Goal: Task Accomplishment & Management: Use online tool/utility

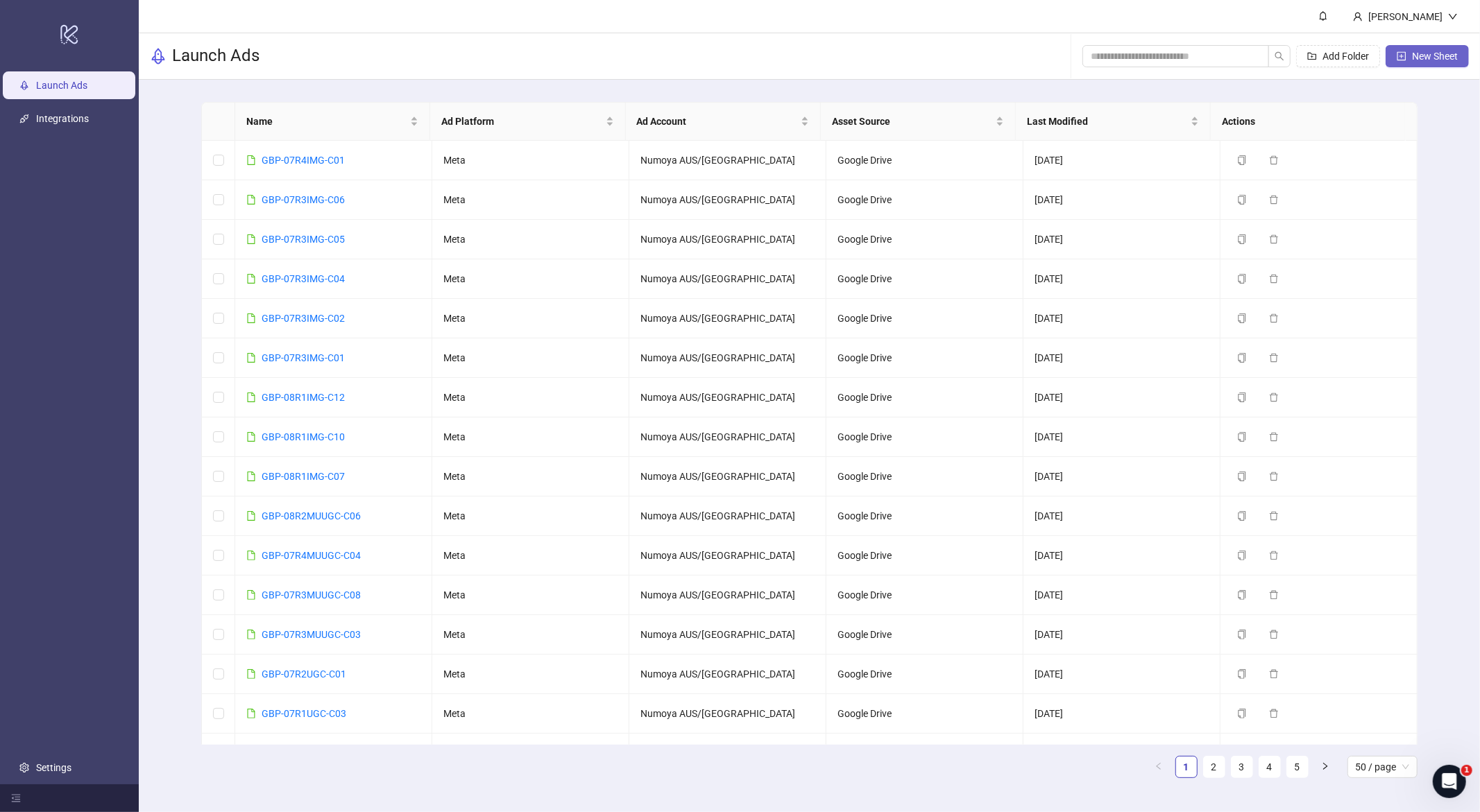
click at [1417, 54] on span "New Sheet" at bounding box center [1434, 56] width 45 height 11
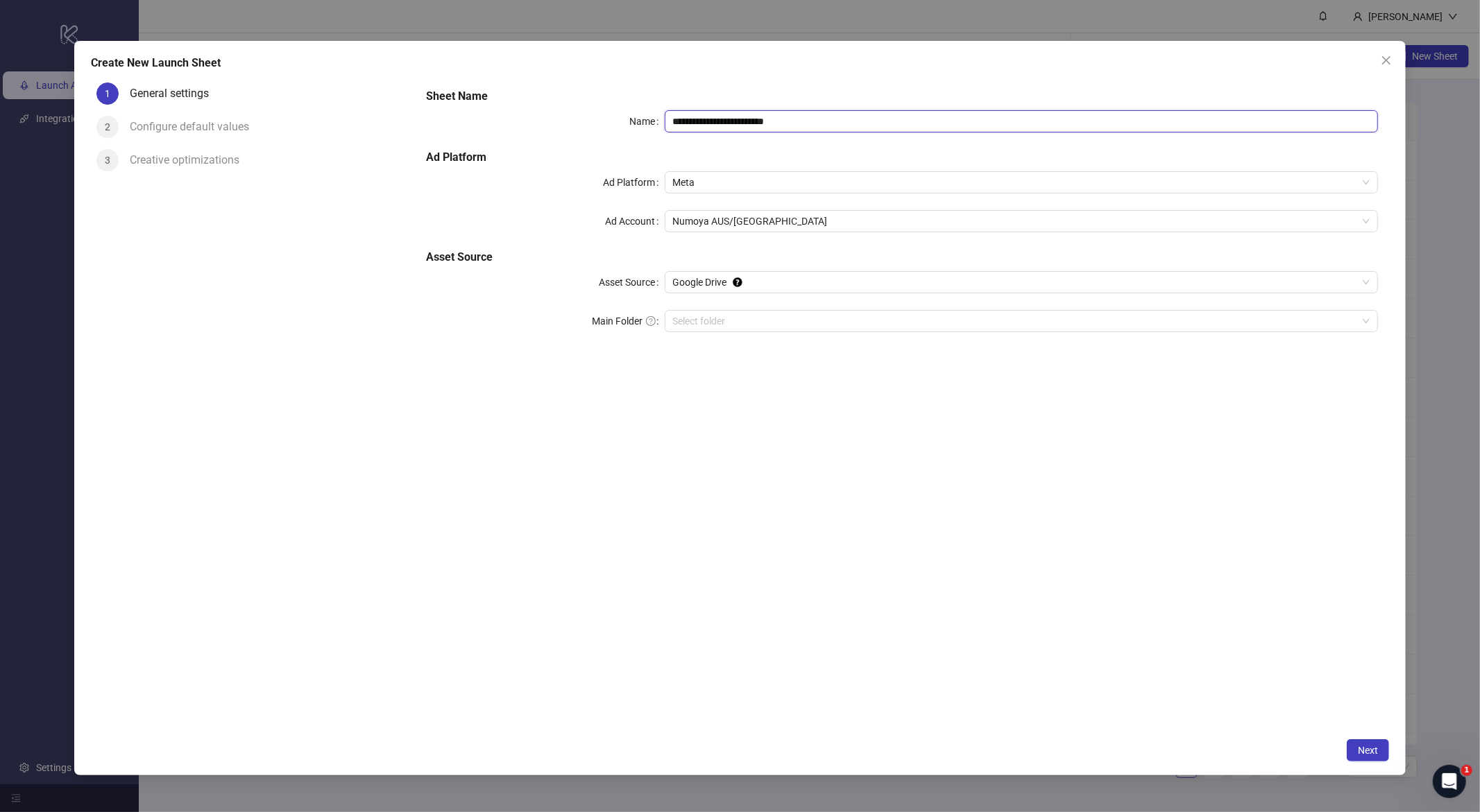
drag, startPoint x: 827, startPoint y: 121, endPoint x: 498, endPoint y: 111, distance: 329.2
click at [479, 106] on div "**********" at bounding box center [902, 218] width 963 height 272
paste input "text"
type input "**********"
click at [734, 318] on input "Main Folder" at bounding box center [1015, 321] width 684 height 20
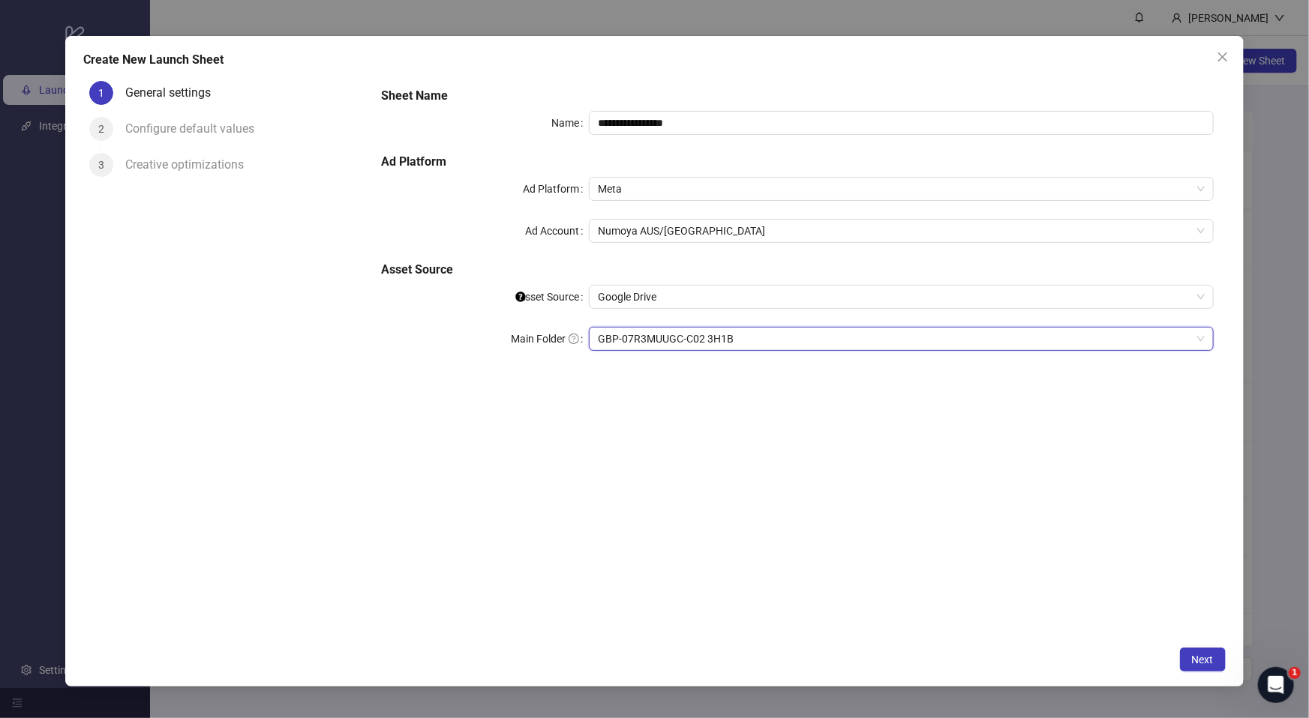
click at [850, 469] on div "**********" at bounding box center [797, 357] width 856 height 564
click at [1199, 667] on button "Next" at bounding box center [1203, 660] width 46 height 24
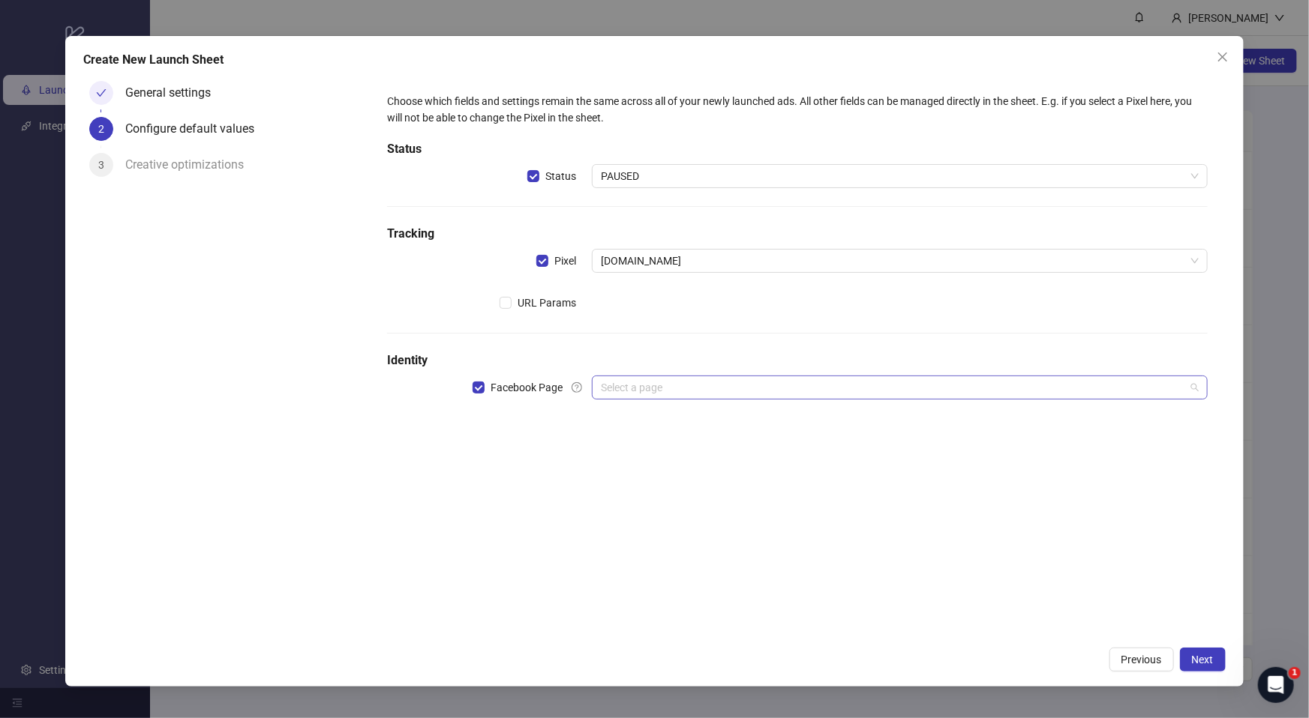
click at [628, 384] on input "search" at bounding box center [892, 387] width 583 height 22
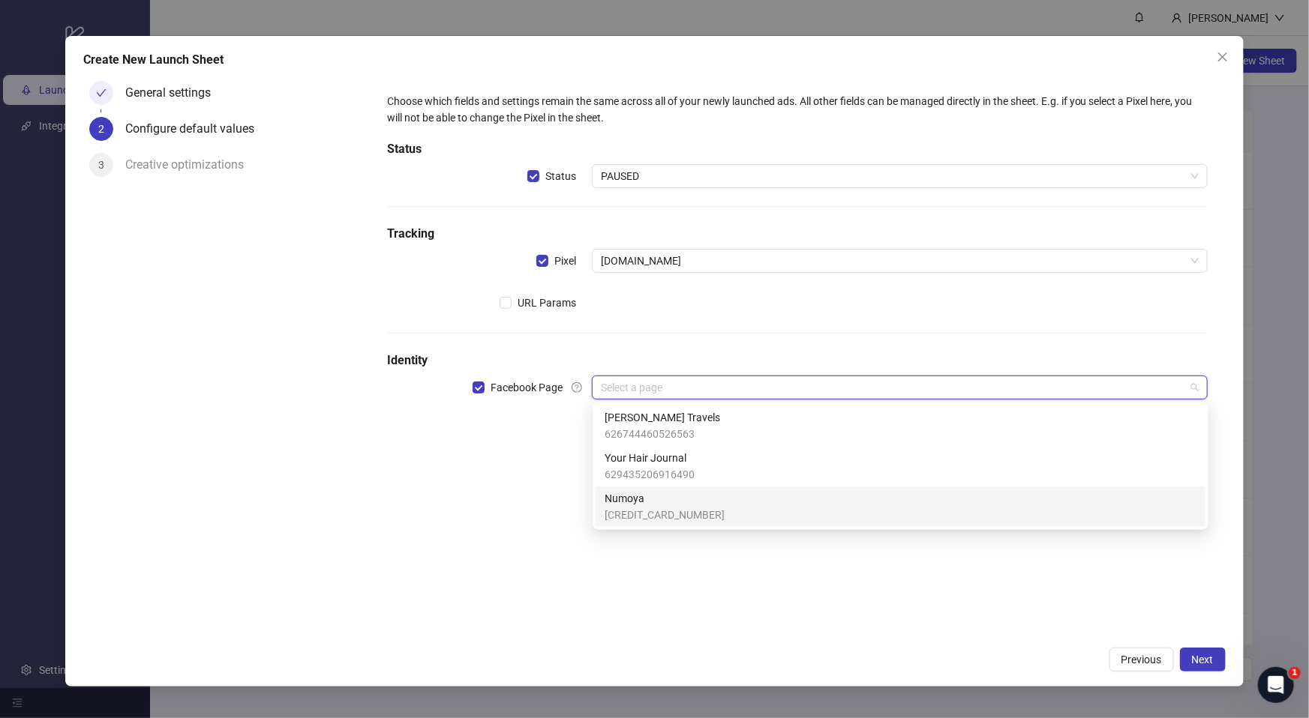
click at [640, 502] on span "Numoya" at bounding box center [664, 498] width 120 height 16
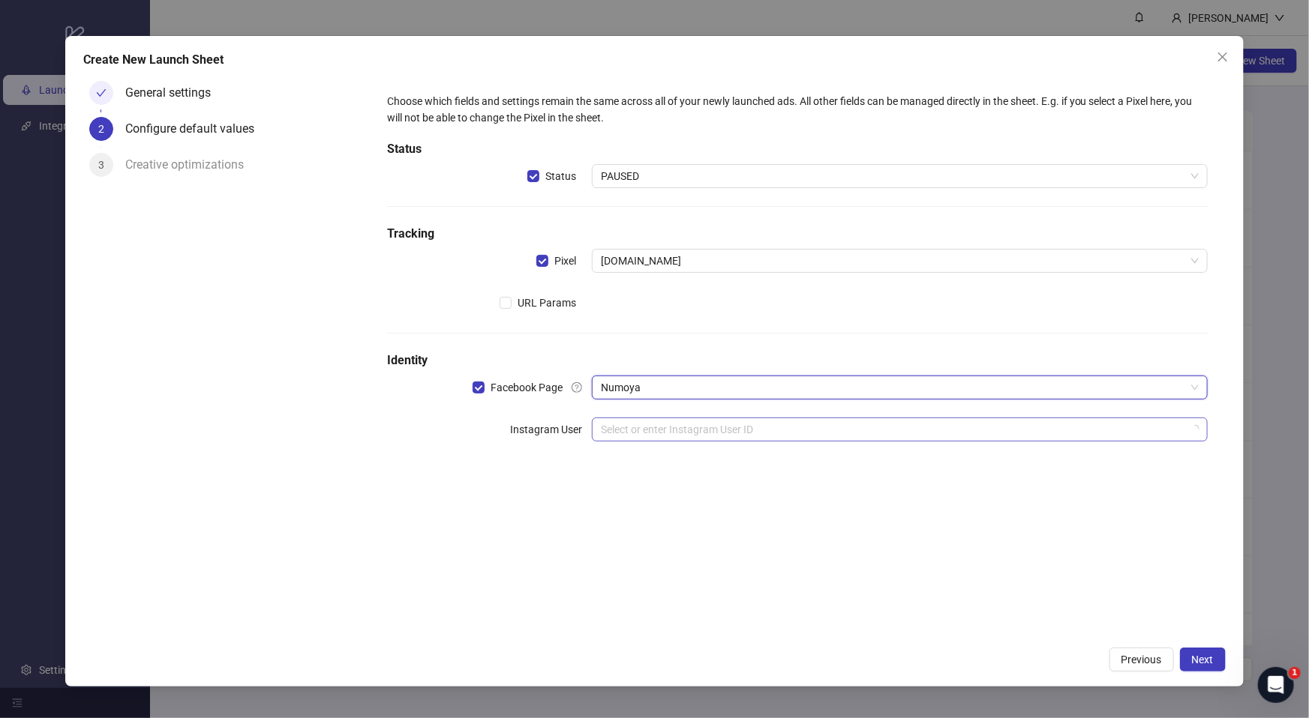
click at [646, 436] on input "search" at bounding box center [892, 429] width 583 height 22
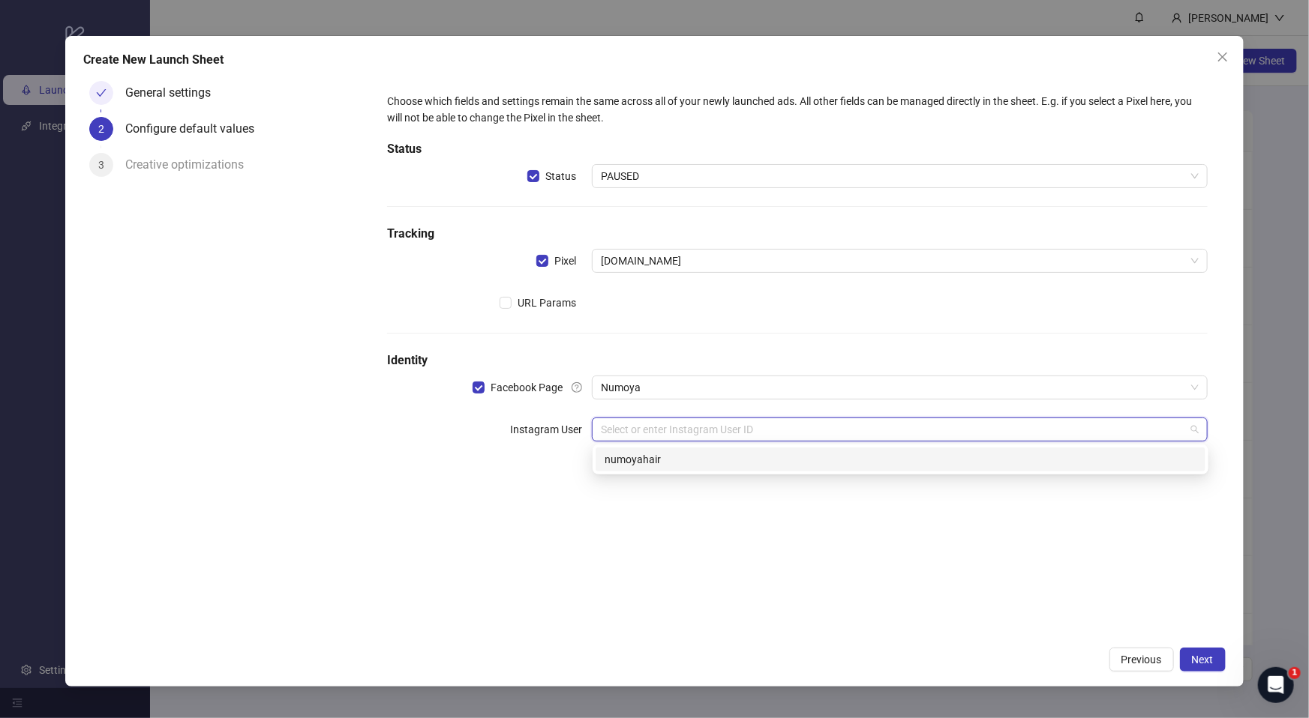
click at [667, 468] on div "numoyahair" at bounding box center [900, 460] width 610 height 24
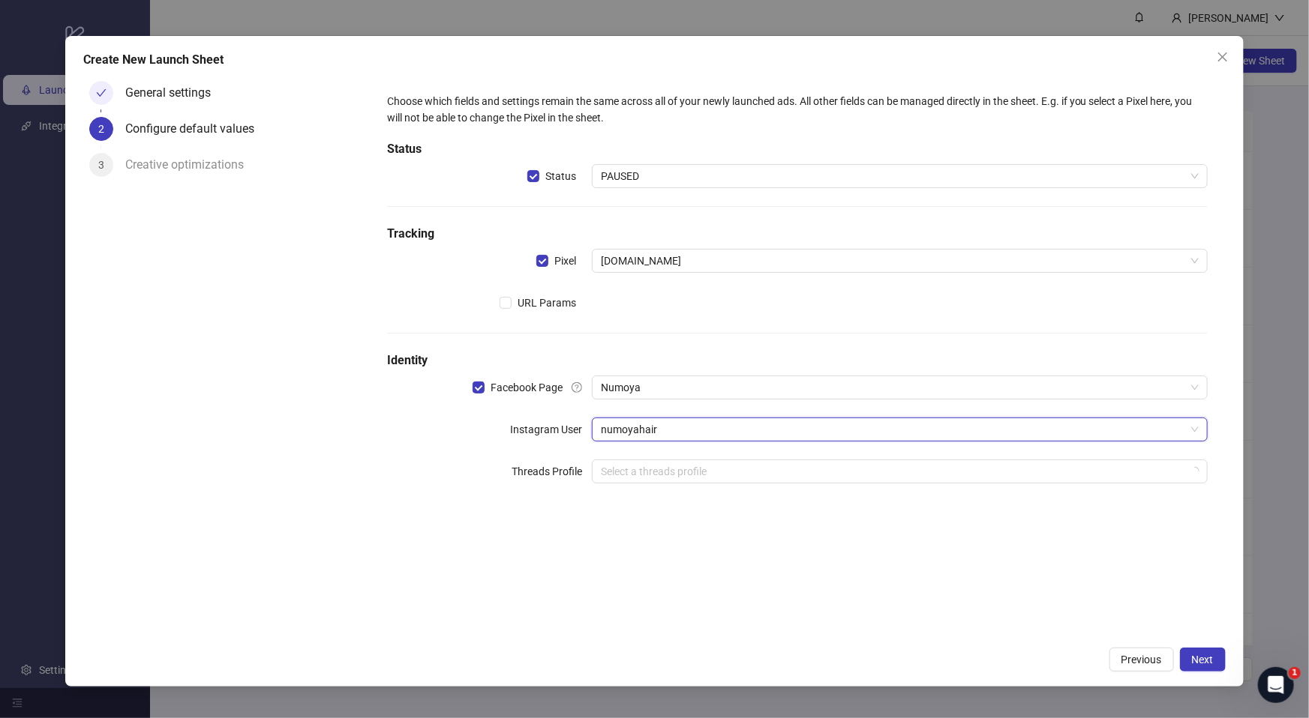
click at [835, 598] on div "Choose which fields and settings remain the same across all of your newly launc…" at bounding box center [797, 357] width 856 height 564
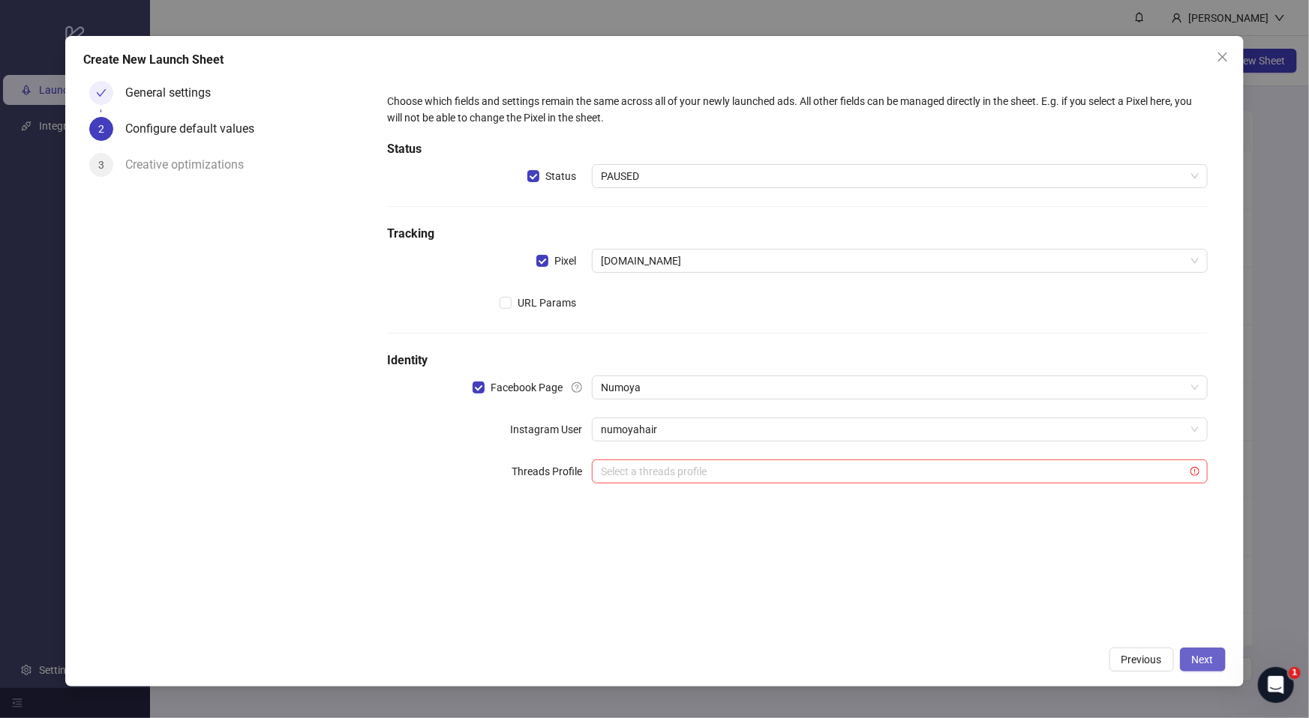
click at [1213, 664] on button "Next" at bounding box center [1203, 660] width 46 height 24
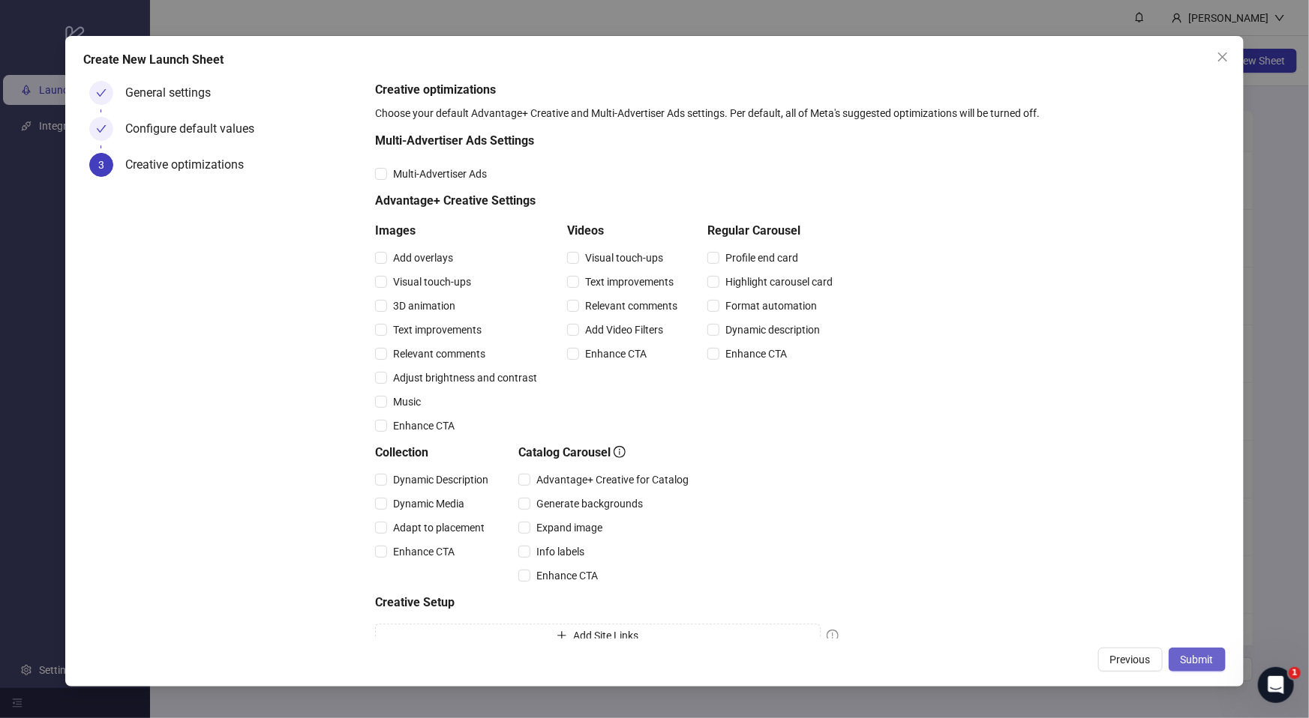
click at [1191, 665] on span "Submit" at bounding box center [1196, 660] width 33 height 12
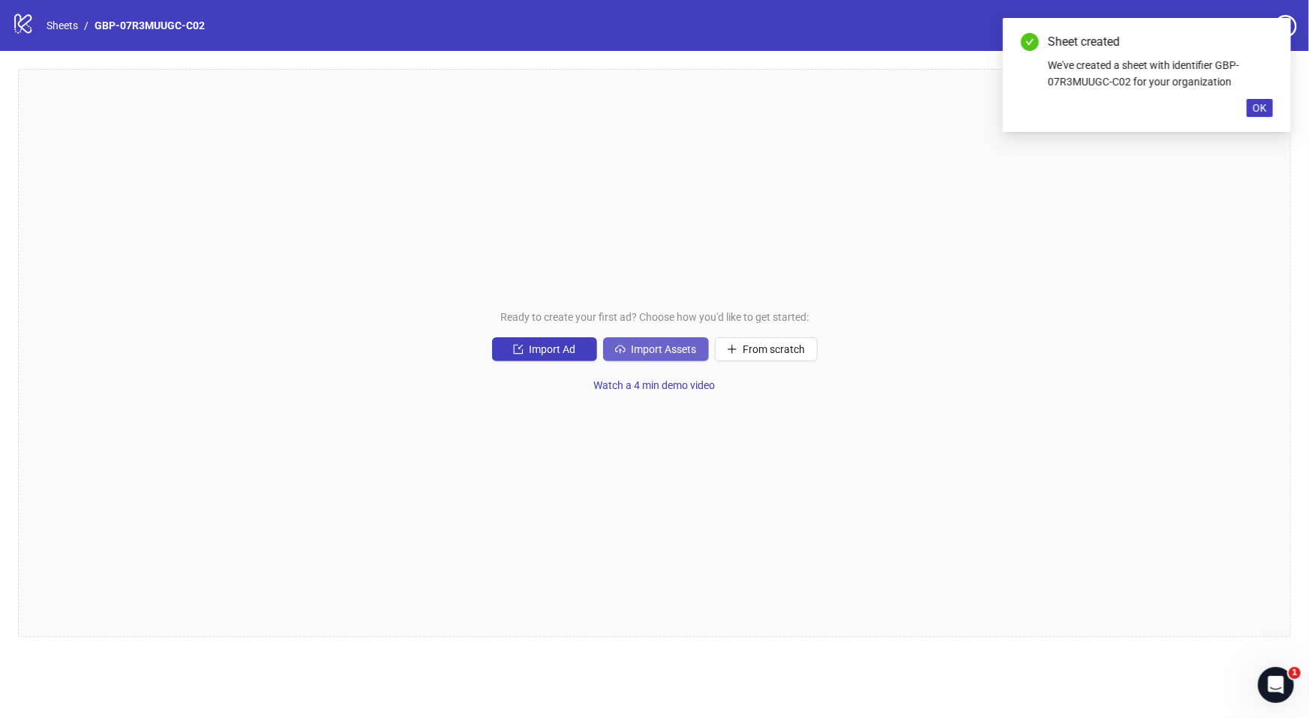
click at [682, 346] on span "Import Assets" at bounding box center [663, 349] width 65 height 12
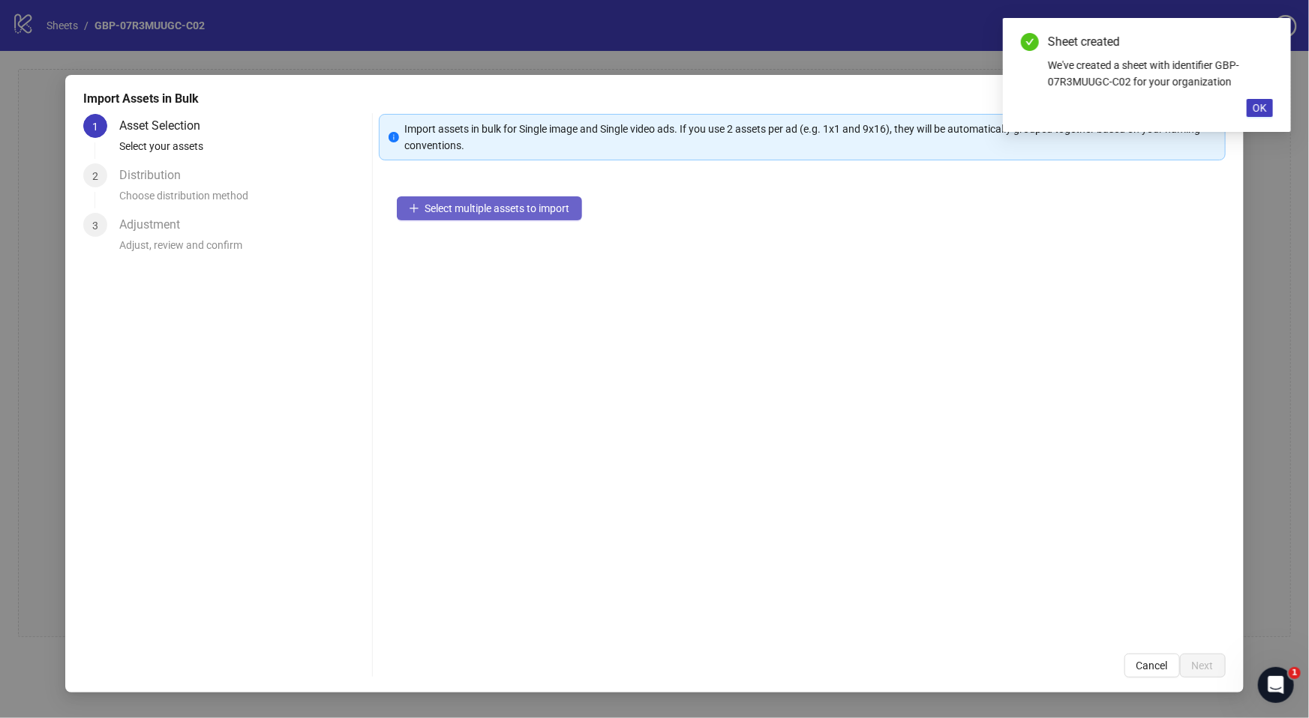
click at [516, 205] on span "Select multiple assets to import" at bounding box center [497, 208] width 145 height 12
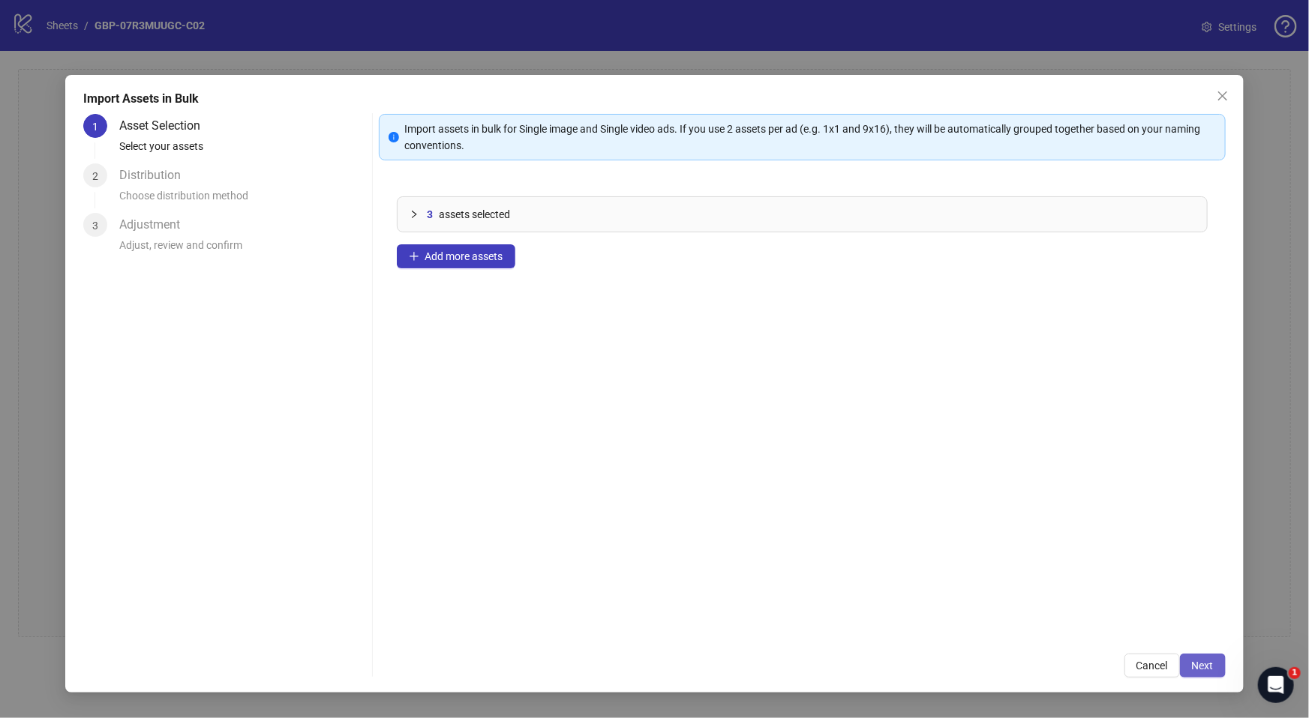
click at [1194, 669] on span "Next" at bounding box center [1203, 666] width 22 height 12
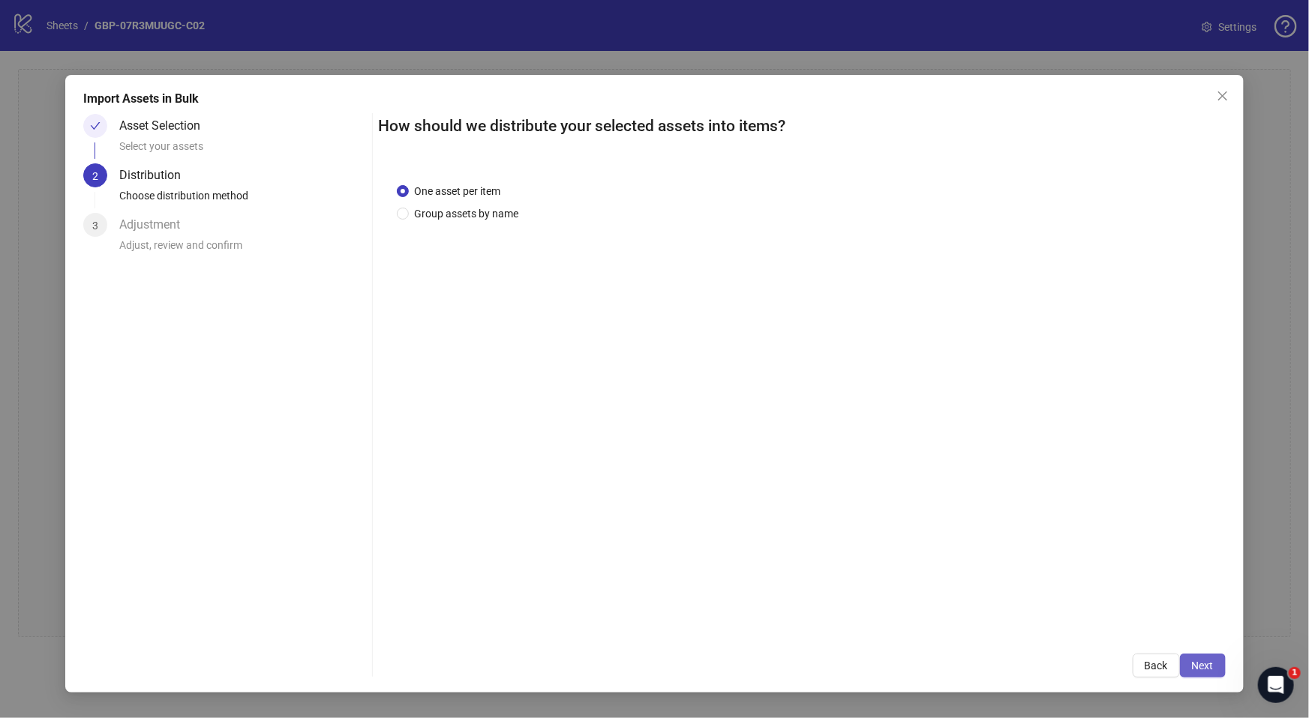
click at [1190, 667] on button "Next" at bounding box center [1203, 666] width 46 height 24
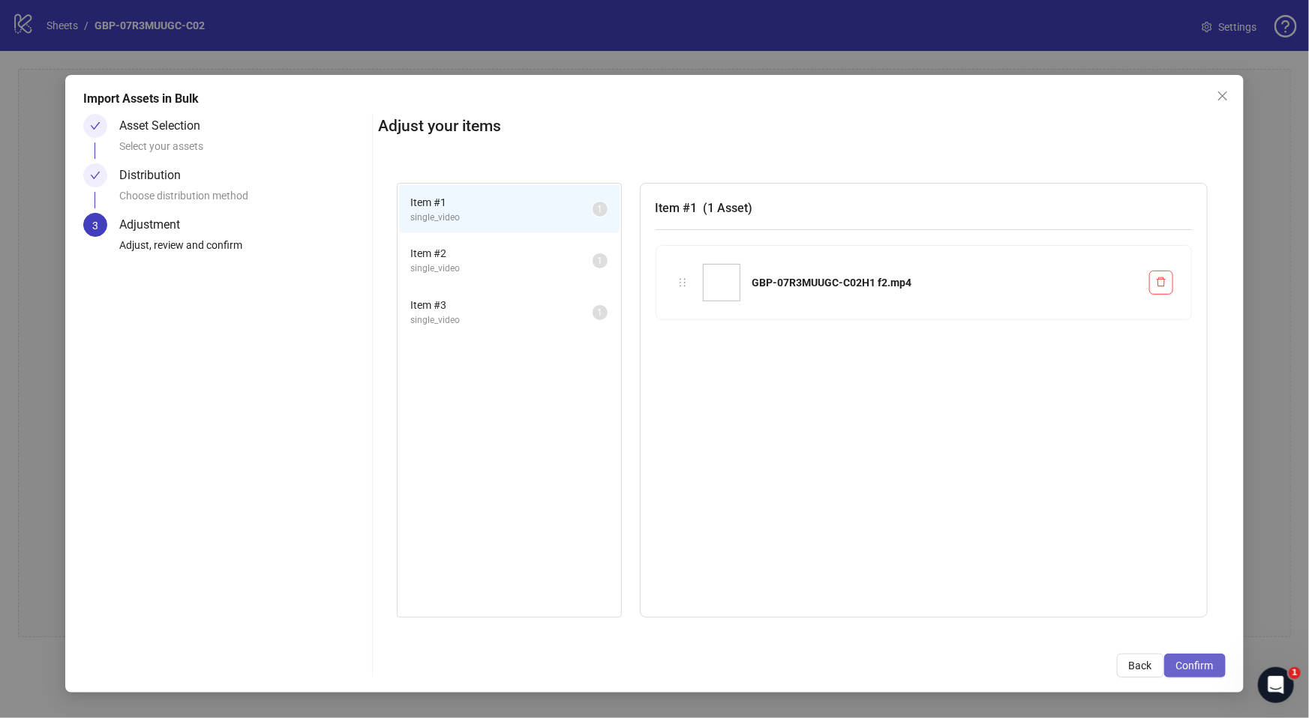
click at [1201, 658] on button "Confirm" at bounding box center [1194, 666] width 61 height 24
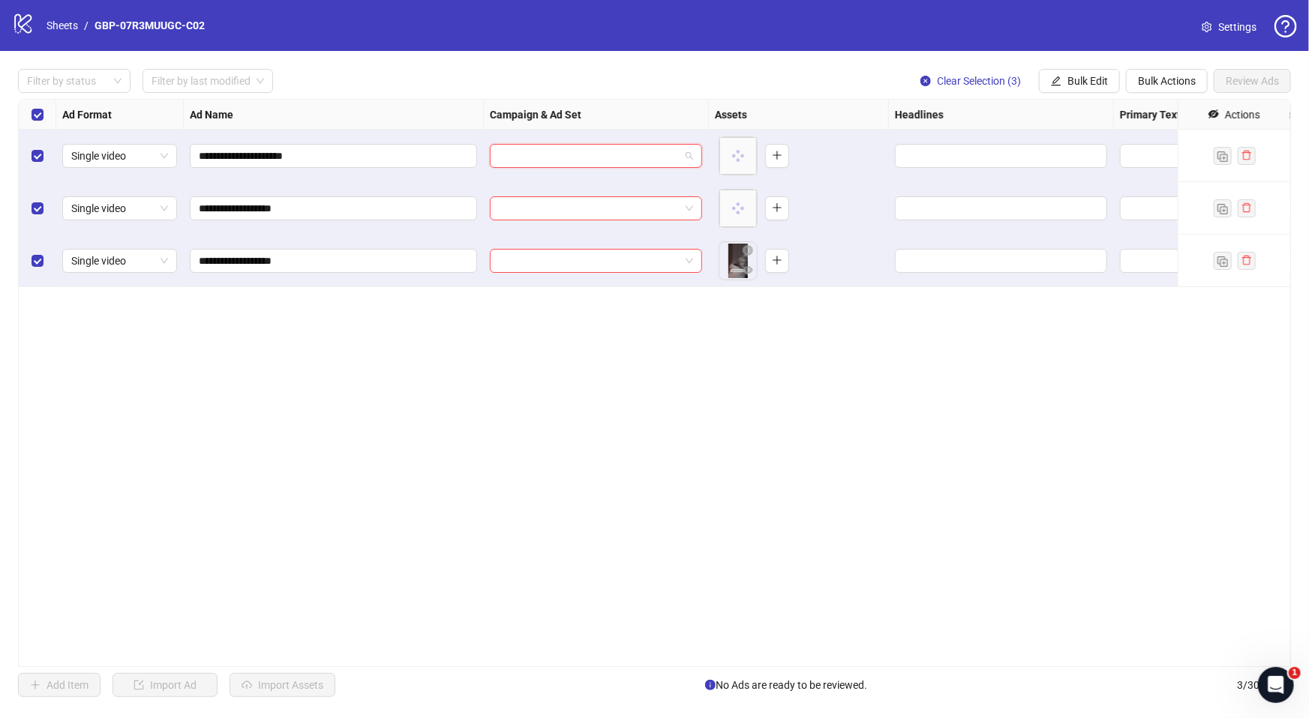
click at [610, 159] on input "search" at bounding box center [589, 156] width 181 height 22
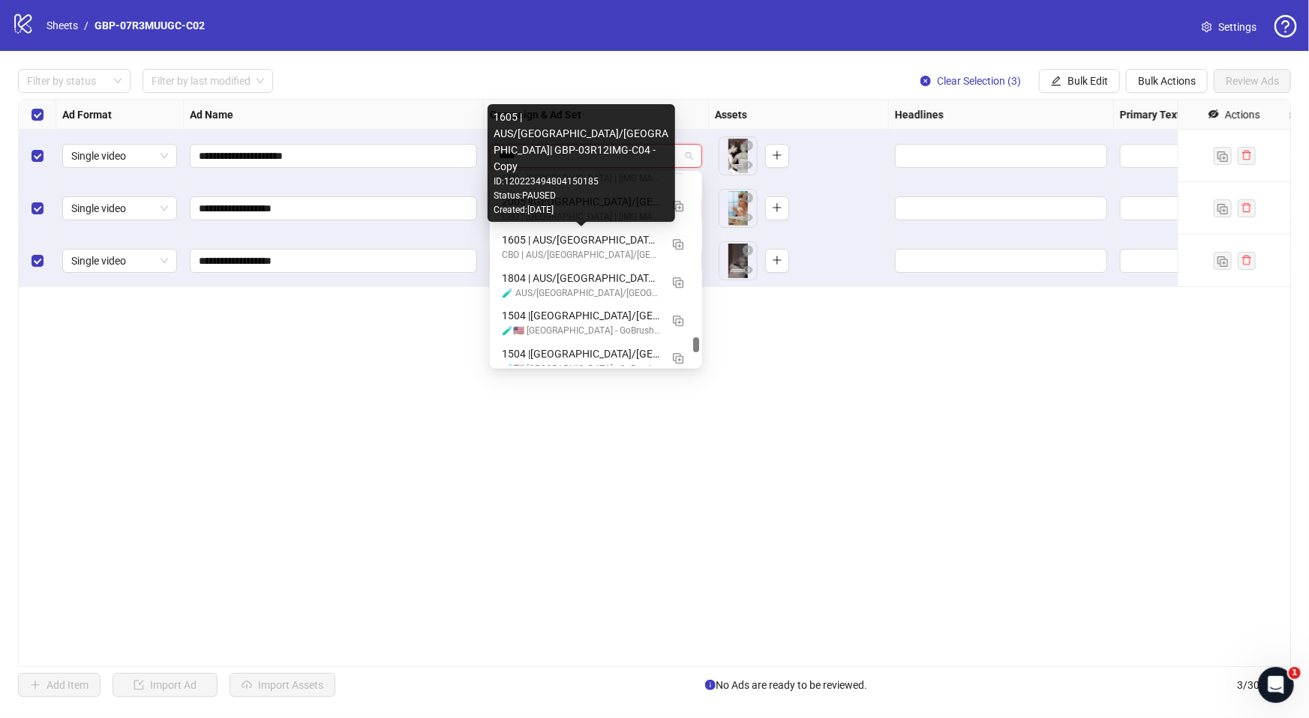
scroll to position [266, 0]
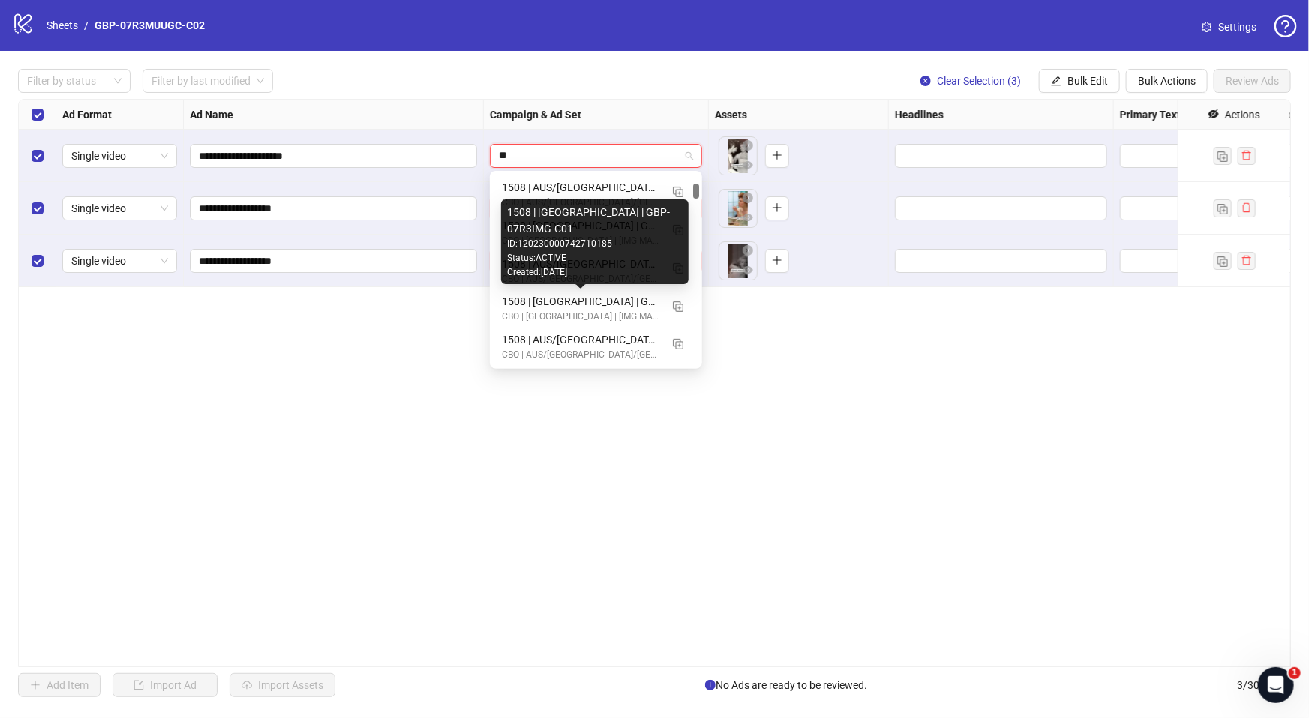
type input "*"
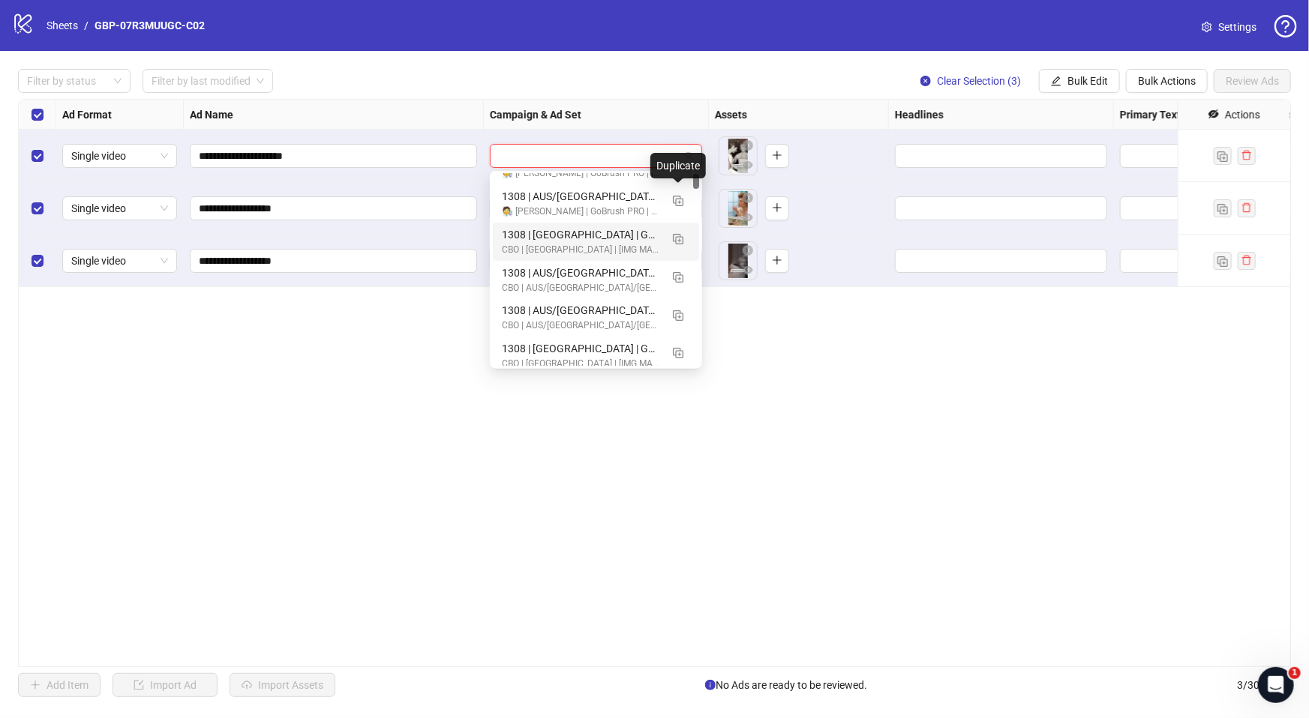
scroll to position [0, 0]
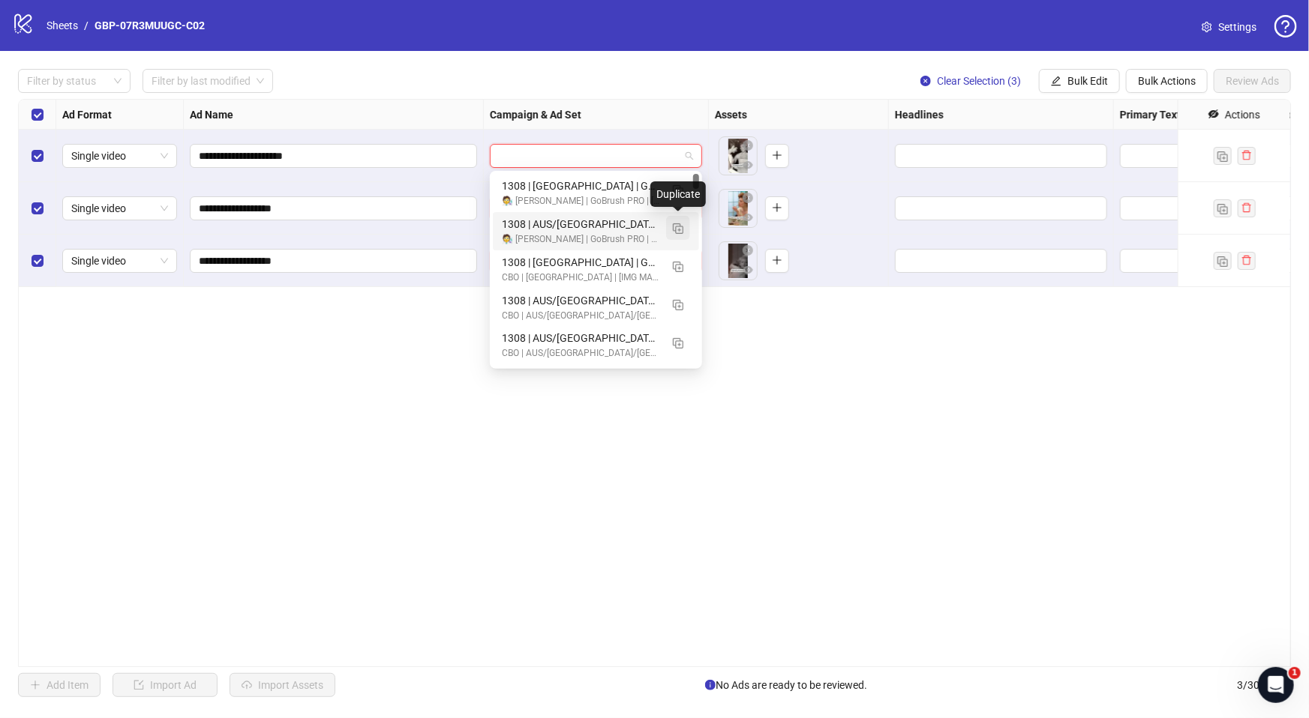
click at [679, 226] on img "button" at bounding box center [678, 228] width 10 height 10
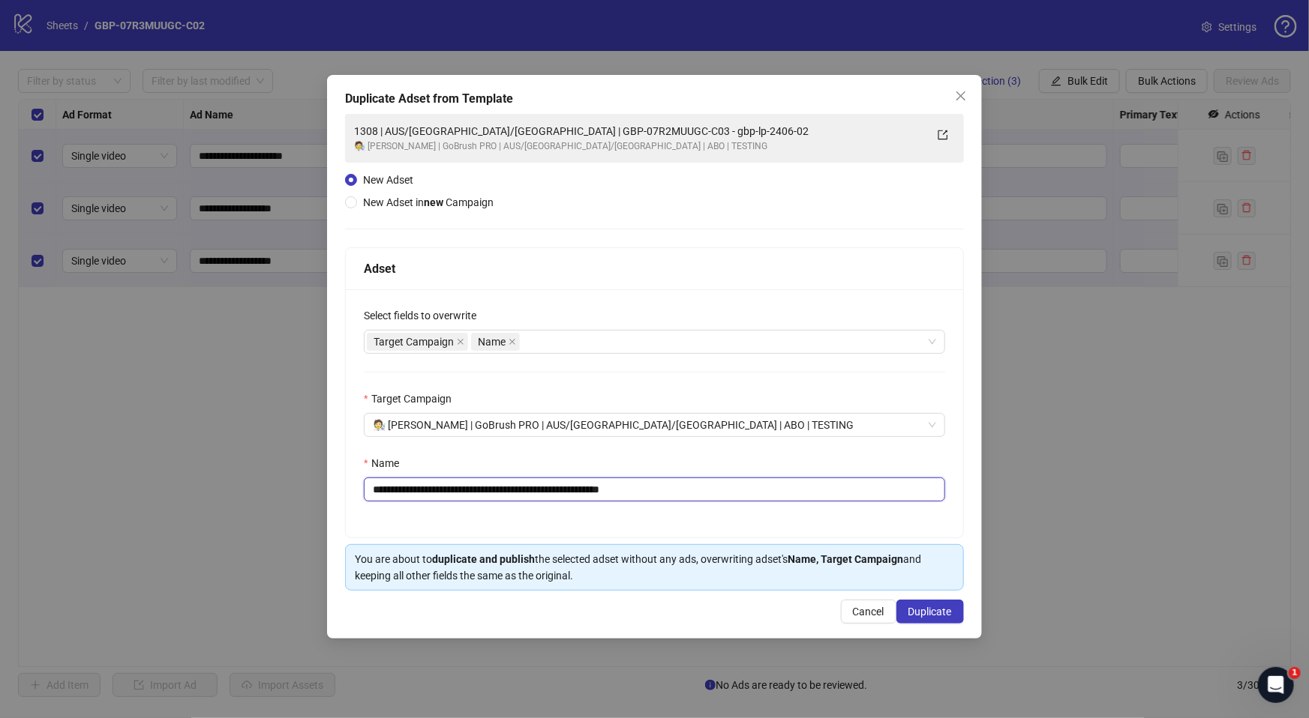
click at [385, 490] on input "**********" at bounding box center [654, 490] width 581 height 24
drag, startPoint x: 471, startPoint y: 490, endPoint x: 788, endPoint y: 492, distance: 317.2
click at [788, 492] on input "**********" at bounding box center [654, 490] width 581 height 24
paste input "text"
type input "**********"
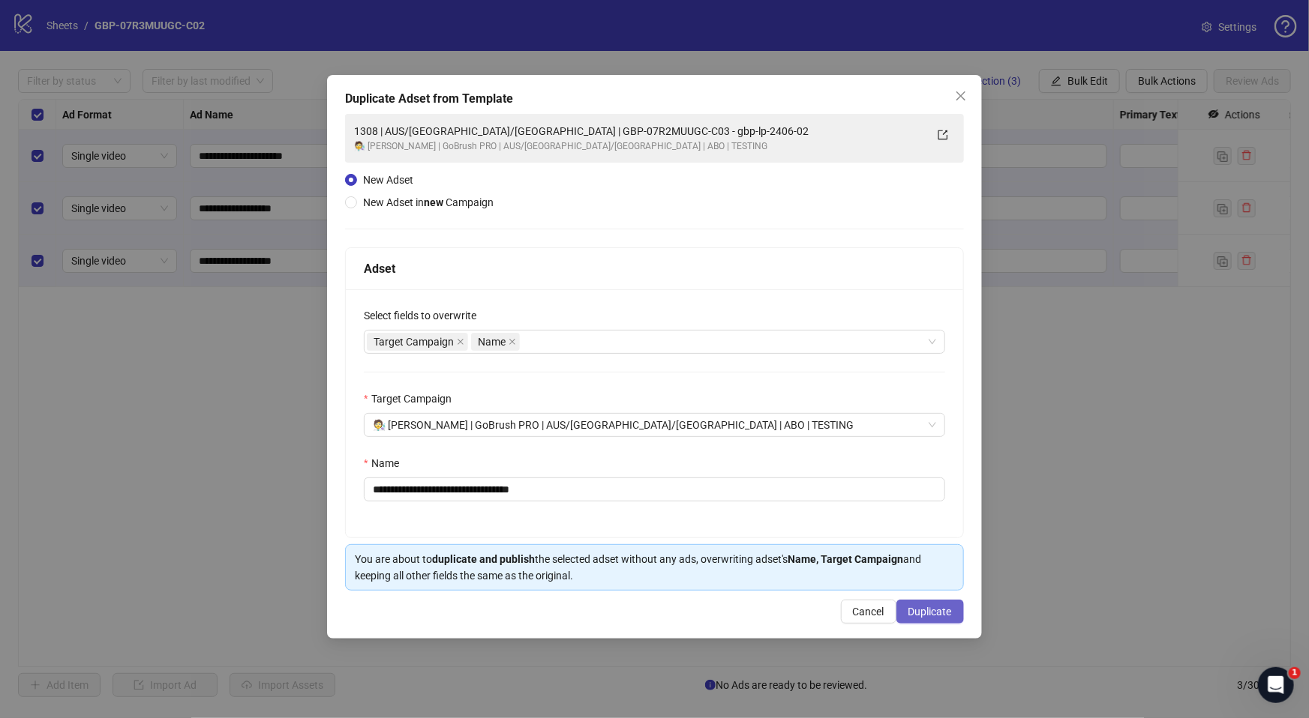
click at [917, 613] on span "Duplicate" at bounding box center [929, 612] width 43 height 12
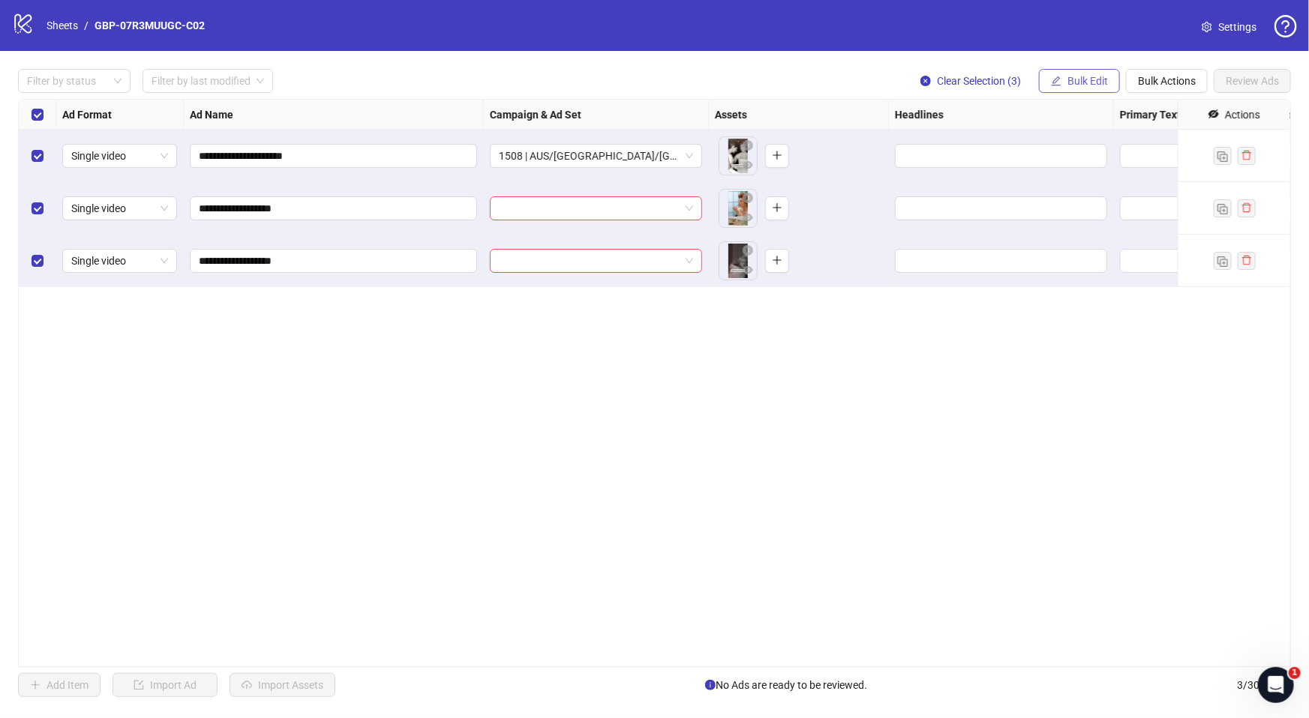
click at [1095, 87] on button "Bulk Edit" at bounding box center [1079, 81] width 81 height 24
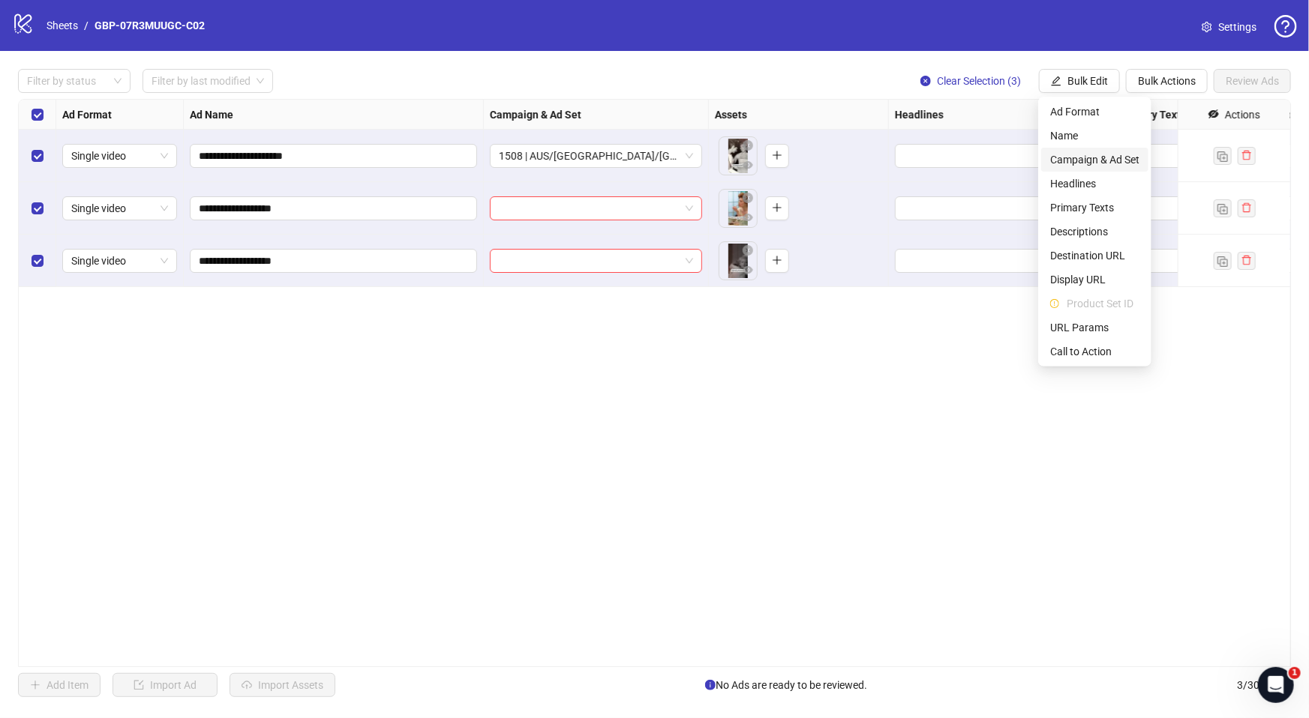
click at [1111, 159] on span "Campaign & Ad Set" at bounding box center [1094, 159] width 89 height 16
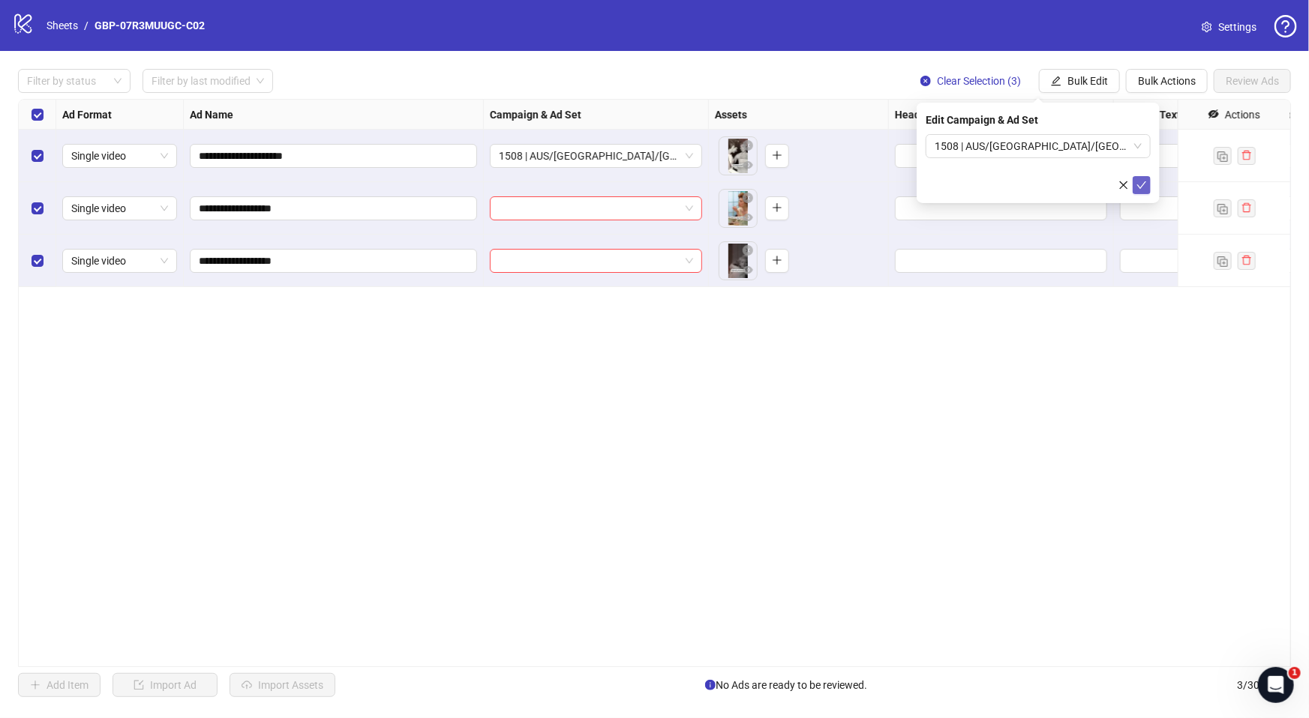
click at [1143, 189] on icon "check" at bounding box center [1141, 185] width 10 height 10
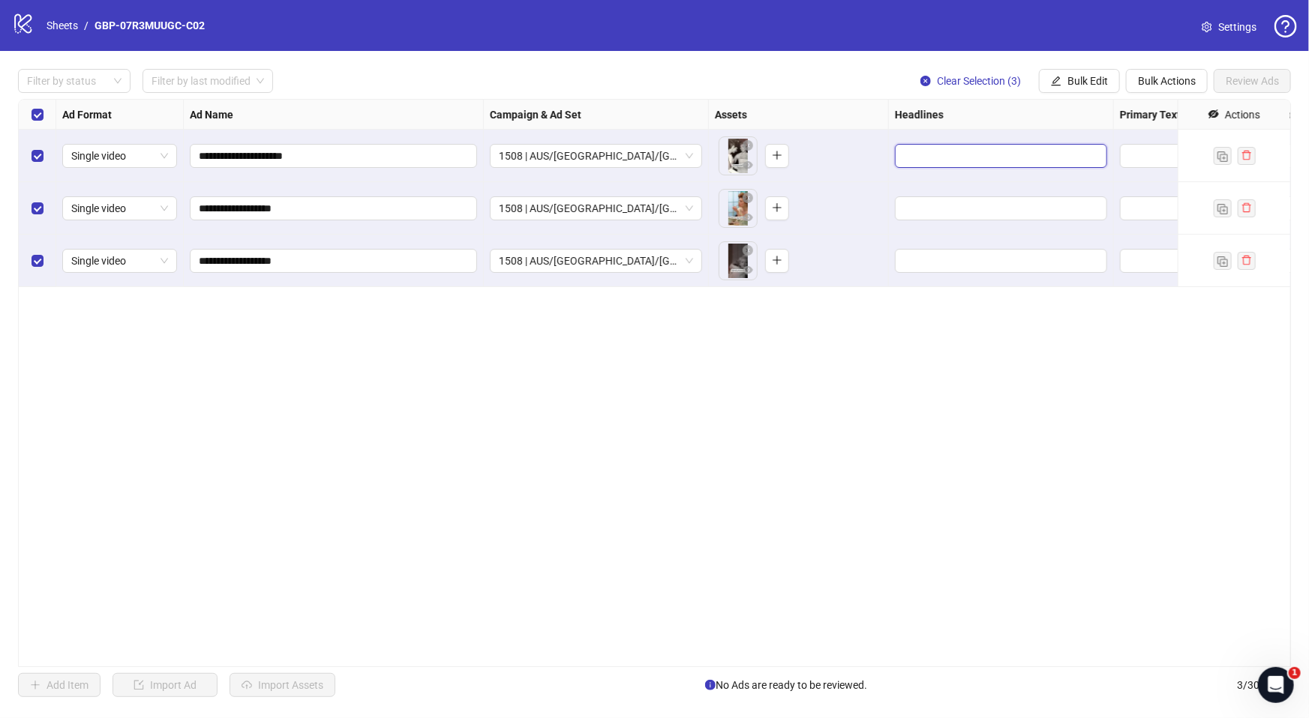
click at [963, 161] on input "Edit values" at bounding box center [999, 156] width 191 height 16
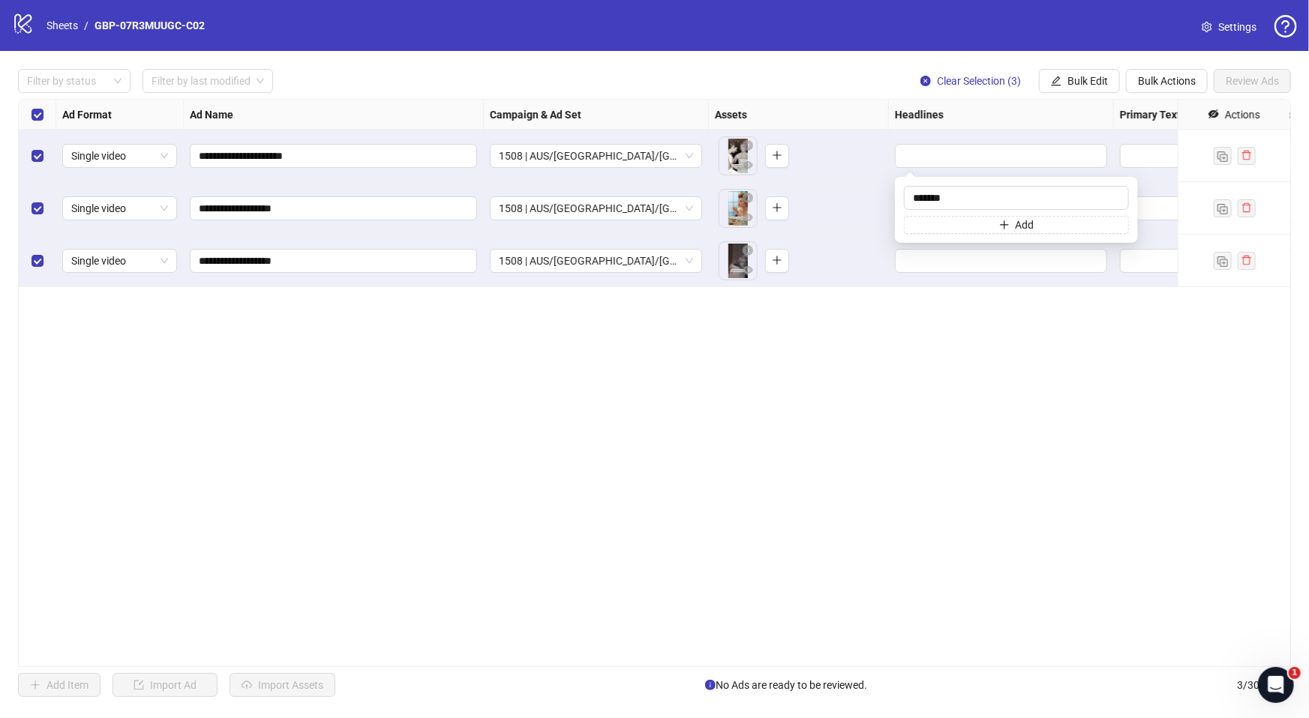
type input "*******"
click at [965, 224] on button "Add" at bounding box center [1016, 225] width 225 height 18
type input "**********"
click at [1084, 78] on span "Bulk Edit" at bounding box center [1087, 81] width 40 height 12
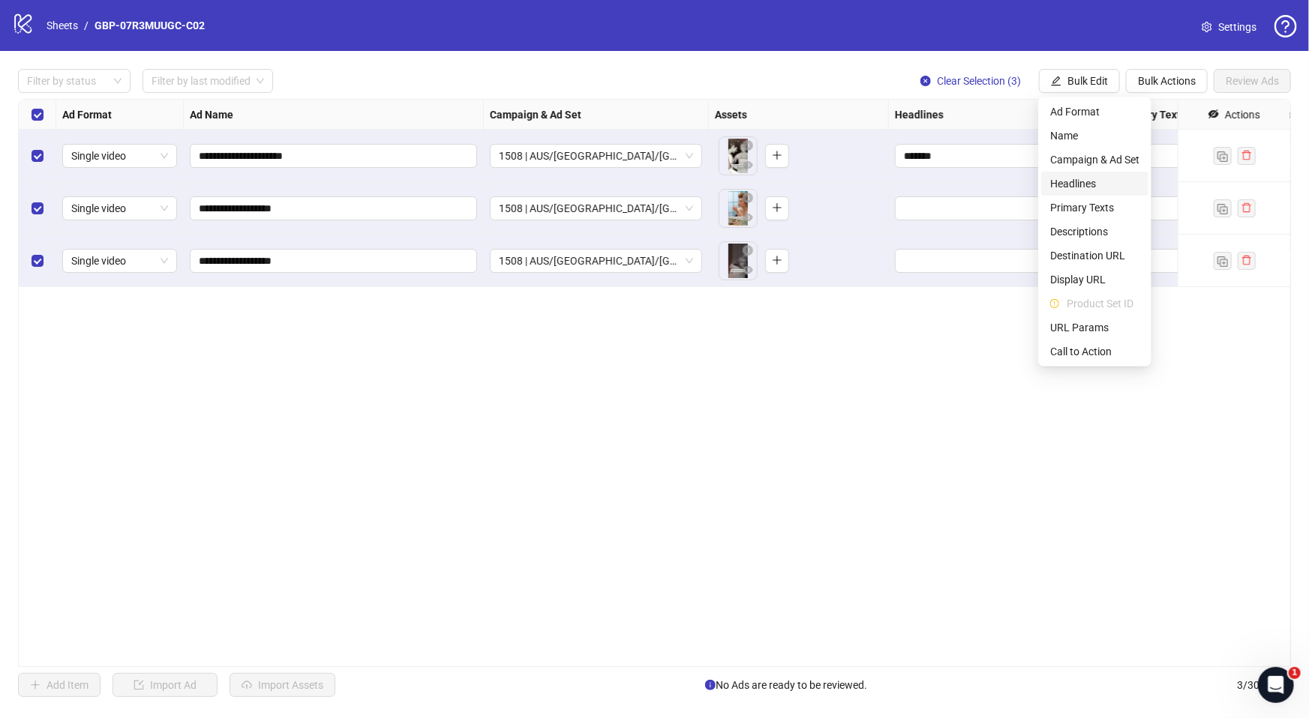
click at [1087, 184] on span "Headlines" at bounding box center [1094, 183] width 89 height 16
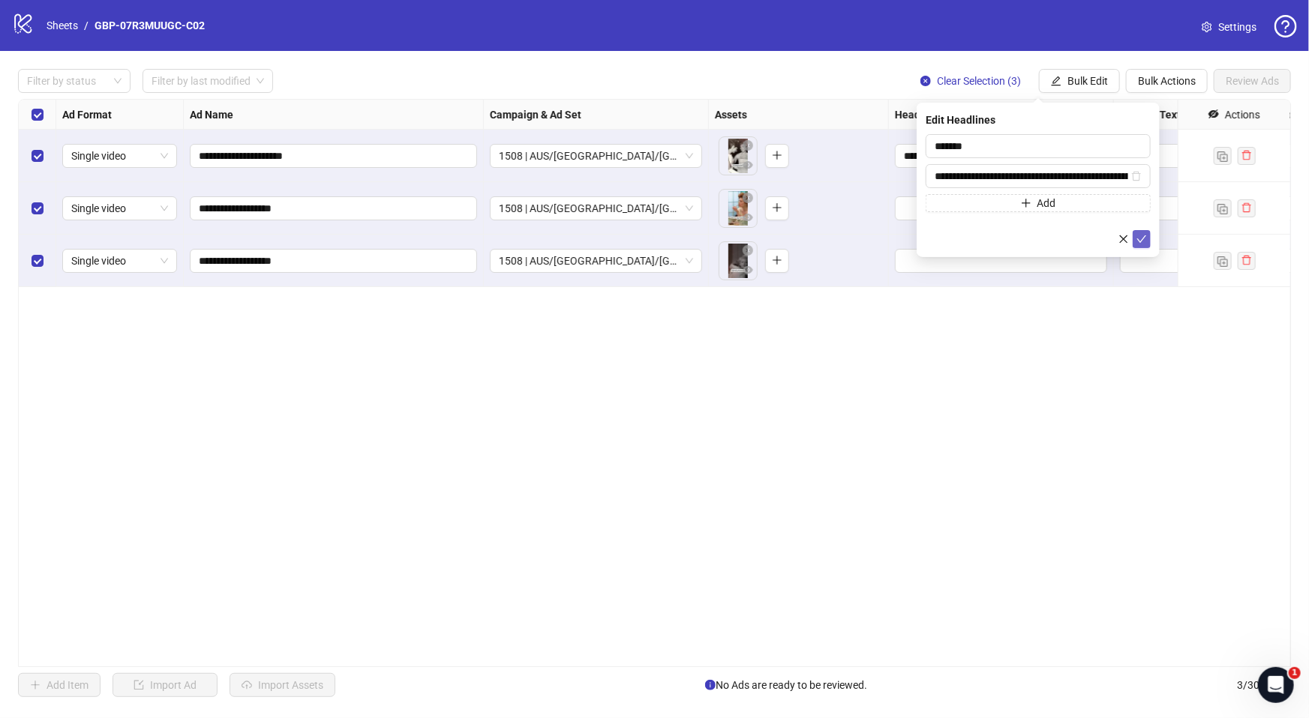
click at [1136, 240] on icon "check" at bounding box center [1141, 239] width 10 height 10
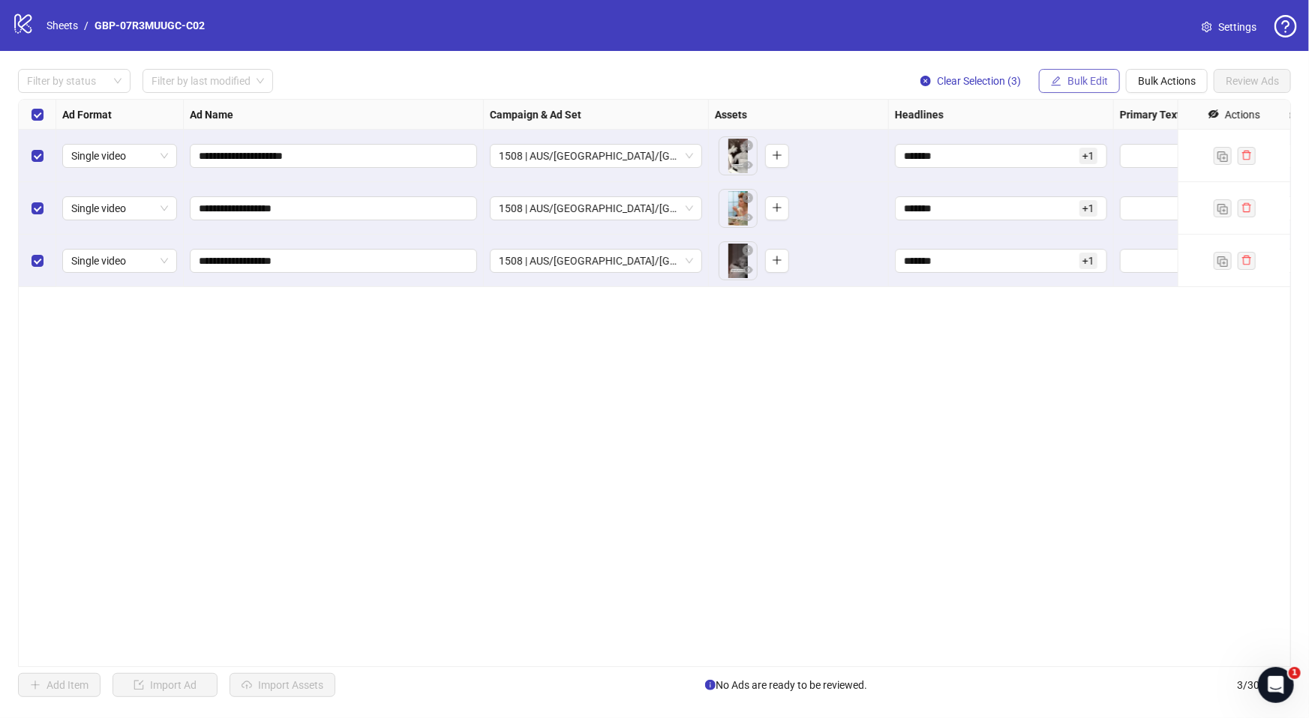
click at [1061, 76] on button "Bulk Edit" at bounding box center [1079, 81] width 81 height 24
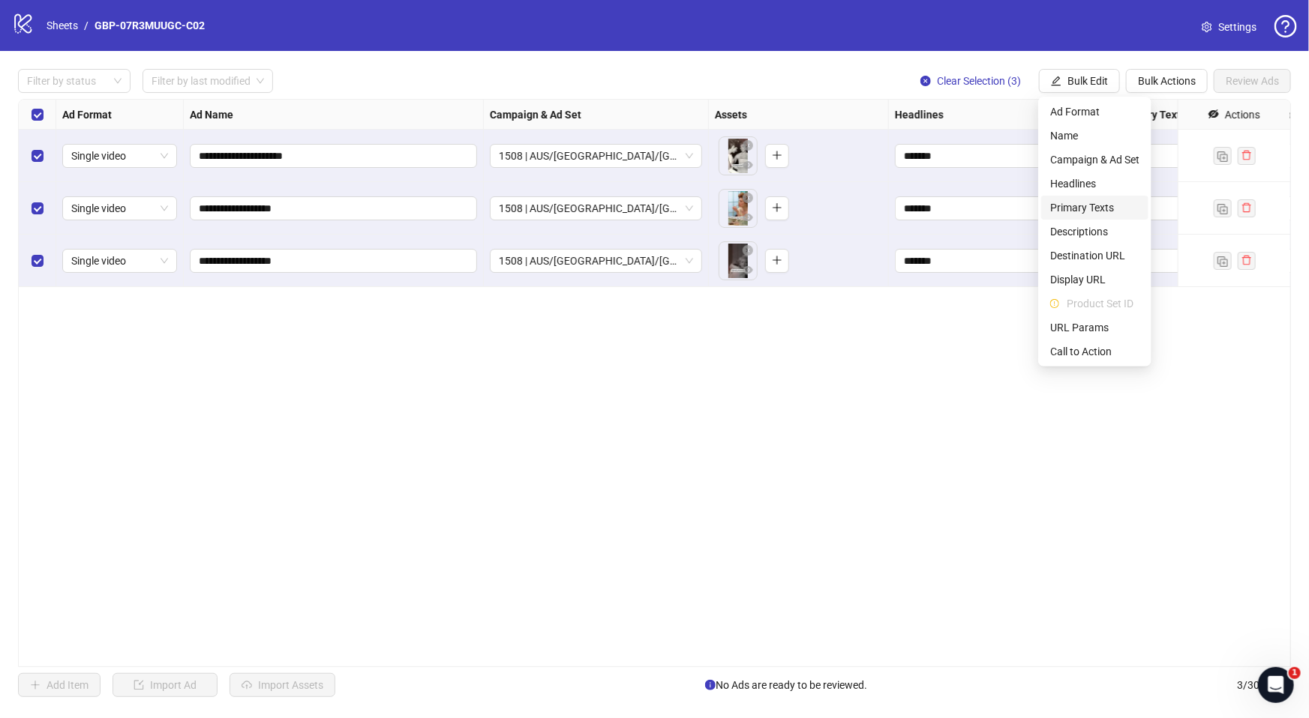
click at [1090, 205] on span "Primary Texts" at bounding box center [1094, 207] width 89 height 16
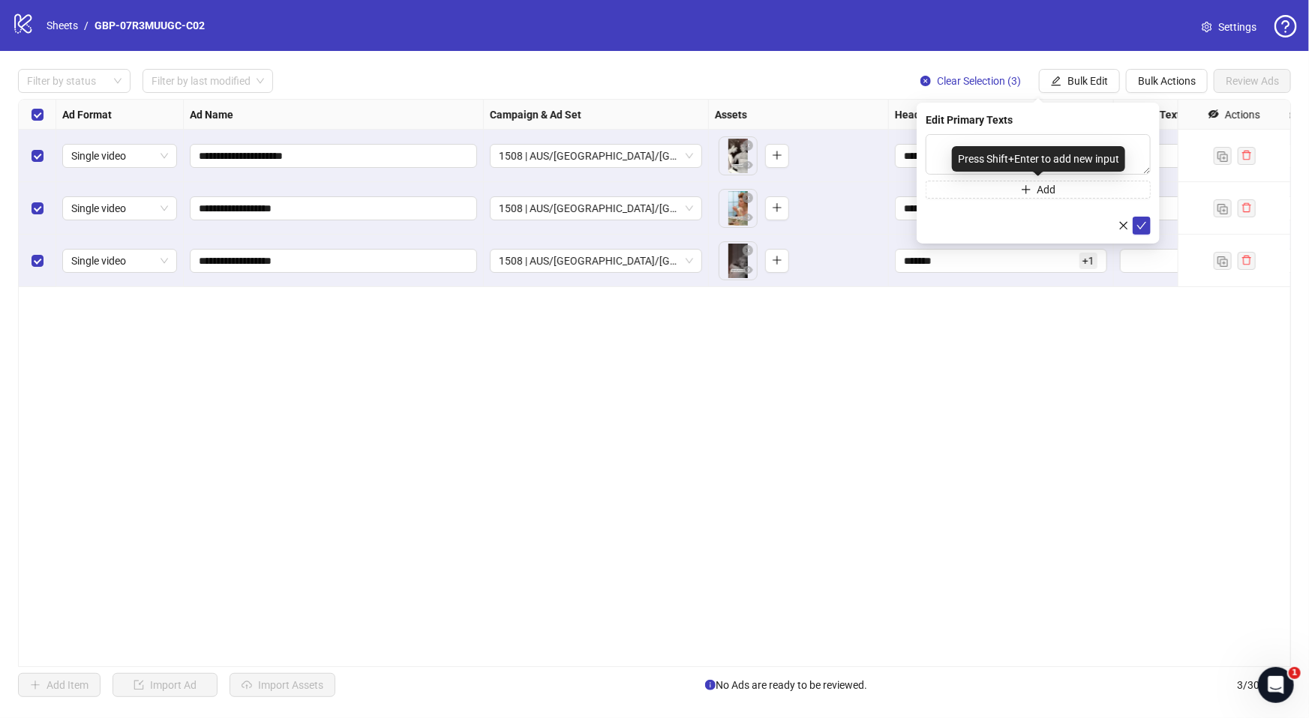
click at [991, 151] on div "Press Shift+Enter to add new input" at bounding box center [1038, 158] width 173 height 25
click at [958, 147] on div "Press Shift+Enter to add new input" at bounding box center [1038, 158] width 173 height 25
click at [941, 161] on textarea at bounding box center [1037, 154] width 225 height 40
paste textarea "**********"
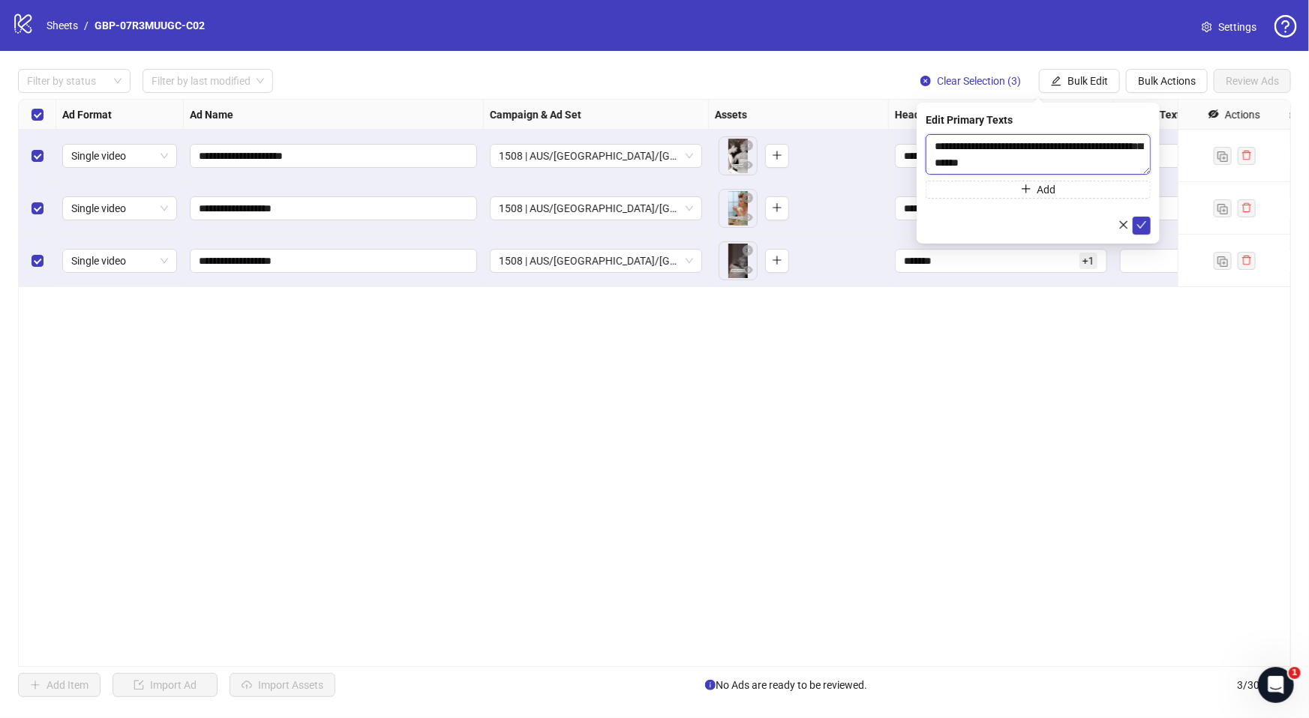
type textarea "**********"
click at [987, 187] on button "Add" at bounding box center [1037, 190] width 225 height 18
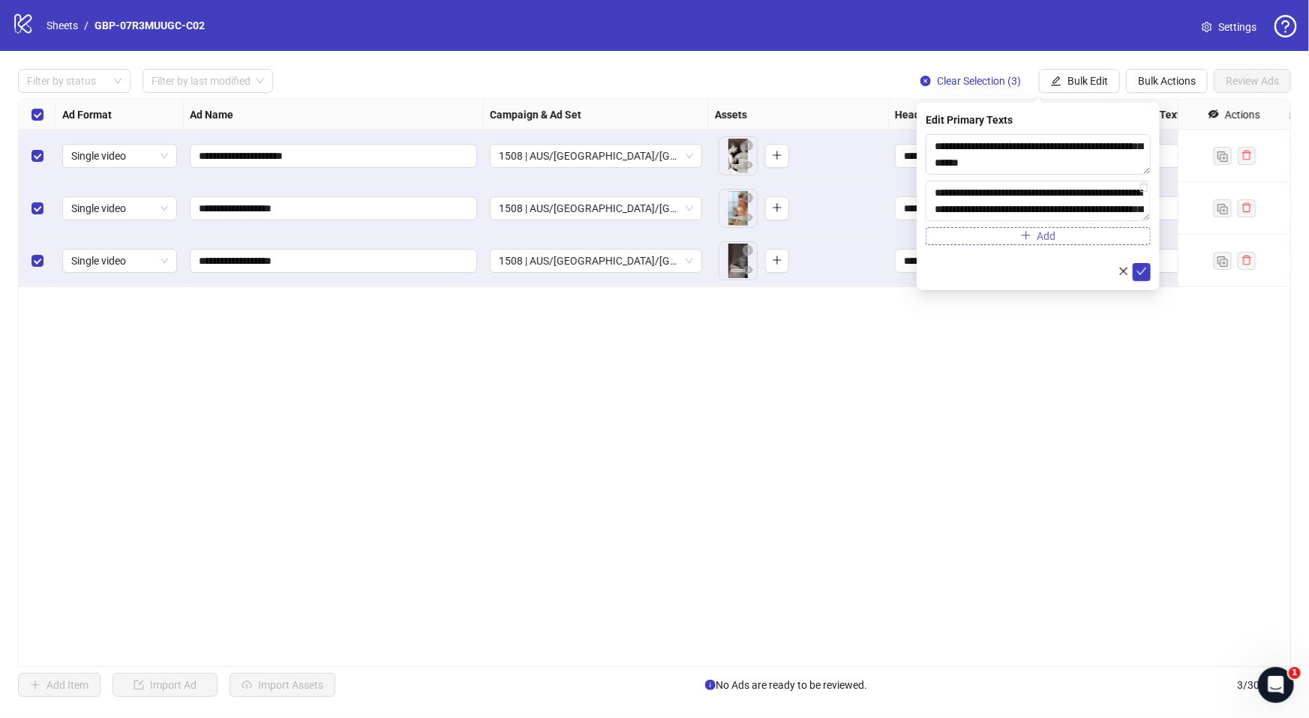
scroll to position [193, 0]
type textarea "**********"
click at [1142, 266] on icon "check" at bounding box center [1141, 271] width 10 height 10
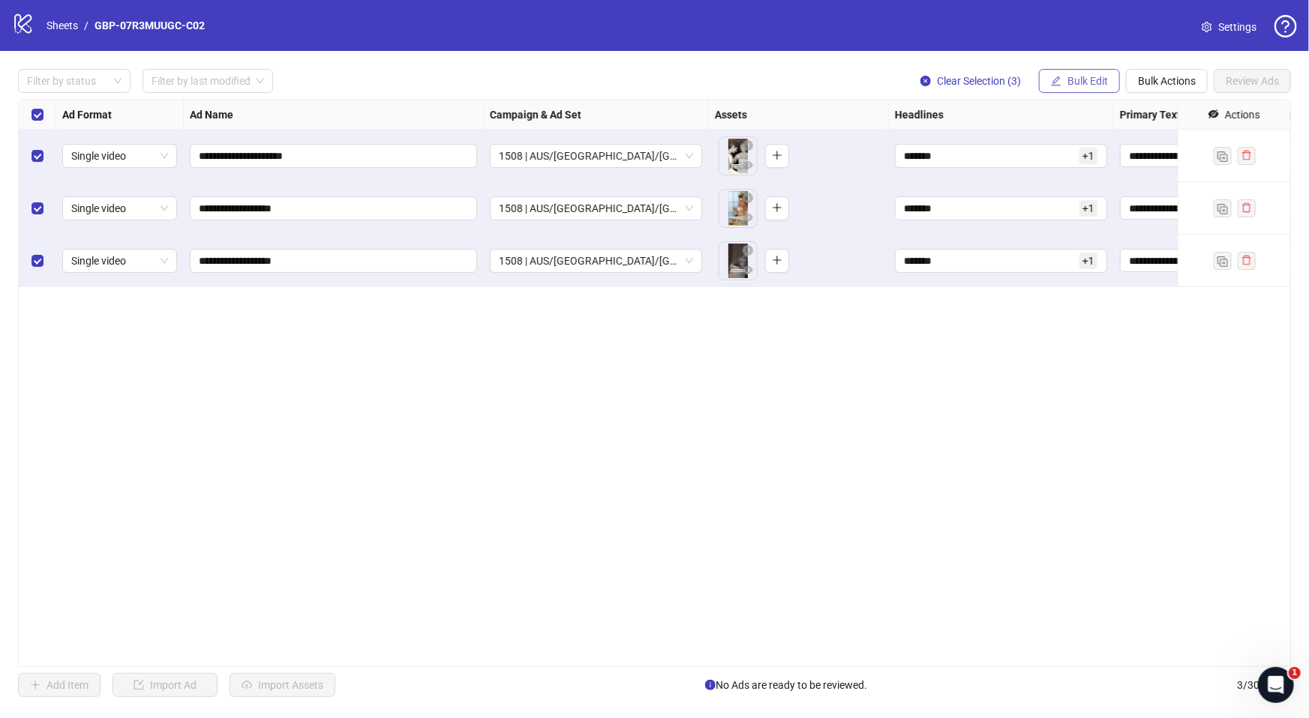
click at [1094, 82] on span "Bulk Edit" at bounding box center [1087, 81] width 40 height 12
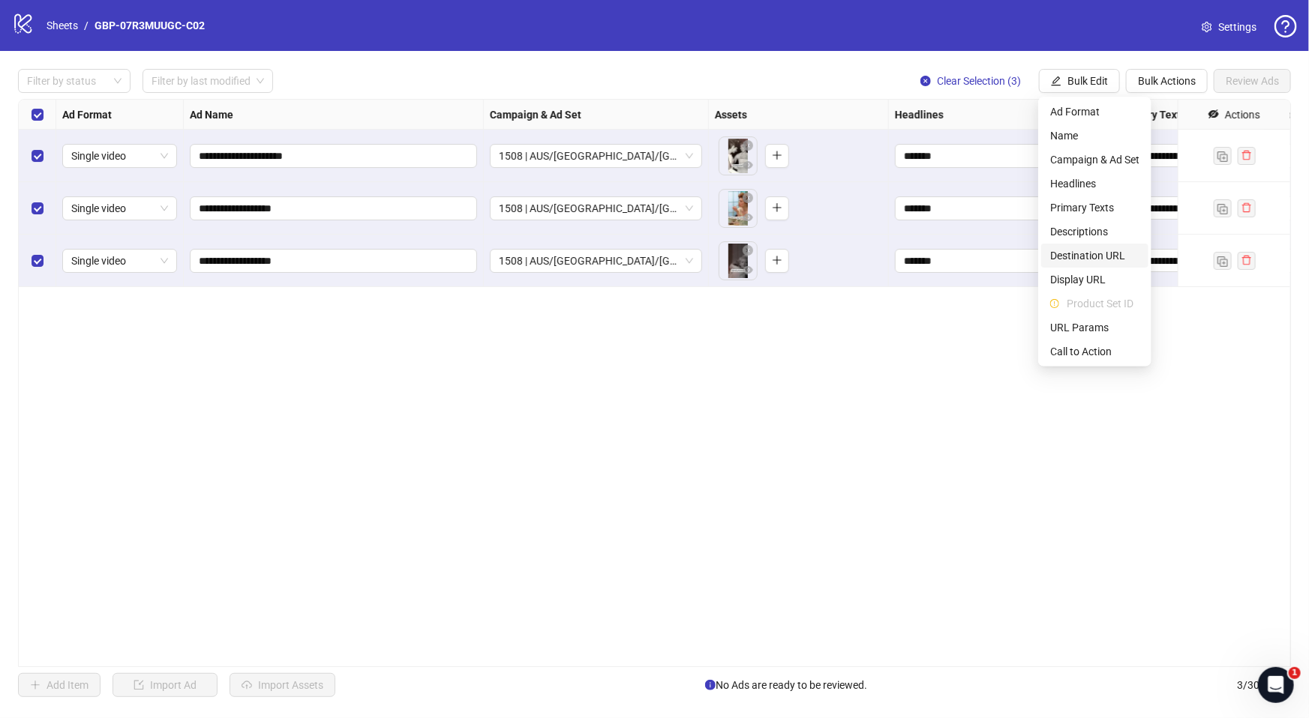
click at [1095, 255] on span "Destination URL" at bounding box center [1094, 255] width 89 height 16
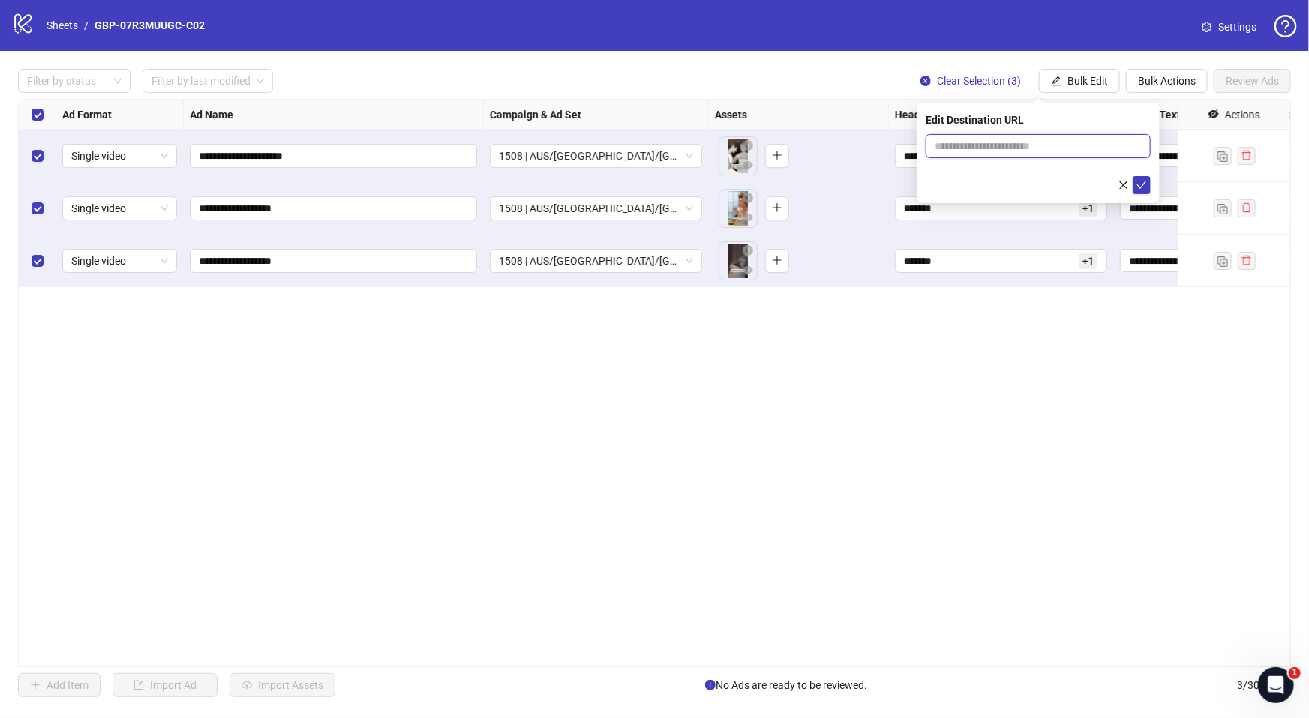
click at [1022, 148] on input "text" at bounding box center [1031, 146] width 195 height 16
paste input "**********"
type input "**********"
click at [1143, 187] on icon "check" at bounding box center [1141, 185] width 10 height 10
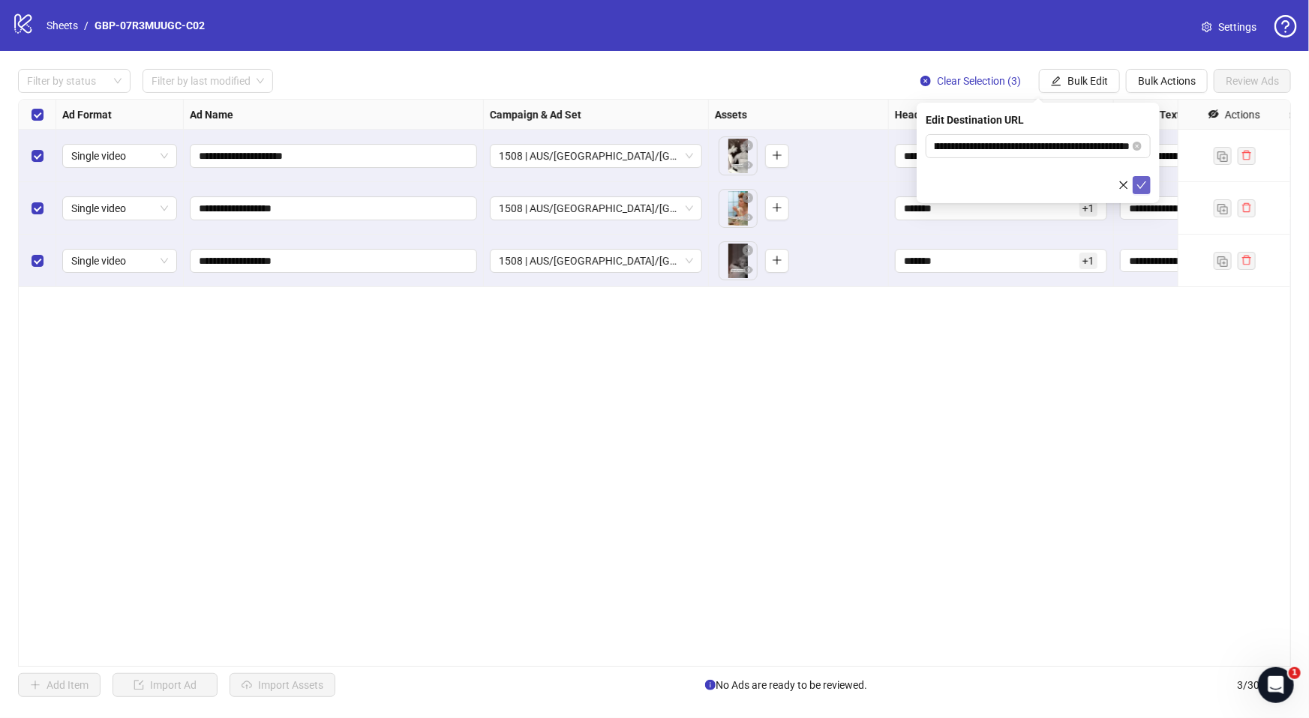
scroll to position [0, 0]
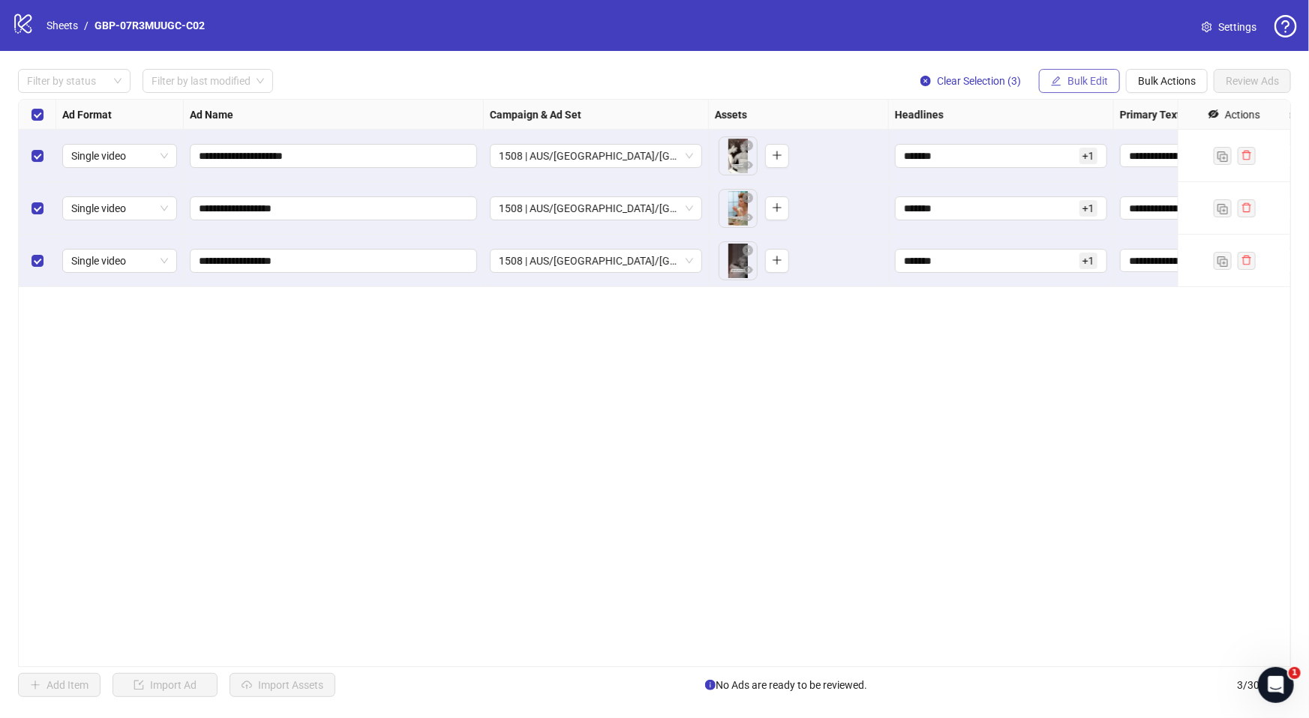
click at [1067, 81] on span "Bulk Edit" at bounding box center [1087, 81] width 40 height 12
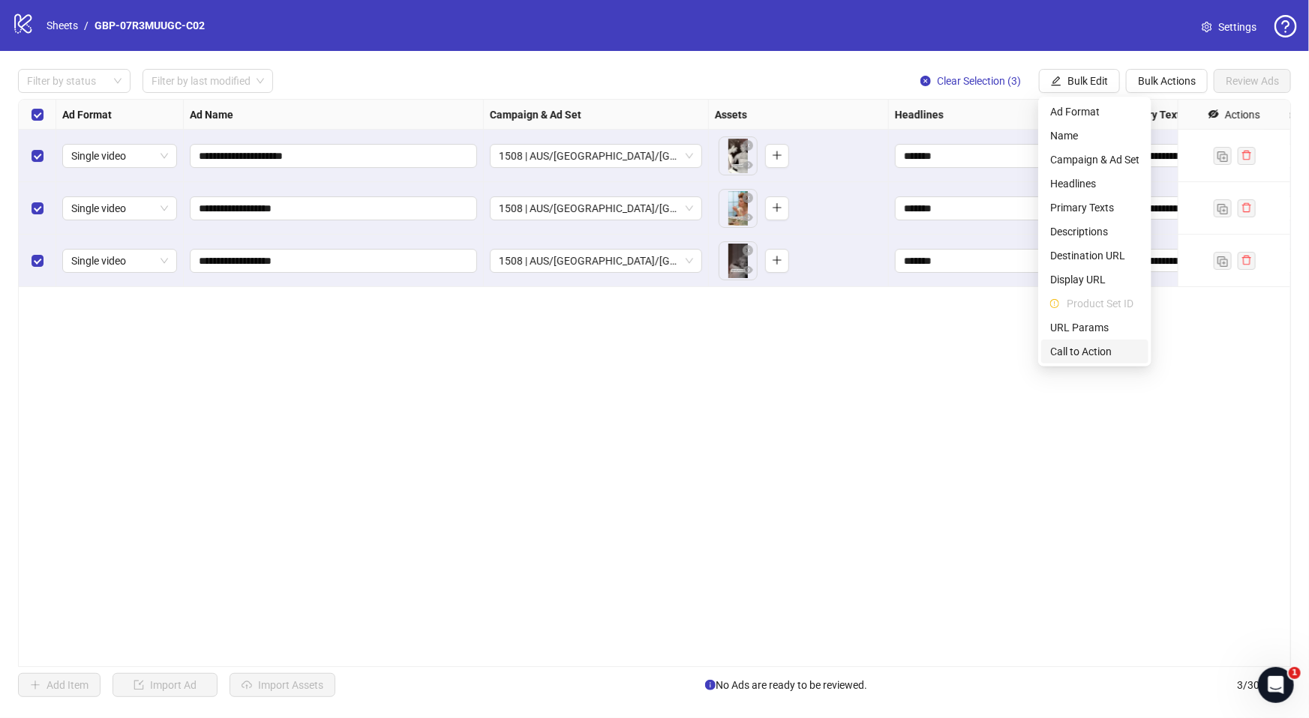
click at [1087, 347] on span "Call to Action" at bounding box center [1094, 351] width 89 height 16
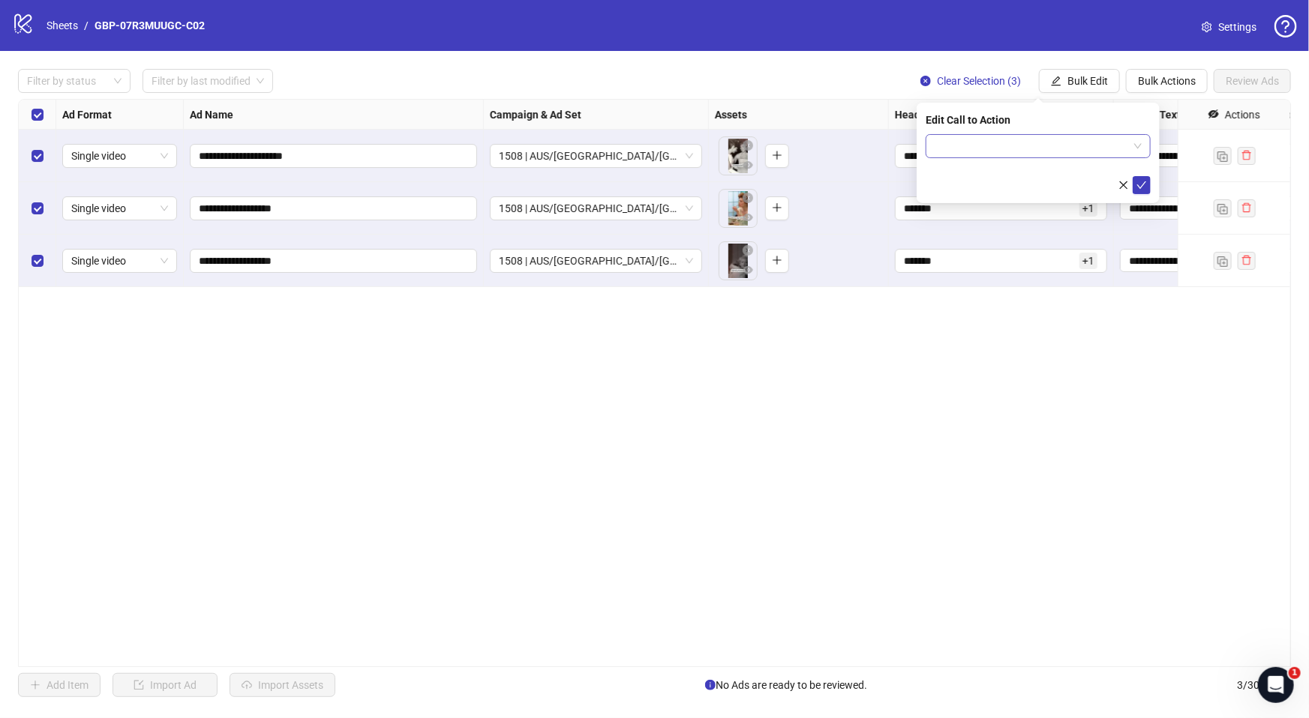
click at [1065, 149] on input "search" at bounding box center [1030, 146] width 193 height 22
type input "****"
click at [1052, 179] on div "Shop now" at bounding box center [1037, 176] width 201 height 16
click at [1134, 181] on button "submit" at bounding box center [1141, 185] width 18 height 18
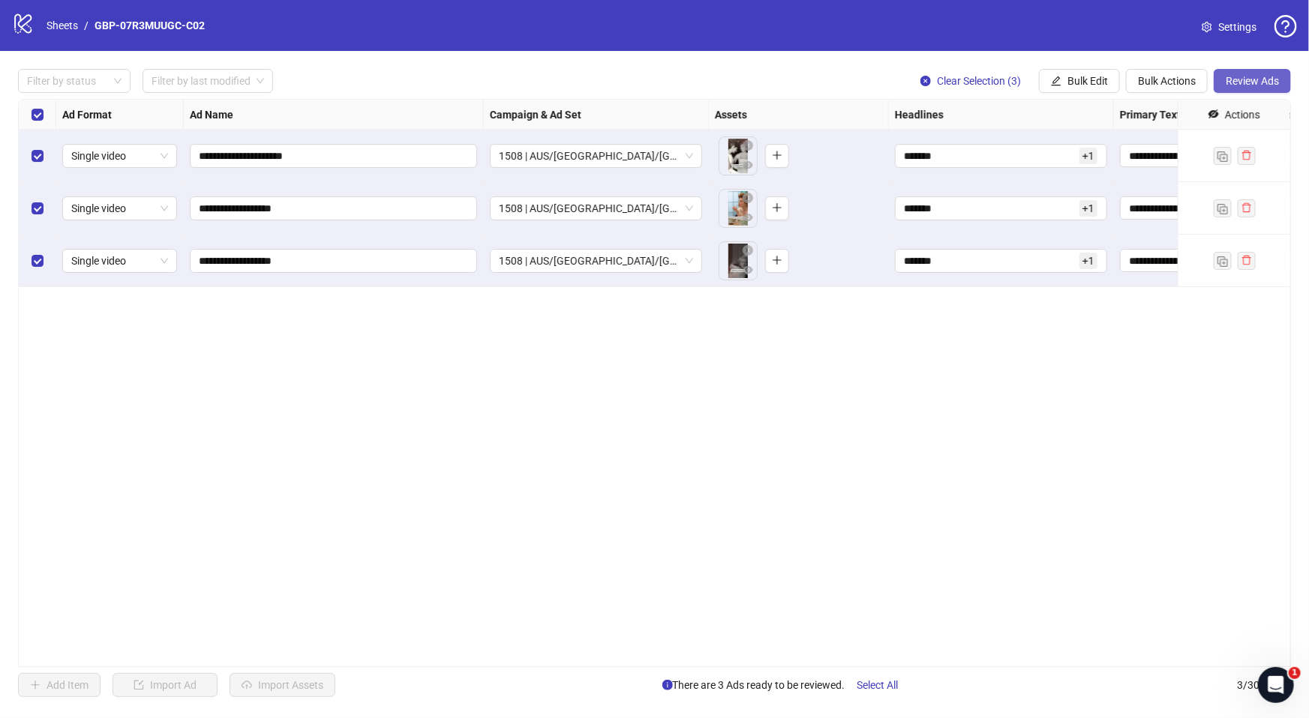
click at [1240, 77] on span "Review Ads" at bounding box center [1251, 81] width 53 height 12
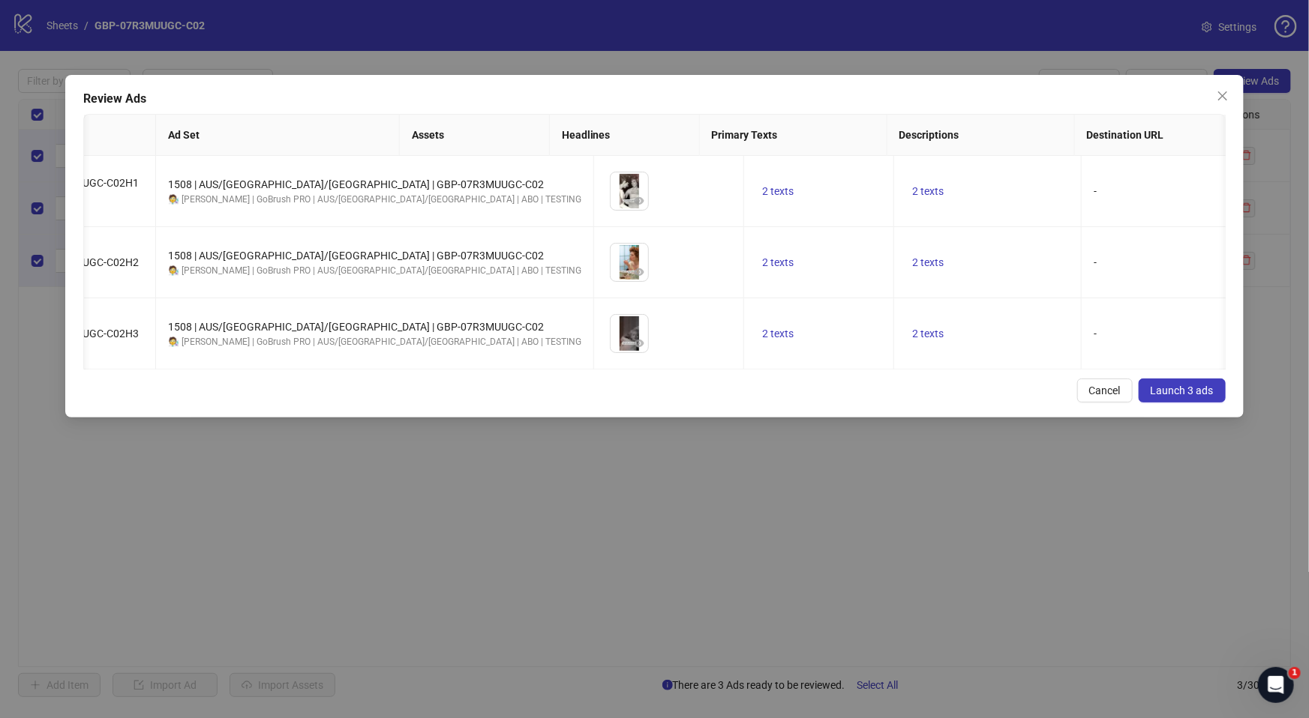
scroll to position [0, 11]
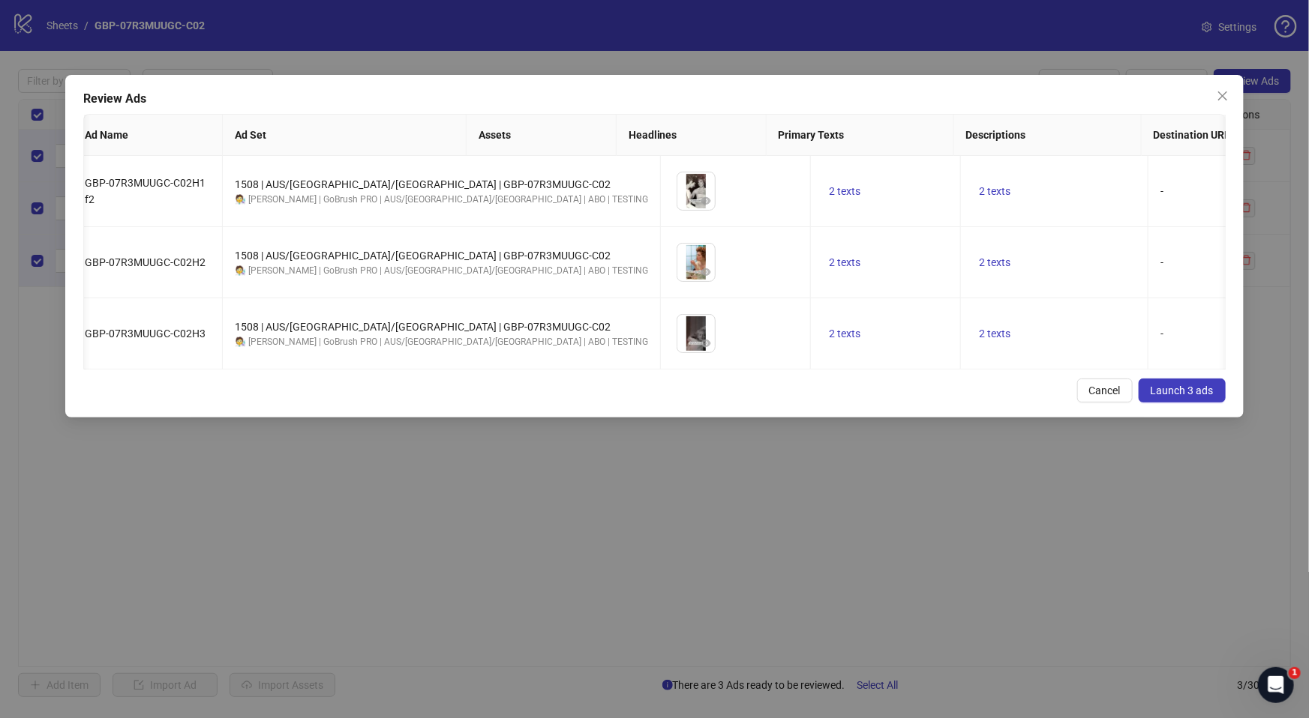
click at [1191, 397] on span "Launch 3 ads" at bounding box center [1181, 391] width 63 height 12
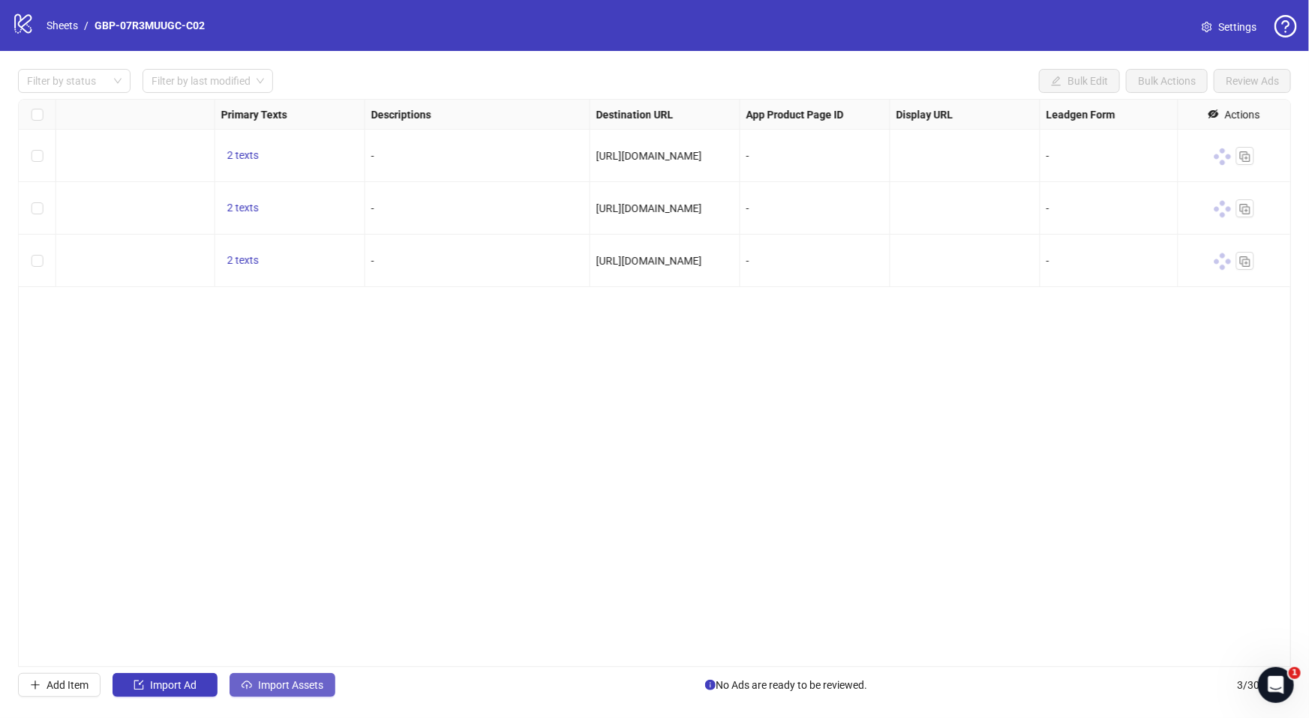
click at [274, 676] on button "Import Assets" at bounding box center [282, 685] width 106 height 24
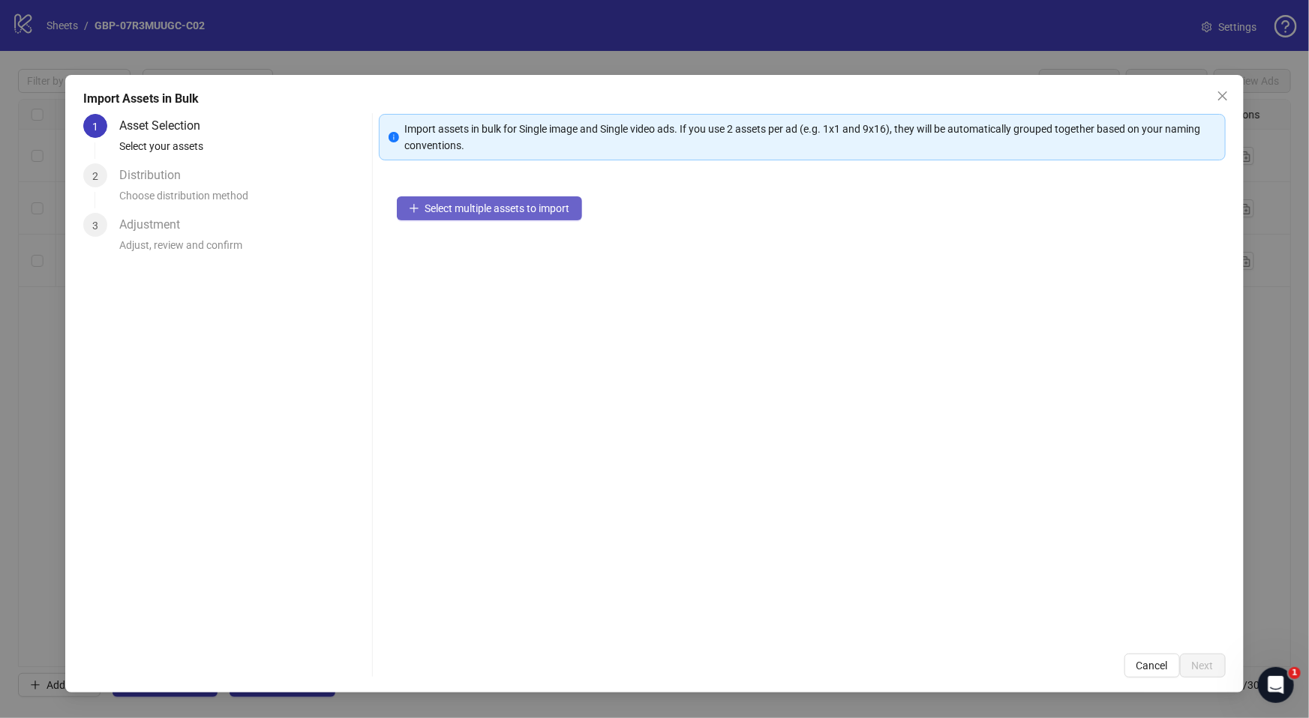
click at [491, 205] on span "Select multiple assets to import" at bounding box center [497, 208] width 145 height 12
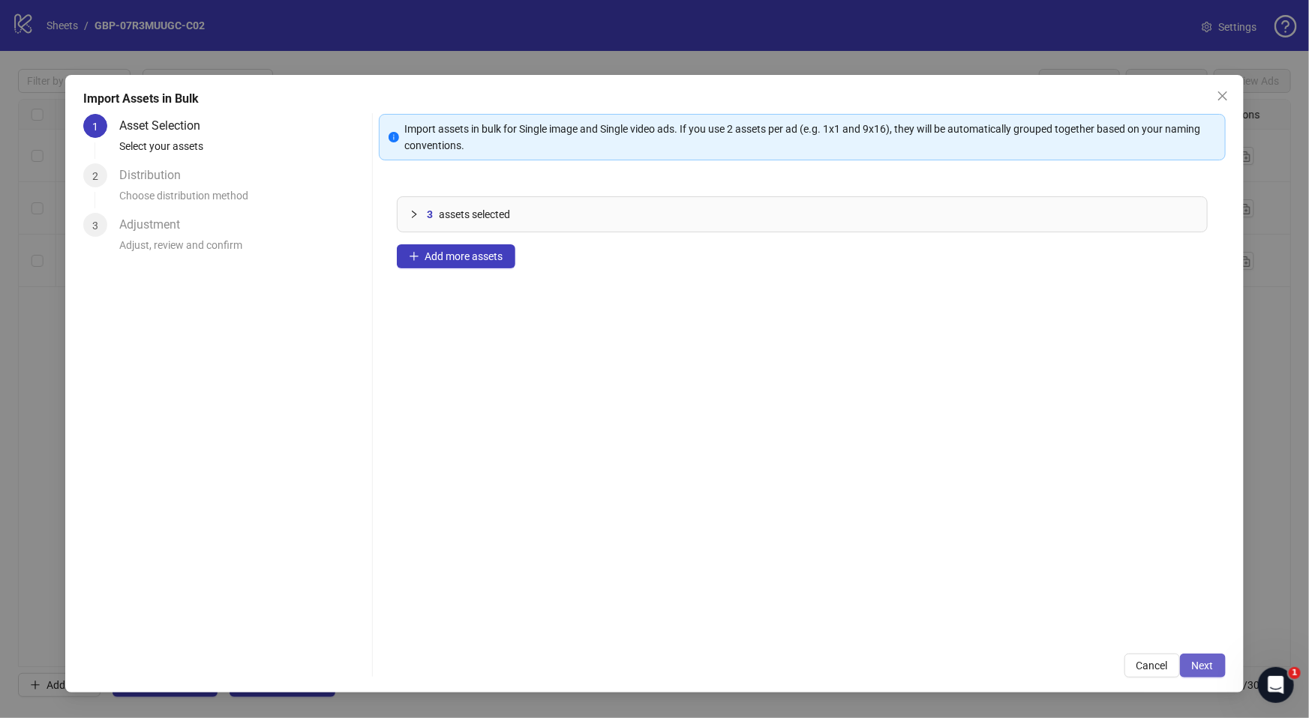
click at [1195, 662] on span "Next" at bounding box center [1203, 666] width 22 height 12
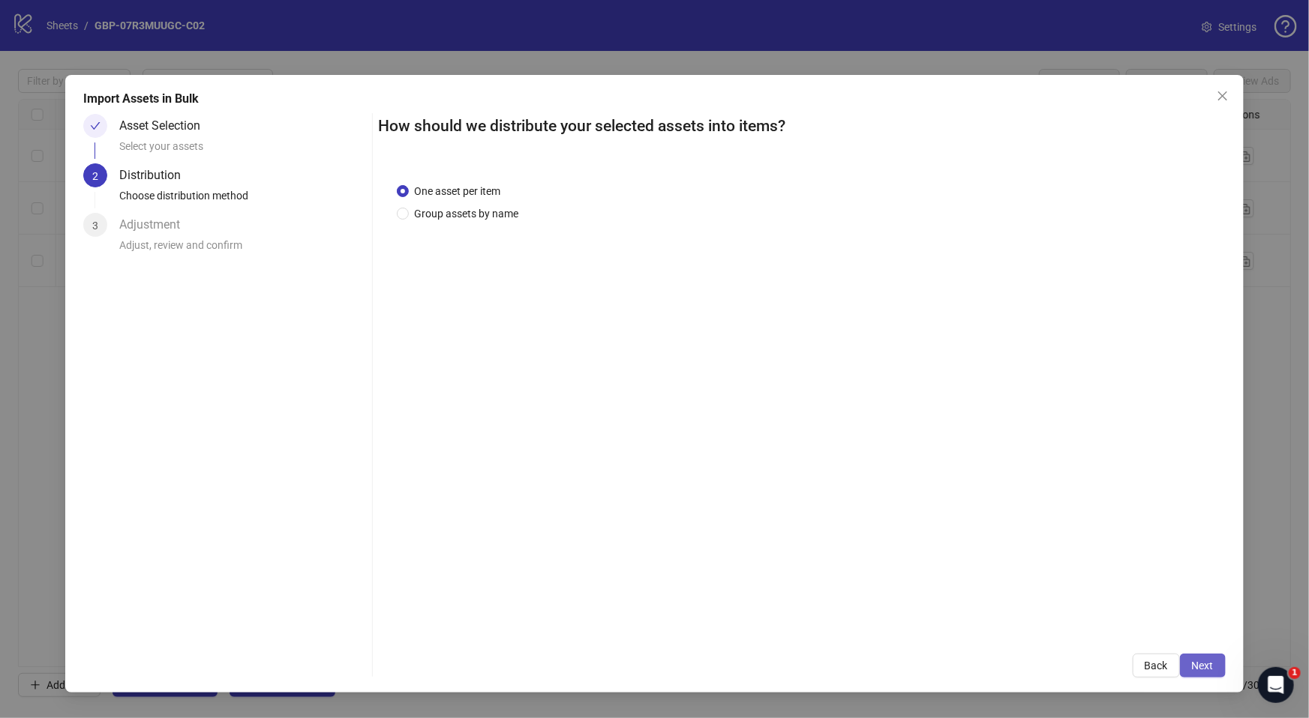
click at [1208, 675] on button "Next" at bounding box center [1203, 666] width 46 height 24
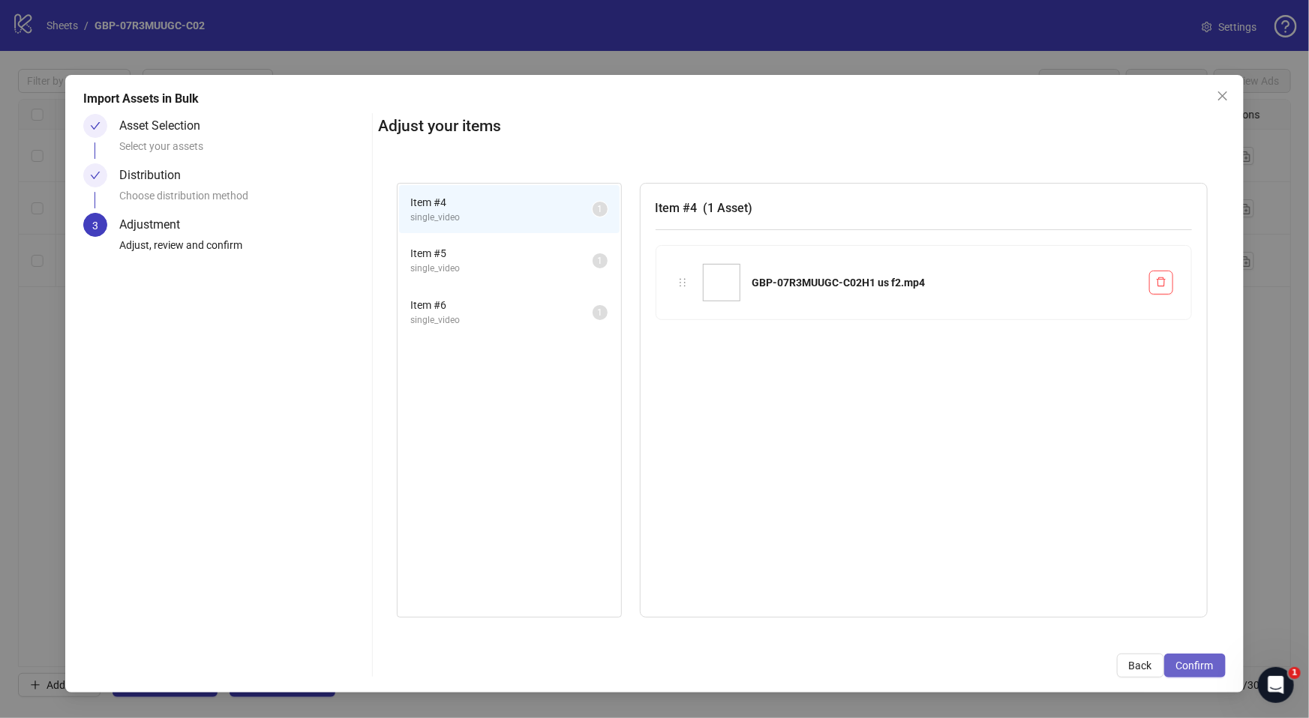
click at [1186, 670] on span "Confirm" at bounding box center [1194, 666] width 37 height 12
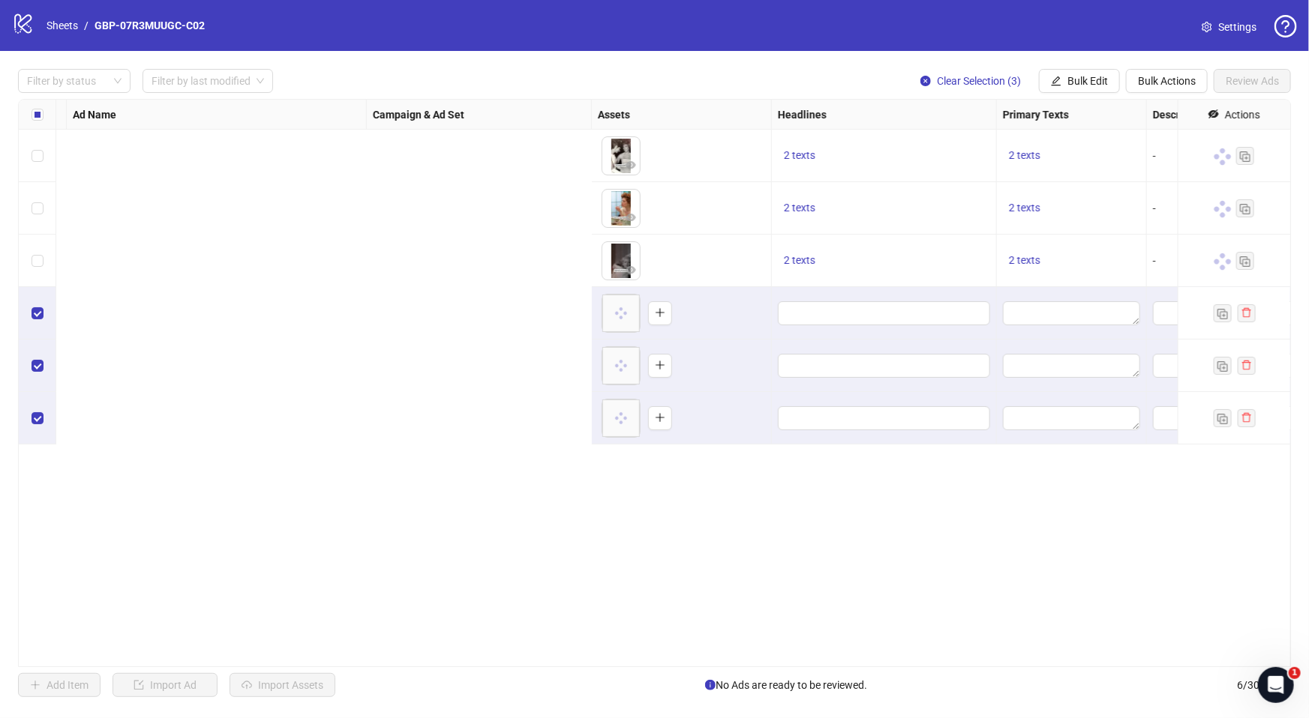
scroll to position [0, 0]
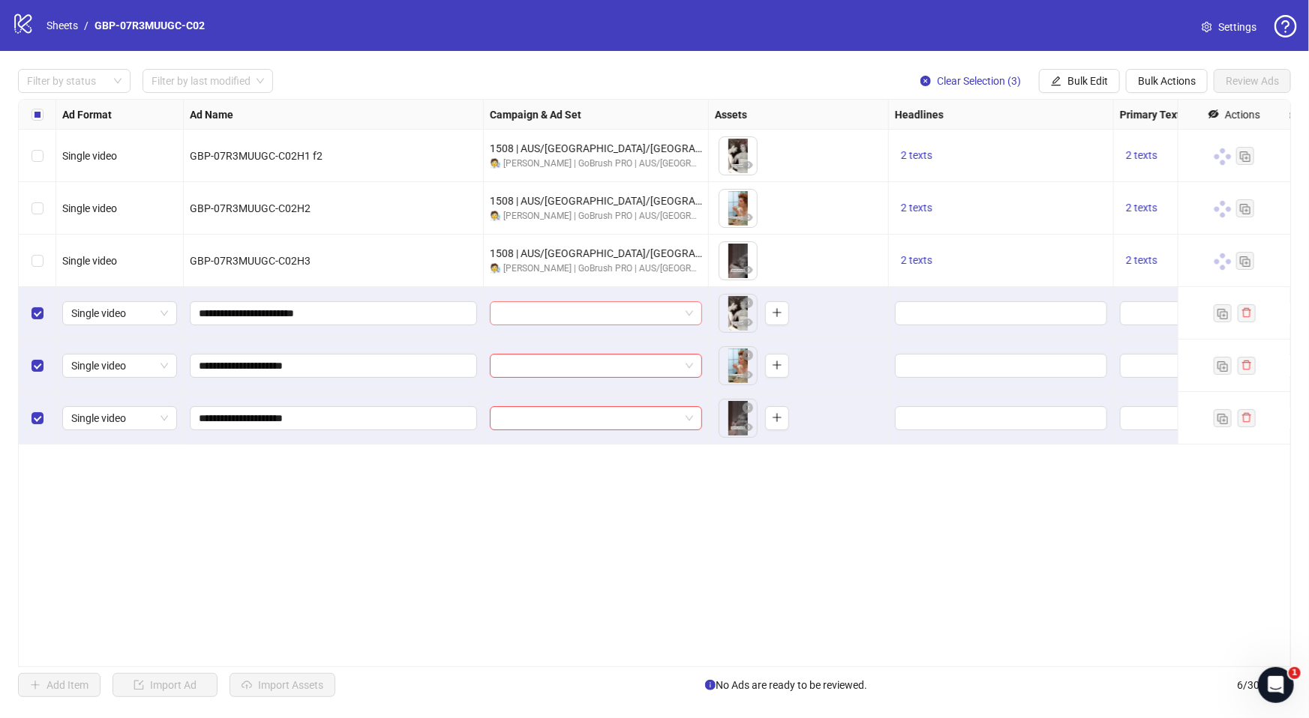
click at [550, 316] on input "search" at bounding box center [589, 313] width 181 height 22
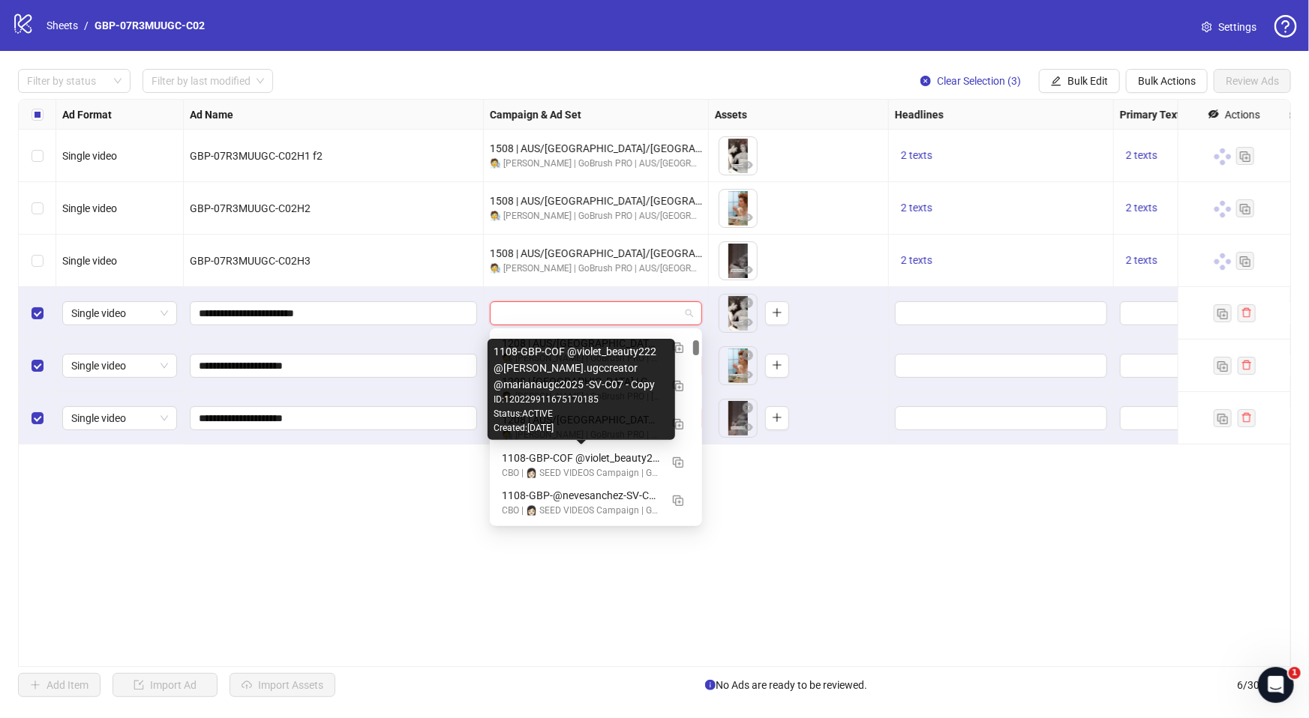
scroll to position [1332, 0]
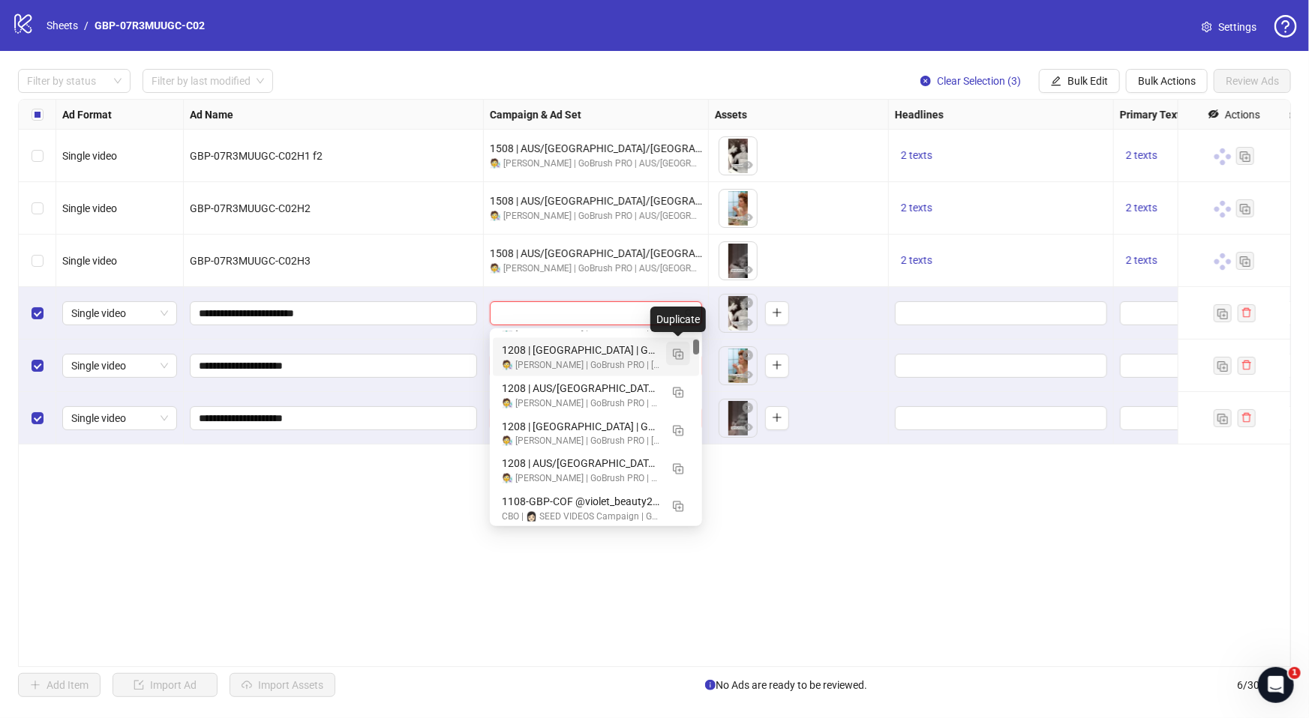
click at [676, 356] on img "button" at bounding box center [678, 354] width 10 height 10
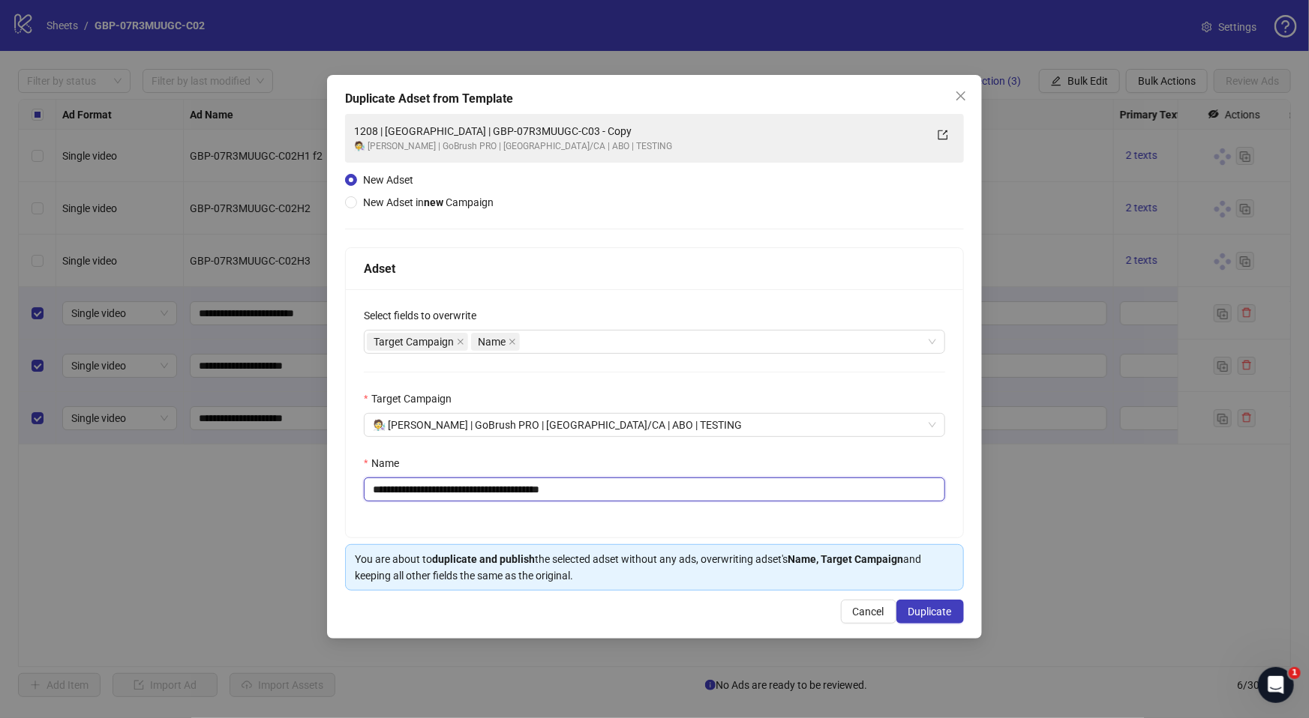
click at [382, 491] on input "**********" at bounding box center [654, 490] width 581 height 24
drag, startPoint x: 434, startPoint y: 489, endPoint x: 798, endPoint y: 517, distance: 364.8
click at [798, 517] on div "**********" at bounding box center [654, 413] width 617 height 248
paste input "text"
type input "**********"
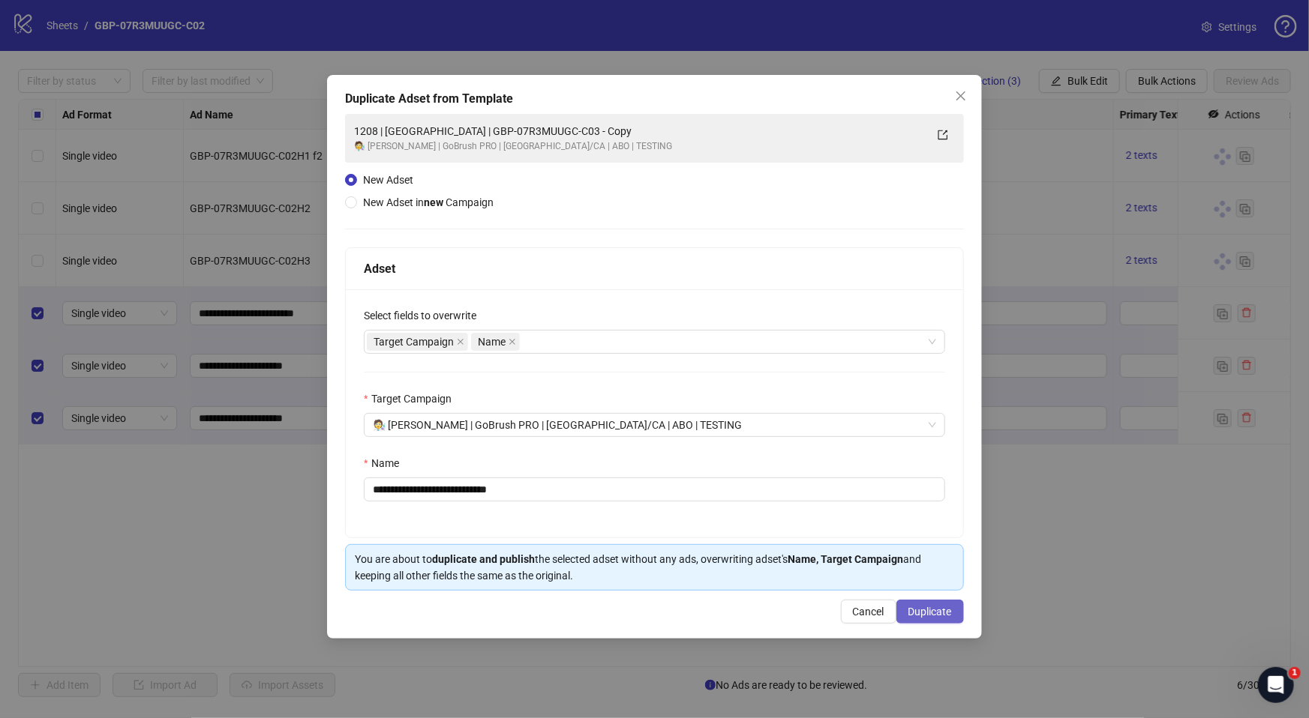
click at [919, 610] on span "Duplicate" at bounding box center [929, 612] width 43 height 12
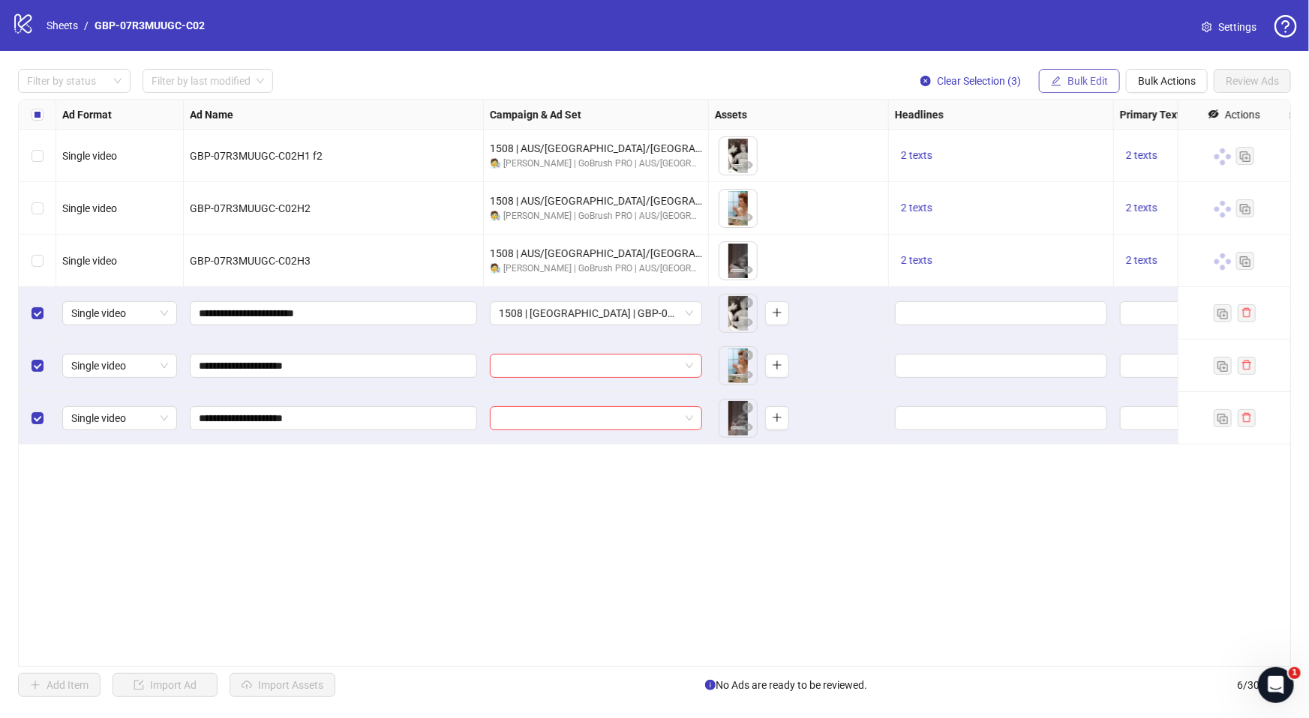
click at [1074, 75] on span "Bulk Edit" at bounding box center [1087, 81] width 40 height 12
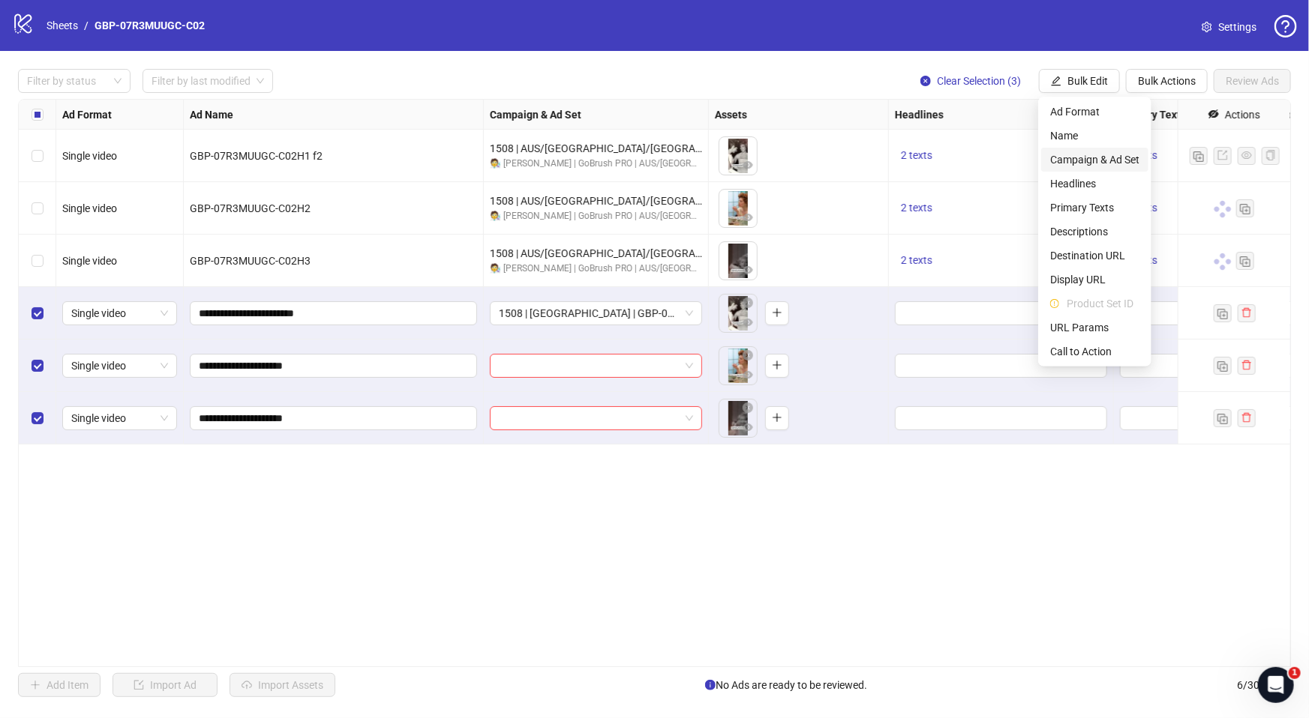
click at [1100, 158] on span "Campaign & Ad Set" at bounding box center [1094, 159] width 89 height 16
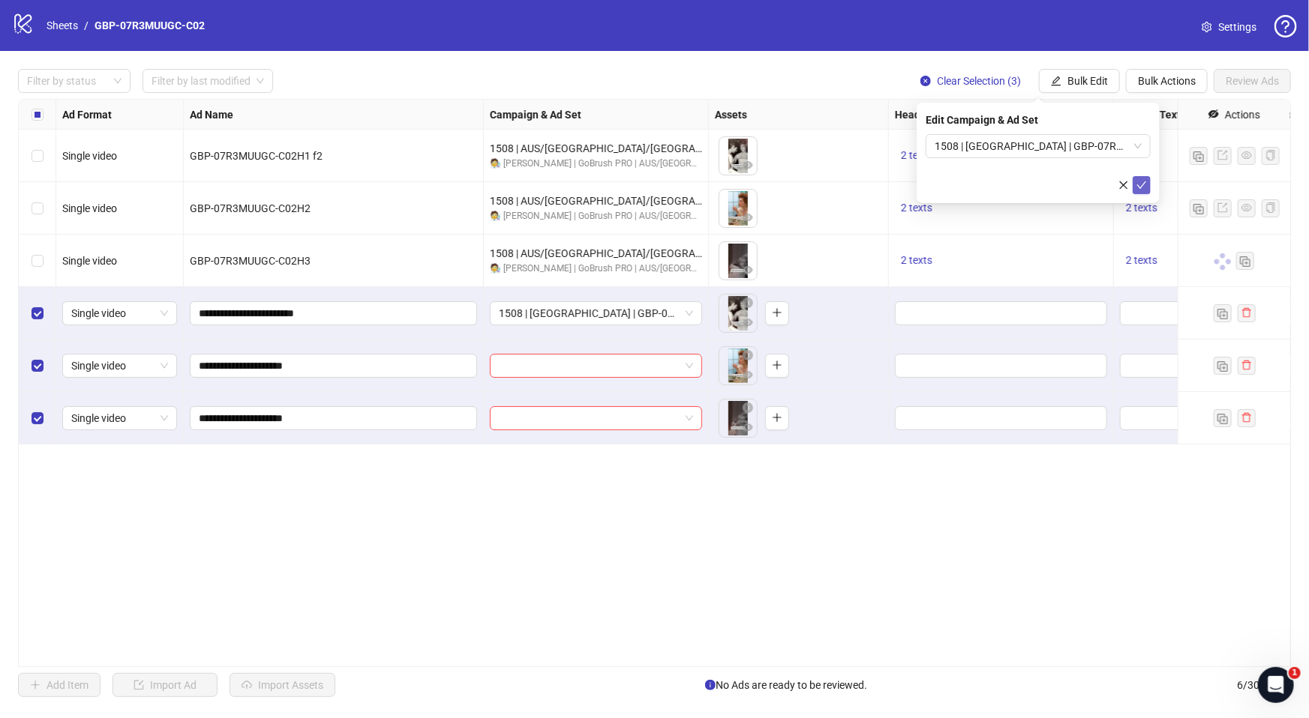
click at [1141, 185] on icon "check" at bounding box center [1141, 185] width 10 height 10
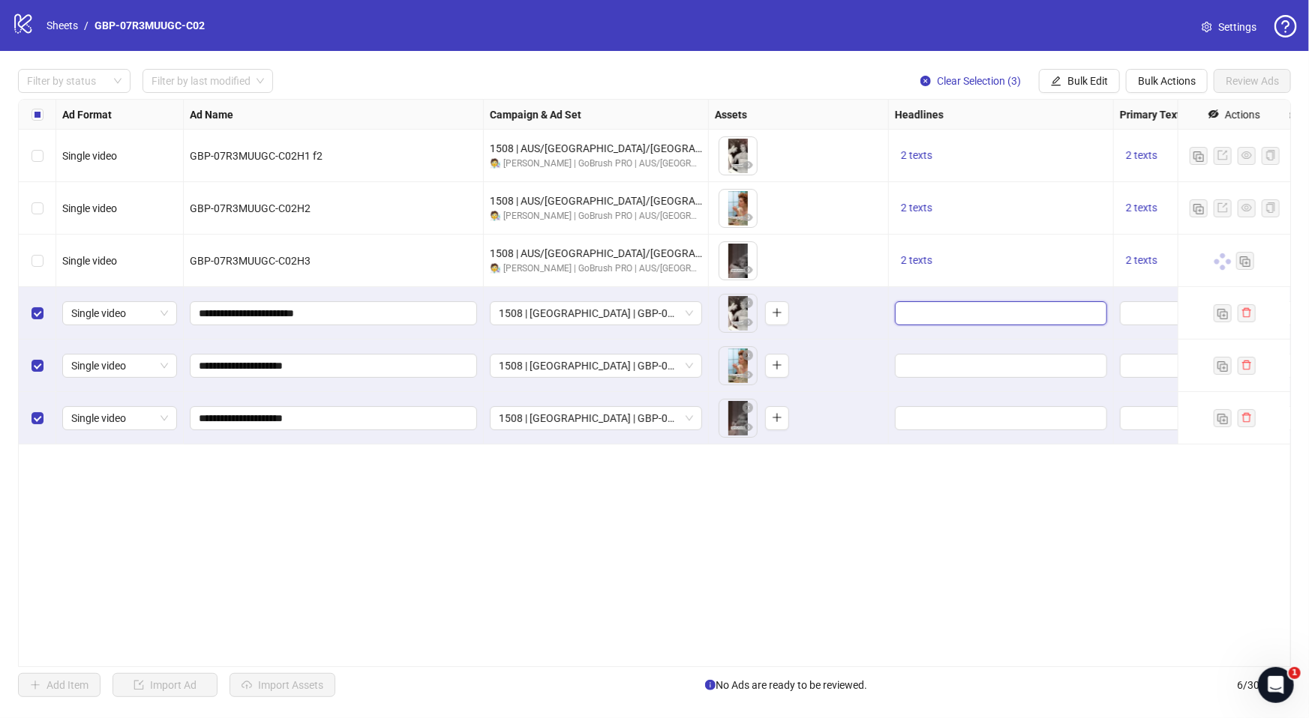
click at [948, 311] on input "Edit values" at bounding box center [999, 313] width 191 height 16
type input "*******"
click at [972, 312] on input "*******" at bounding box center [999, 313] width 191 height 16
click at [980, 382] on button "Add" at bounding box center [1016, 382] width 225 height 18
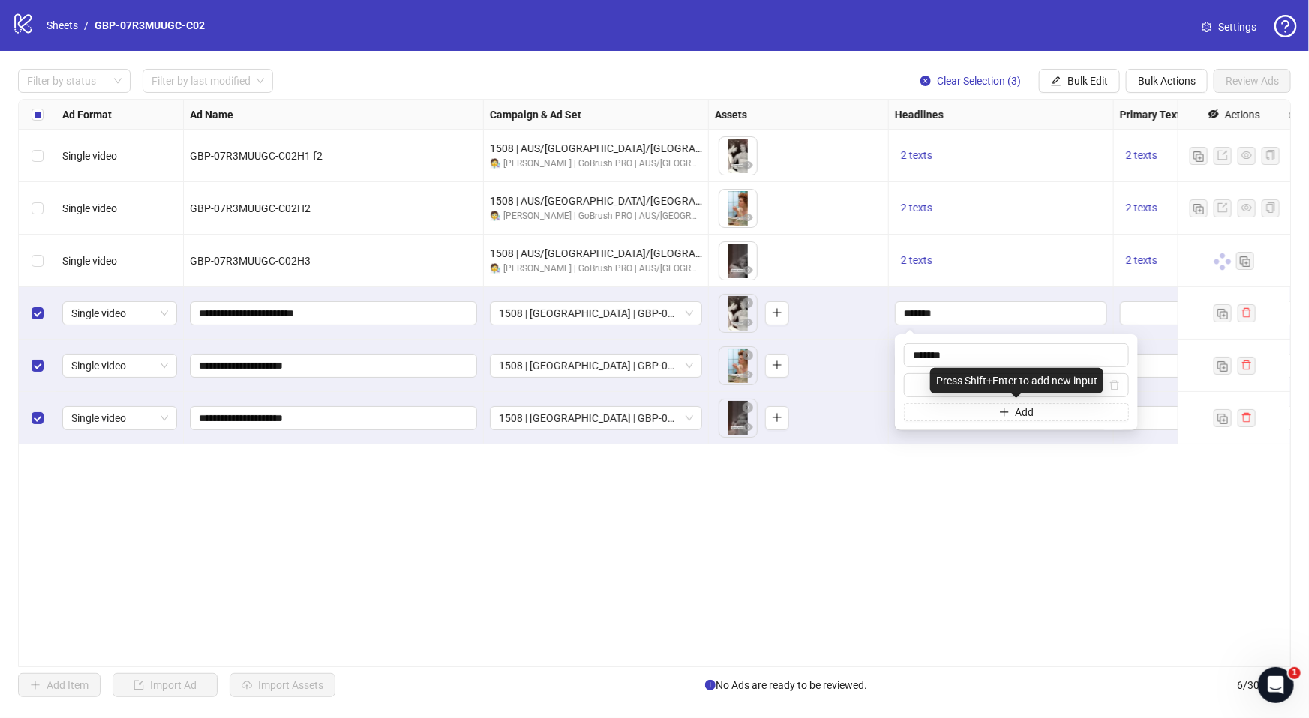
type input "**********"
click at [986, 563] on div "Ad Format Ad Name Campaign & Ad Set Assets Headlines Primary Texts Descriptions…" at bounding box center [654, 383] width 1273 height 568
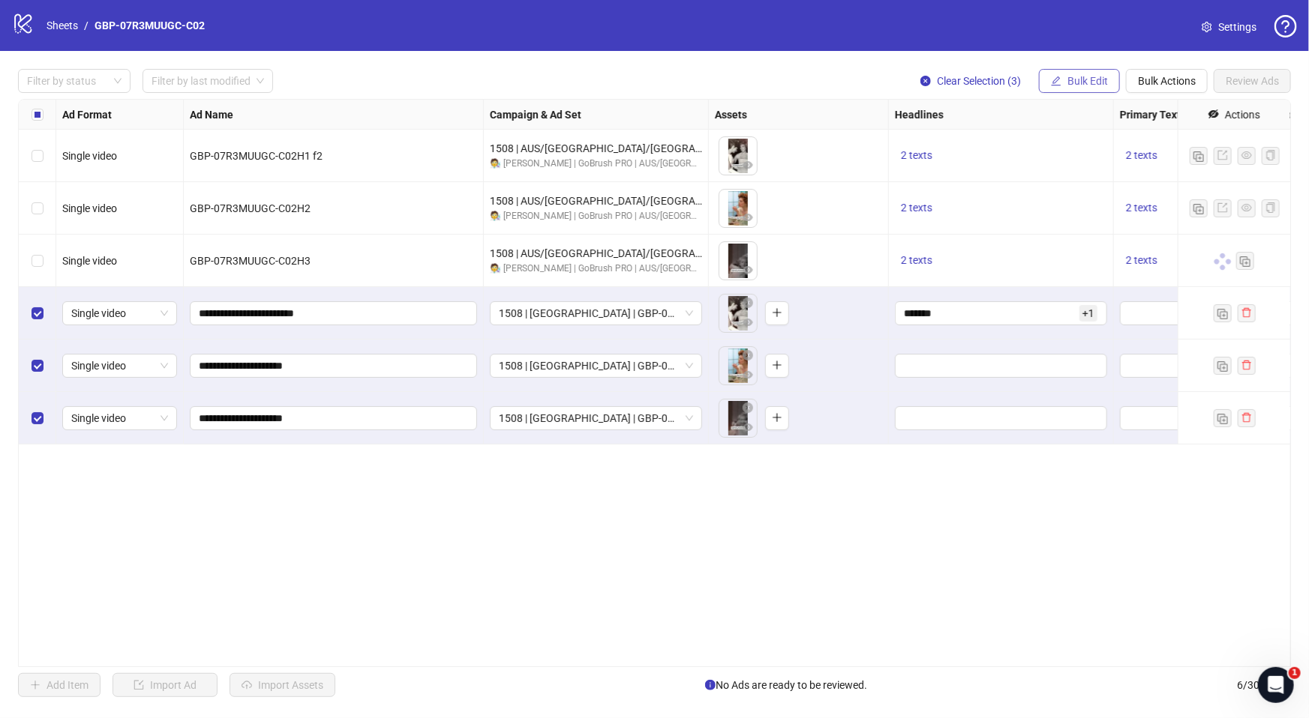
click at [1100, 79] on span "Bulk Edit" at bounding box center [1087, 81] width 40 height 12
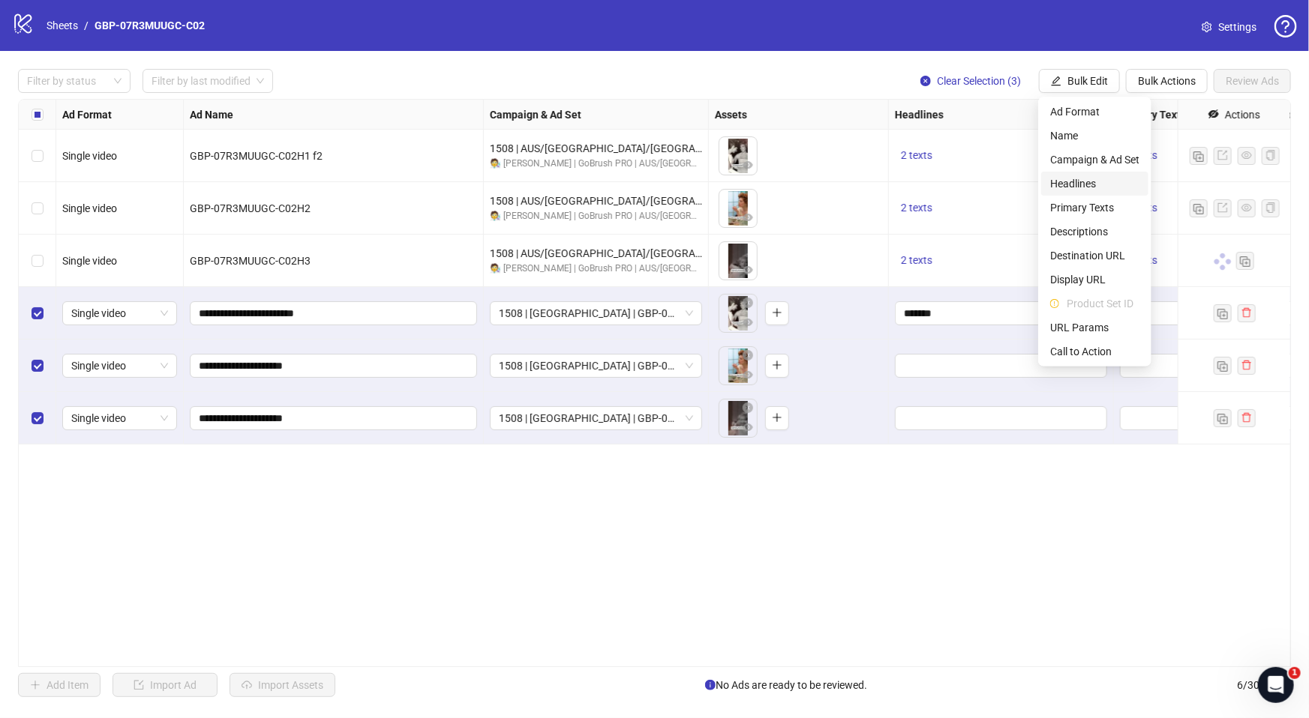
click at [1091, 175] on span "Headlines" at bounding box center [1094, 183] width 89 height 16
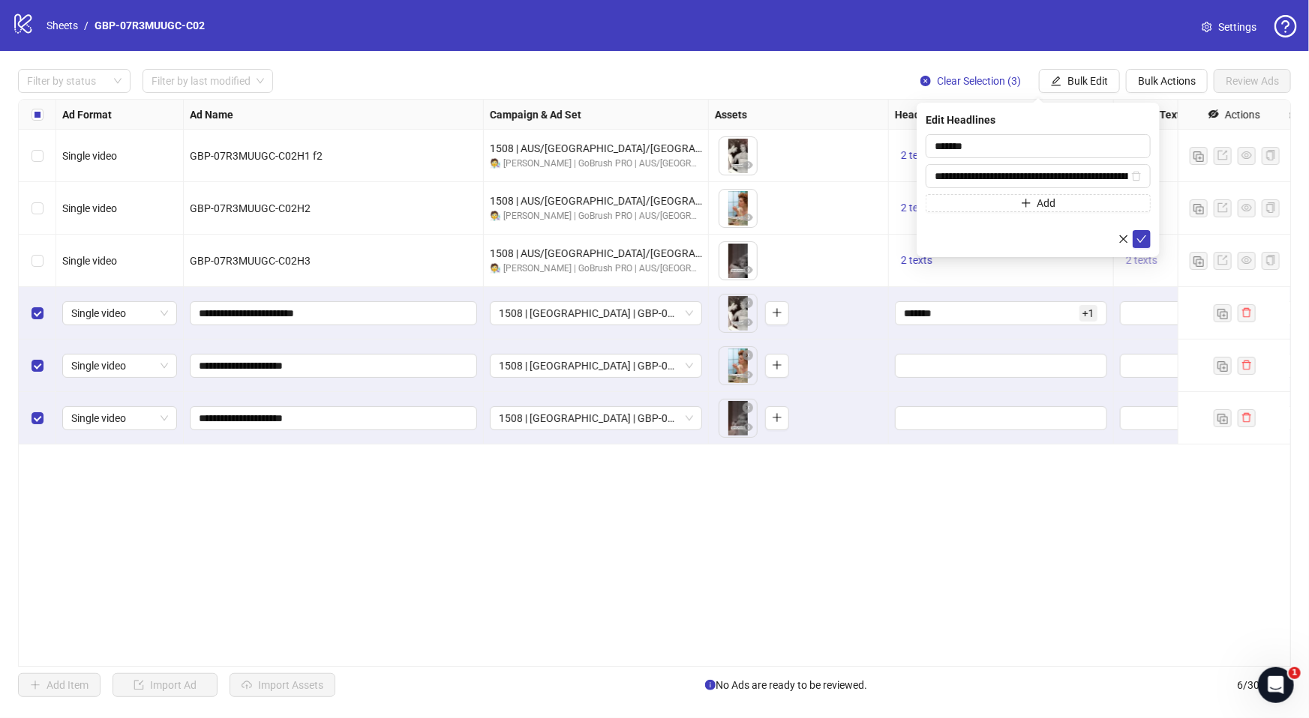
drag, startPoint x: 1138, startPoint y: 232, endPoint x: 1128, endPoint y: 265, distance: 35.1
click at [1138, 232] on button "submit" at bounding box center [1141, 239] width 18 height 18
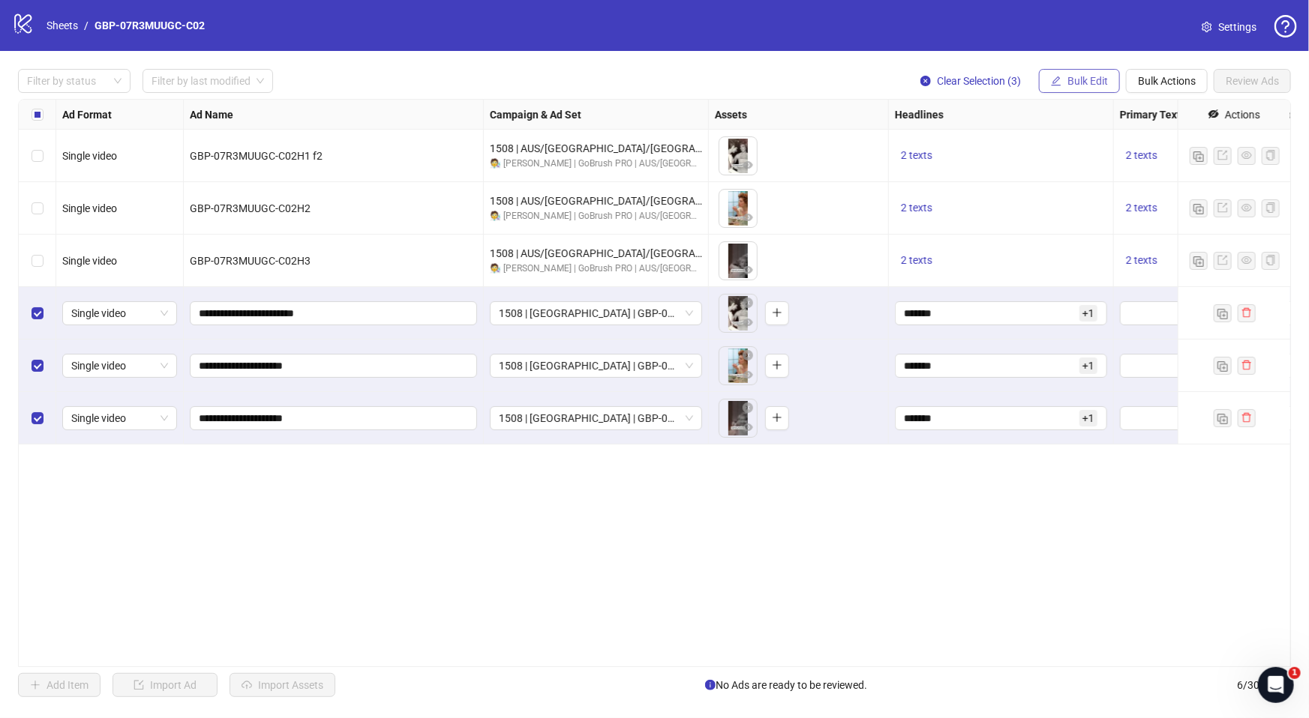
click at [1086, 79] on span "Bulk Edit" at bounding box center [1087, 81] width 40 height 12
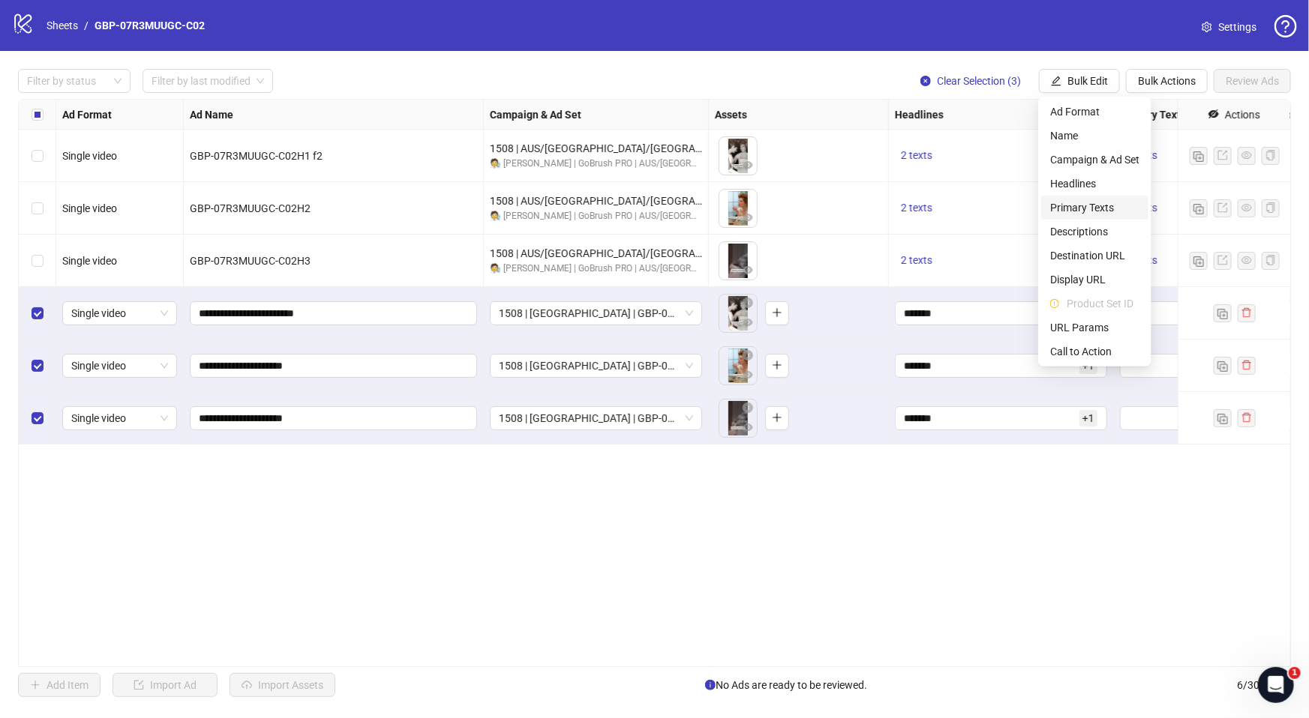
click at [1096, 209] on span "Primary Texts" at bounding box center [1094, 207] width 89 height 16
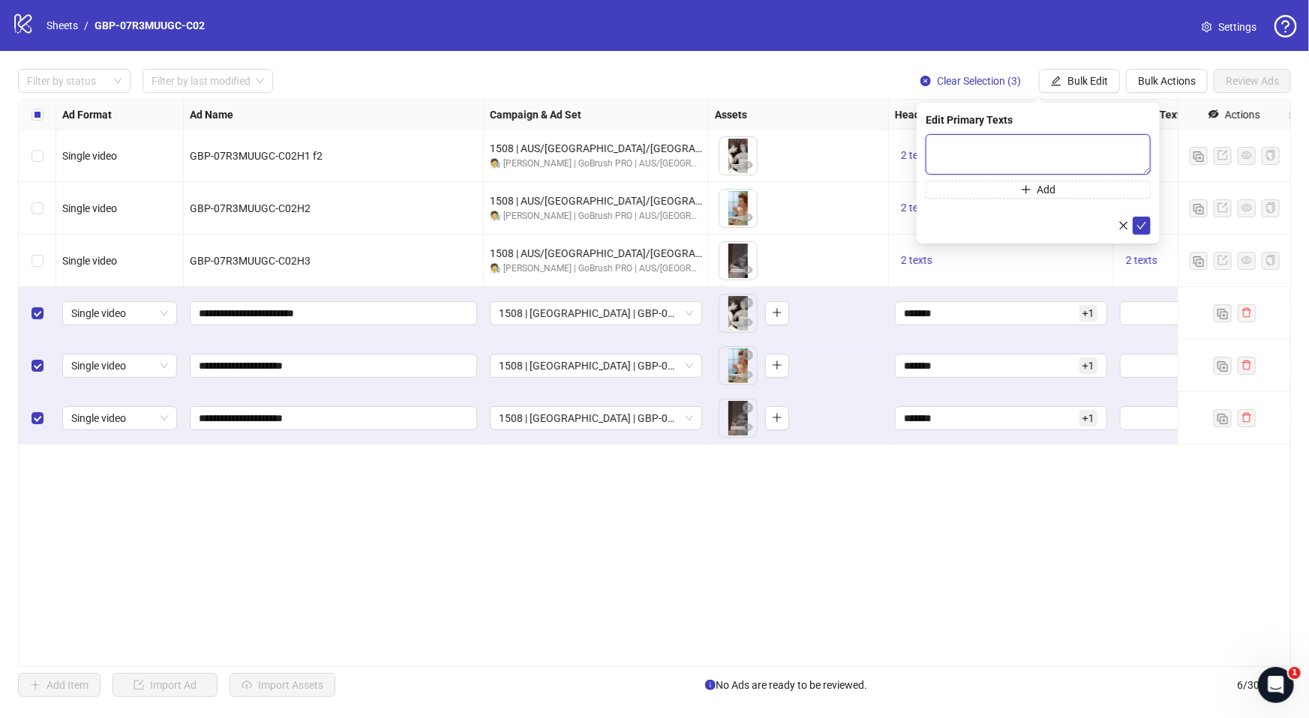
click at [1072, 163] on textarea at bounding box center [1037, 154] width 225 height 40
paste textarea "**********"
type textarea "**********"
click at [1029, 190] on icon "plus" at bounding box center [1026, 189] width 10 height 10
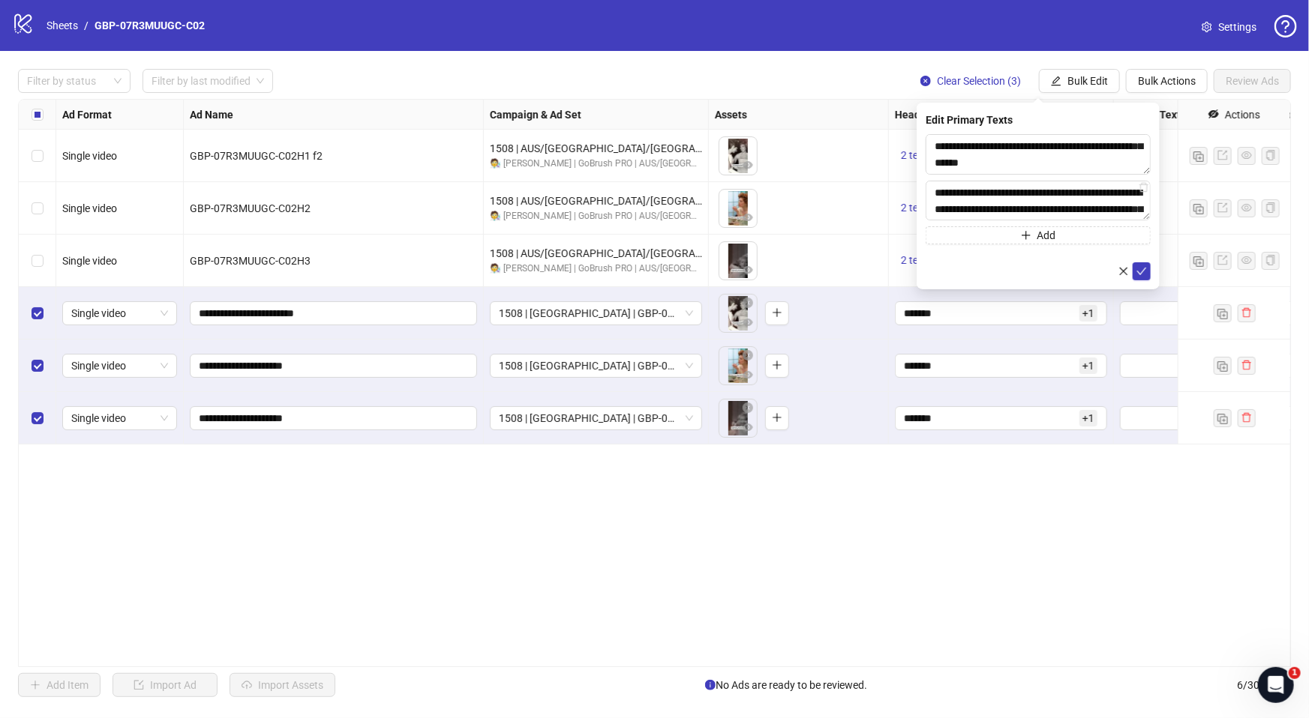
scroll to position [193, 0]
type textarea "**********"
click at [1139, 271] on icon "check" at bounding box center [1141, 271] width 10 height 10
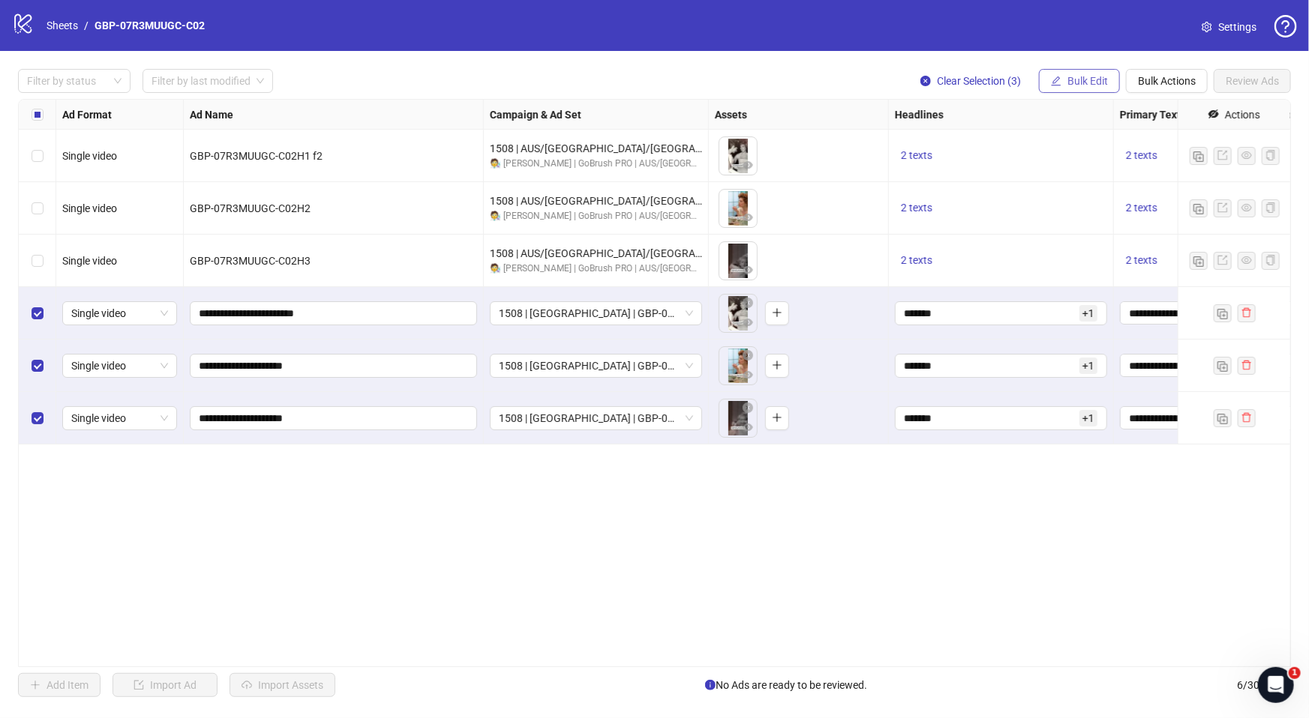
click at [1080, 85] on span "Bulk Edit" at bounding box center [1087, 81] width 40 height 12
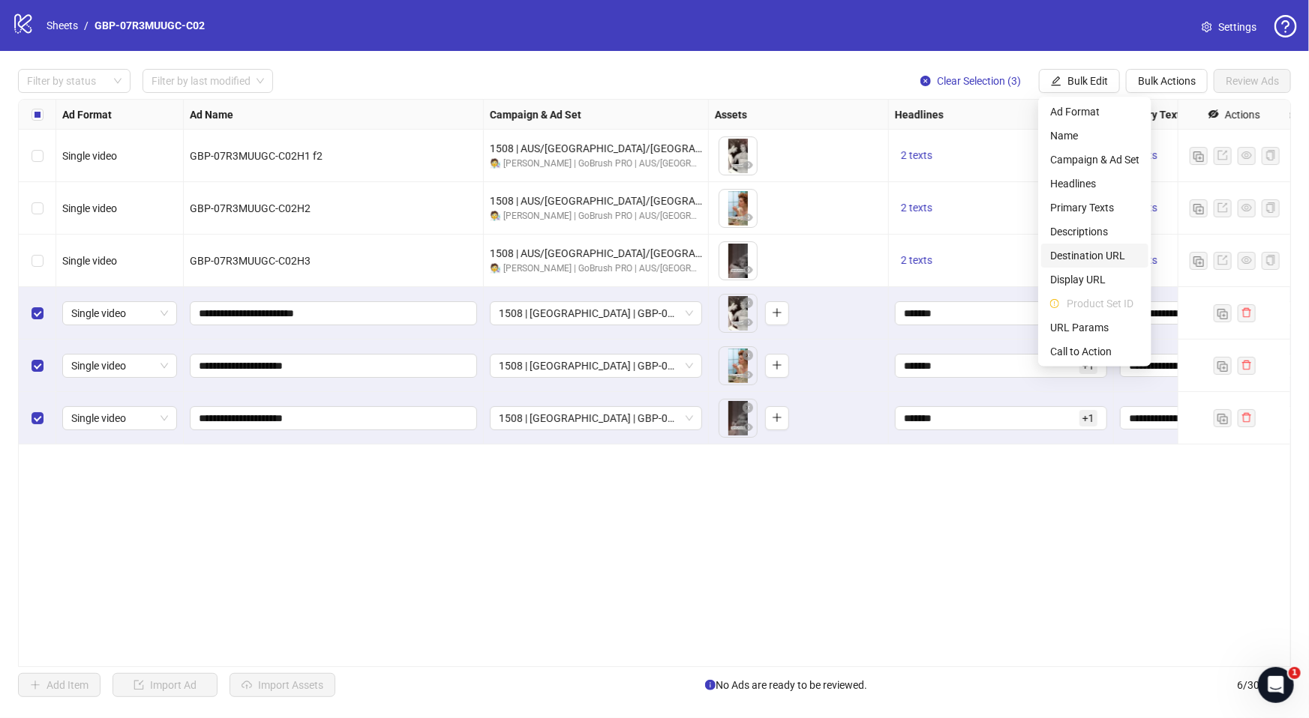
click at [1104, 253] on span "Destination URL" at bounding box center [1094, 255] width 89 height 16
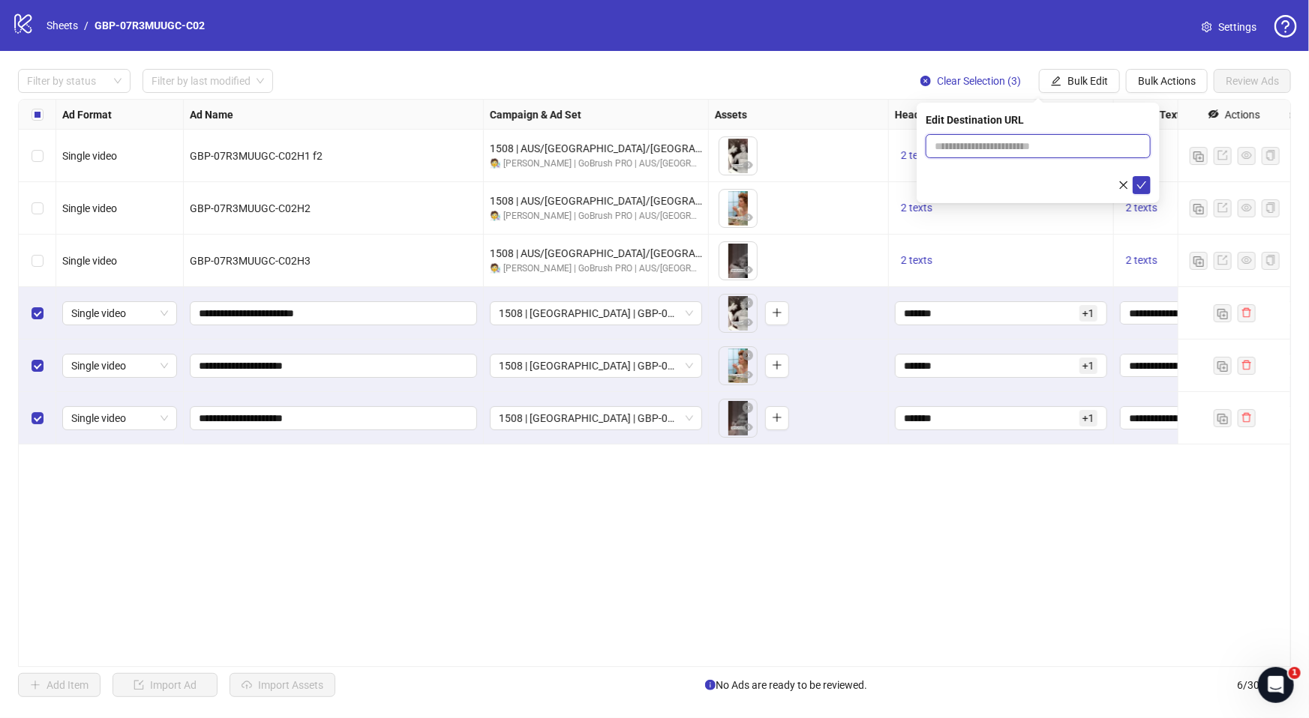
click at [967, 148] on input "text" at bounding box center [1031, 146] width 195 height 16
paste input "**********"
type input "**********"
click at [1139, 183] on icon "check" at bounding box center [1141, 185] width 10 height 10
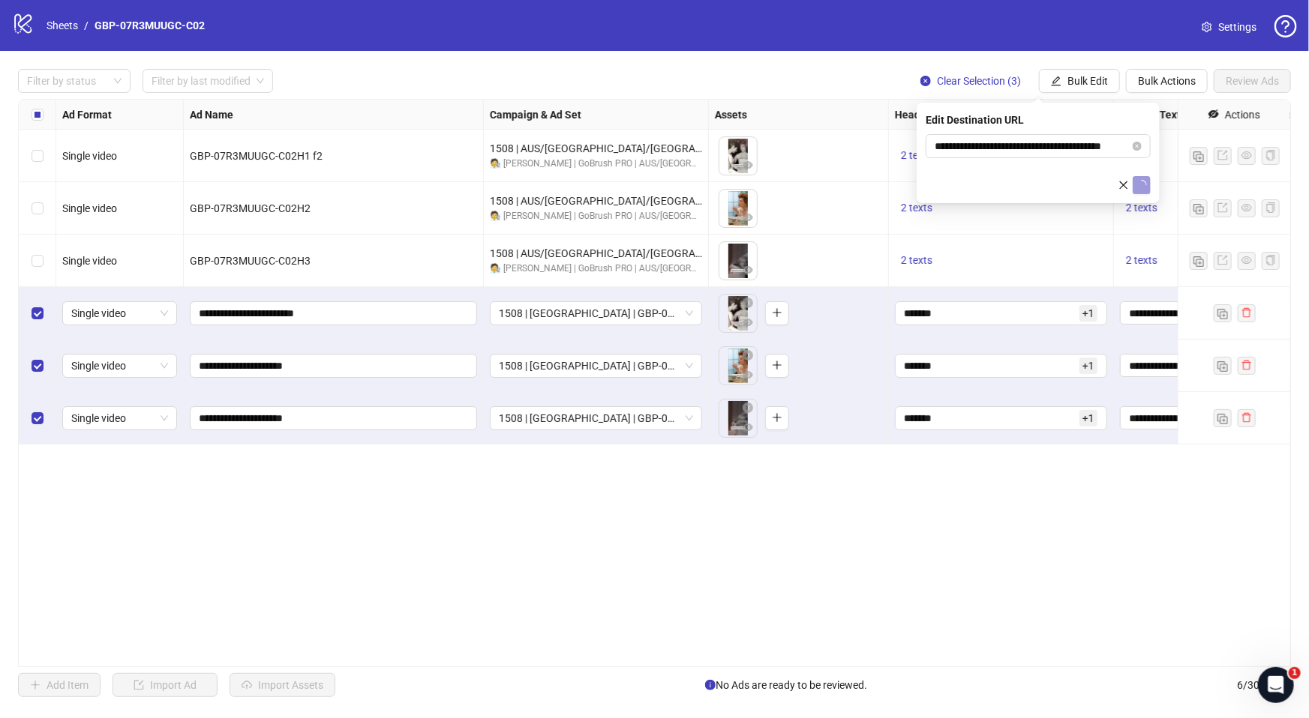
scroll to position [0, 0]
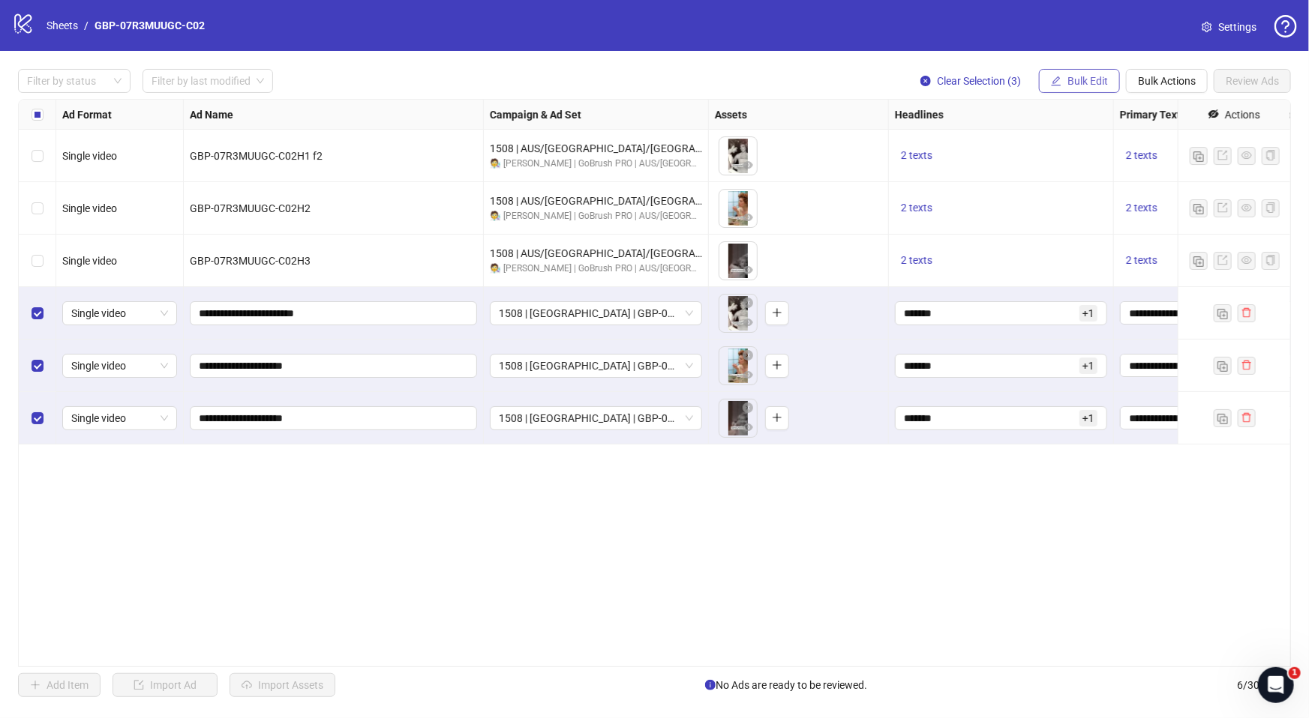
click at [1077, 79] on span "Bulk Edit" at bounding box center [1087, 81] width 40 height 12
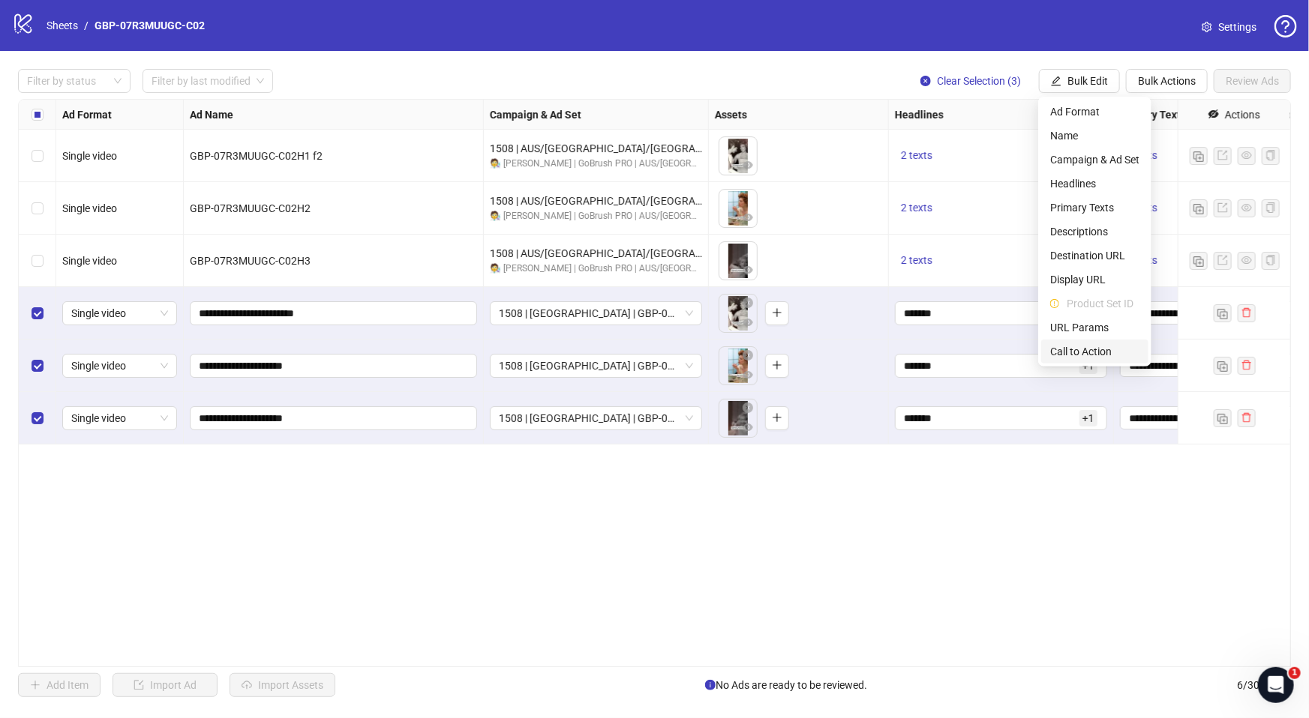
click at [1078, 347] on span "Call to Action" at bounding box center [1094, 351] width 89 height 16
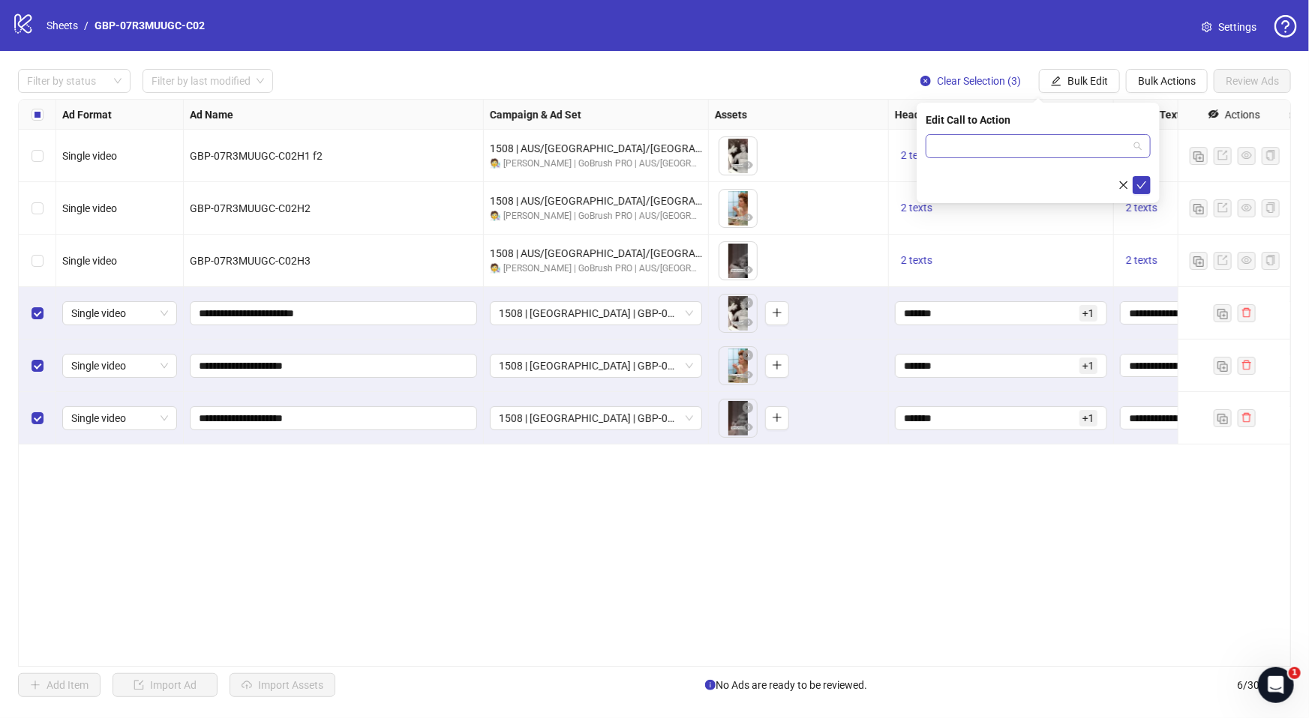
click at [1072, 141] on input "search" at bounding box center [1030, 146] width 193 height 22
type input "****"
click at [985, 172] on div "Shop now" at bounding box center [1037, 176] width 201 height 16
click at [1135, 186] on button "submit" at bounding box center [1141, 185] width 18 height 18
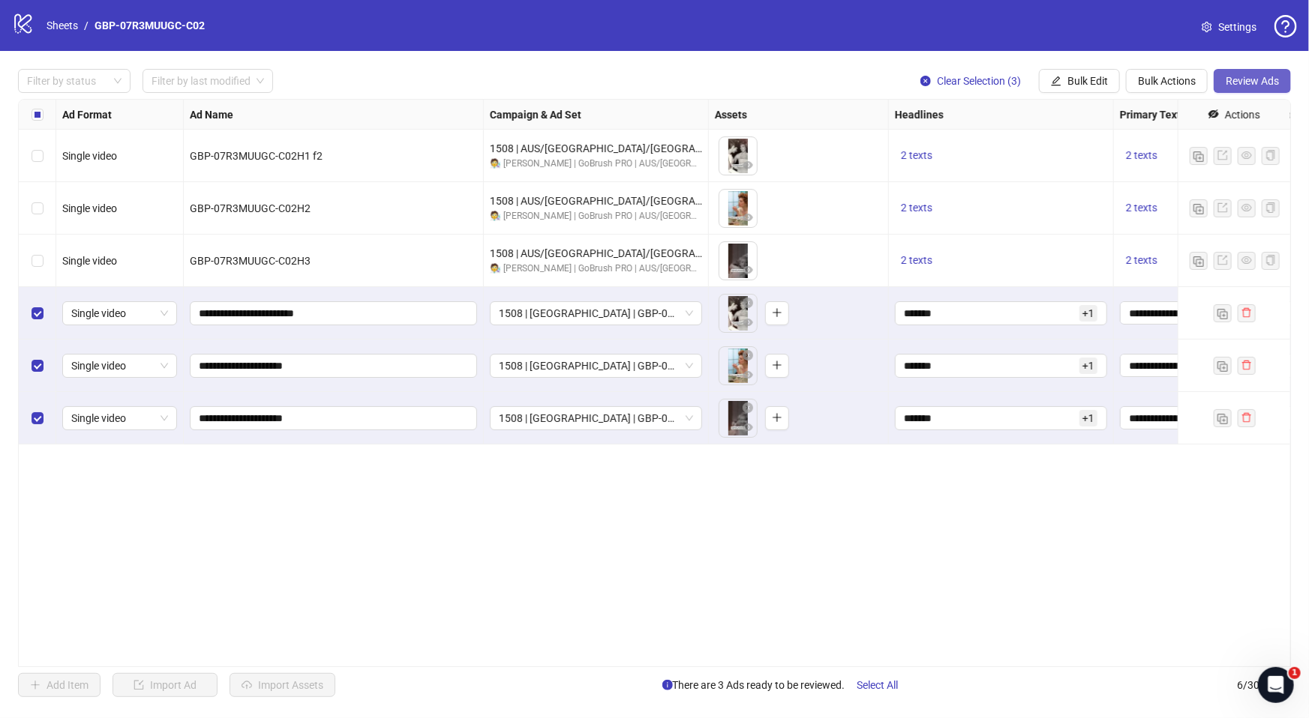
click at [1259, 75] on span "Review Ads" at bounding box center [1251, 81] width 53 height 12
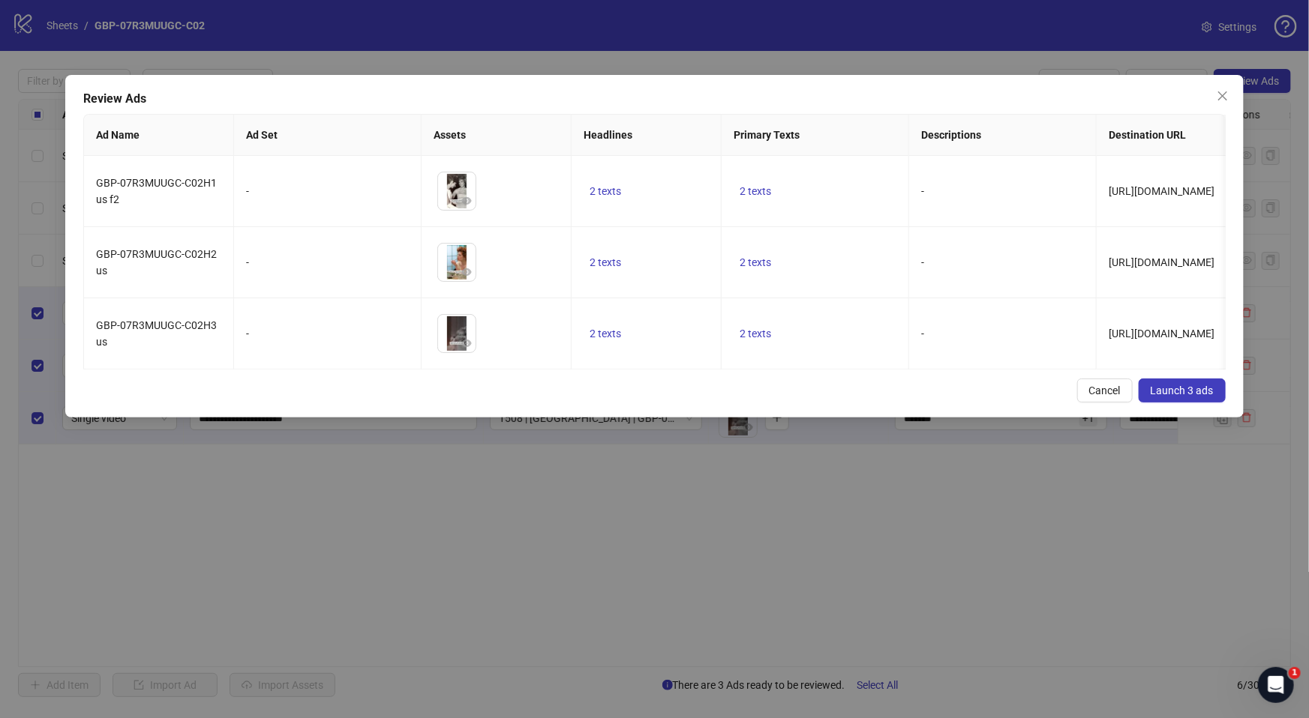
click at [541, 385] on div "Review Ads Ad Name Ad Set Assets Headlines Primary Texts Descriptions Destinati…" at bounding box center [654, 246] width 1178 height 343
click at [594, 336] on span "2 texts" at bounding box center [604, 334] width 31 height 12
click at [850, 319] on button "button" at bounding box center [839, 321] width 24 height 24
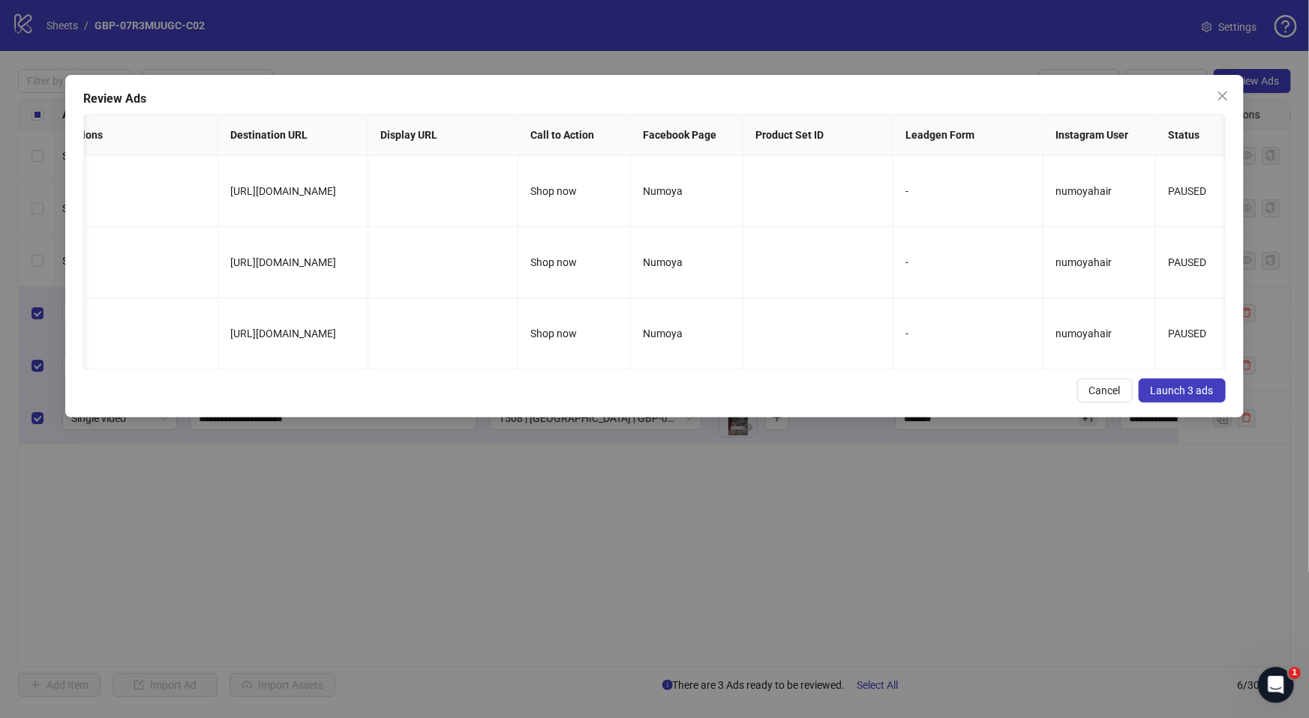
scroll to position [0, 1380]
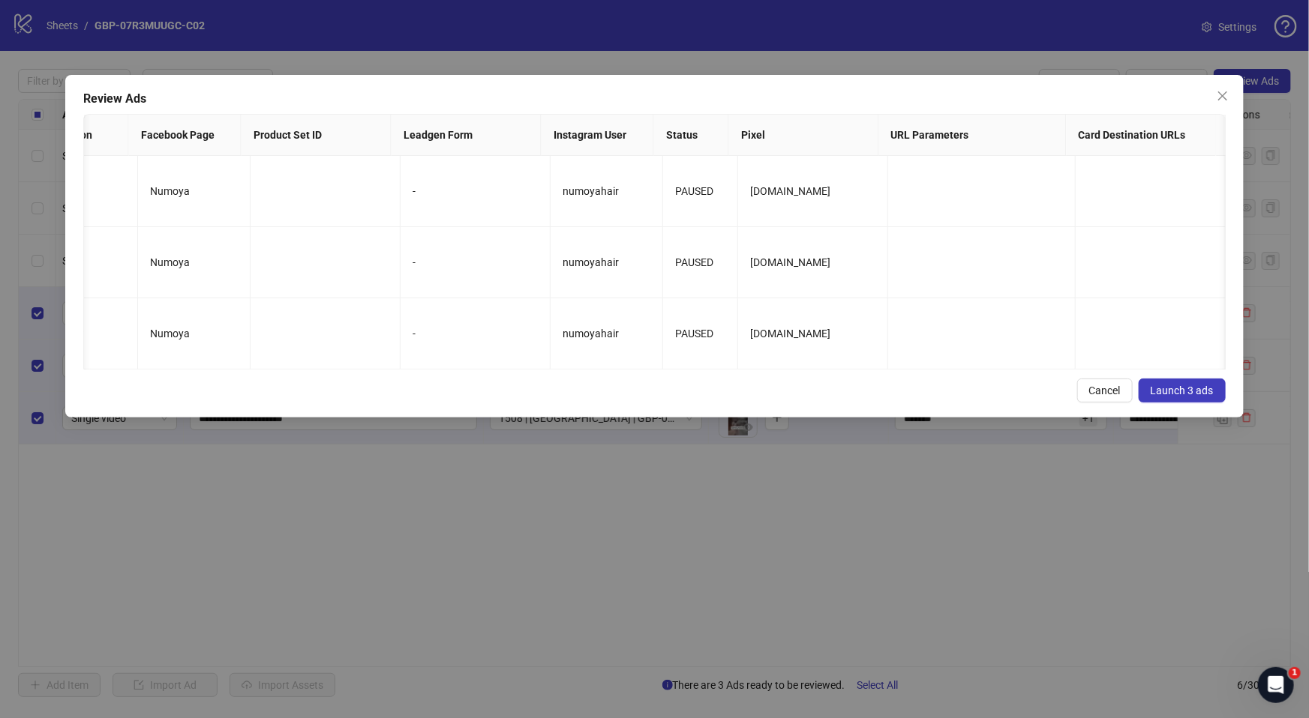
click at [1209, 403] on button "Launch 3 ads" at bounding box center [1181, 391] width 87 height 24
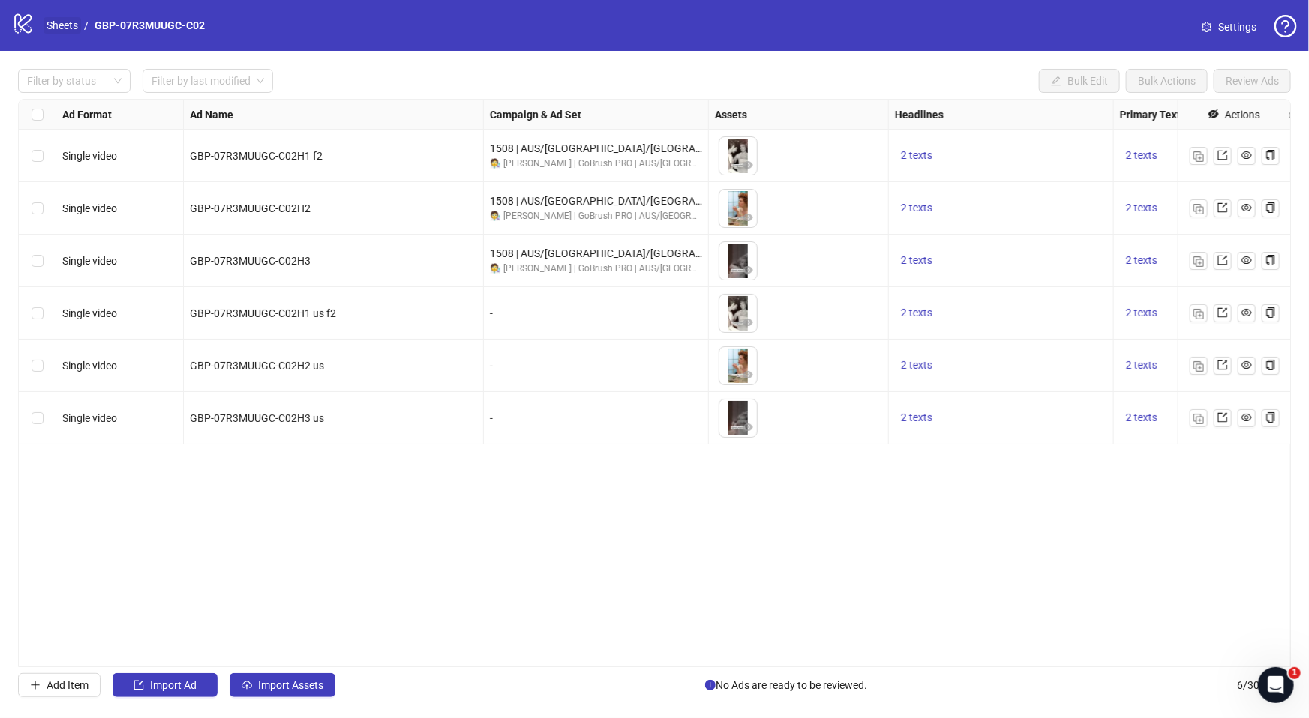
click at [65, 22] on link "Sheets" at bounding box center [61, 25] width 37 height 16
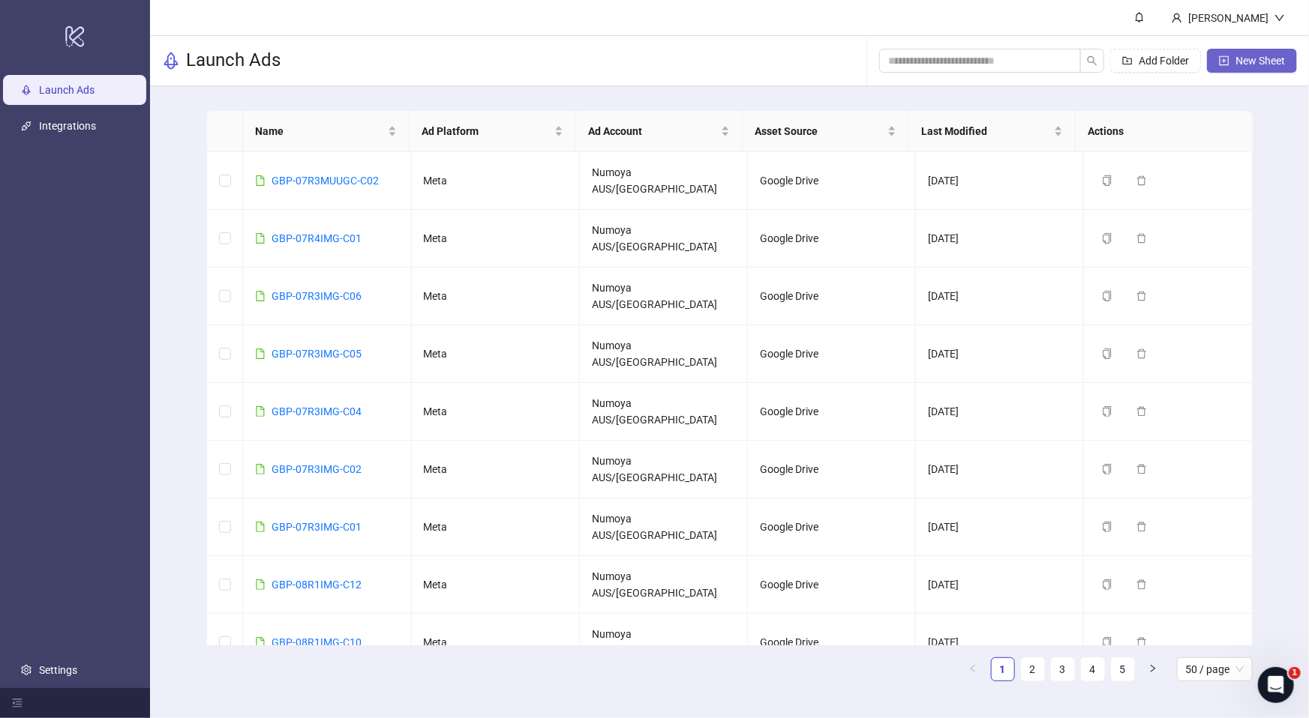
click at [1230, 58] on button "New Sheet" at bounding box center [1252, 61] width 90 height 24
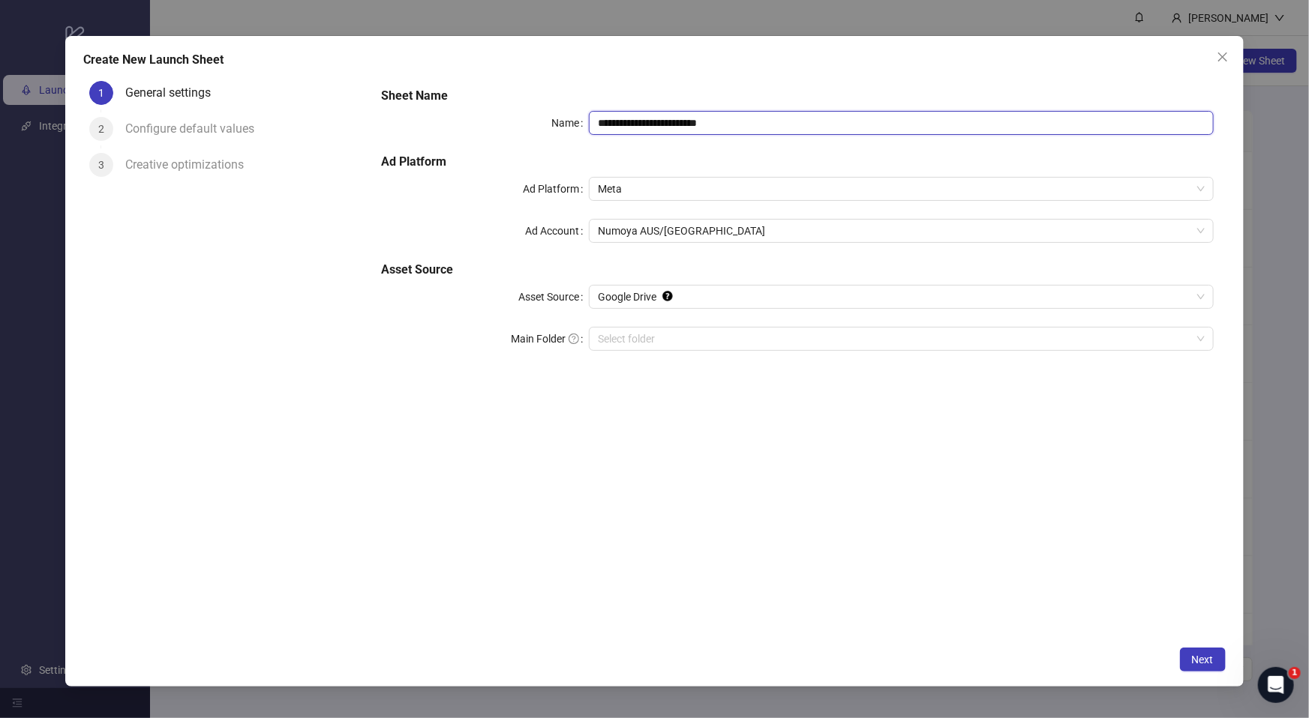
drag, startPoint x: 758, startPoint y: 118, endPoint x: 480, endPoint y: 109, distance: 278.4
click at [478, 108] on div "**********" at bounding box center [797, 228] width 844 height 294
paste input "text"
type input "**********"
click at [670, 340] on input "Main Folder" at bounding box center [894, 339] width 592 height 22
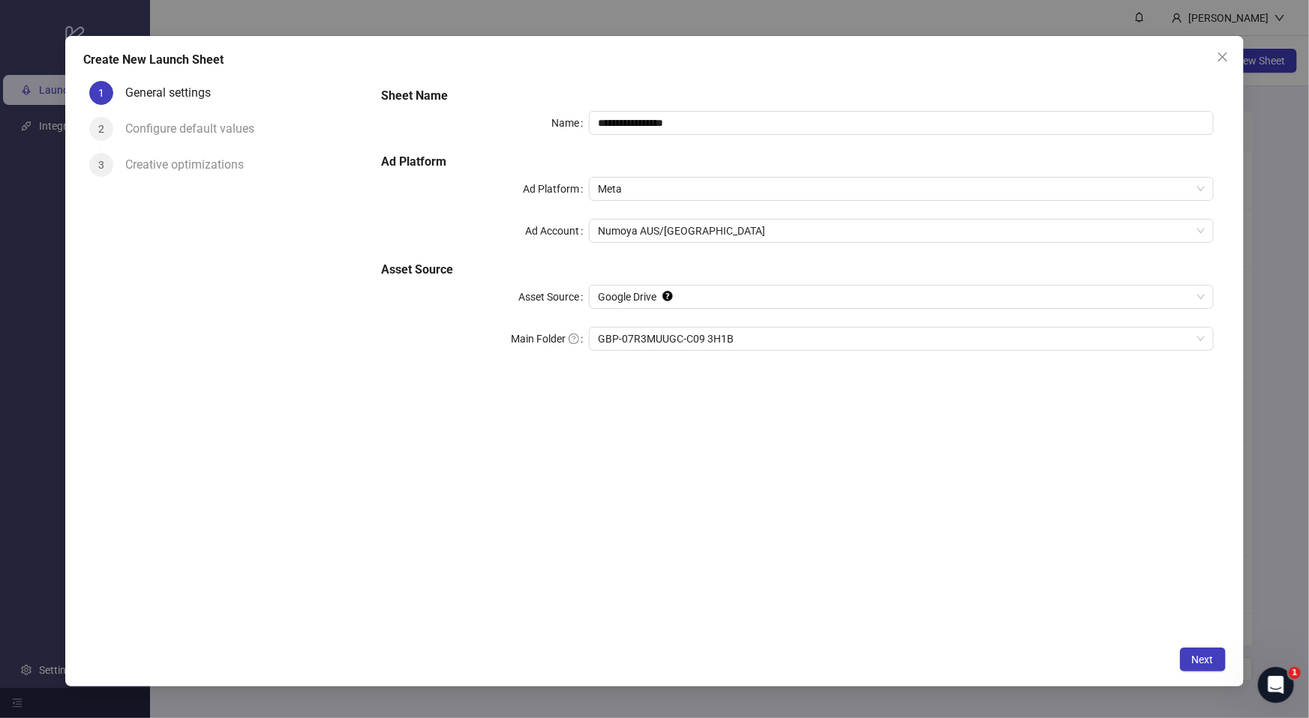
click at [916, 531] on div "**********" at bounding box center [797, 357] width 856 height 564
click at [1186, 667] on button "Next" at bounding box center [1203, 660] width 46 height 24
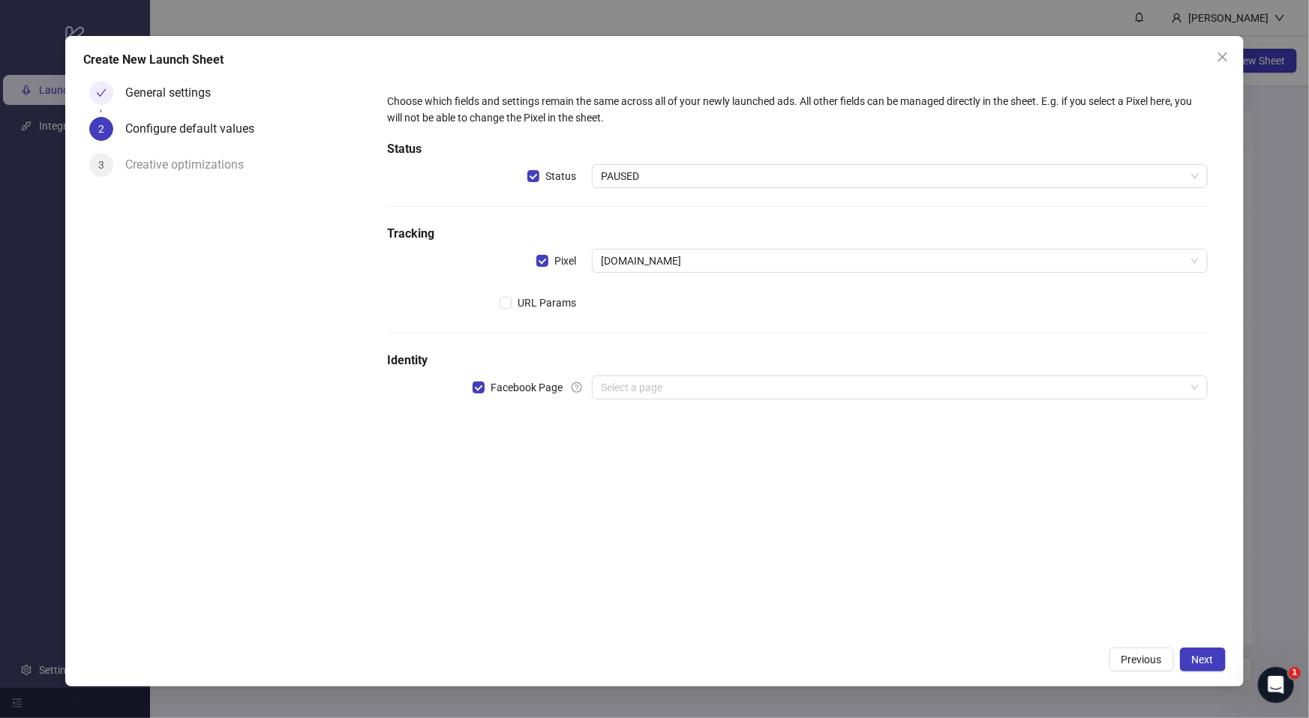
click at [730, 407] on div "Choose which fields and settings remain the same across all of your newly launc…" at bounding box center [797, 255] width 832 height 337
click at [731, 390] on input "search" at bounding box center [892, 387] width 583 height 22
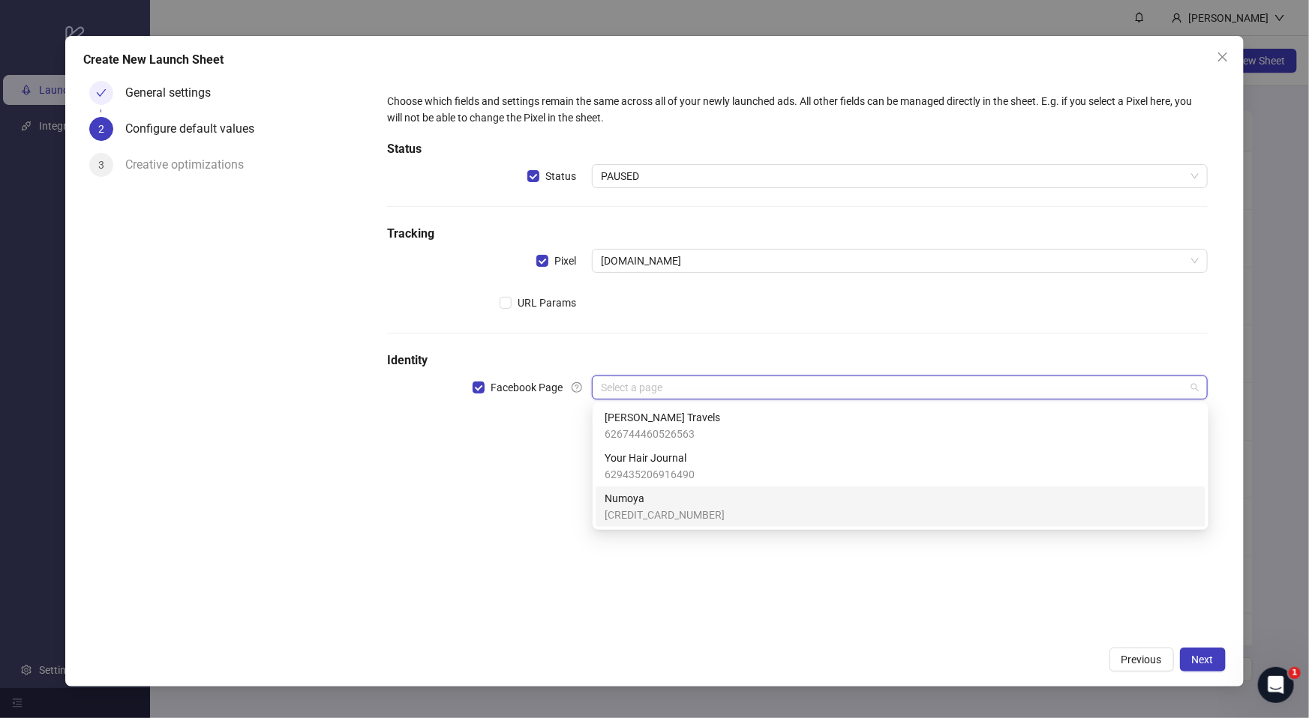
click at [660, 508] on span "[CREDIT_CARD_NUMBER]" at bounding box center [664, 515] width 120 height 16
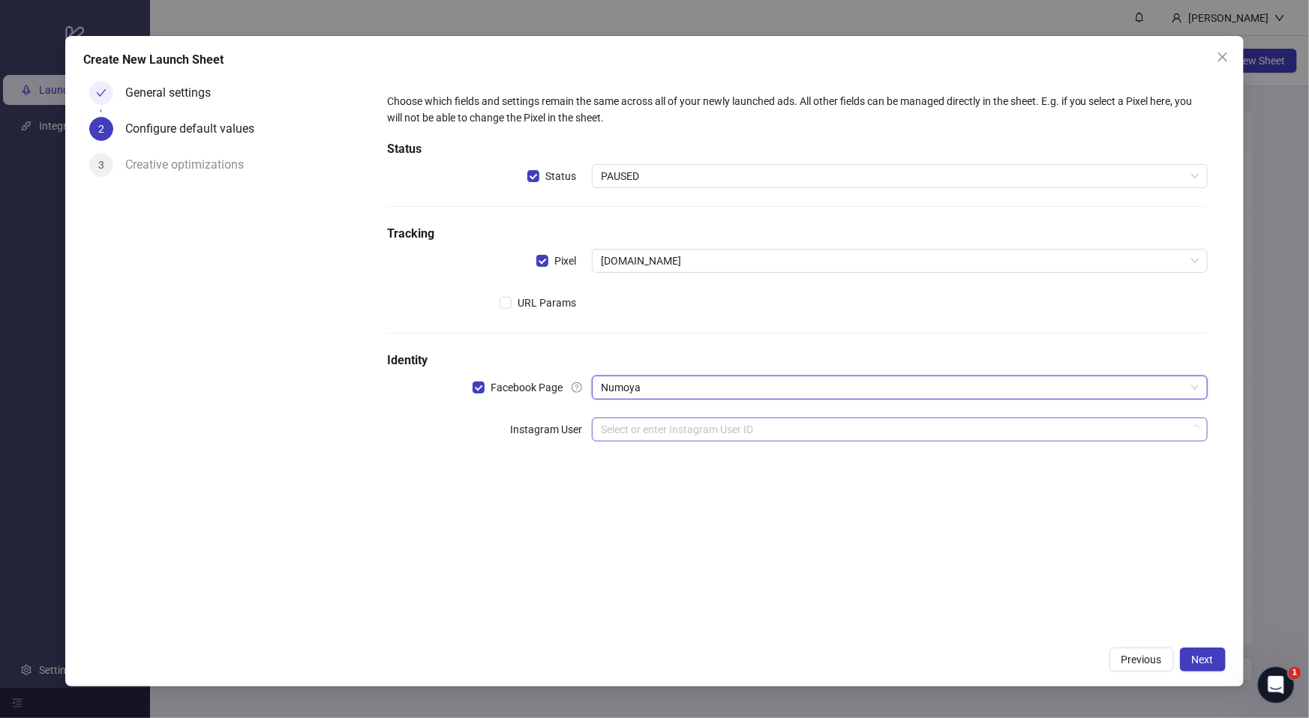
click at [640, 434] on input "search" at bounding box center [892, 429] width 583 height 22
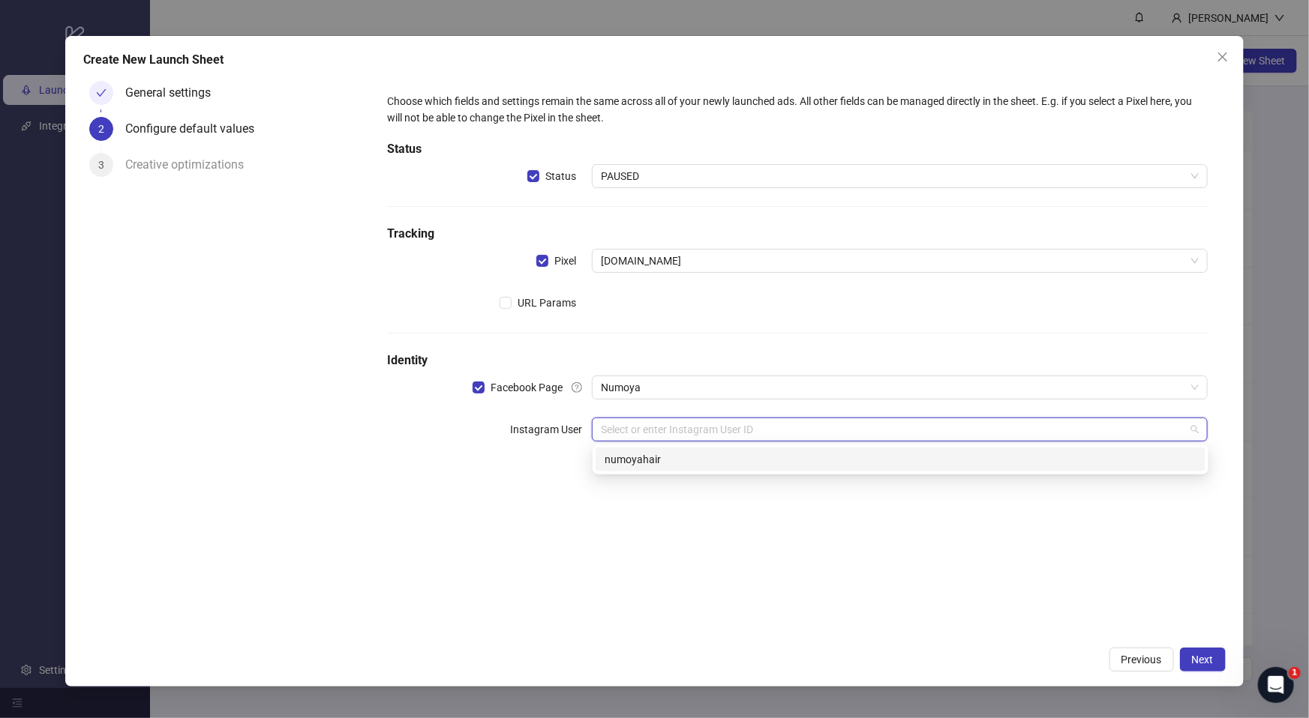
click at [668, 464] on div "numoyahair" at bounding box center [900, 459] width 592 height 16
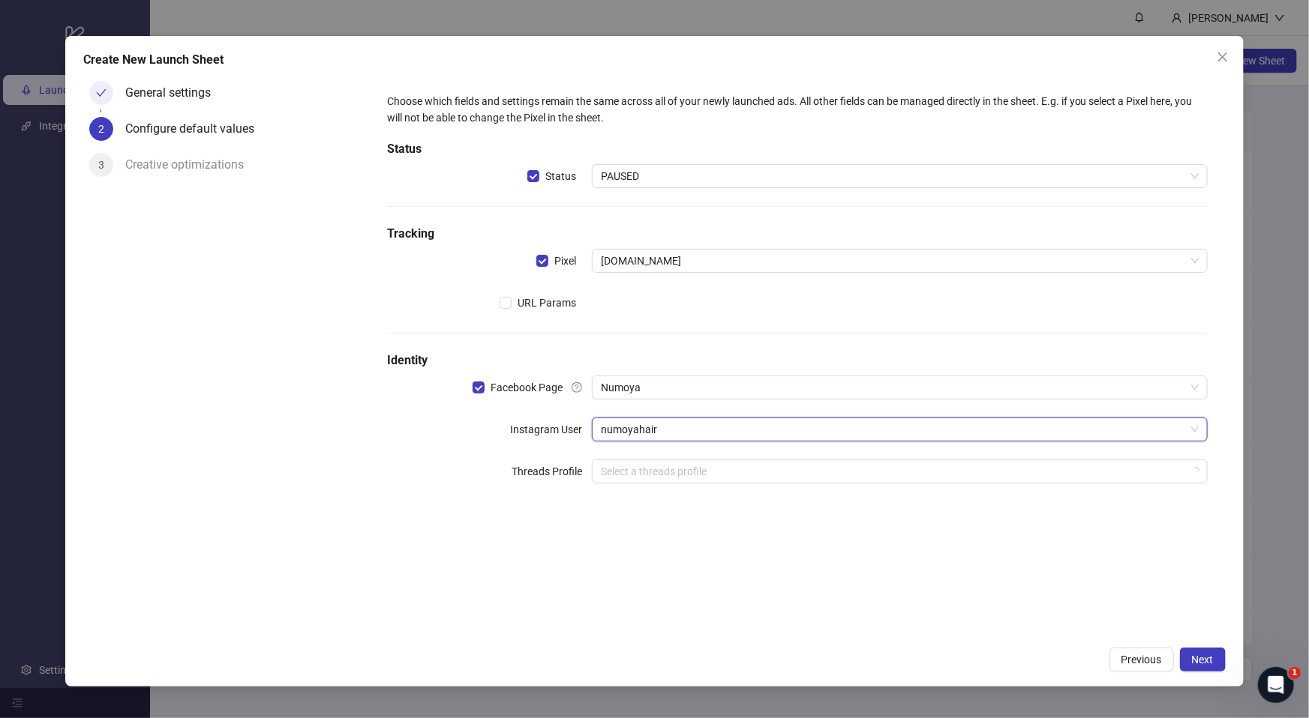
click at [617, 541] on div "Choose which fields and settings remain the same across all of your newly launc…" at bounding box center [797, 357] width 856 height 564
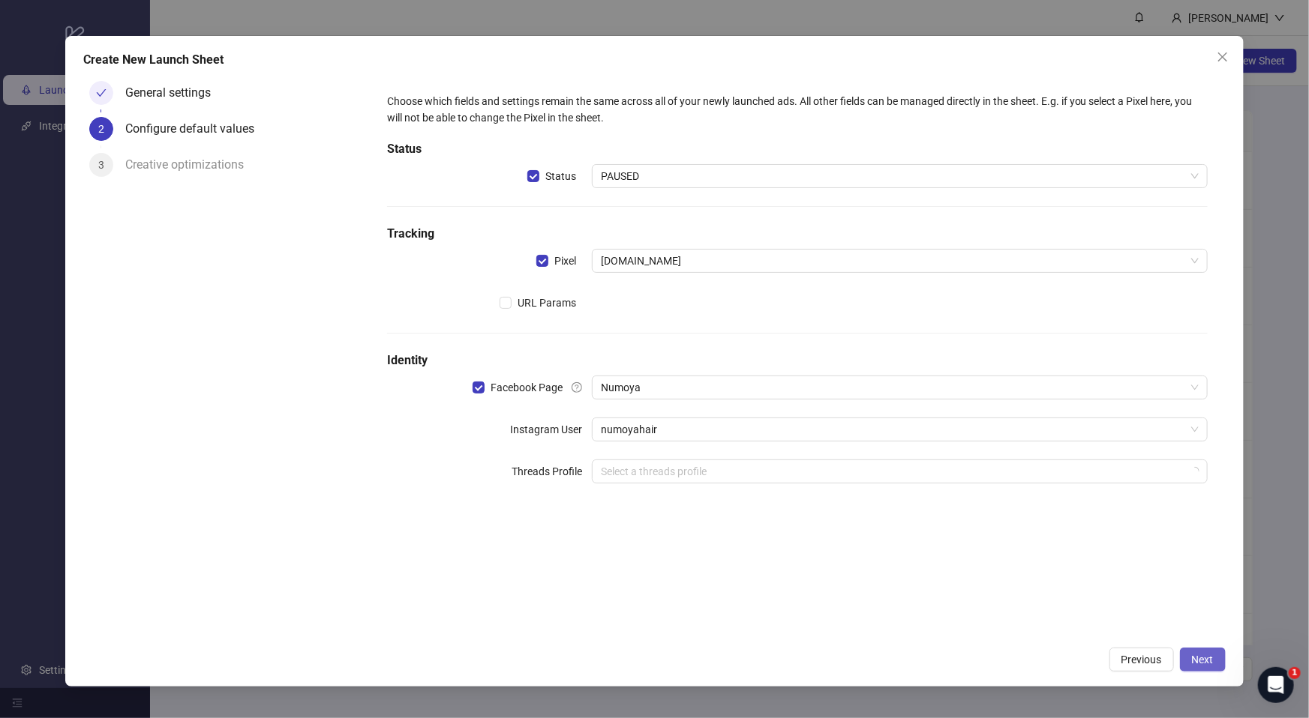
click at [1198, 661] on span "Next" at bounding box center [1203, 660] width 22 height 12
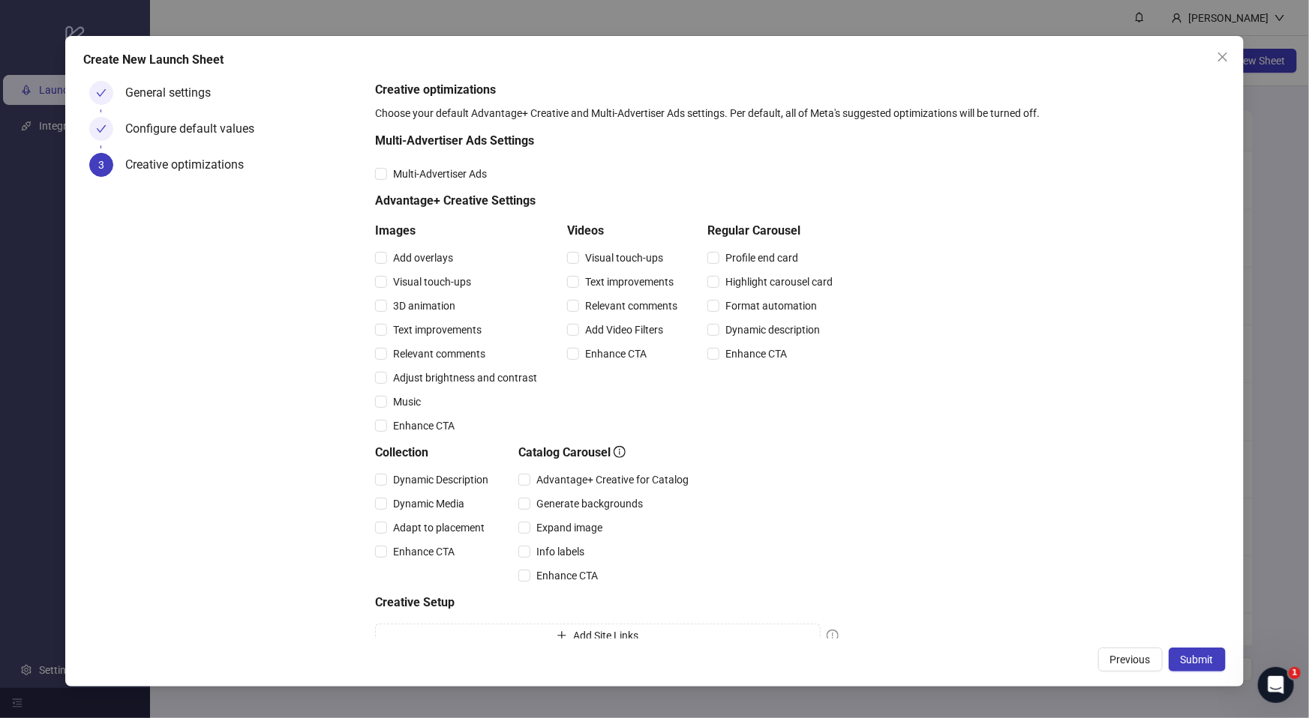
scroll to position [55, 0]
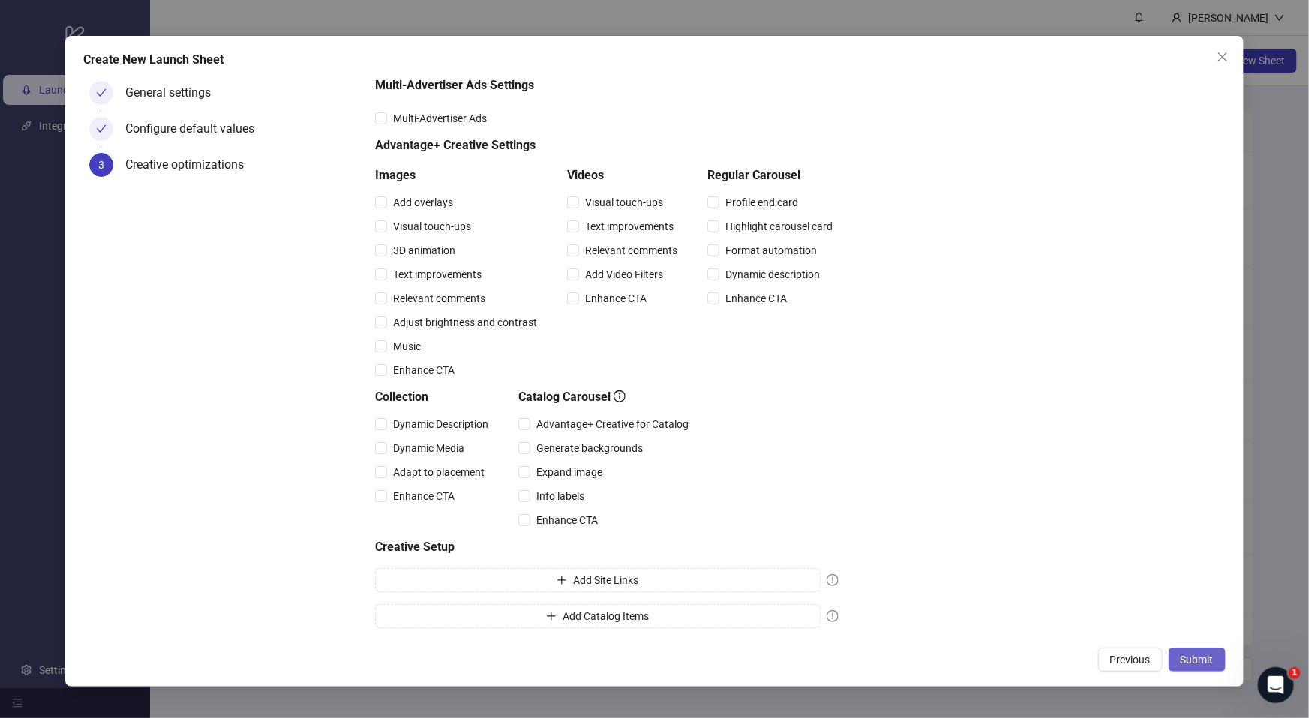
click at [1213, 663] on button "Submit" at bounding box center [1196, 660] width 57 height 24
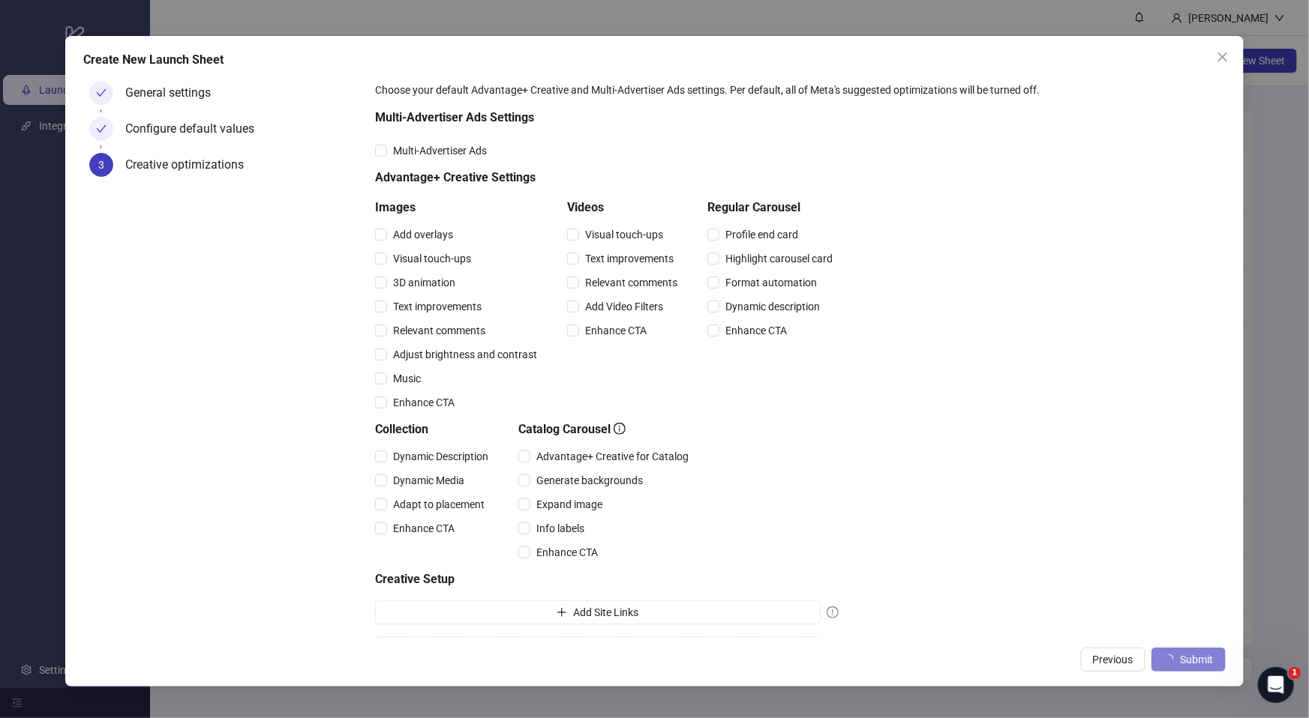
scroll to position [0, 0]
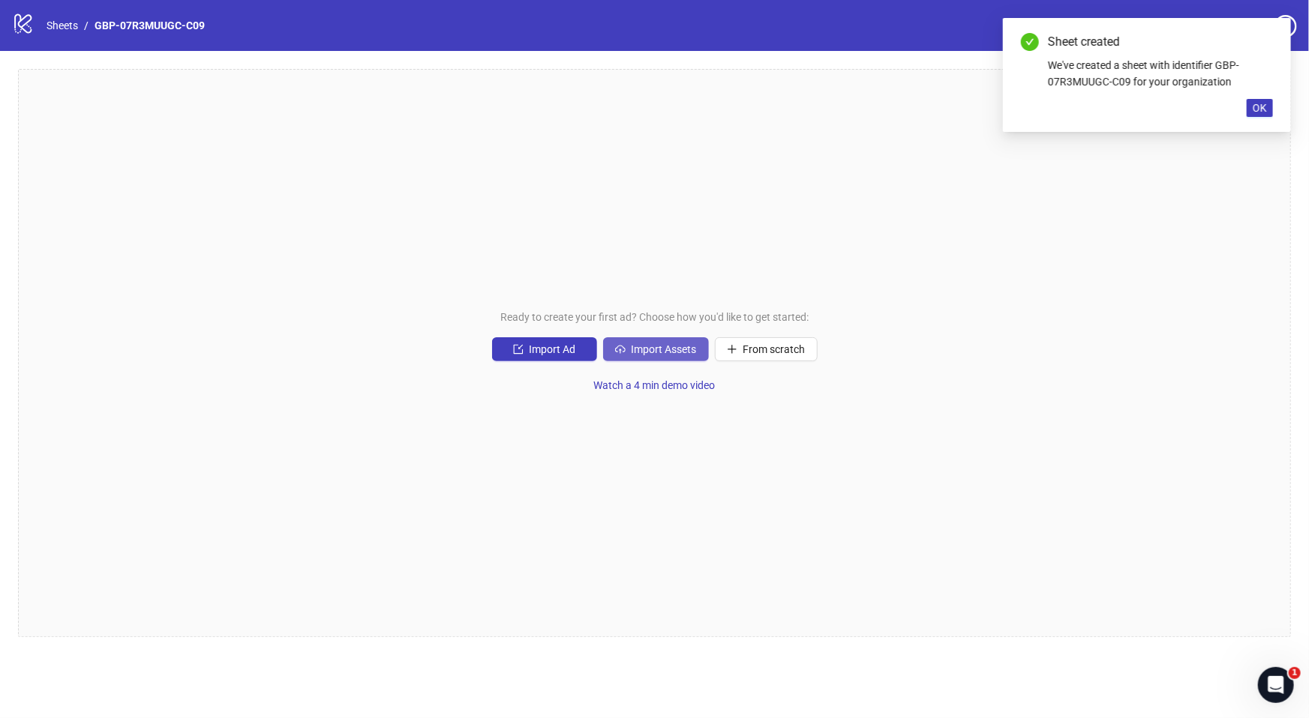
click at [675, 361] on button "Import Assets" at bounding box center [656, 349] width 106 height 24
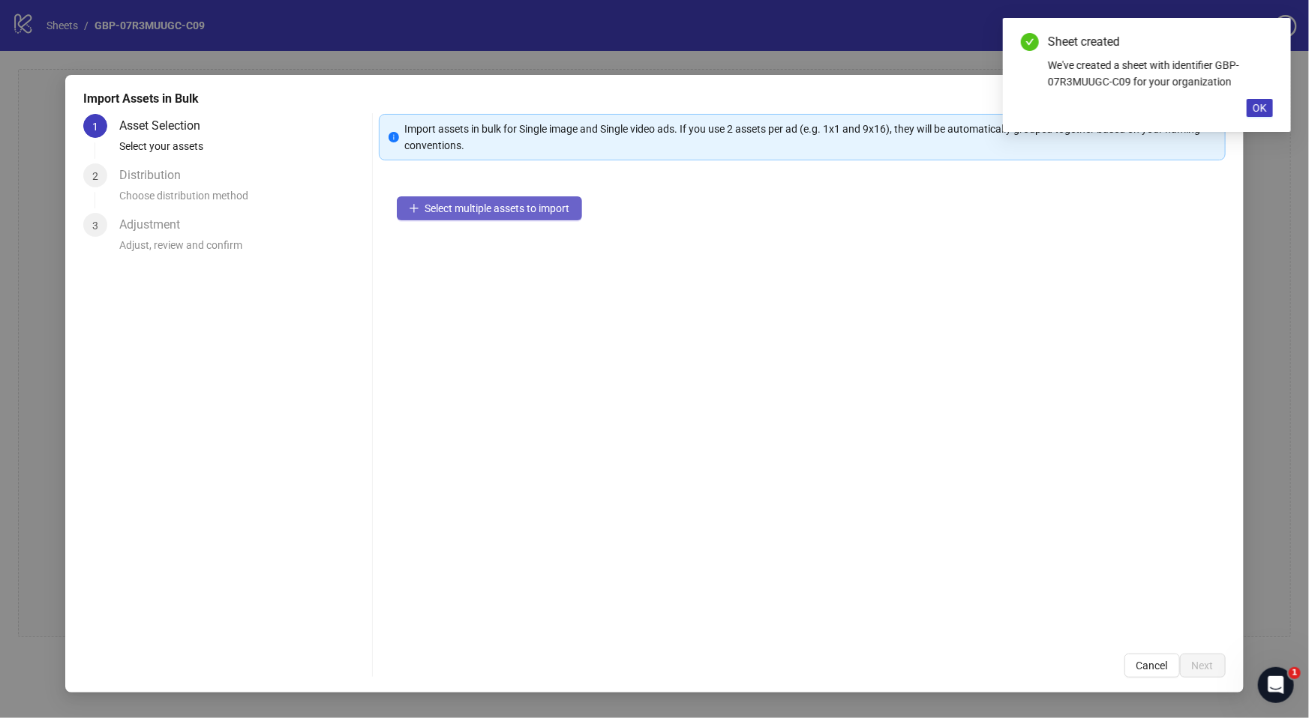
click at [507, 205] on span "Select multiple assets to import" at bounding box center [497, 208] width 145 height 12
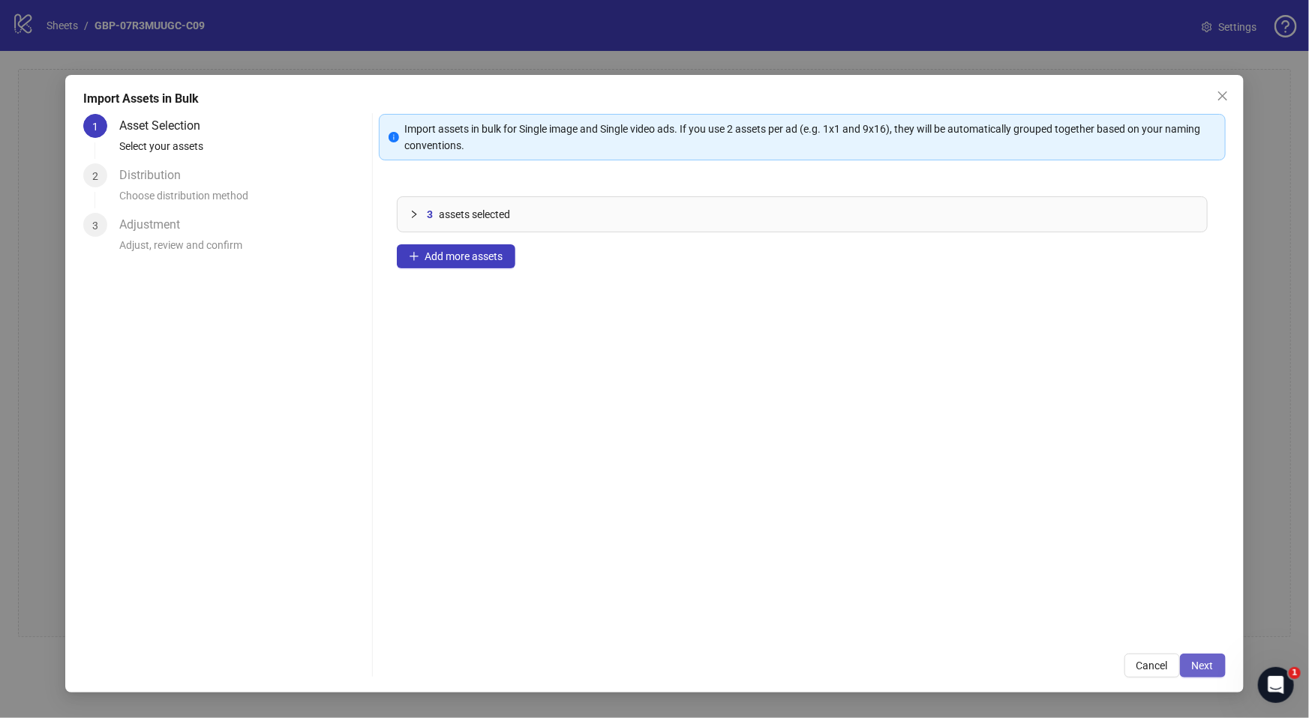
click at [1213, 659] on button "Next" at bounding box center [1203, 666] width 46 height 24
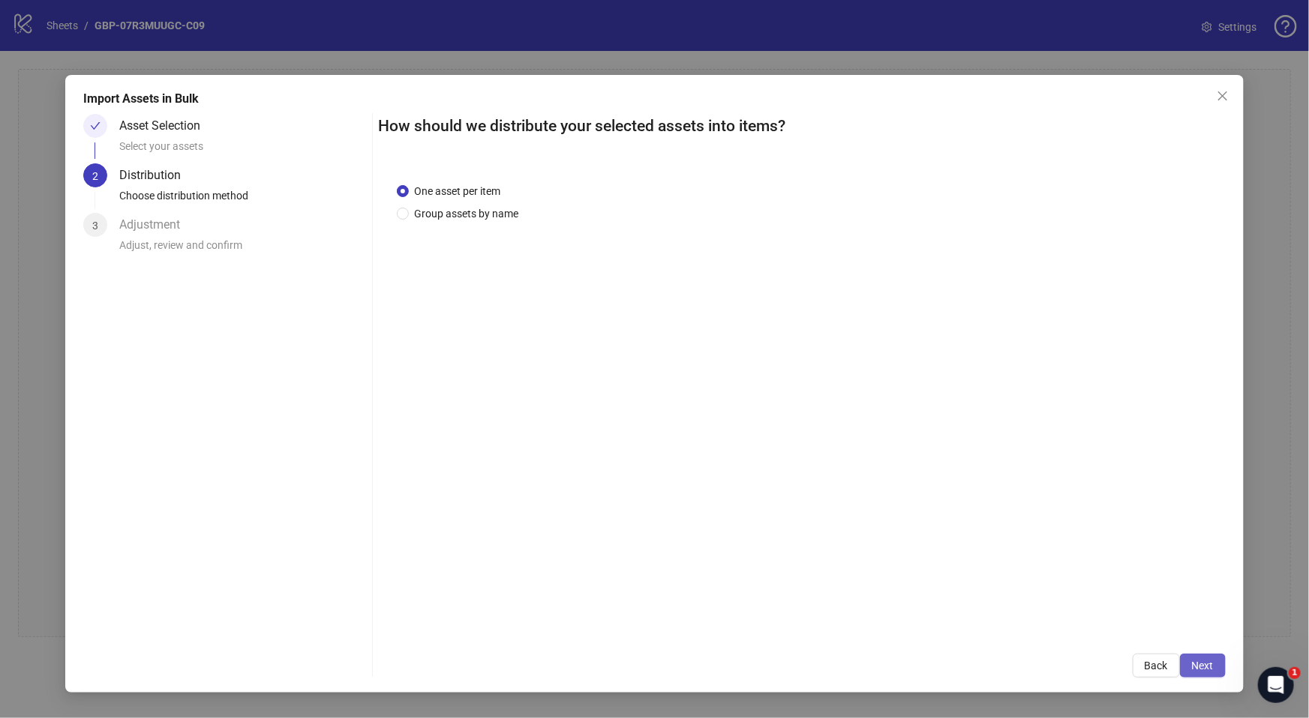
click at [1220, 658] on button "Next" at bounding box center [1203, 666] width 46 height 24
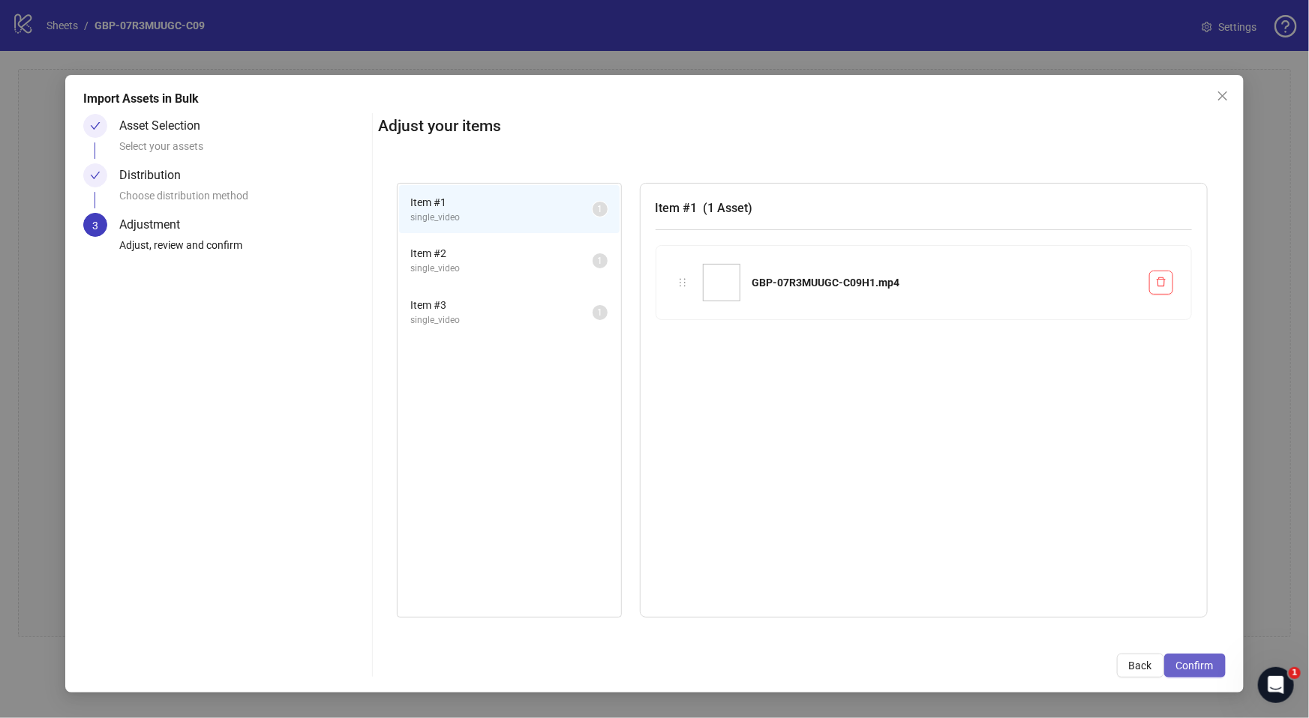
click at [1196, 664] on span "Confirm" at bounding box center [1194, 666] width 37 height 12
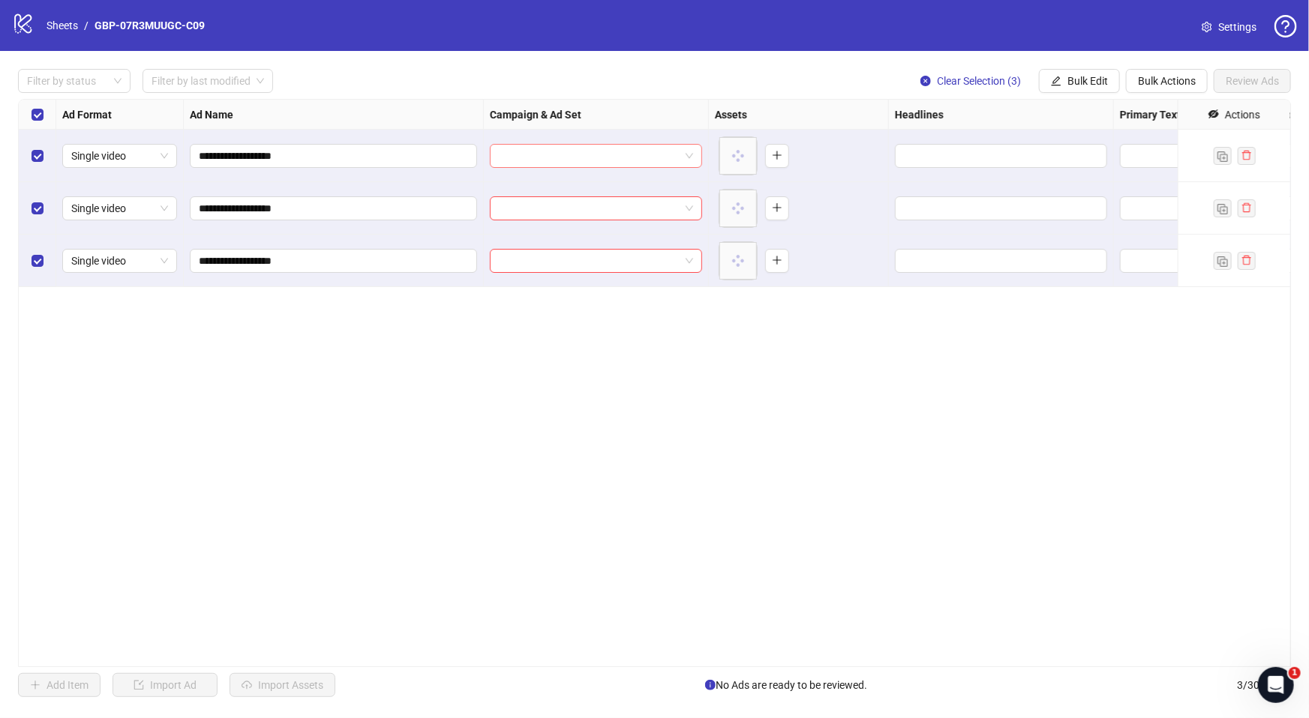
click at [595, 151] on input "search" at bounding box center [589, 156] width 181 height 22
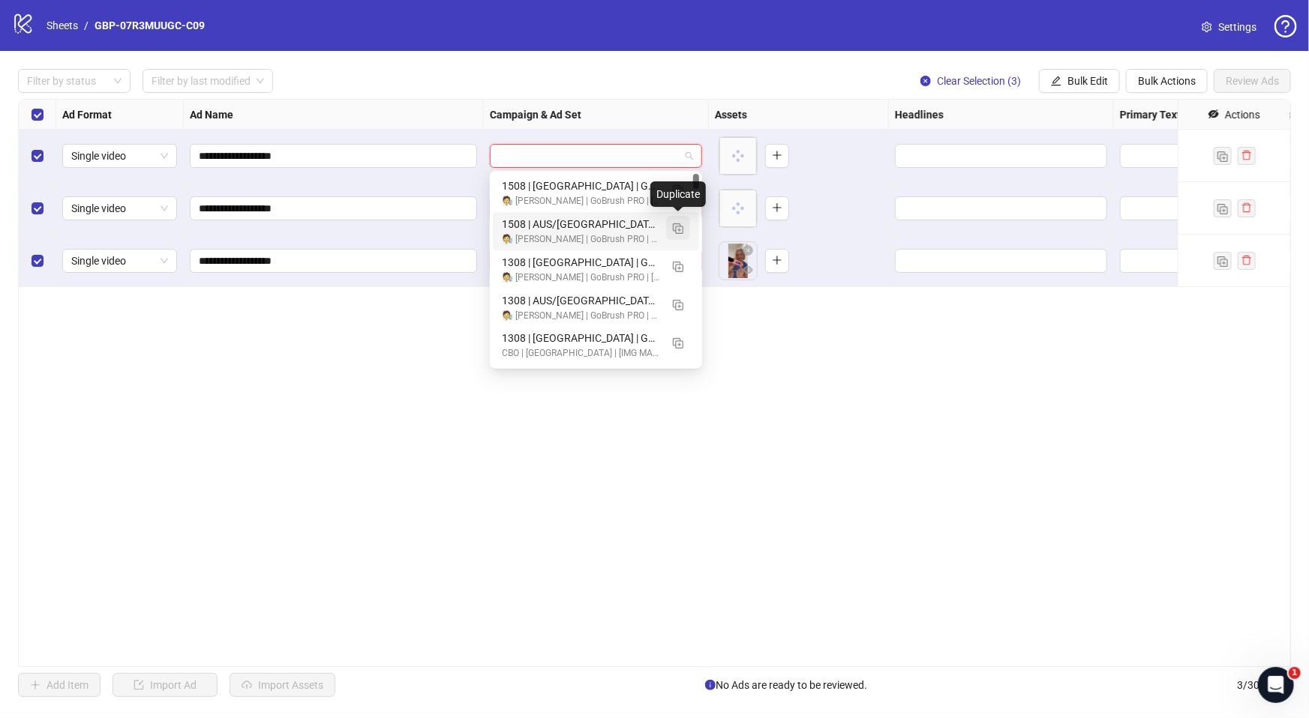
click at [678, 225] on img "button" at bounding box center [678, 228] width 10 height 10
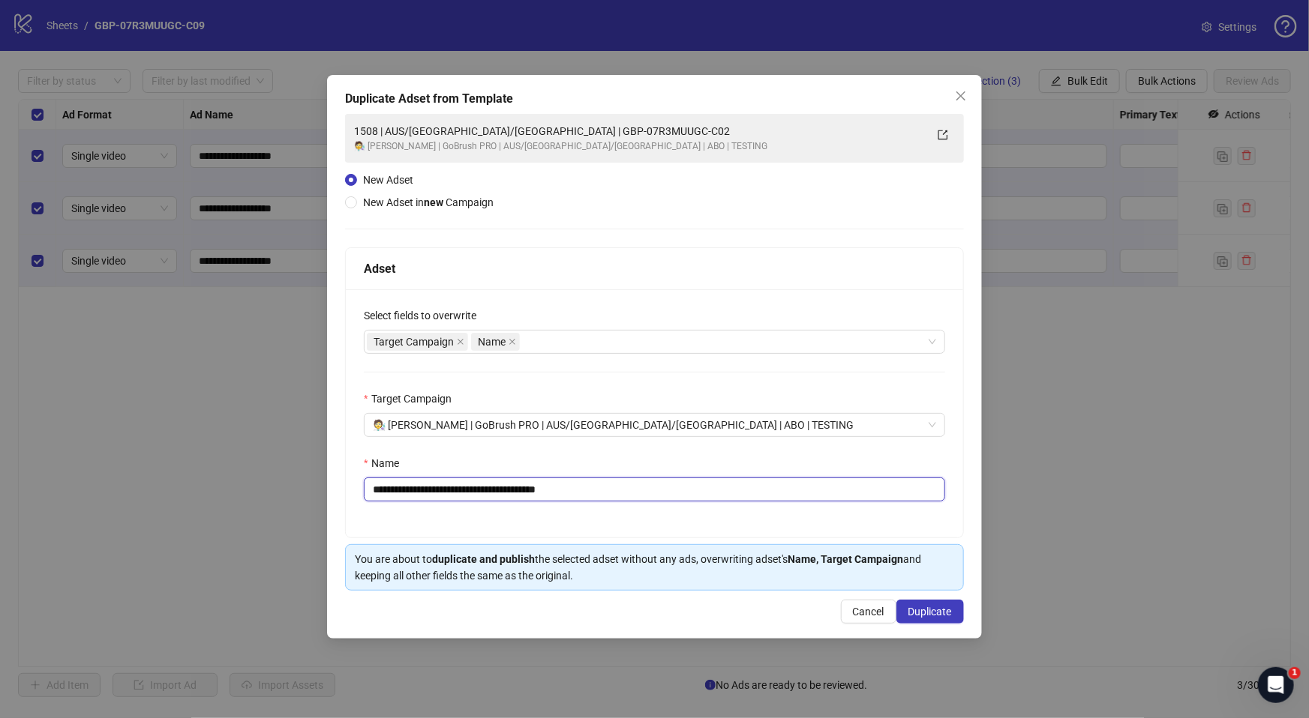
drag, startPoint x: 592, startPoint y: 496, endPoint x: 766, endPoint y: 499, distance: 174.8
click at [766, 499] on input "**********" at bounding box center [654, 490] width 581 height 24
paste input "text"
type input "**********"
click at [918, 618] on span "Duplicate" at bounding box center [929, 612] width 43 height 12
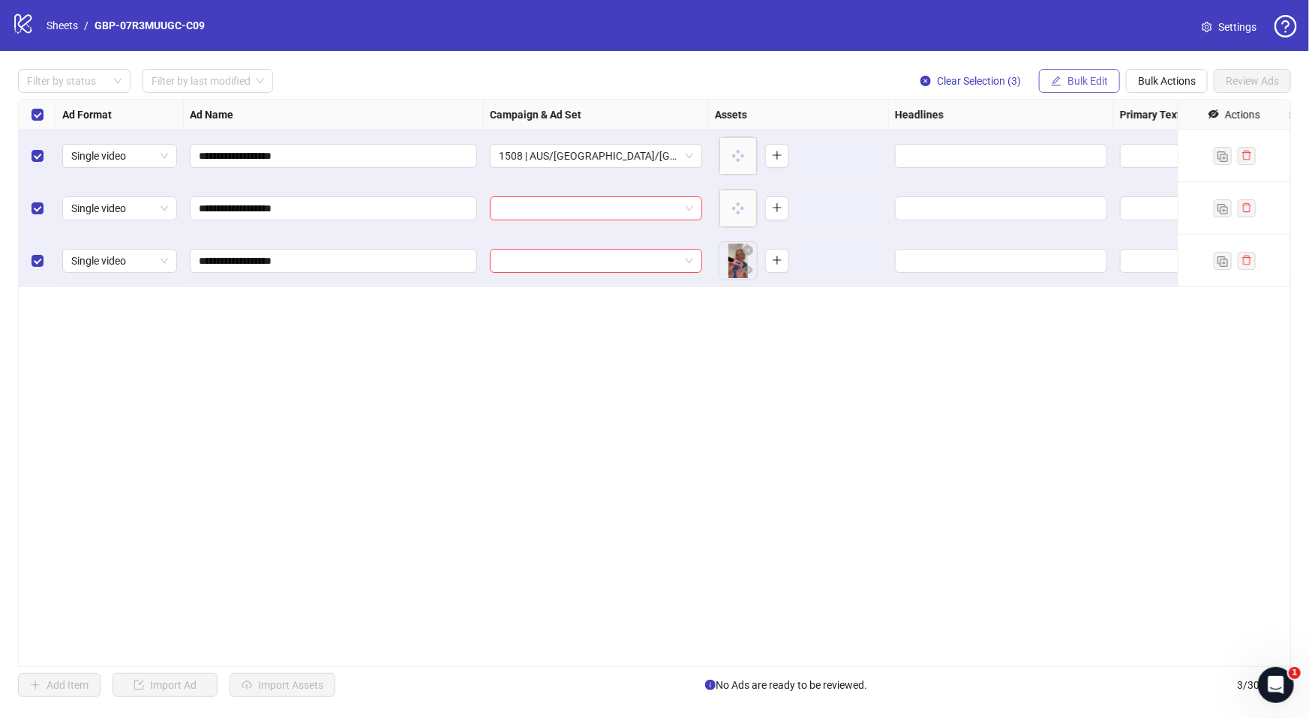
click at [1059, 79] on icon "edit" at bounding box center [1056, 81] width 10 height 10
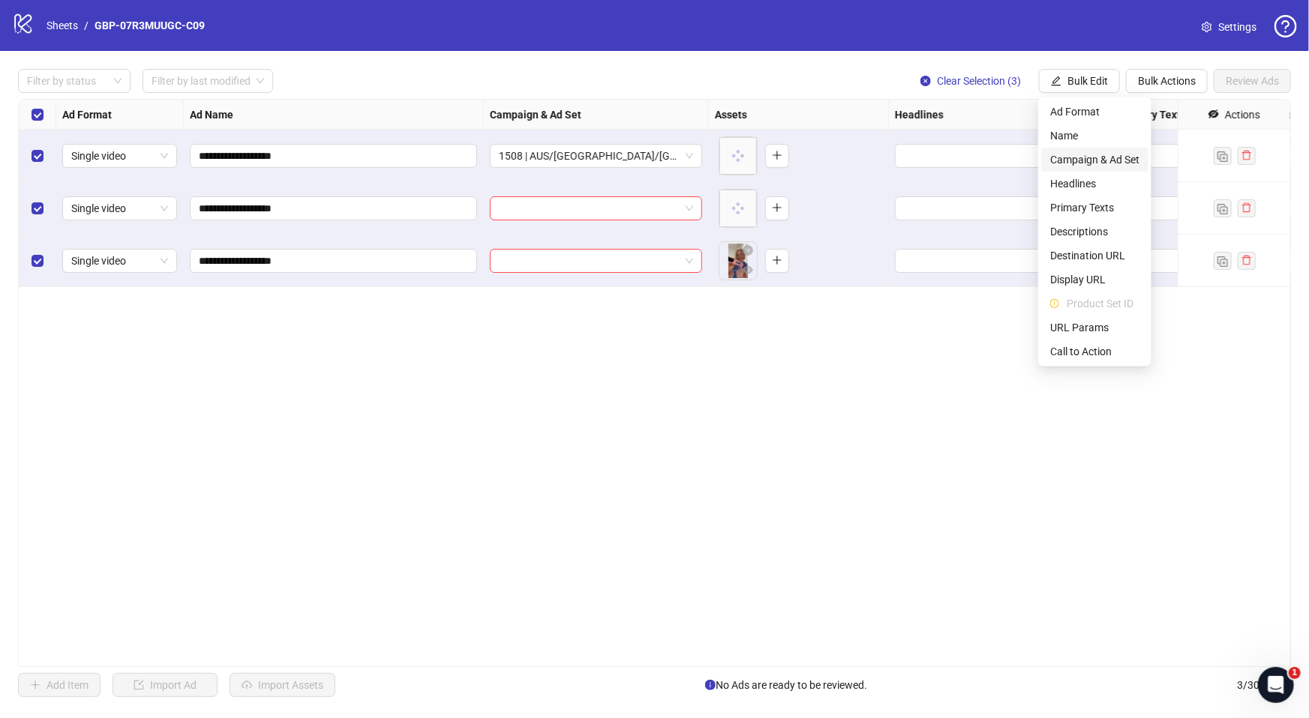
click at [1115, 159] on span "Campaign & Ad Set" at bounding box center [1094, 159] width 89 height 16
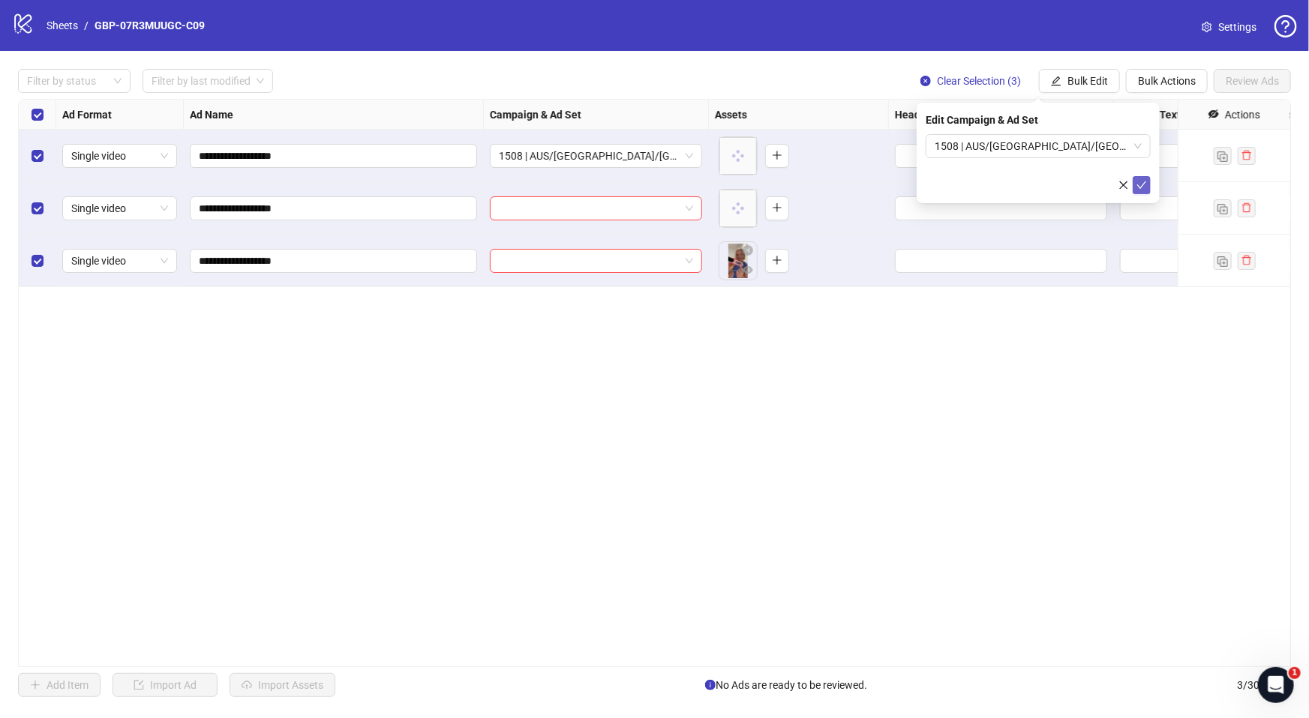
click at [1141, 184] on icon "check" at bounding box center [1142, 184] width 10 height 7
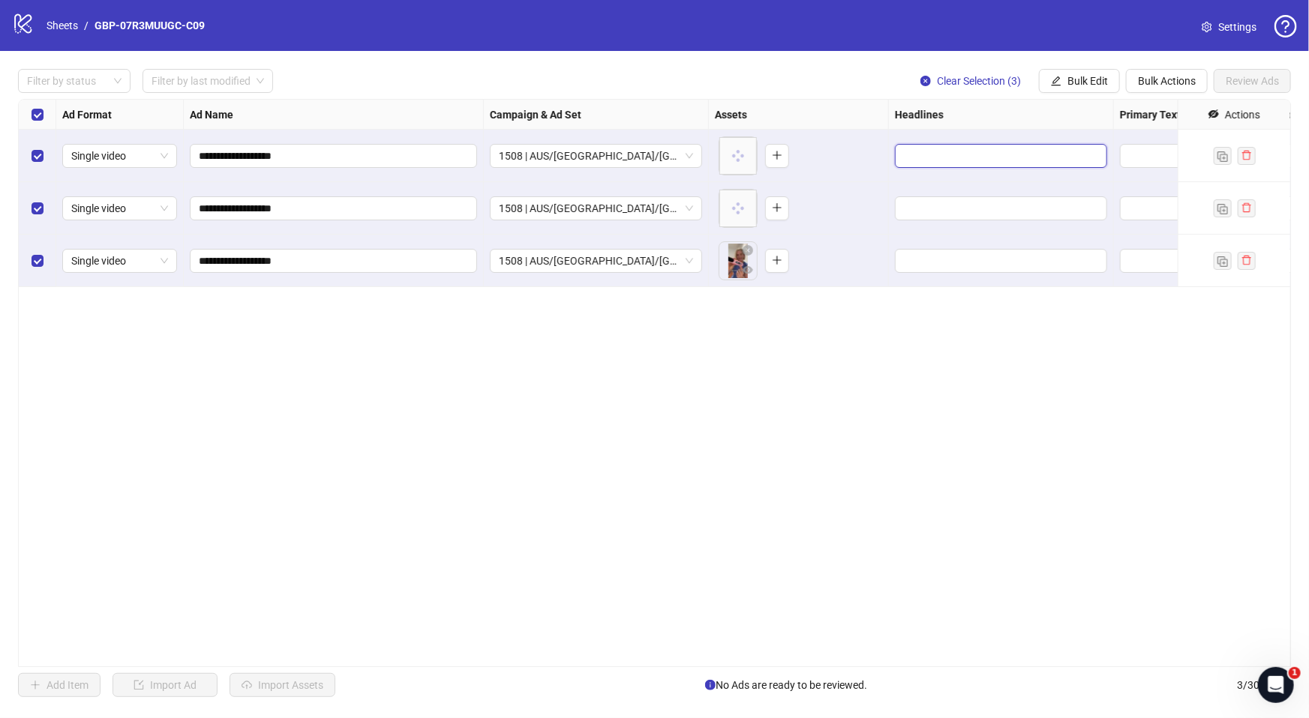
click at [928, 160] on input "Edit values" at bounding box center [999, 156] width 191 height 16
click at [958, 196] on input "text" at bounding box center [1016, 198] width 225 height 24
paste input "*******"
type input "*******"
click at [946, 226] on button "Add" at bounding box center [1016, 225] width 225 height 18
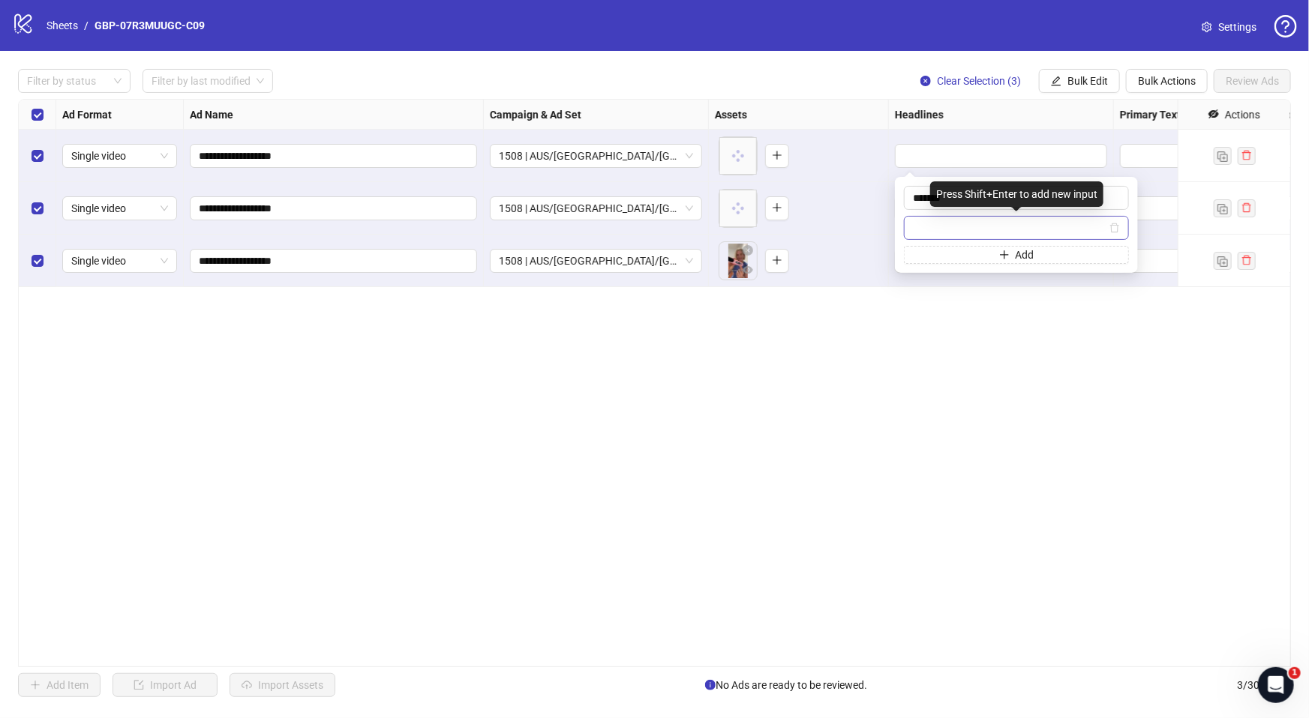
type input "**********"
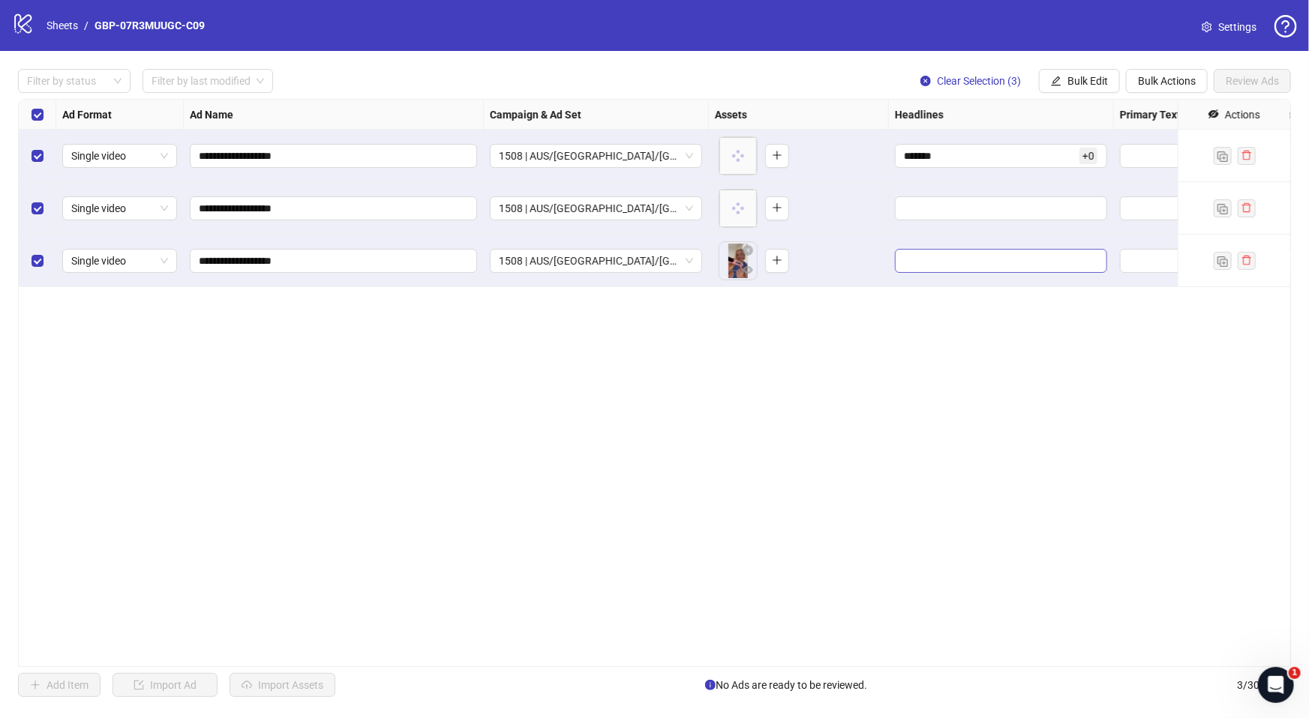
drag, startPoint x: 973, startPoint y: 460, endPoint x: 1039, endPoint y: 269, distance: 202.6
click at [973, 457] on div "**********" at bounding box center [654, 383] width 1273 height 568
click at [1045, 77] on button "Bulk Edit" at bounding box center [1079, 81] width 81 height 24
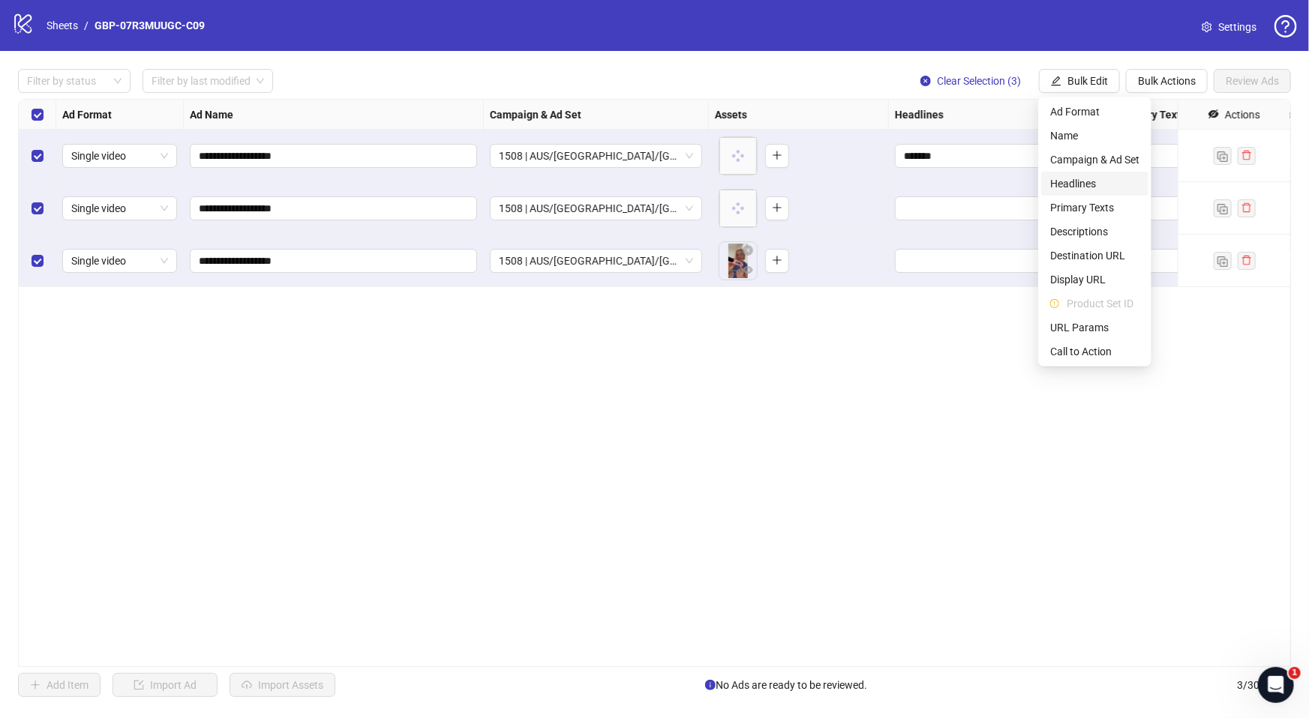
click at [1089, 175] on span "Headlines" at bounding box center [1094, 183] width 89 height 16
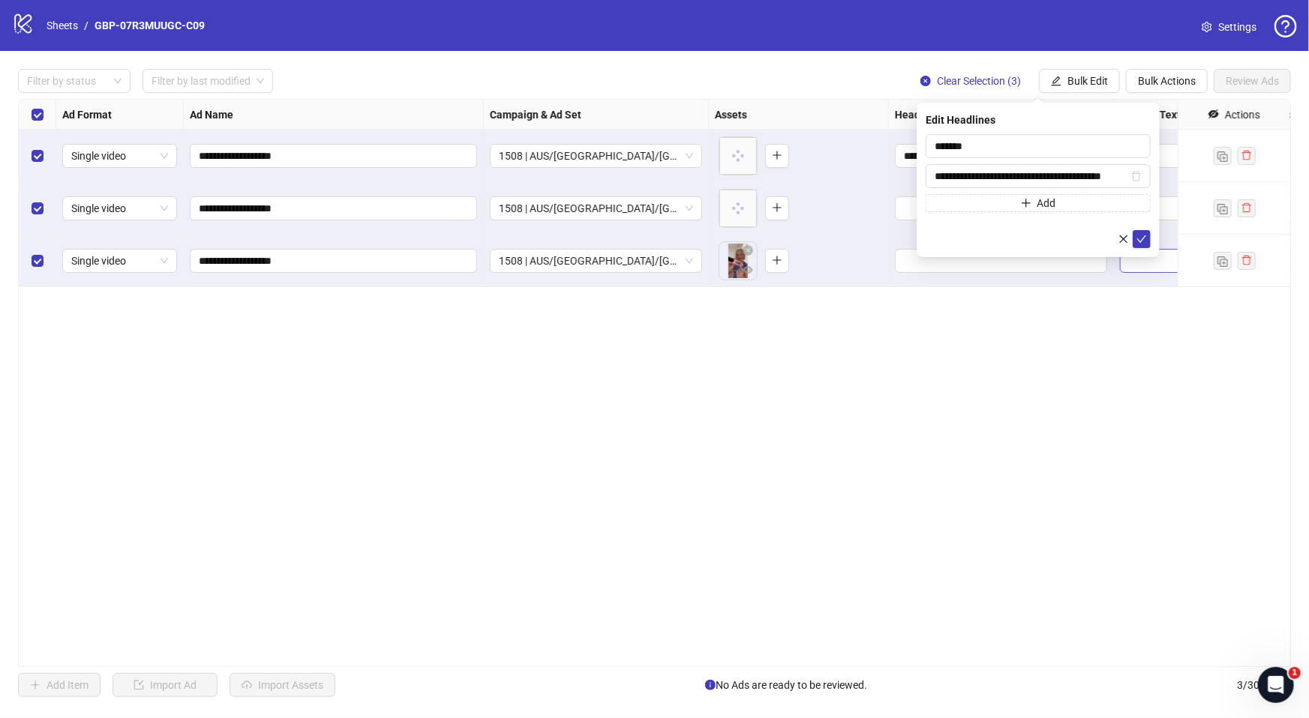
drag, startPoint x: 1142, startPoint y: 235, endPoint x: 1121, endPoint y: 262, distance: 34.8
click at [1141, 235] on icon "check" at bounding box center [1141, 239] width 10 height 10
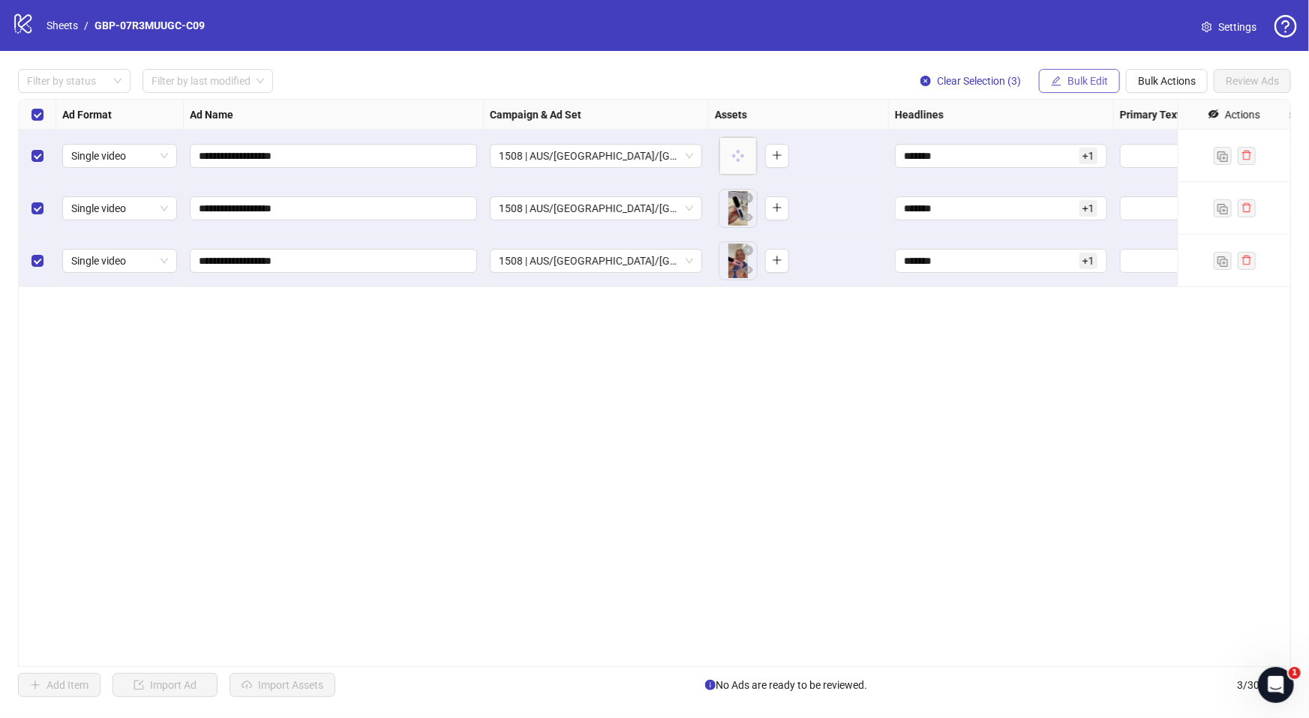
click at [1084, 82] on span "Bulk Edit" at bounding box center [1087, 81] width 40 height 12
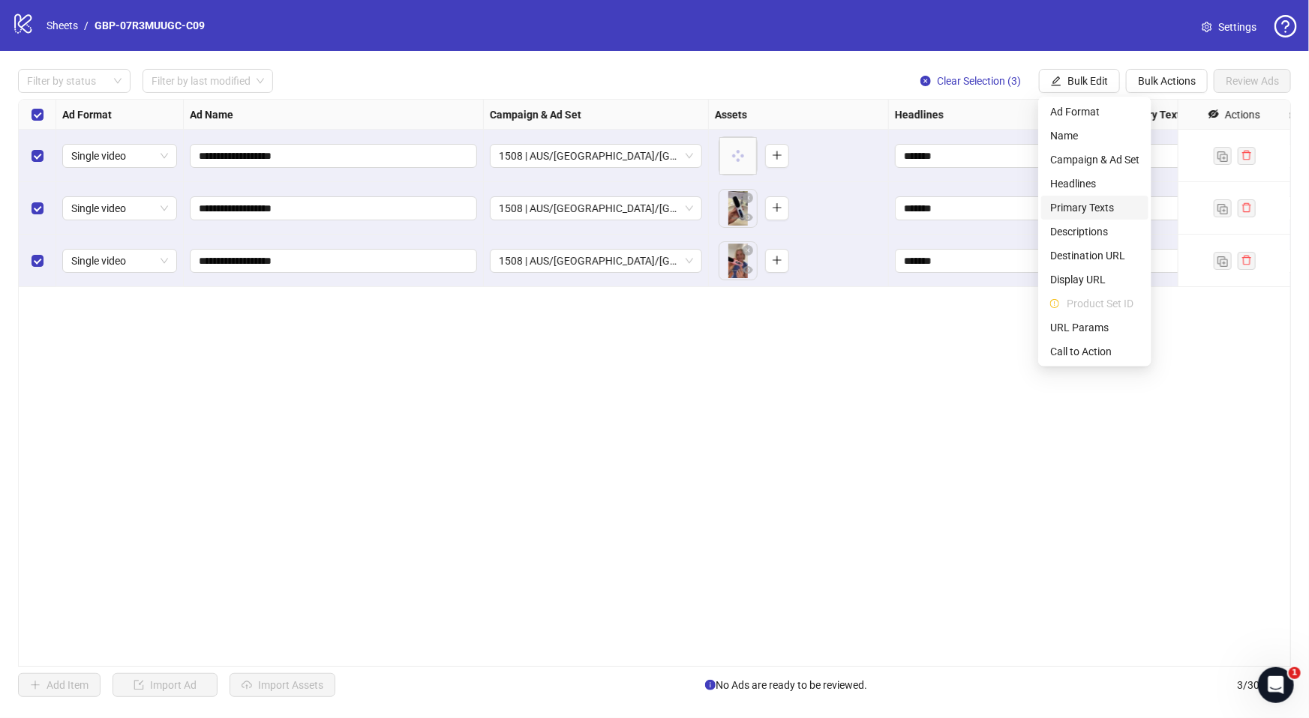
click at [1105, 206] on span "Primary Texts" at bounding box center [1094, 207] width 89 height 16
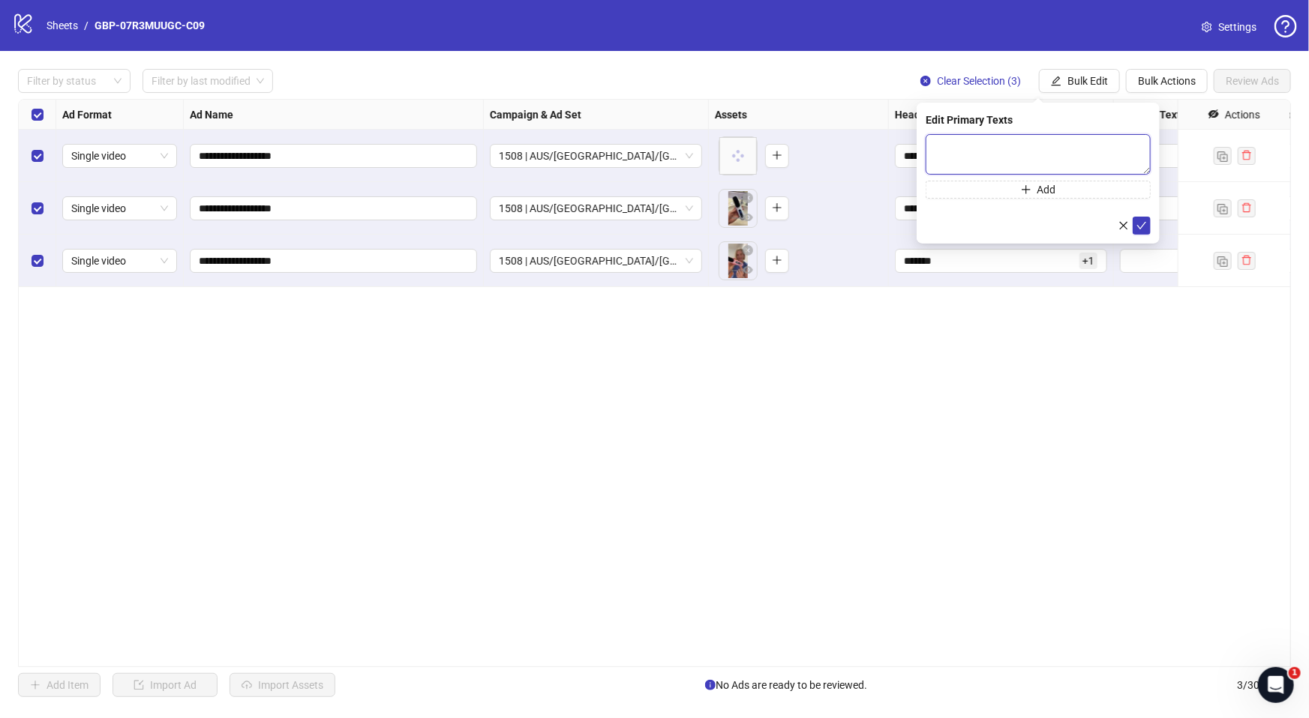
click at [1045, 157] on textarea at bounding box center [1037, 154] width 225 height 40
paste textarea "**********"
type textarea "**********"
click at [1022, 187] on icon "plus" at bounding box center [1026, 189] width 10 height 10
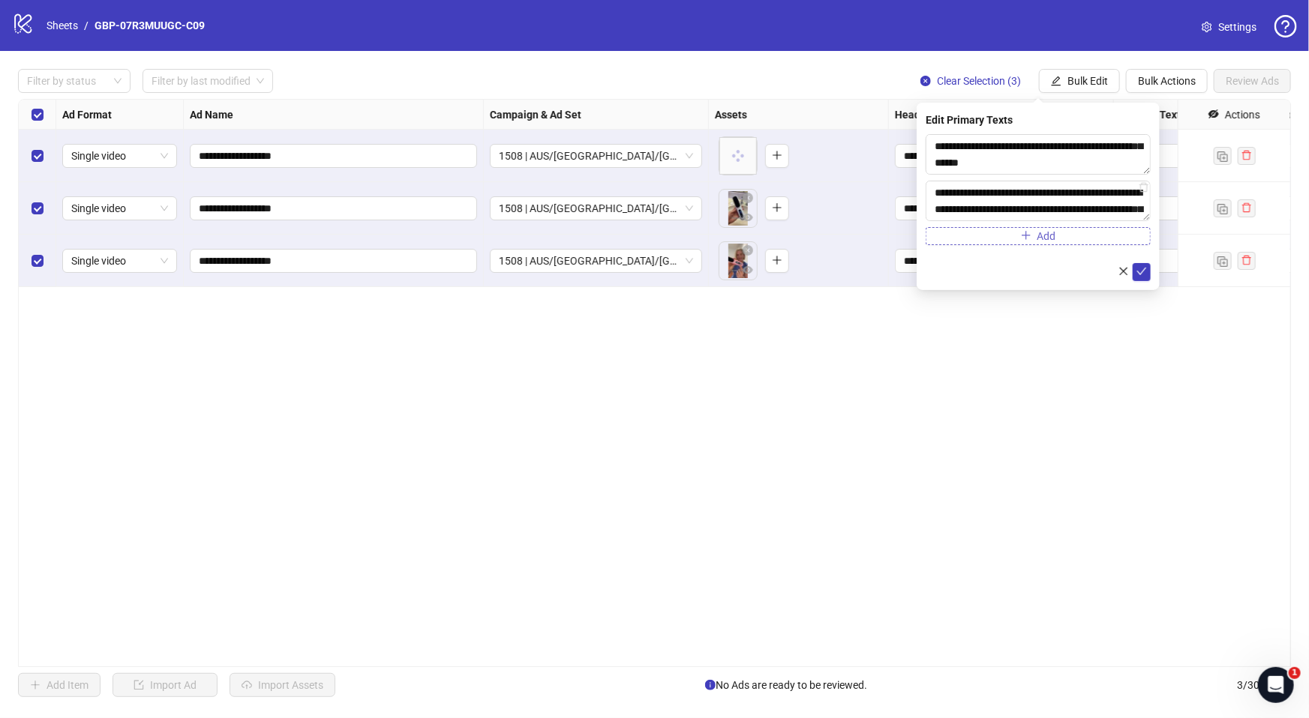
scroll to position [127, 0]
type textarea "**********"
click at [1141, 277] on button "submit" at bounding box center [1141, 271] width 18 height 18
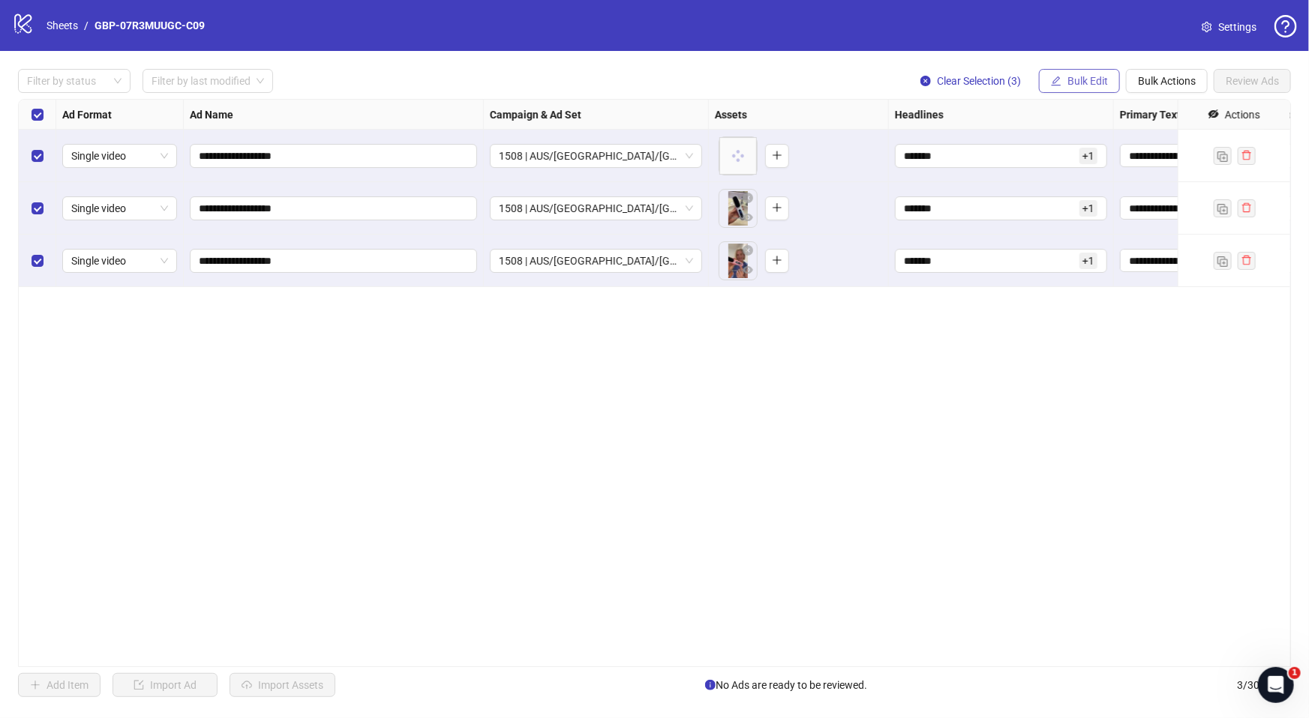
click at [1096, 79] on span "Bulk Edit" at bounding box center [1087, 81] width 40 height 12
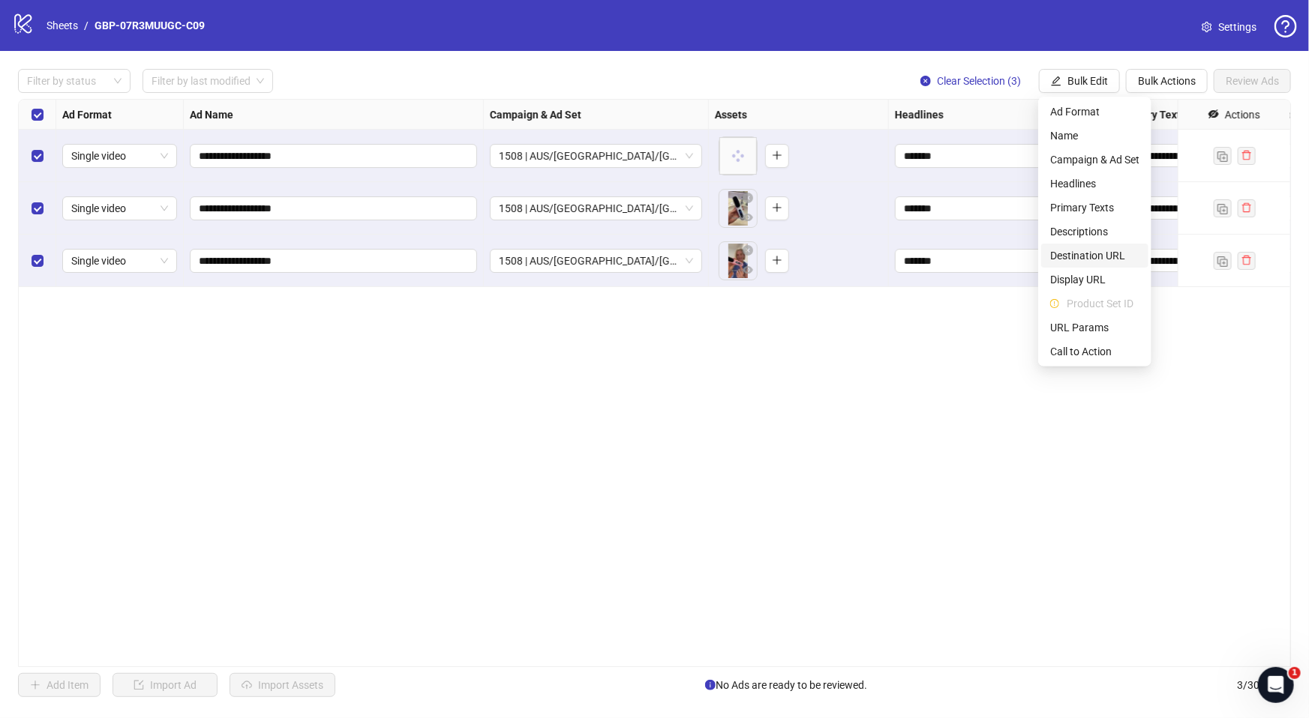
click at [1096, 250] on span "Destination URL" at bounding box center [1094, 255] width 89 height 16
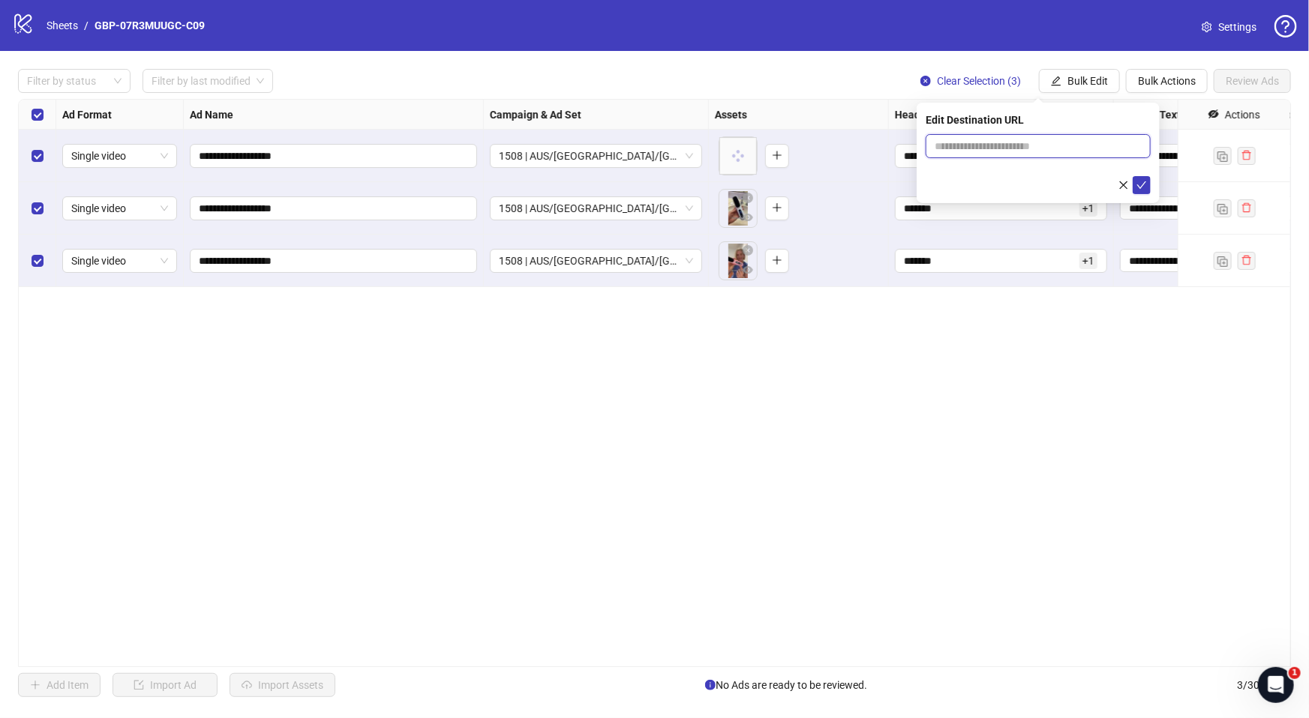
click at [956, 142] on input "text" at bounding box center [1031, 146] width 195 height 16
paste input "**********"
type input "**********"
click at [1136, 183] on icon "check" at bounding box center [1141, 185] width 10 height 10
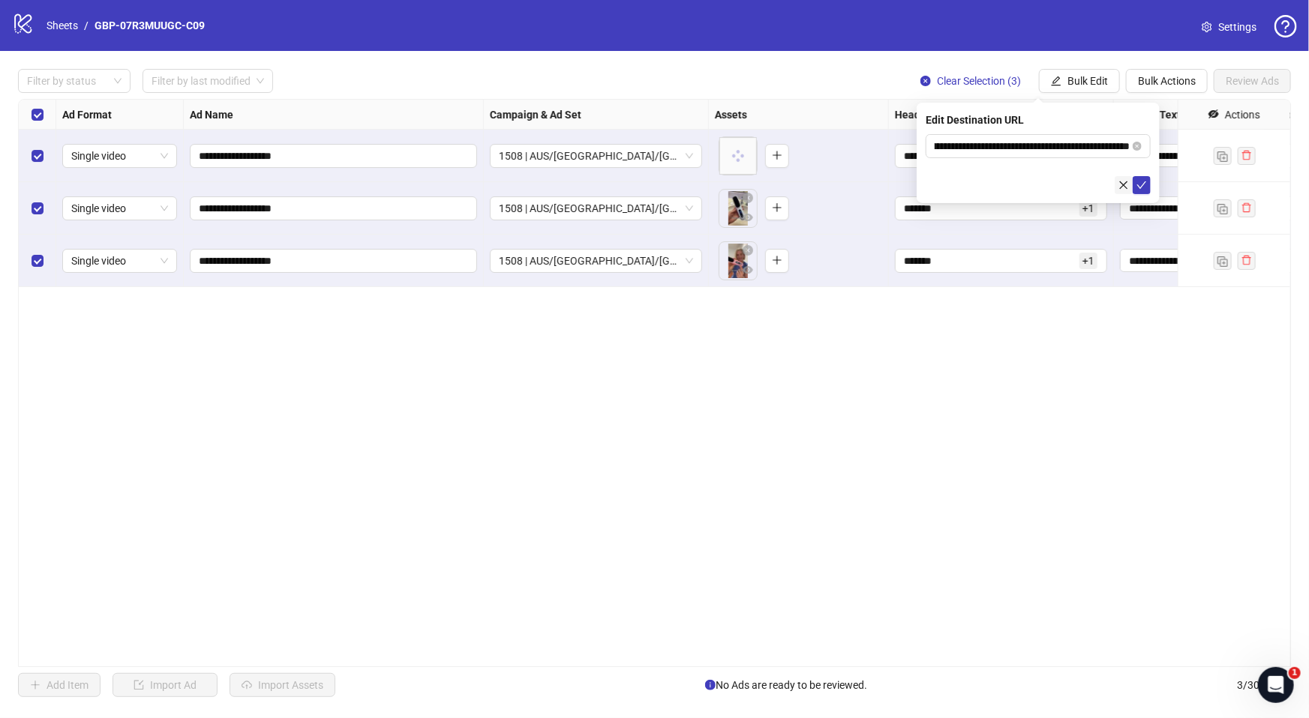
scroll to position [0, 0]
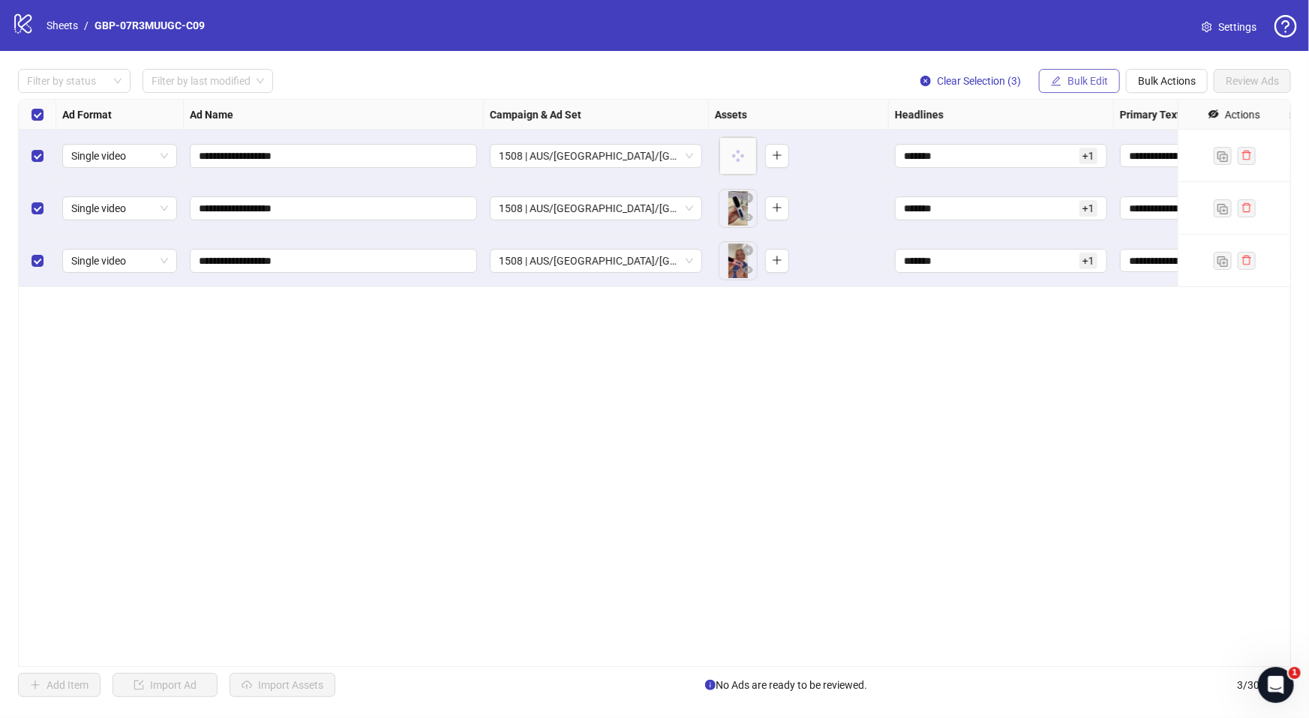
click at [1087, 83] on span "Bulk Edit" at bounding box center [1087, 81] width 40 height 12
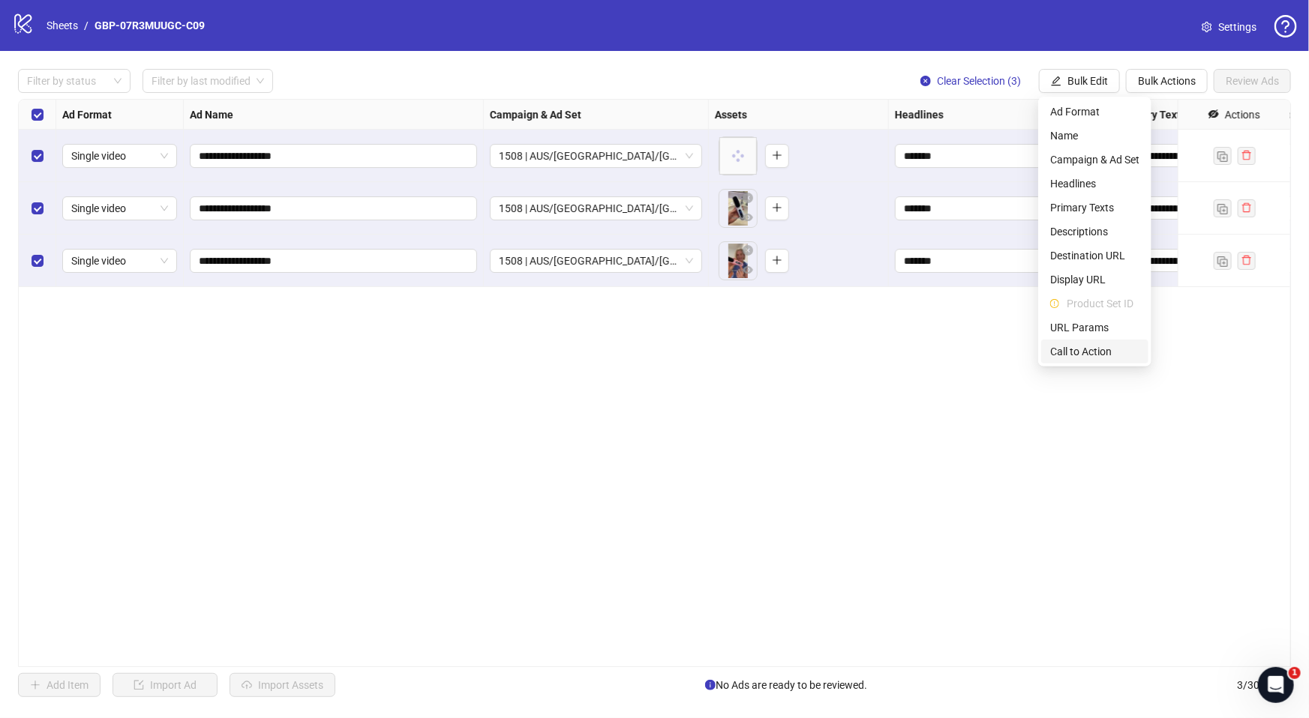
click at [1079, 355] on span "Call to Action" at bounding box center [1094, 351] width 89 height 16
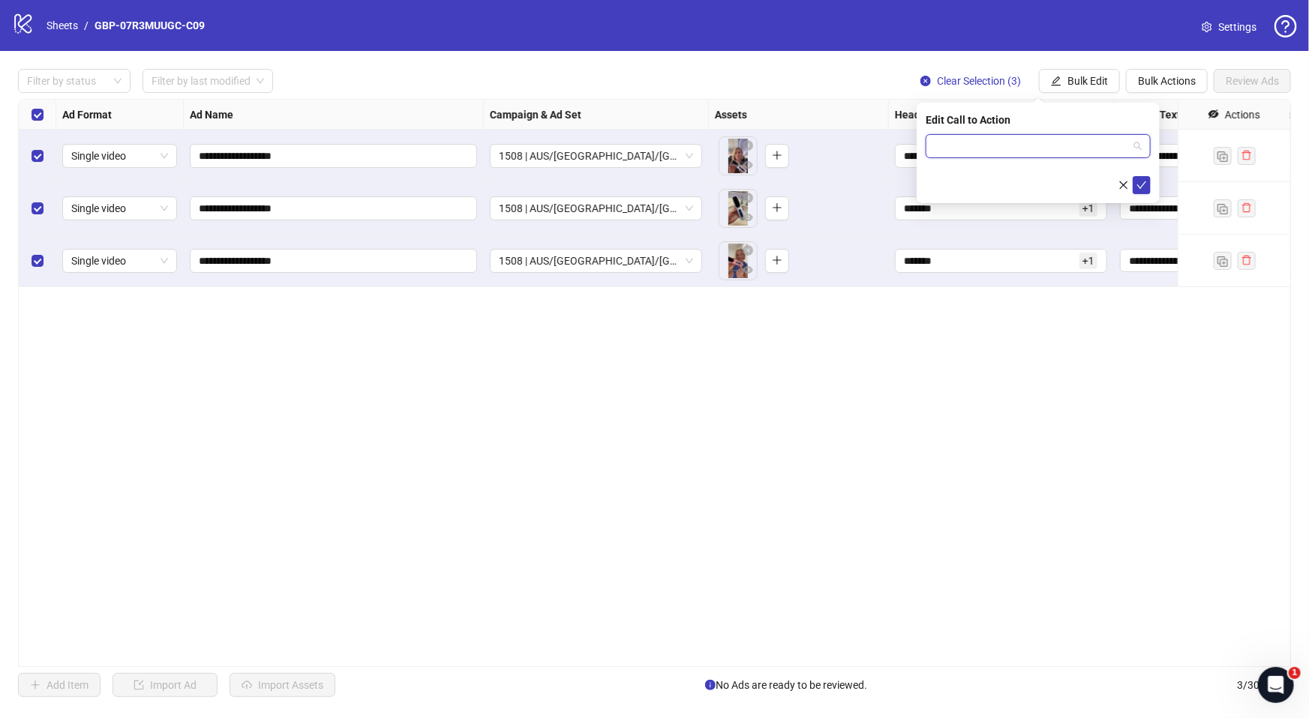
click at [1057, 142] on input "search" at bounding box center [1030, 146] width 193 height 22
type input "****"
click at [970, 179] on div "Shop now" at bounding box center [1037, 176] width 201 height 16
drag, startPoint x: 1146, startPoint y: 189, endPoint x: 1131, endPoint y: 190, distance: 15.1
click at [1146, 189] on icon "check" at bounding box center [1141, 185] width 10 height 10
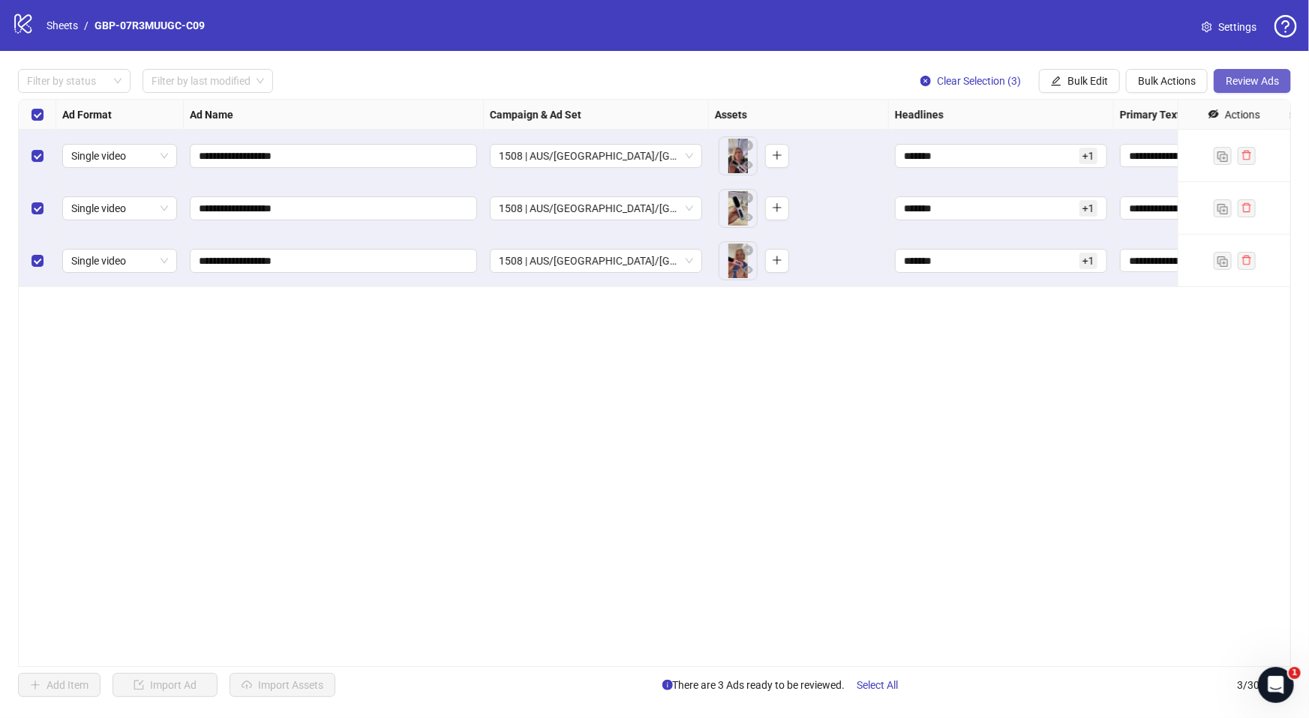
click at [1241, 75] on span "Review Ads" at bounding box center [1251, 81] width 53 height 12
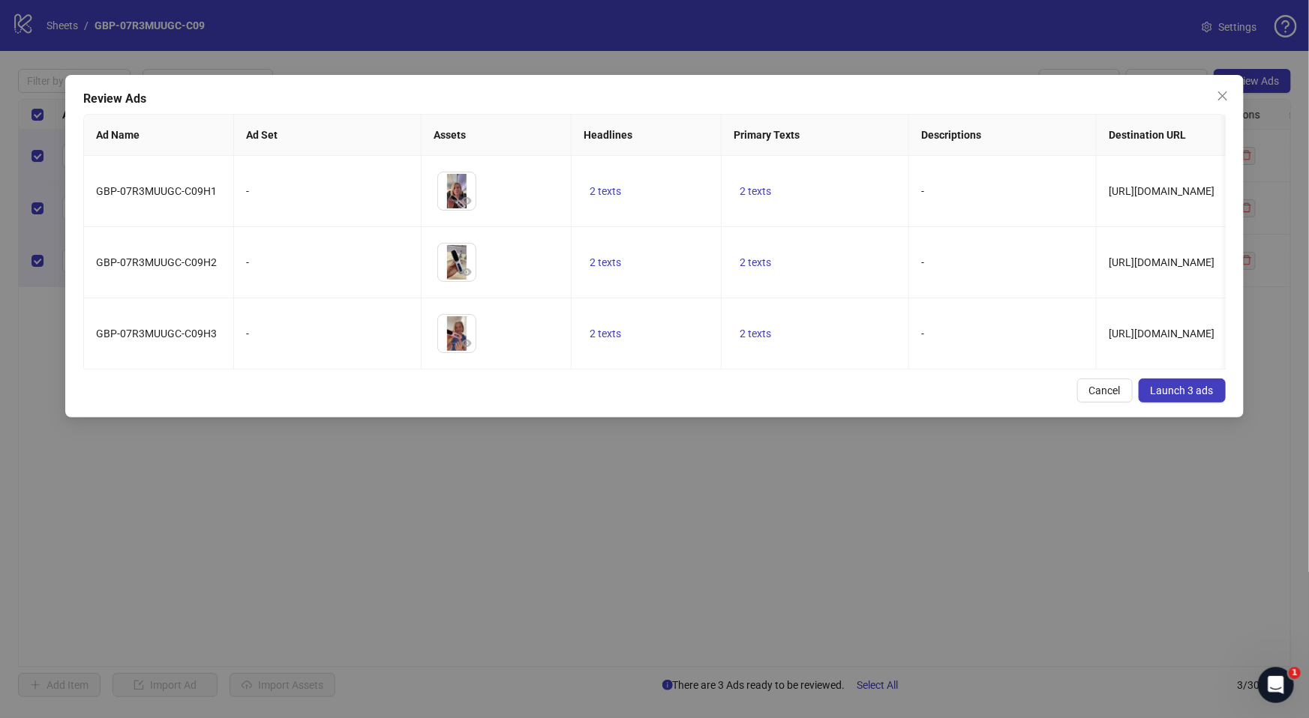
click at [447, 370] on div "GBP-07R3MUUGC-C09H1 - To pick up a draggable item, press the space bar. While d…" at bounding box center [654, 263] width 1141 height 214
click at [1195, 403] on button "Launch 3 ads" at bounding box center [1181, 391] width 87 height 24
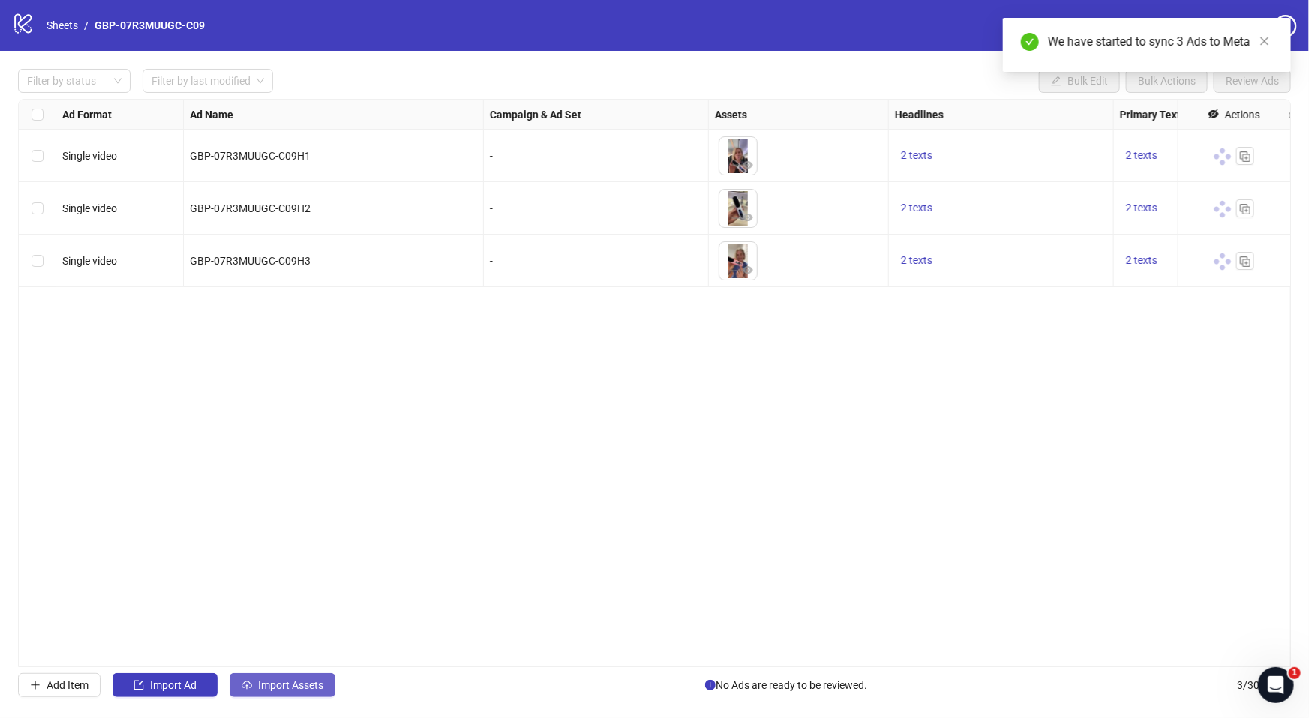
click at [317, 677] on button "Import Assets" at bounding box center [282, 685] width 106 height 24
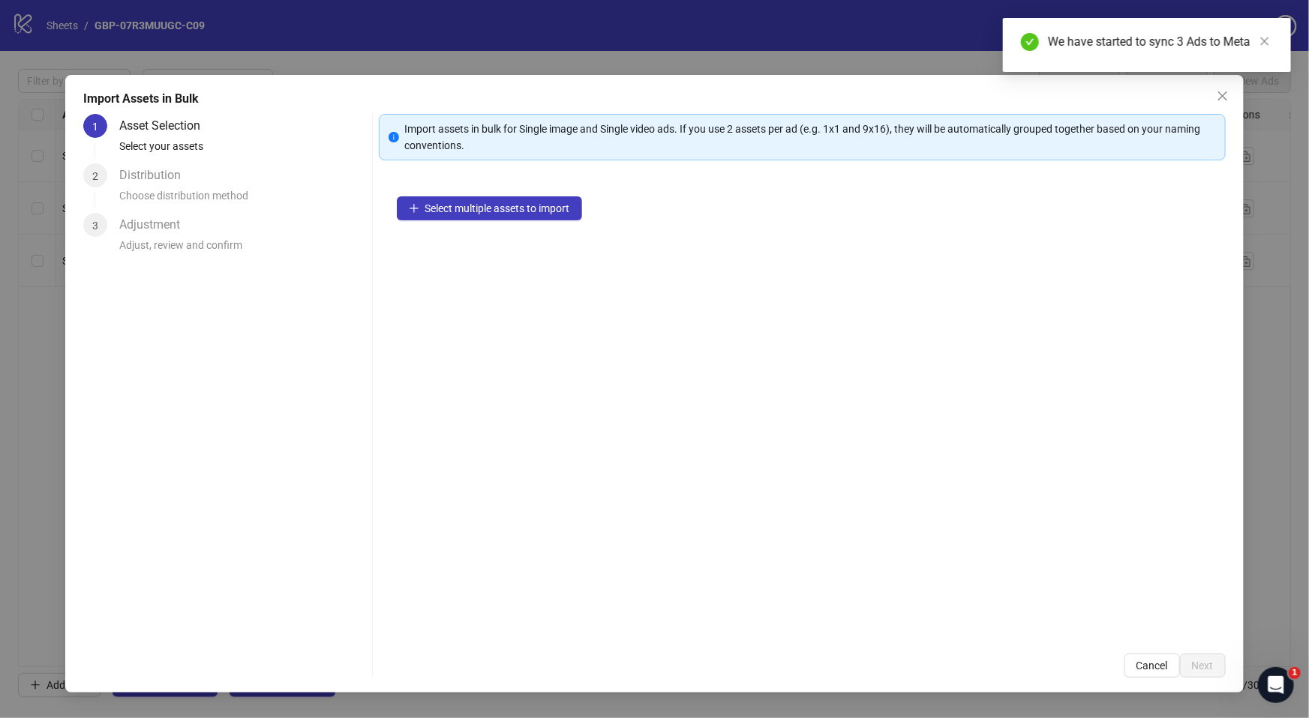
click at [540, 190] on div "Select multiple assets to import" at bounding box center [802, 406] width 847 height 457
click at [531, 199] on button "Select multiple assets to import" at bounding box center [489, 208] width 185 height 24
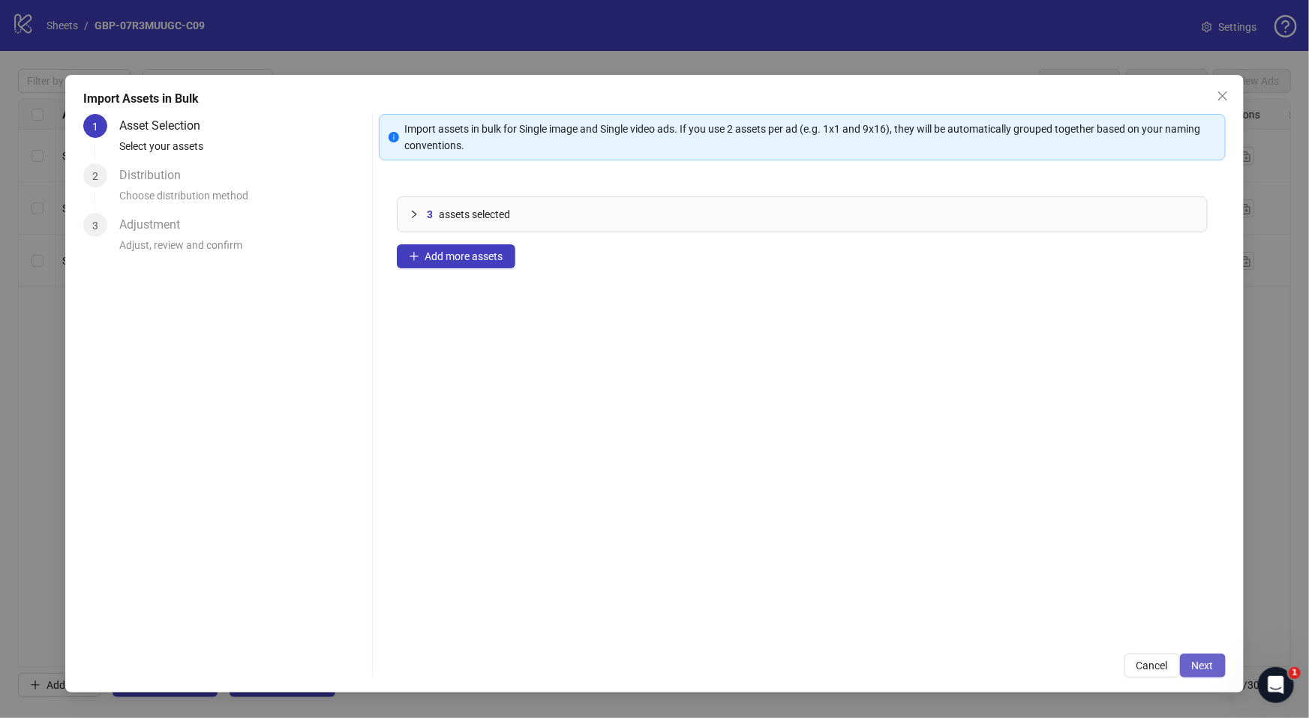
click at [1214, 664] on button "Next" at bounding box center [1203, 666] width 46 height 24
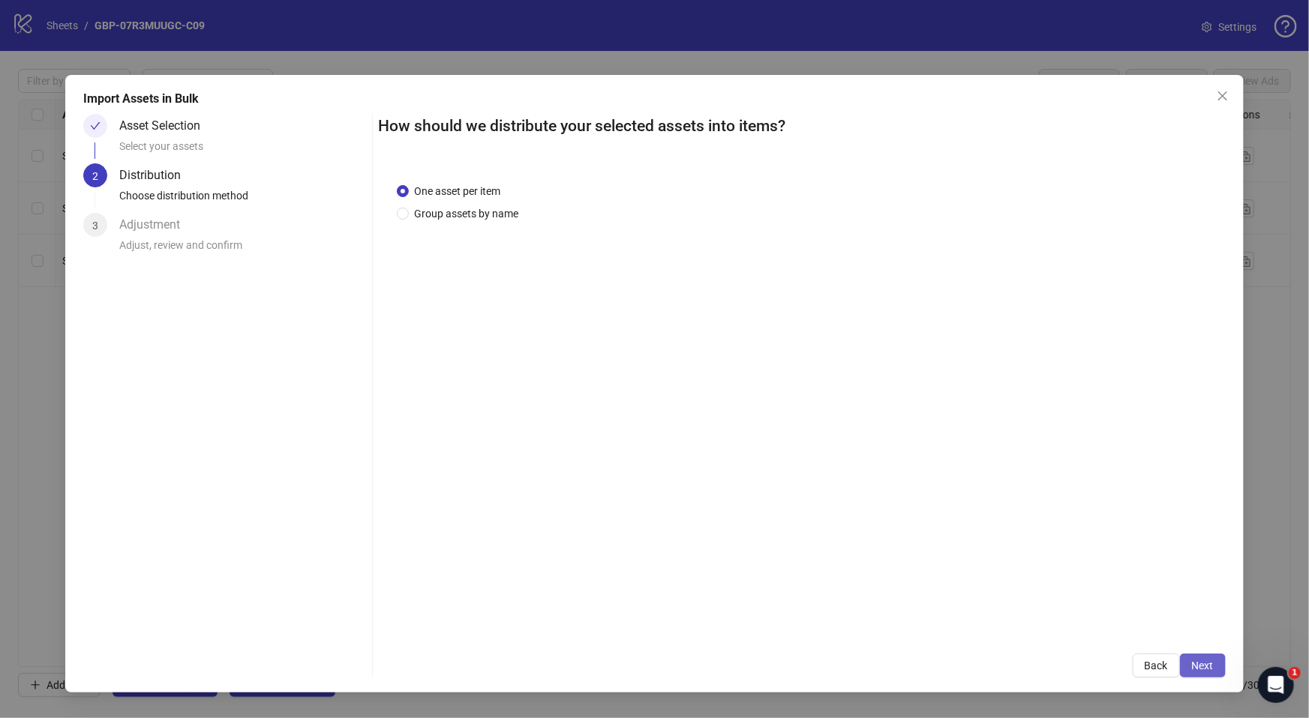
click at [1198, 660] on span "Next" at bounding box center [1203, 666] width 22 height 12
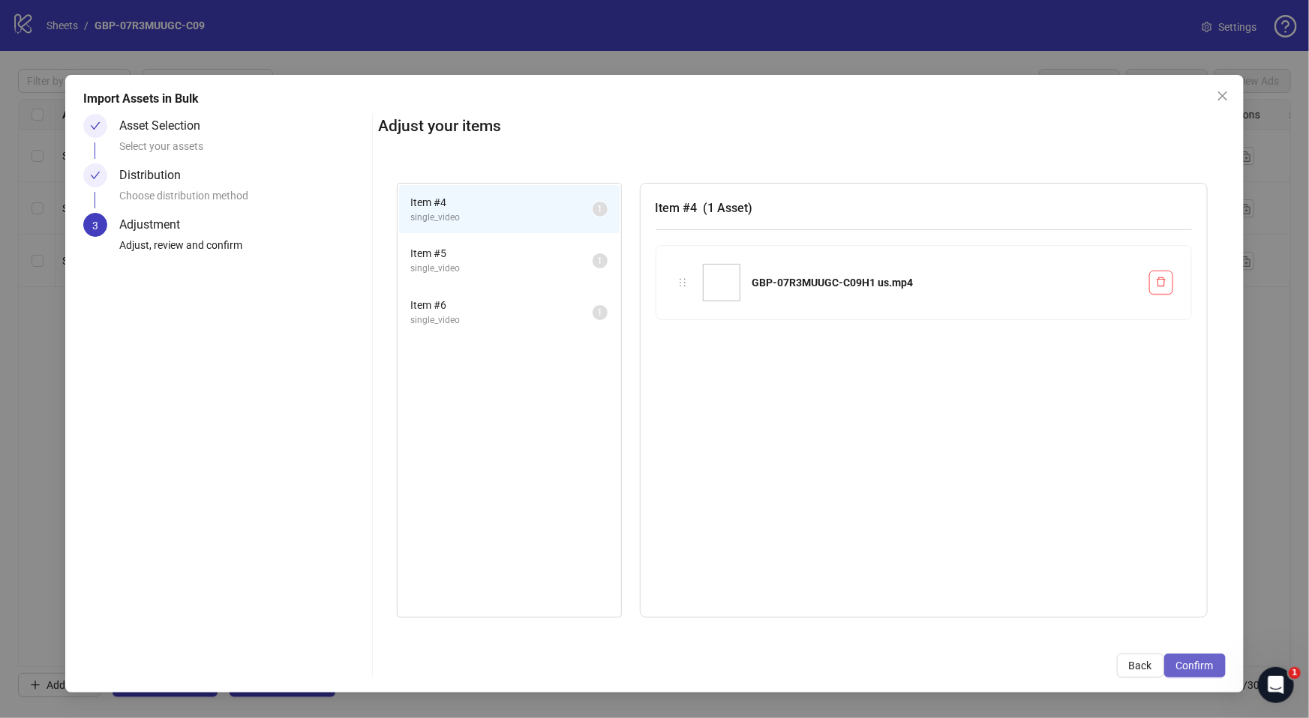
click at [1203, 660] on span "Confirm" at bounding box center [1194, 666] width 37 height 12
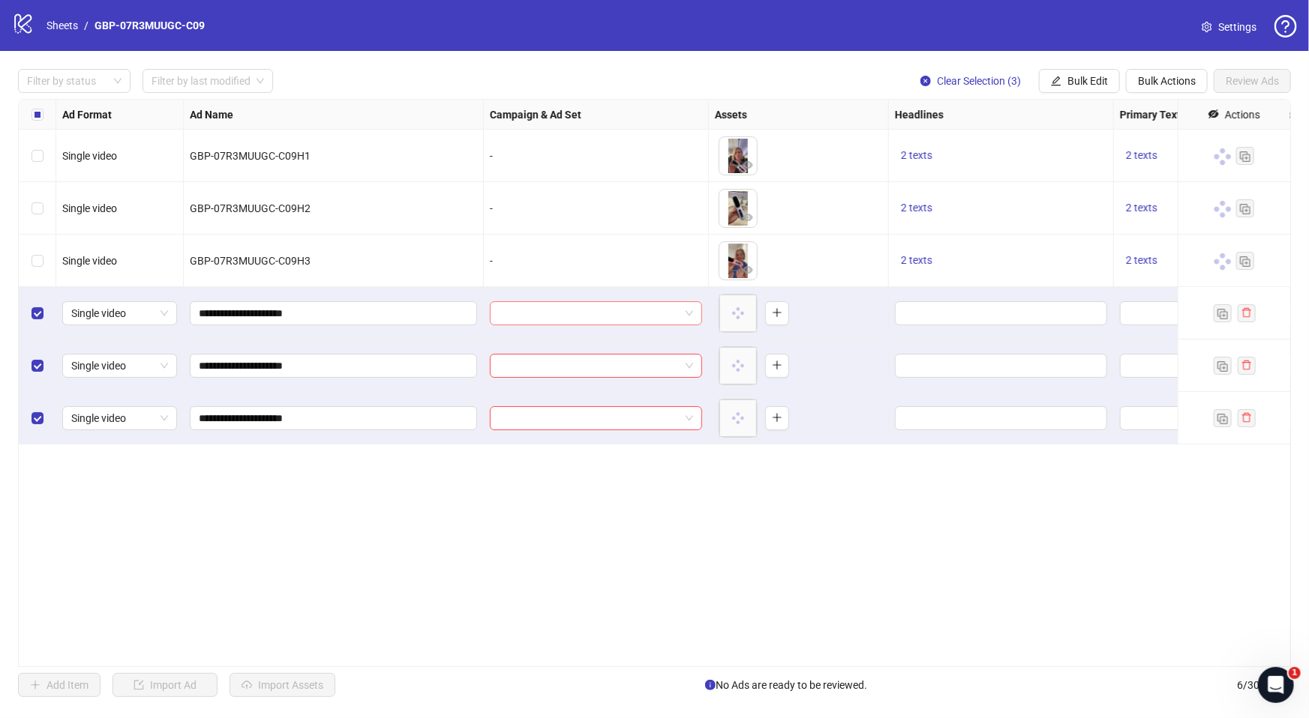
click at [583, 306] on input "search" at bounding box center [589, 313] width 181 height 22
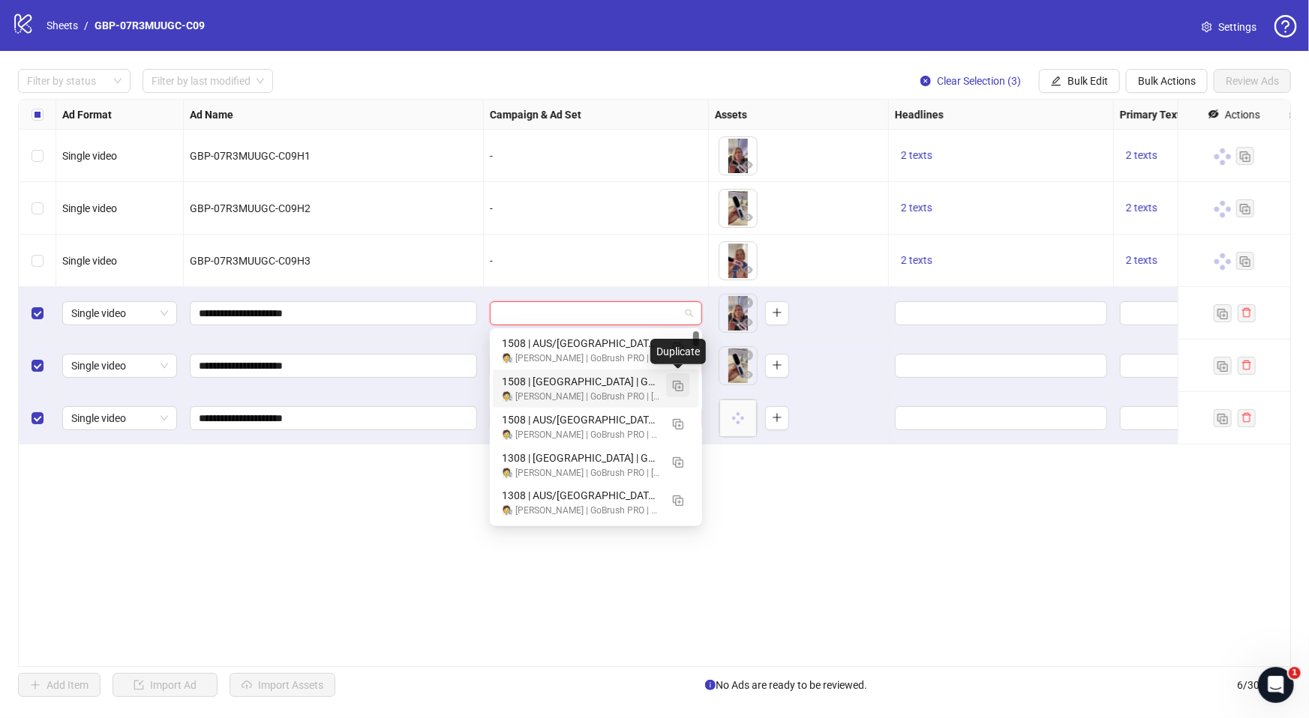
click at [677, 383] on img "button" at bounding box center [678, 386] width 10 height 10
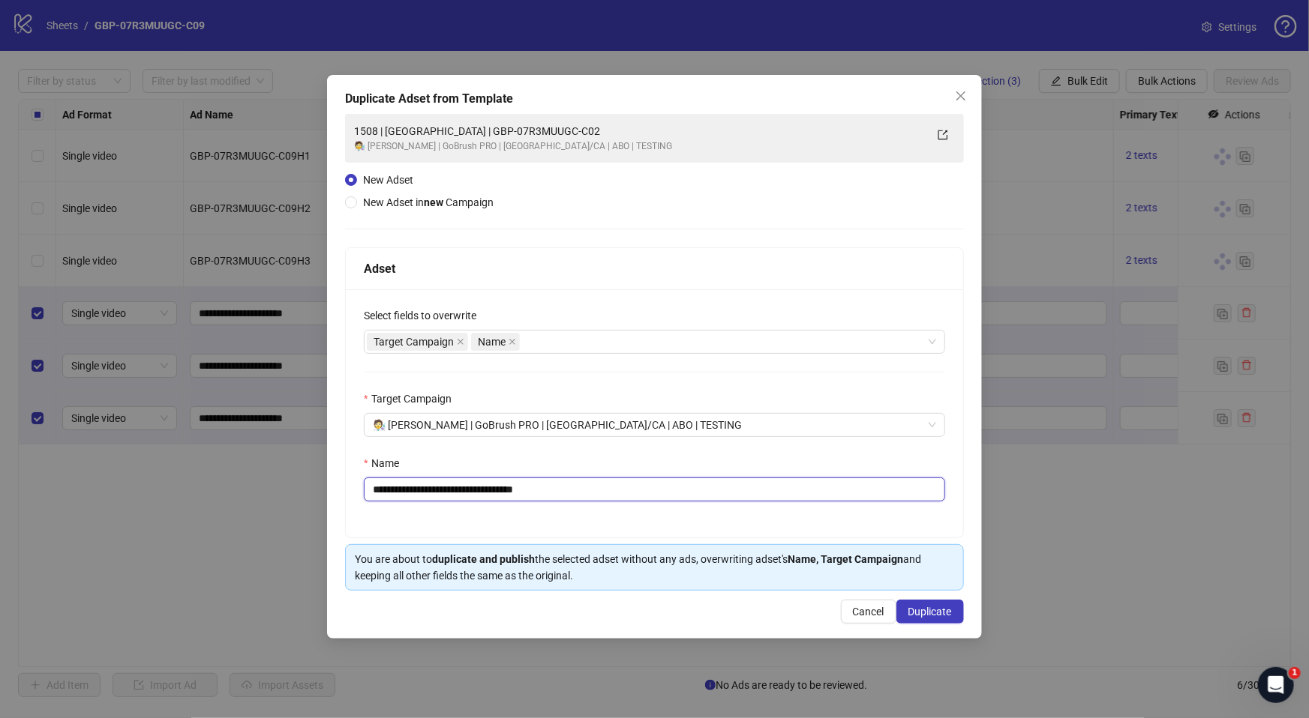
drag, startPoint x: 434, startPoint y: 494, endPoint x: 676, endPoint y: 494, distance: 242.2
click at [676, 494] on input "**********" at bounding box center [654, 490] width 581 height 24
paste input "text"
type input "**********"
click at [920, 616] on span "Duplicate" at bounding box center [929, 612] width 43 height 12
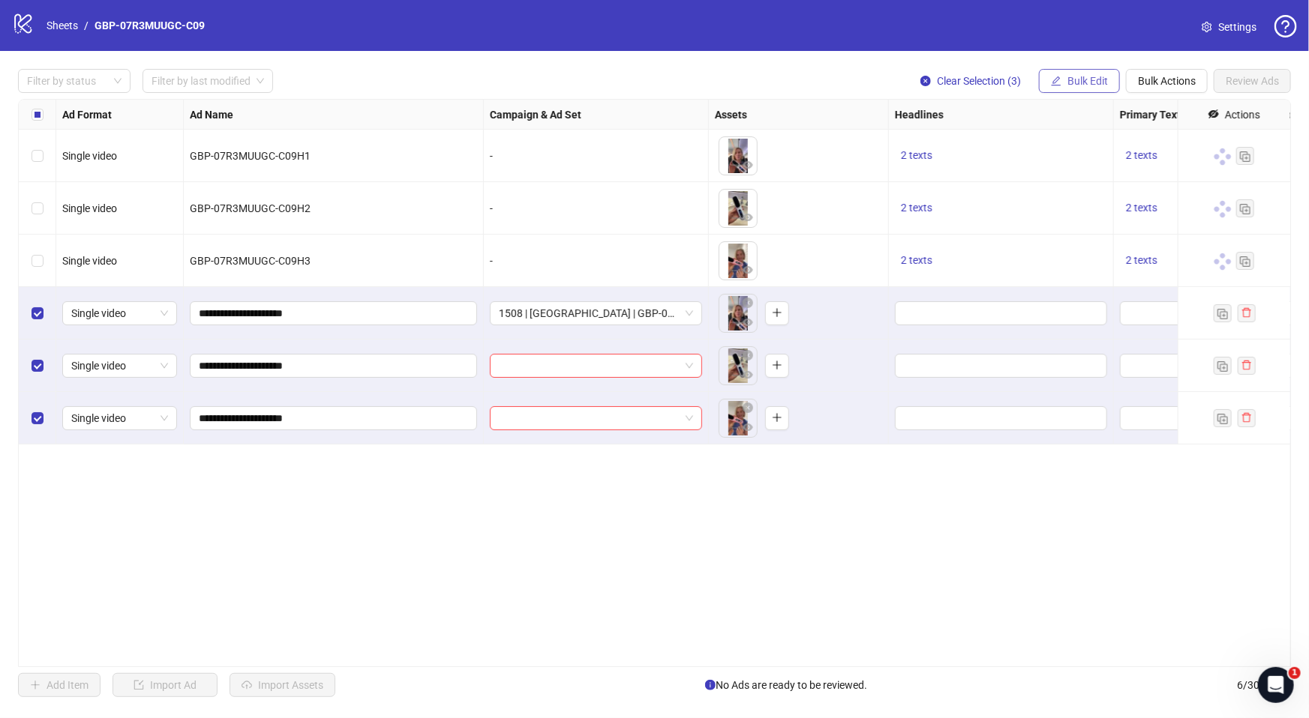
click at [1089, 86] on span "Bulk Edit" at bounding box center [1087, 81] width 40 height 12
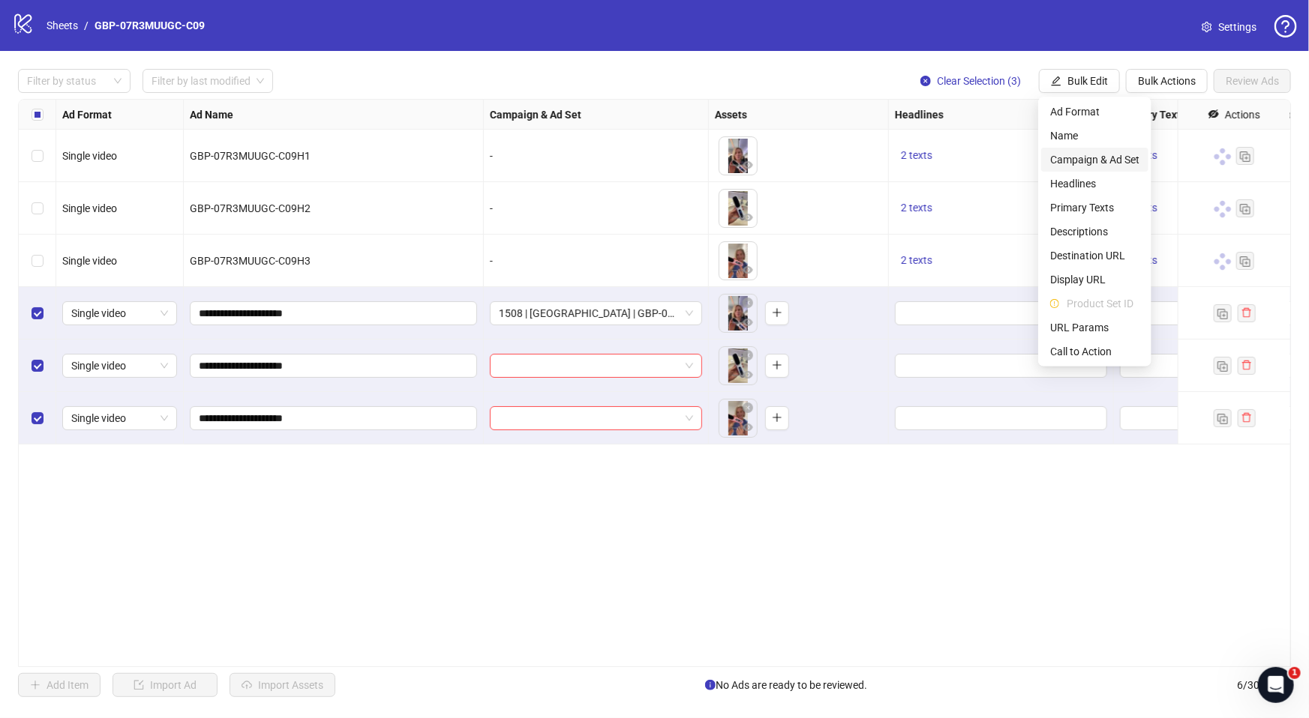
click at [1124, 159] on span "Campaign & Ad Set" at bounding box center [1094, 159] width 89 height 16
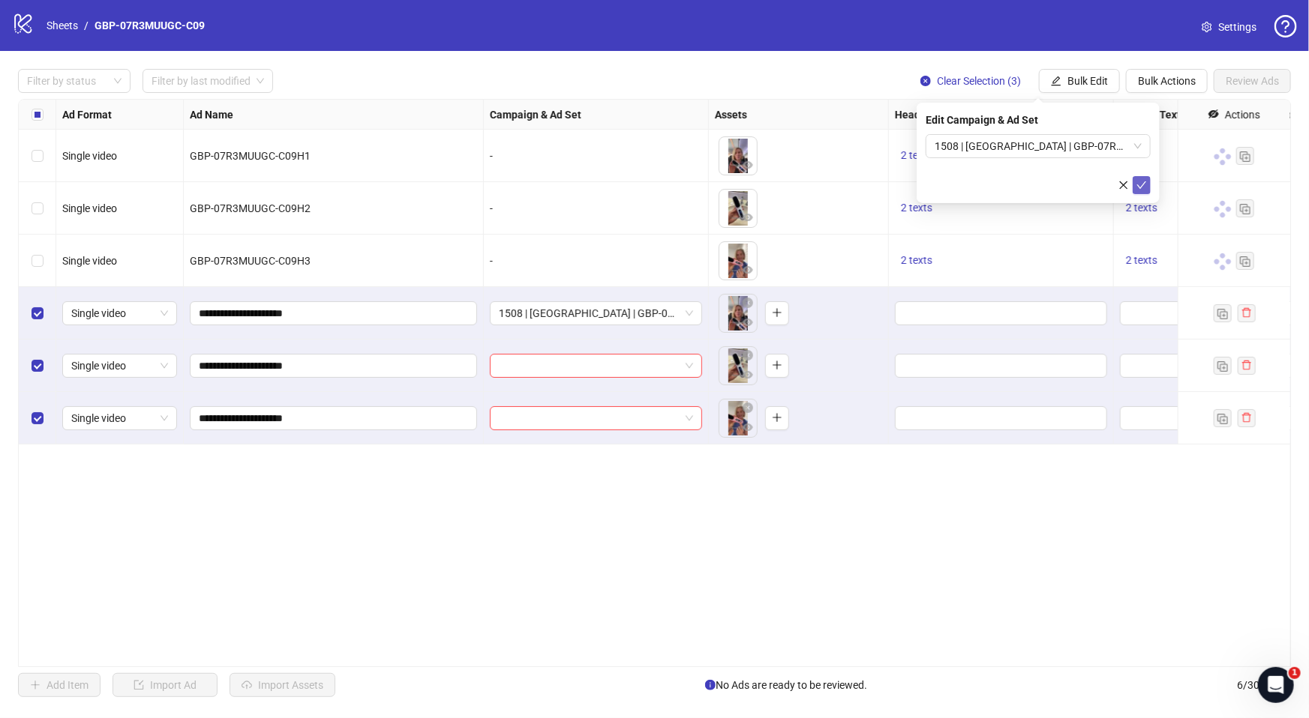
click at [1145, 185] on icon "check" at bounding box center [1141, 185] width 10 height 10
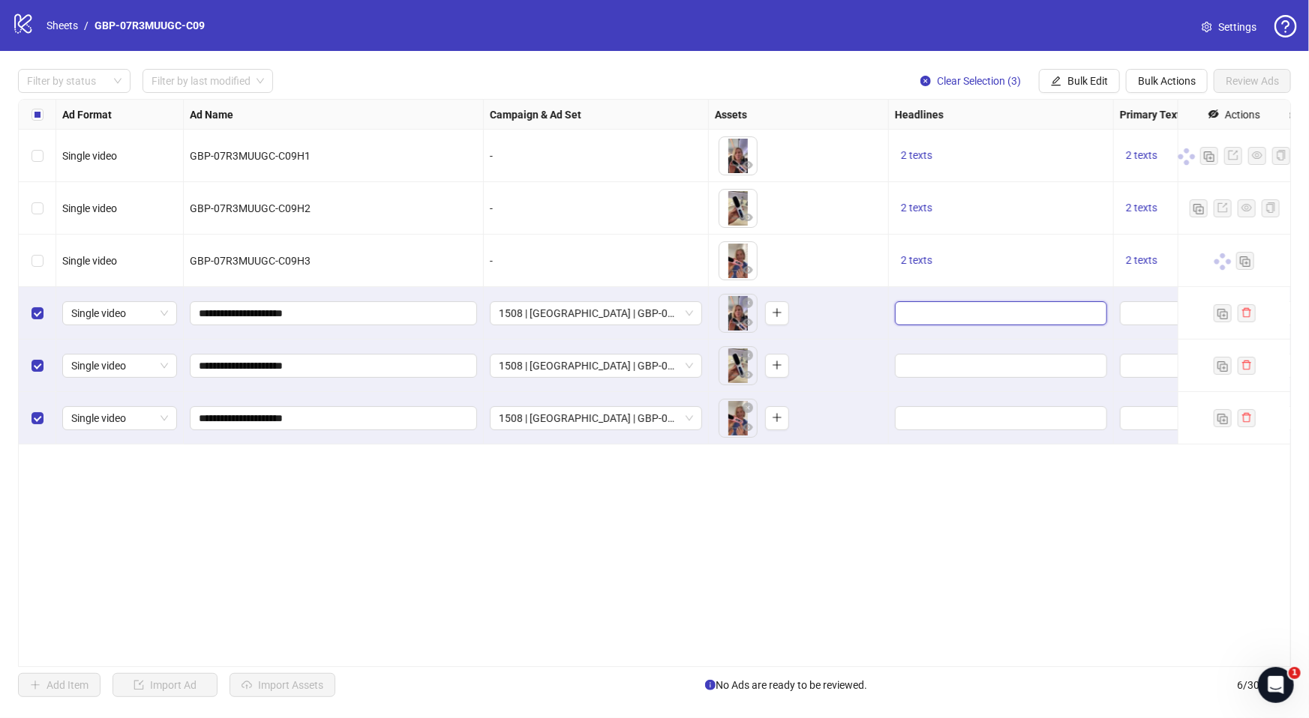
click at [931, 307] on input "Edit values" at bounding box center [999, 313] width 191 height 16
type input "*"
type input "*******"
click at [949, 380] on button "Add" at bounding box center [1016, 382] width 225 height 18
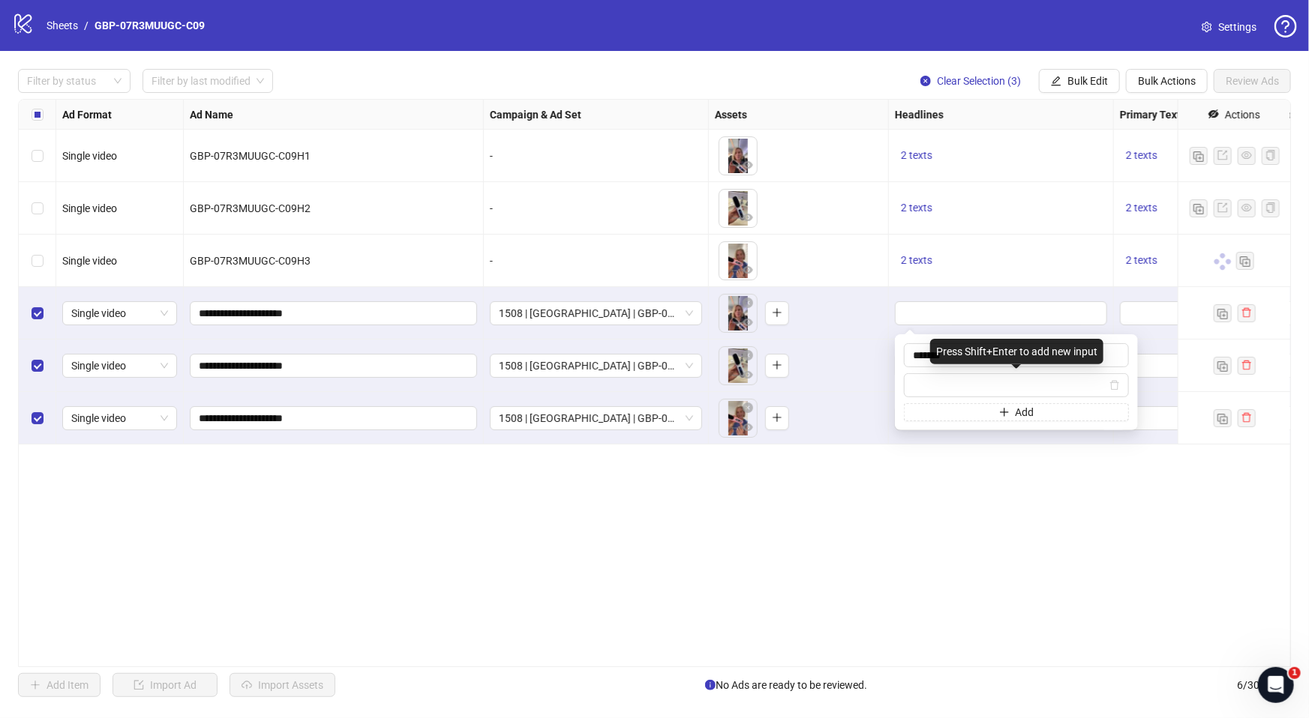
type input "**********"
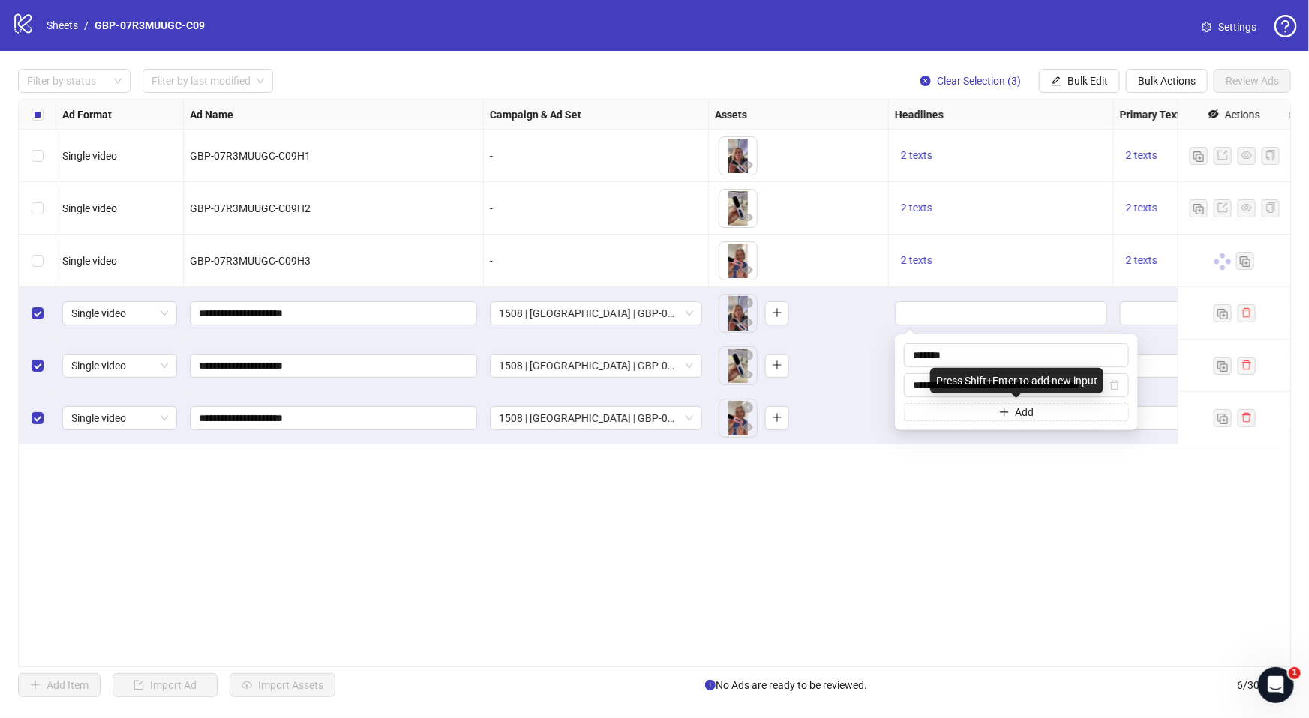
scroll to position [0, 72]
click at [1087, 85] on span "Bulk Edit" at bounding box center [1087, 81] width 40 height 12
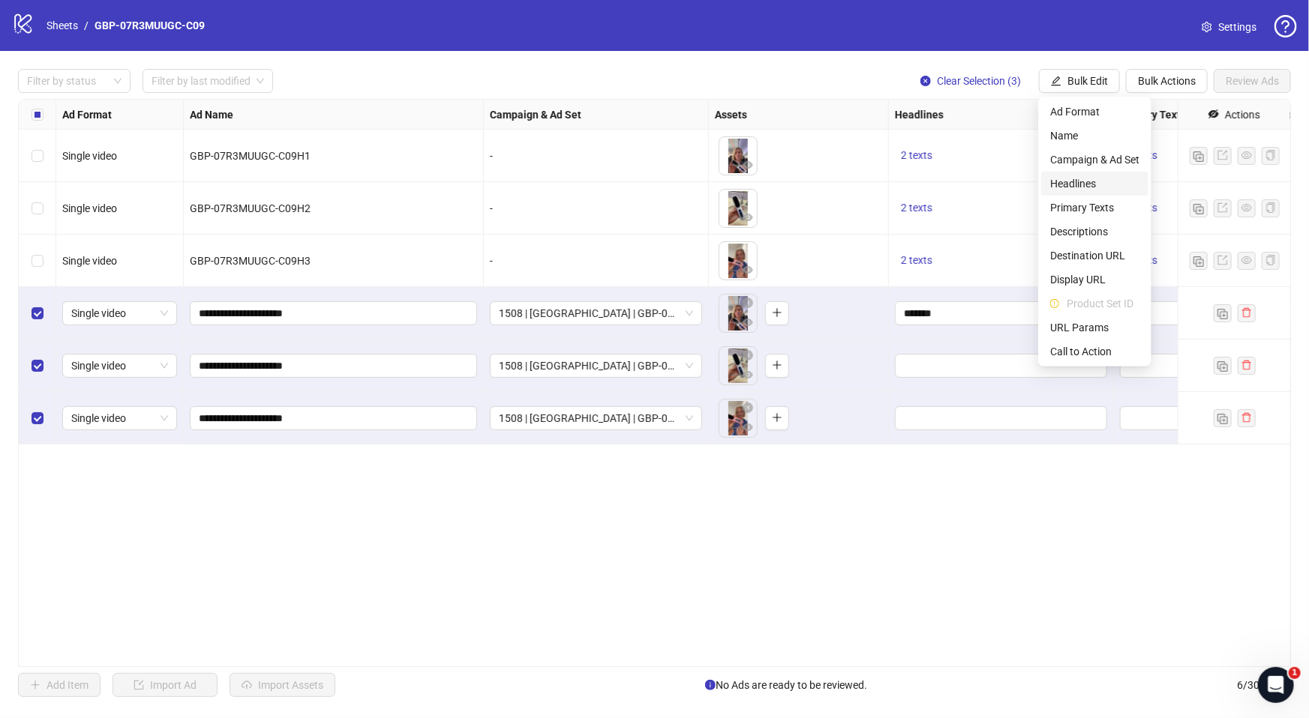
click at [1101, 183] on span "Headlines" at bounding box center [1094, 183] width 89 height 16
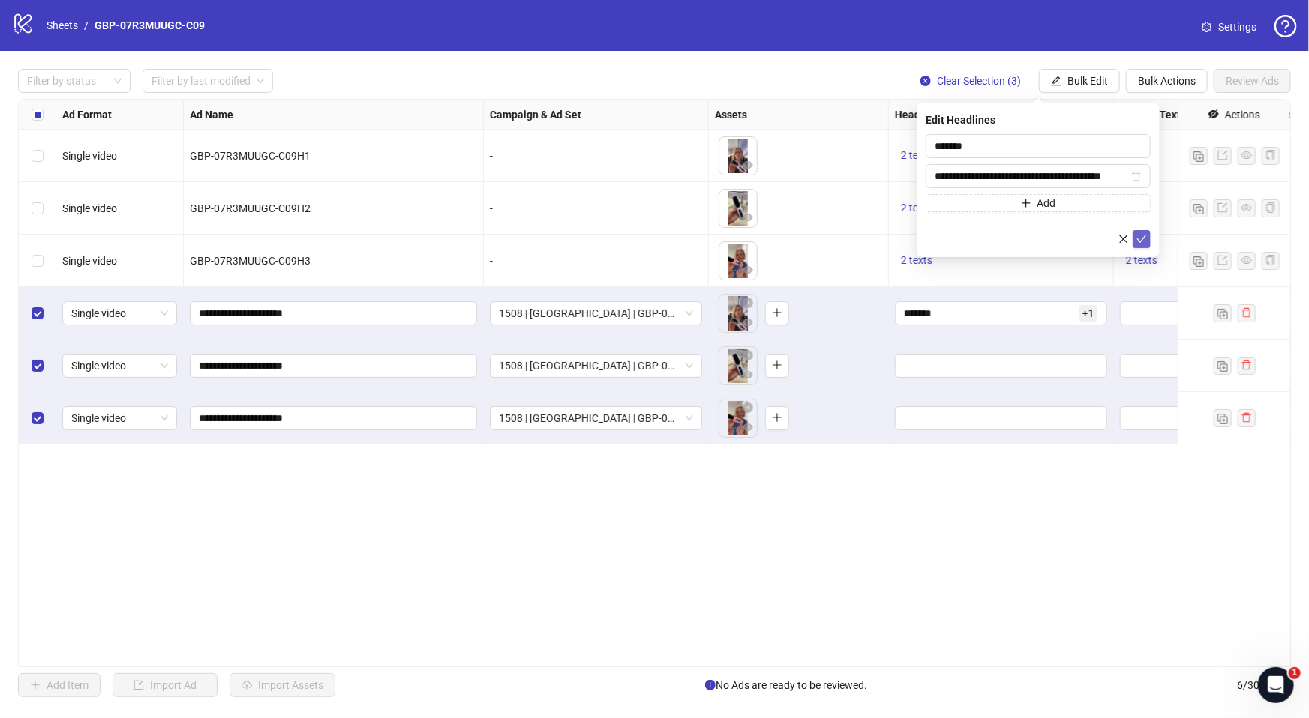
click at [1146, 237] on icon "check" at bounding box center [1141, 239] width 10 height 10
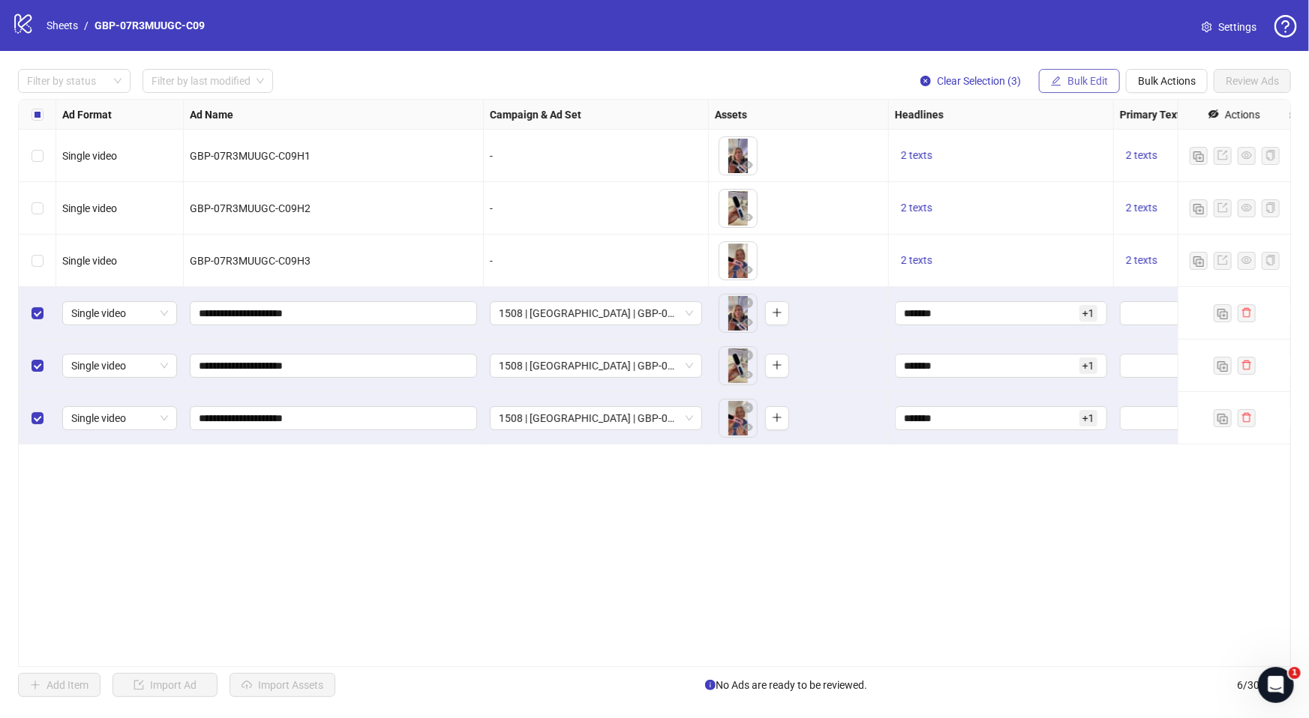
click at [1091, 81] on span "Bulk Edit" at bounding box center [1087, 81] width 40 height 12
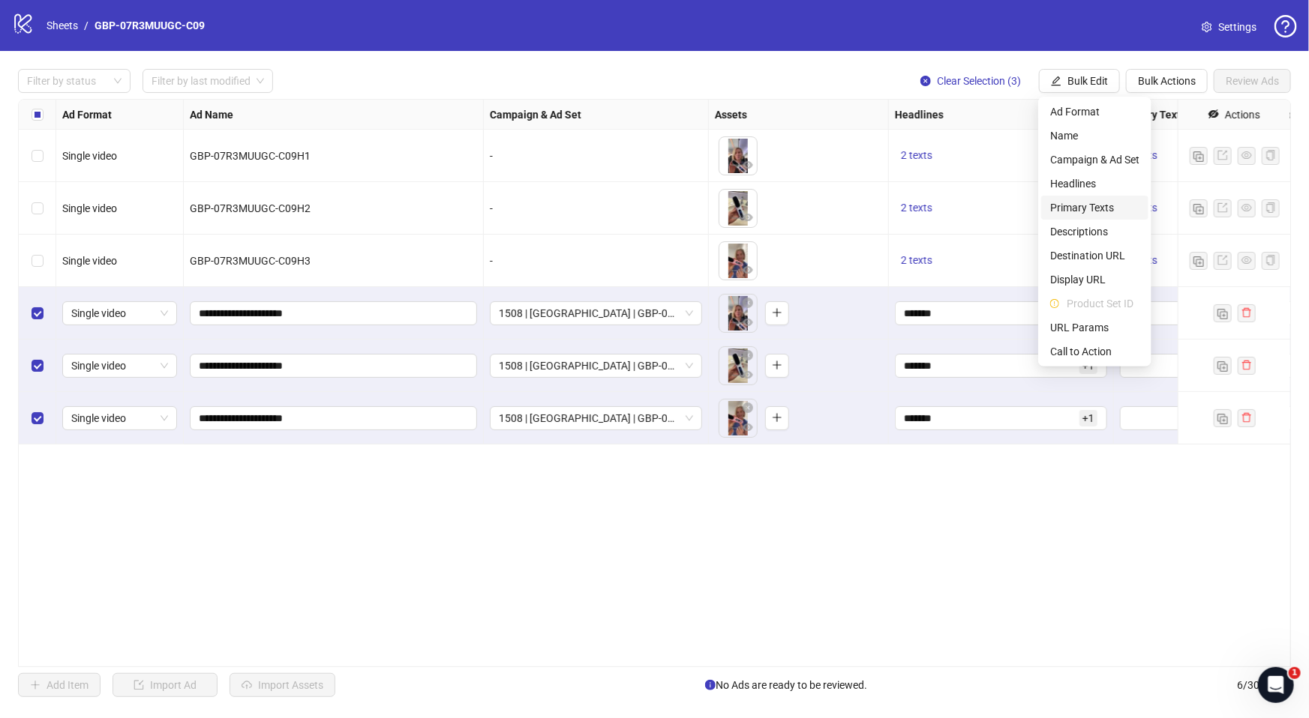
click at [1081, 208] on span "Primary Texts" at bounding box center [1094, 207] width 89 height 16
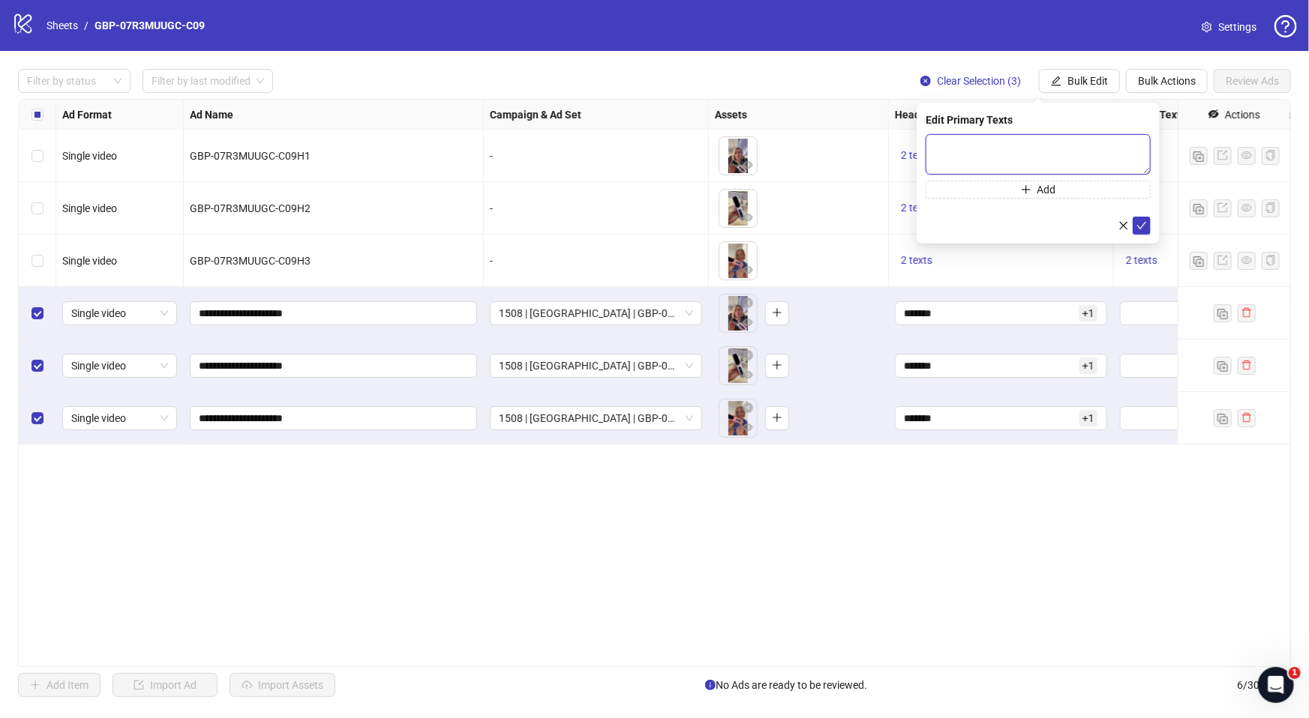
click at [1034, 155] on textarea at bounding box center [1037, 154] width 225 height 40
paste textarea "**********"
type textarea "**********"
click at [1007, 188] on button "Add" at bounding box center [1037, 190] width 225 height 18
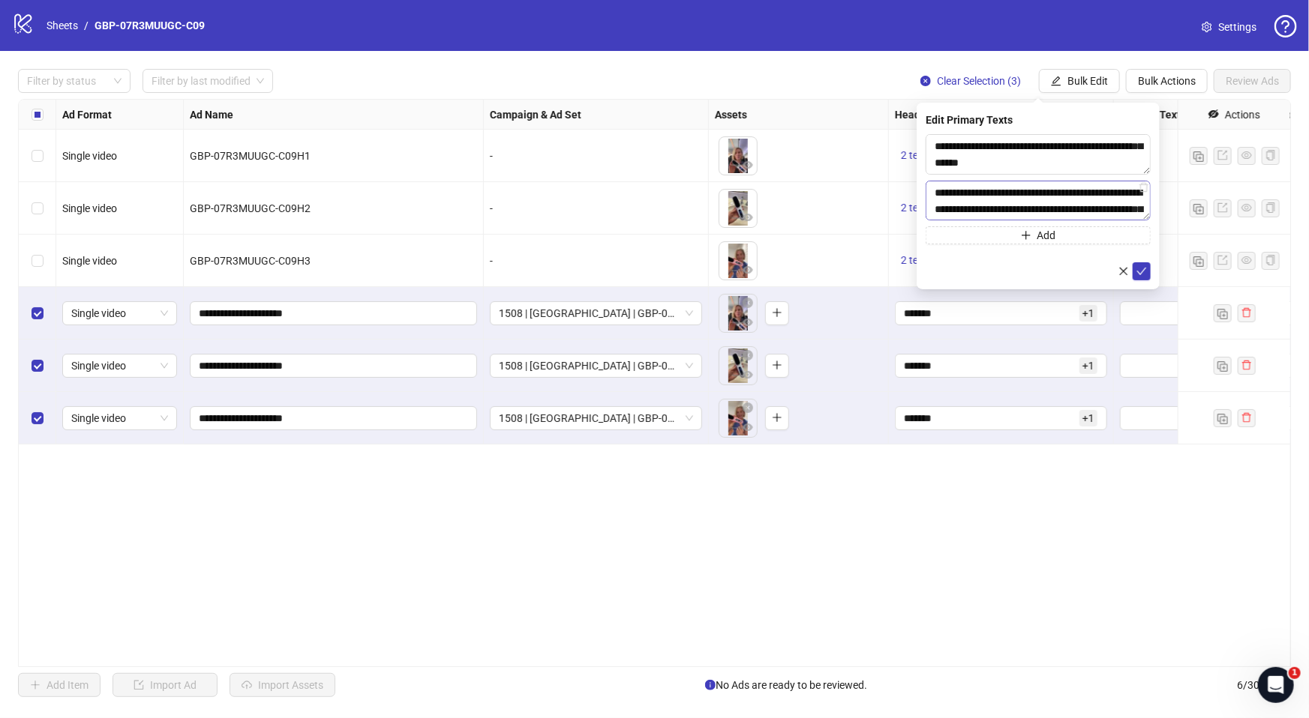
scroll to position [127, 0]
type textarea "**********"
click at [1138, 270] on icon "check" at bounding box center [1141, 271] width 10 height 10
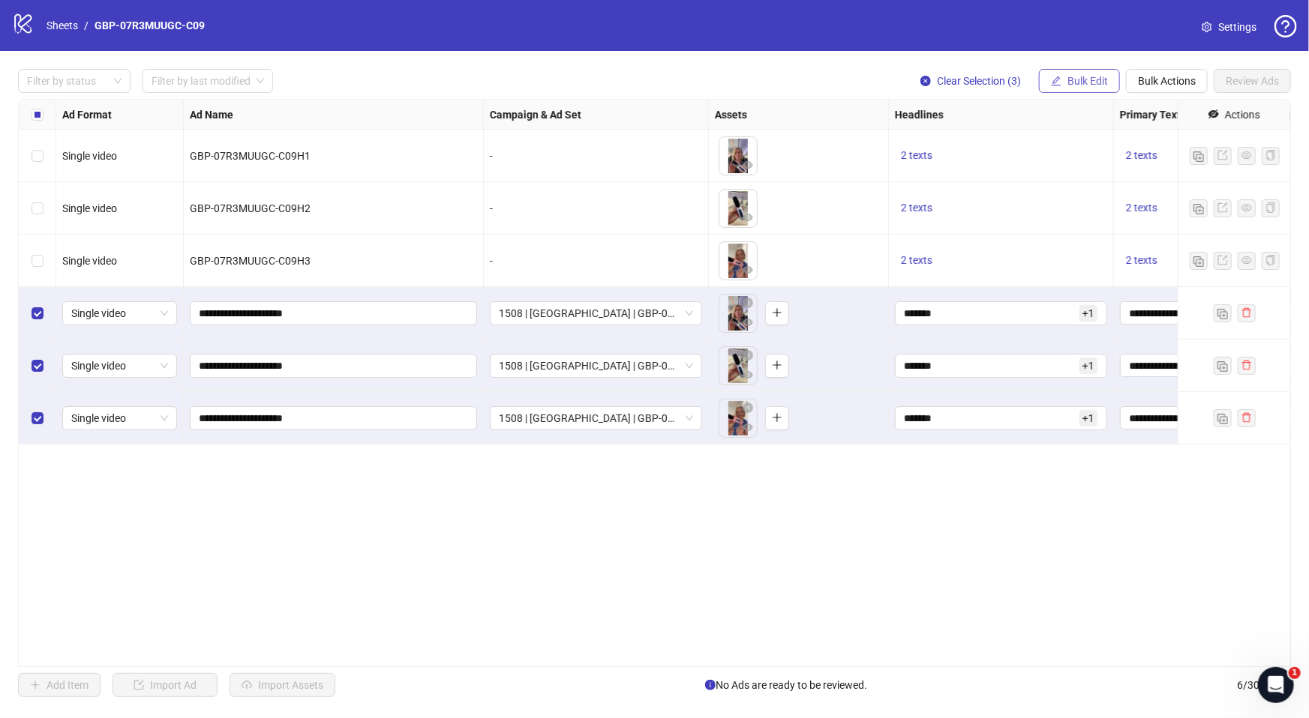
click at [1062, 80] on button "Bulk Edit" at bounding box center [1079, 81] width 81 height 24
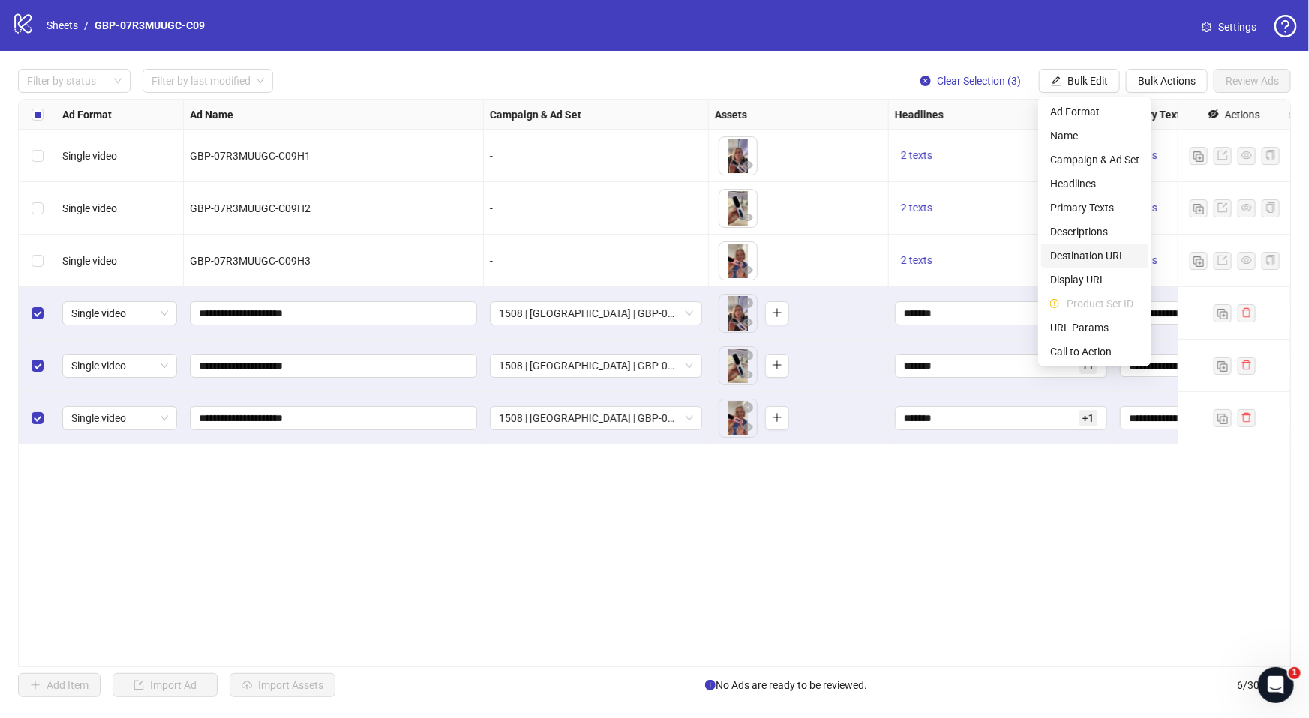
click at [1072, 255] on span "Destination URL" at bounding box center [1094, 255] width 89 height 16
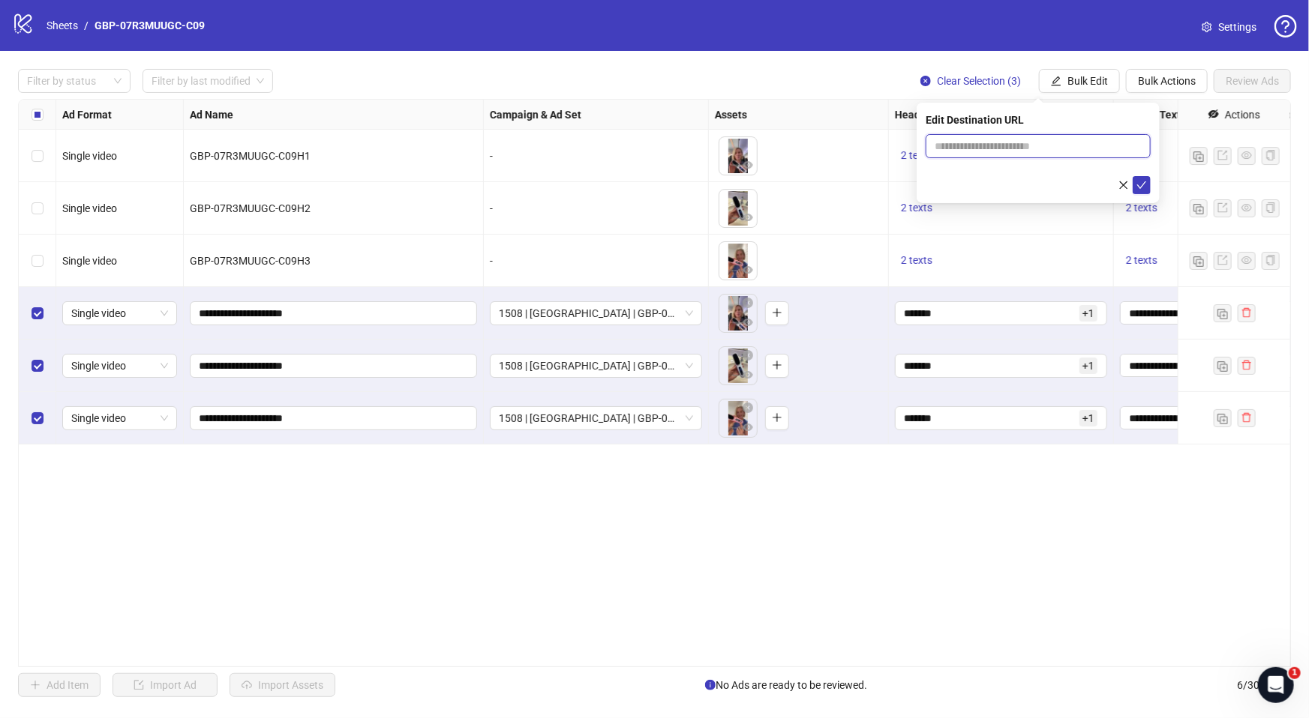
click at [1021, 154] on input "text" at bounding box center [1031, 146] width 195 height 16
paste input "**********"
type input "**********"
click at [1142, 184] on icon "check" at bounding box center [1142, 184] width 10 height 7
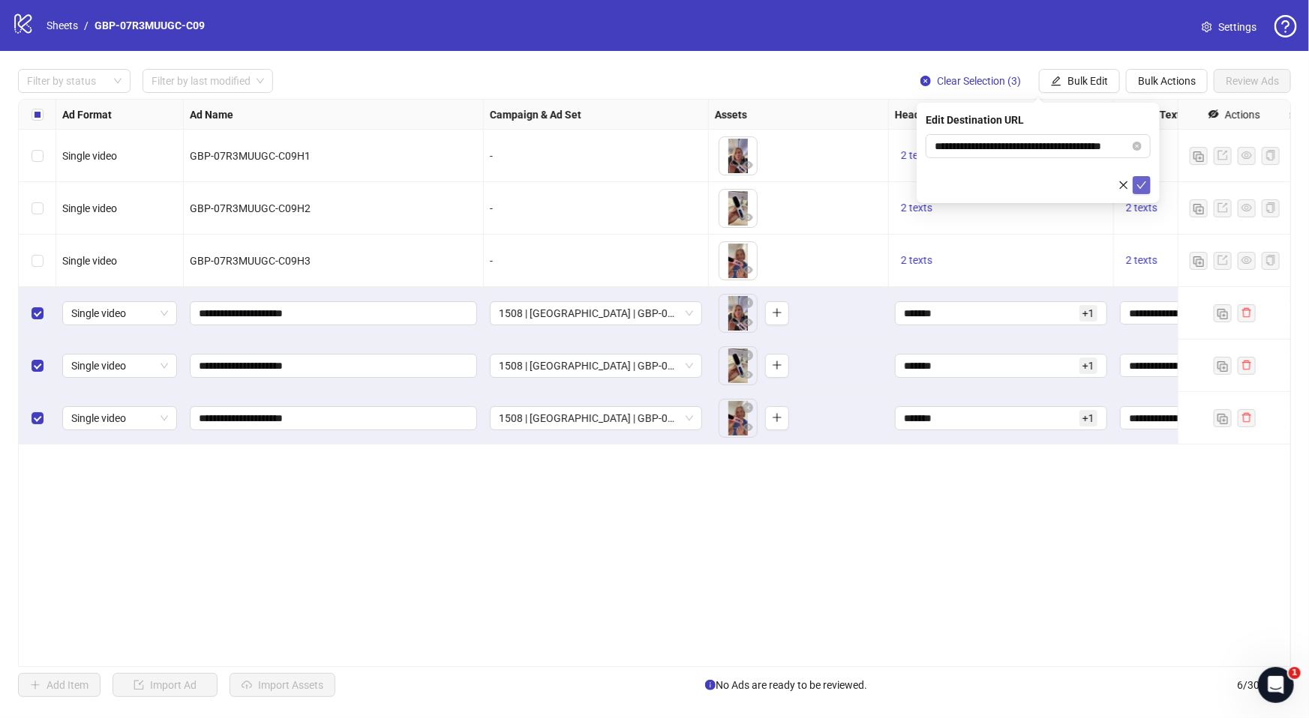
scroll to position [0, 0]
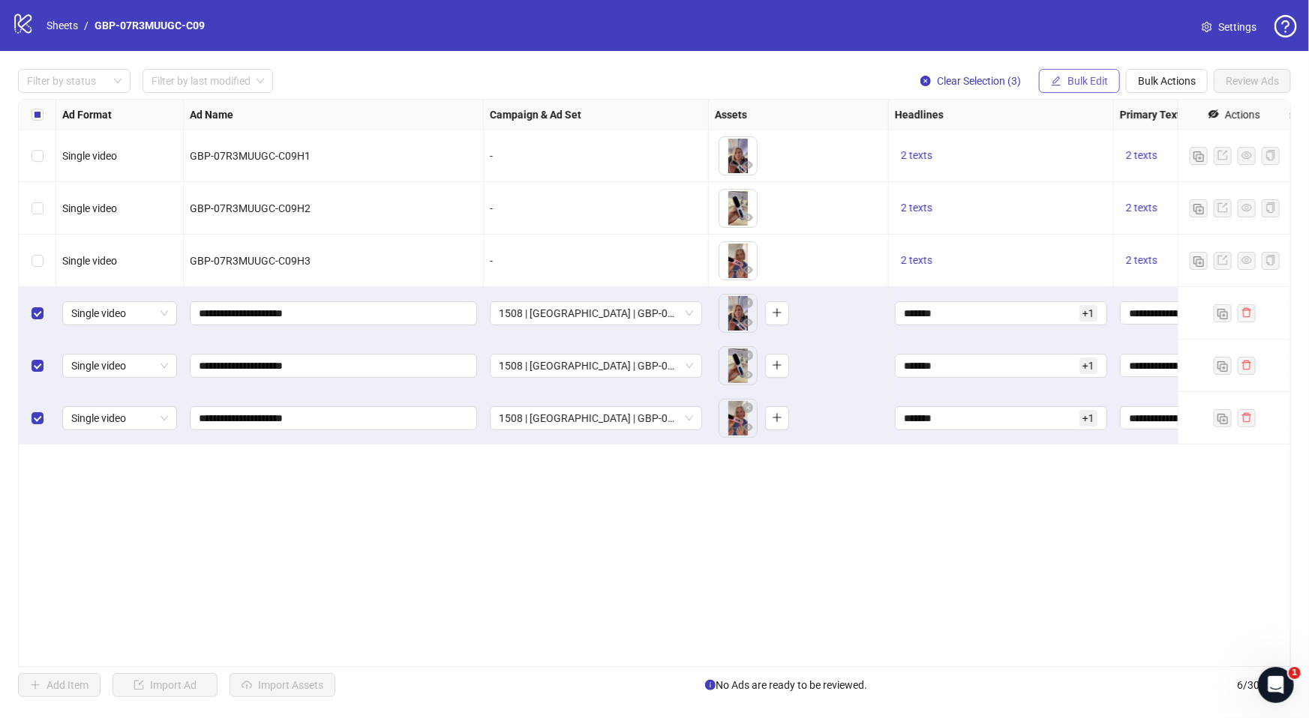
click at [1093, 81] on span "Bulk Edit" at bounding box center [1087, 81] width 40 height 12
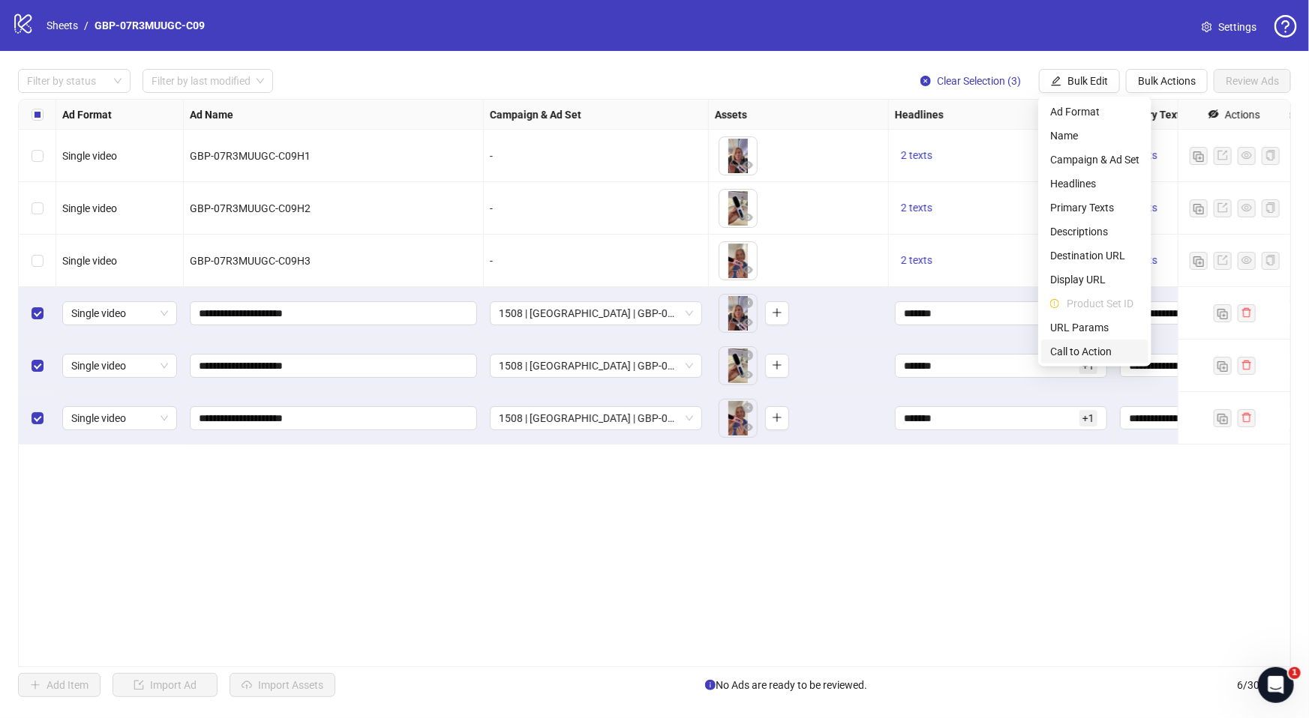
click at [1080, 349] on span "Call to Action" at bounding box center [1094, 351] width 89 height 16
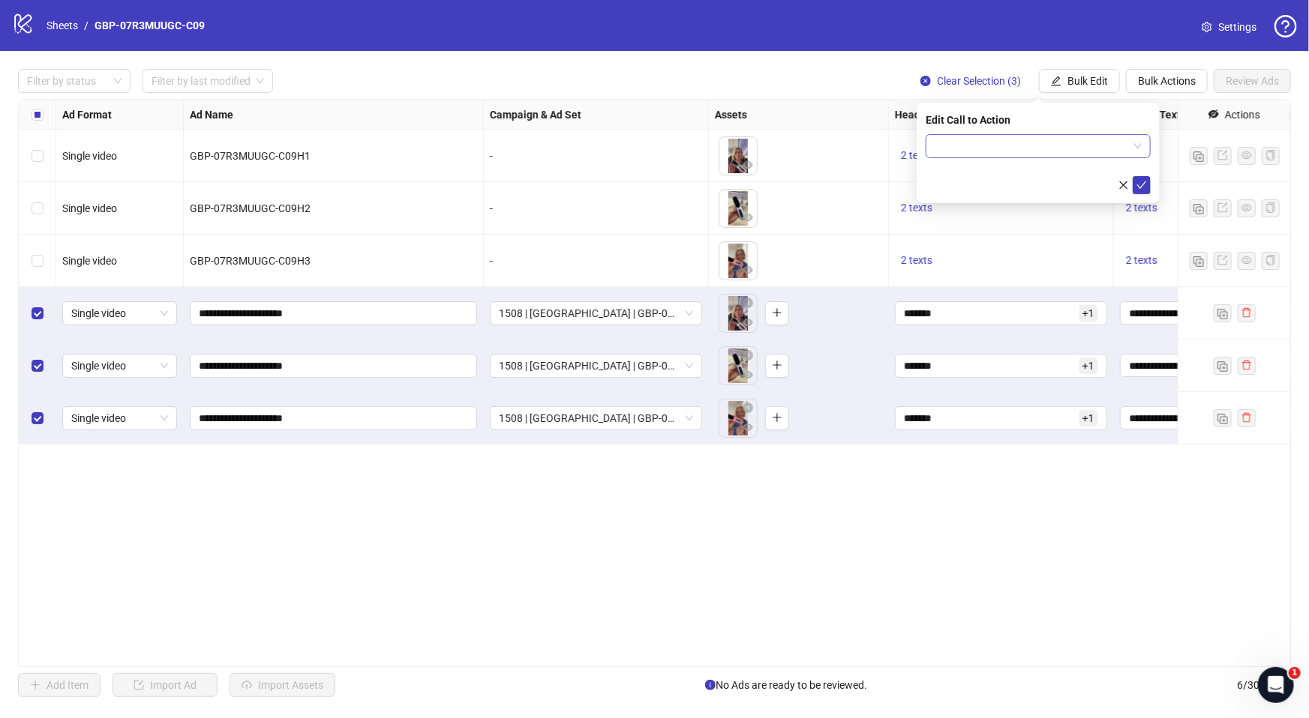
click at [1079, 151] on input "search" at bounding box center [1030, 146] width 193 height 22
type input "****"
click at [1000, 184] on div "Shop now" at bounding box center [1037, 176] width 201 height 16
click at [1141, 187] on icon "check" at bounding box center [1142, 184] width 10 height 7
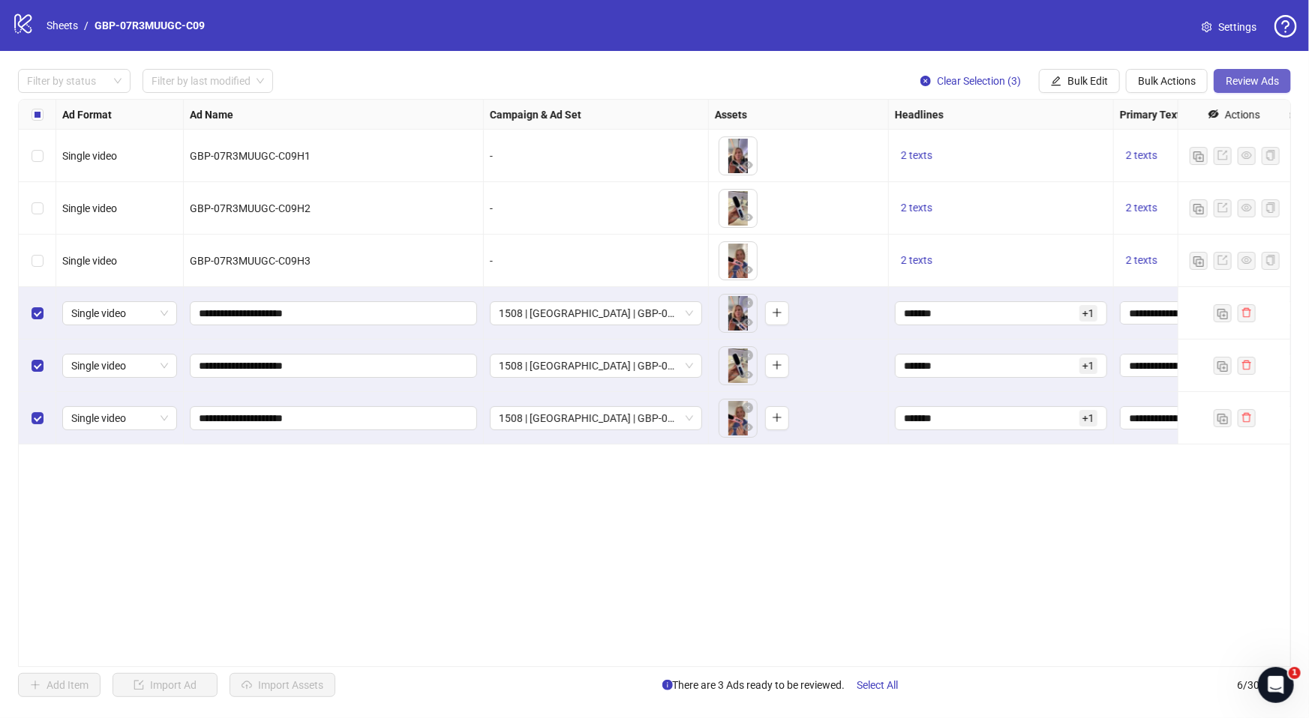
click at [1264, 82] on span "Review Ads" at bounding box center [1251, 81] width 53 height 12
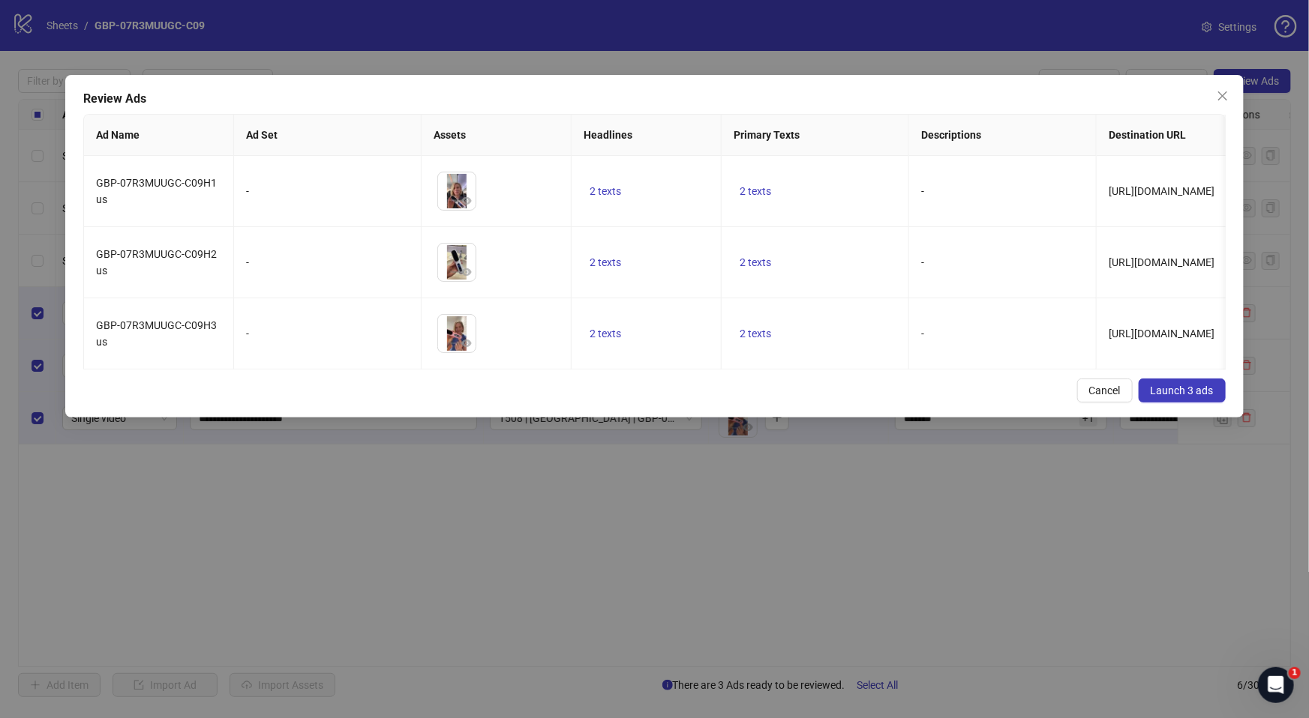
click at [544, 381] on div "Review Ads Ad Name Ad Set Assets Headlines Primary Texts Descriptions Destinati…" at bounding box center [654, 246] width 1178 height 343
click at [1171, 397] on span "Launch 3 ads" at bounding box center [1181, 391] width 63 height 12
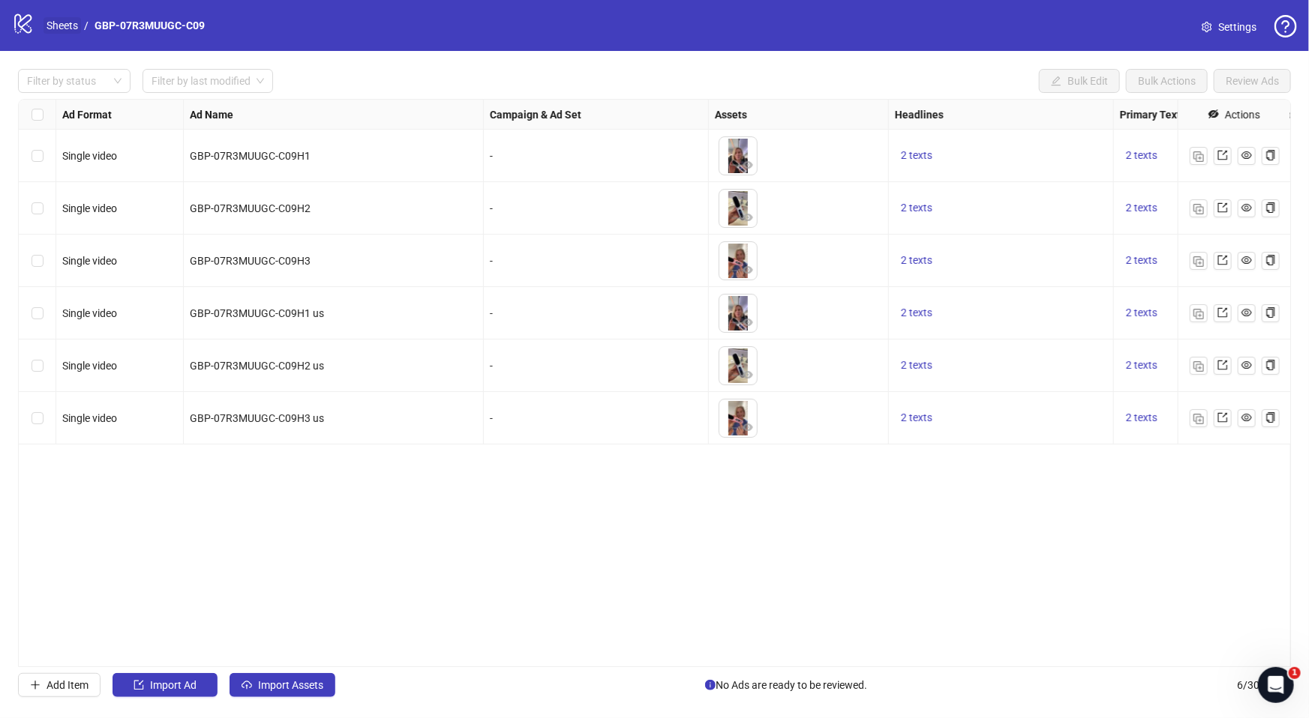
click at [62, 26] on link "Sheets" at bounding box center [61, 25] width 37 height 16
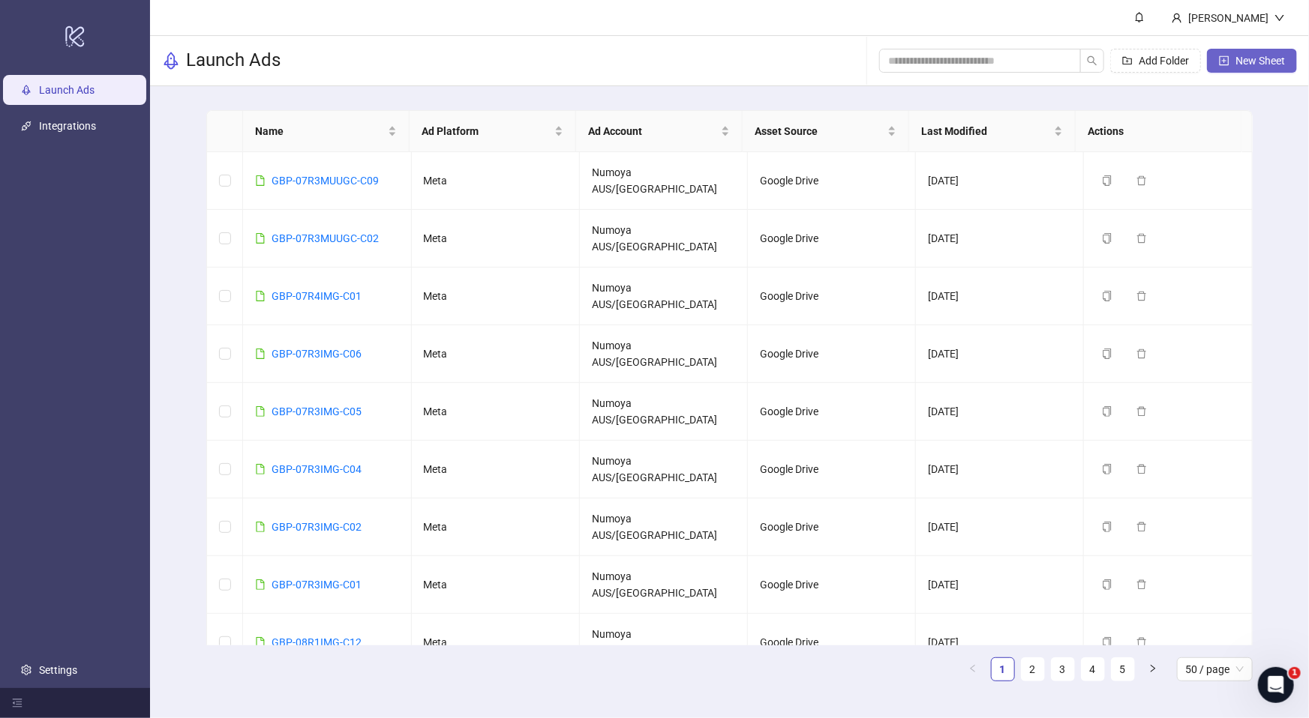
click at [1249, 64] on span "New Sheet" at bounding box center [1259, 61] width 49 height 12
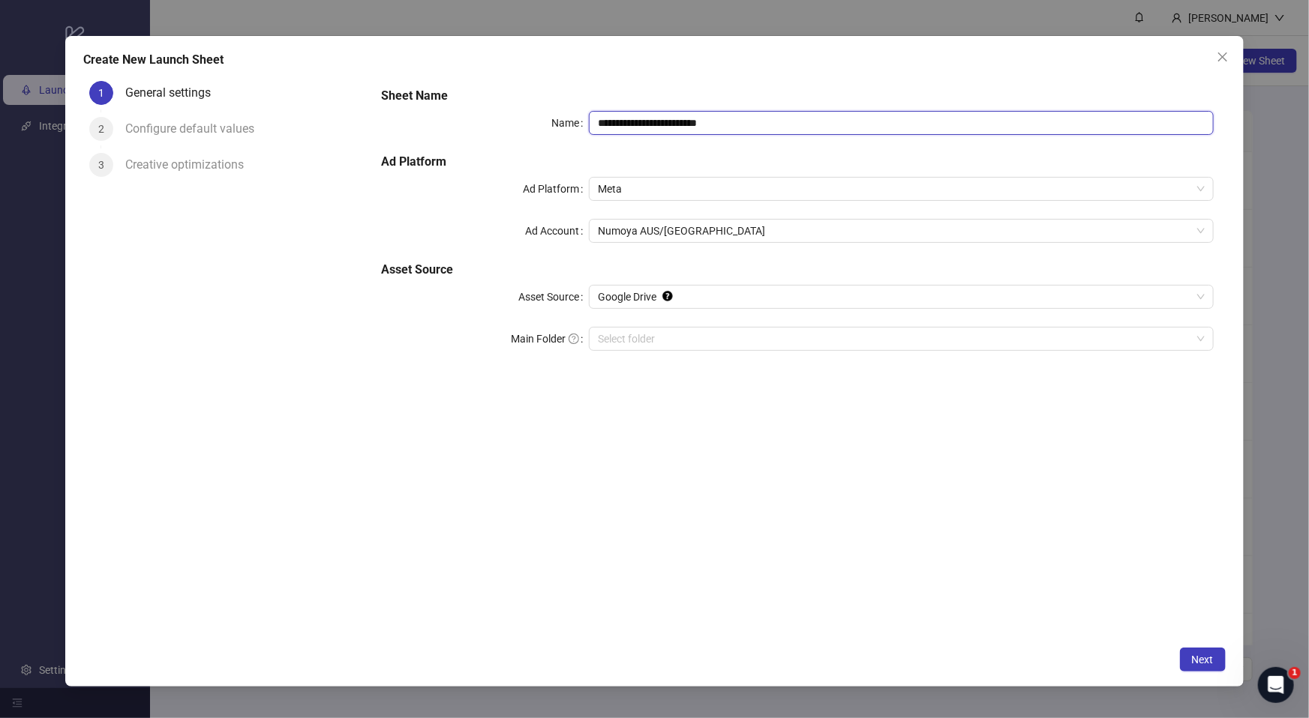
drag, startPoint x: 548, startPoint y: 118, endPoint x: 427, endPoint y: 115, distance: 120.8
click at [406, 109] on div "**********" at bounding box center [797, 228] width 844 height 294
paste input "text"
type input "**********"
click at [626, 340] on input "Main Folder" at bounding box center [894, 339] width 592 height 22
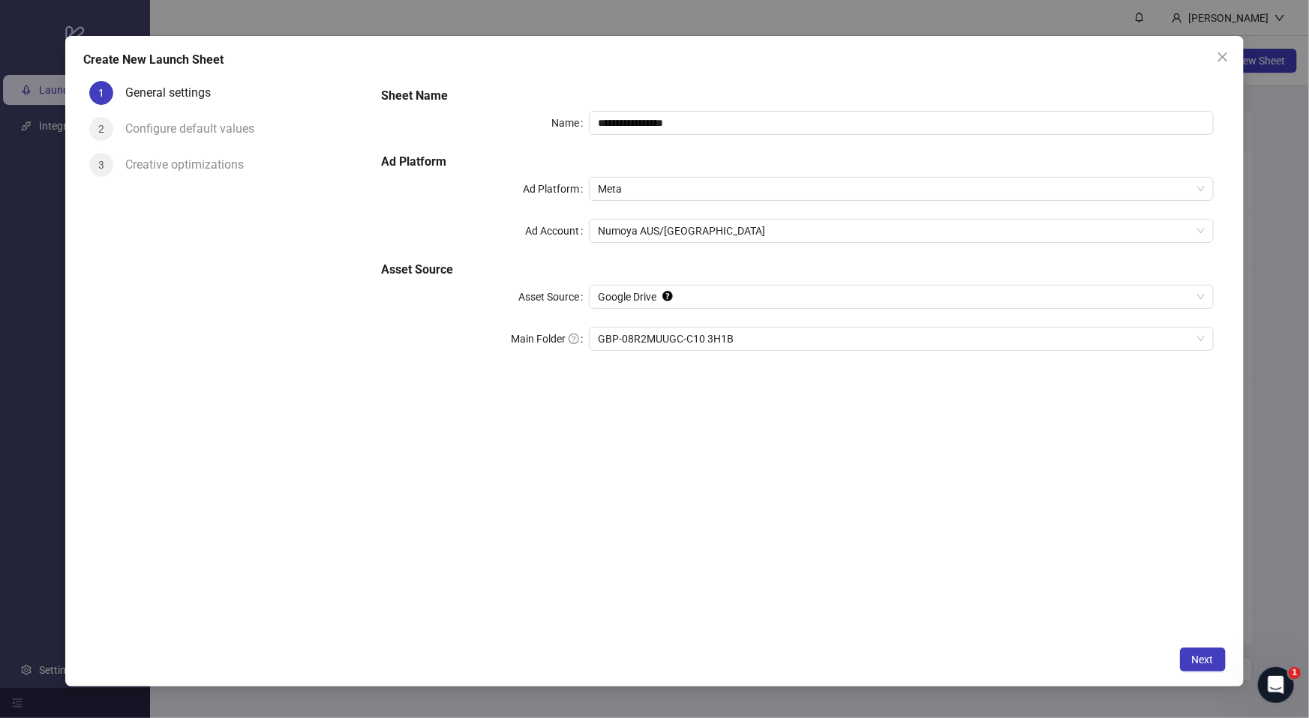
drag, startPoint x: 1198, startPoint y: 652, endPoint x: 1099, endPoint y: 652, distance: 99.0
click at [1198, 652] on button "Next" at bounding box center [1203, 660] width 46 height 24
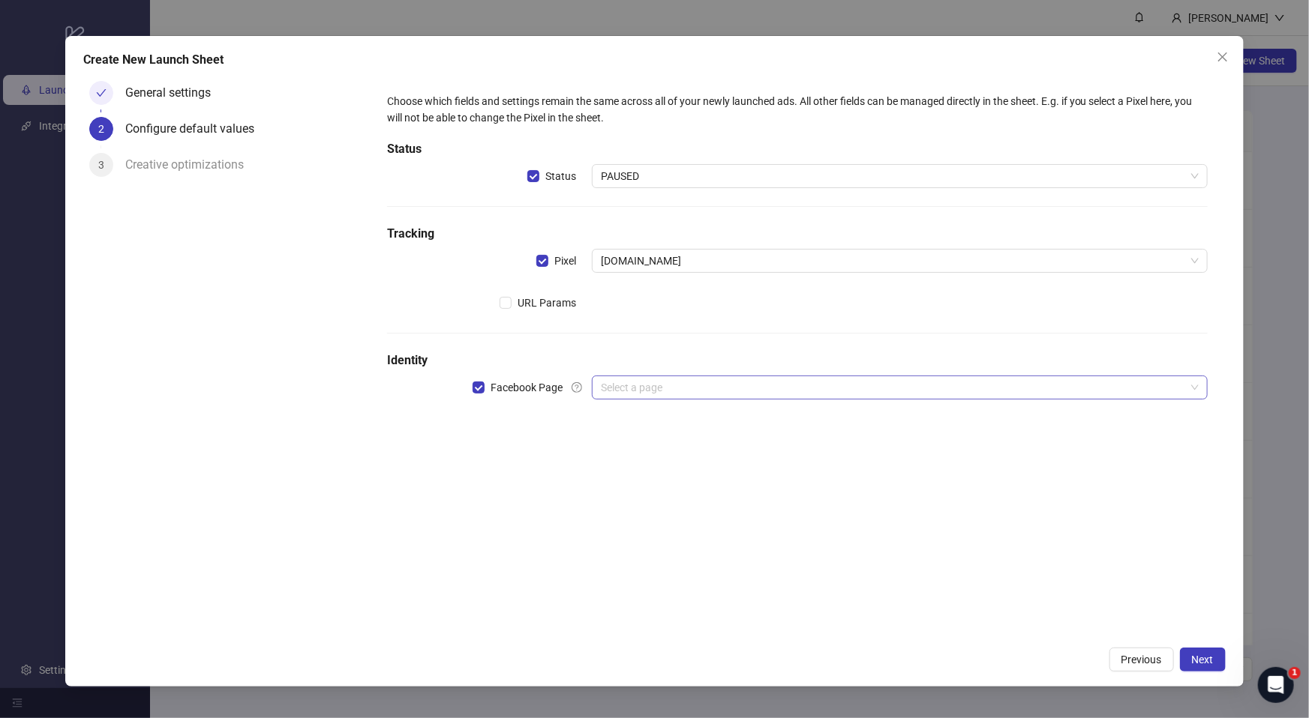
click at [662, 388] on input "search" at bounding box center [892, 387] width 583 height 22
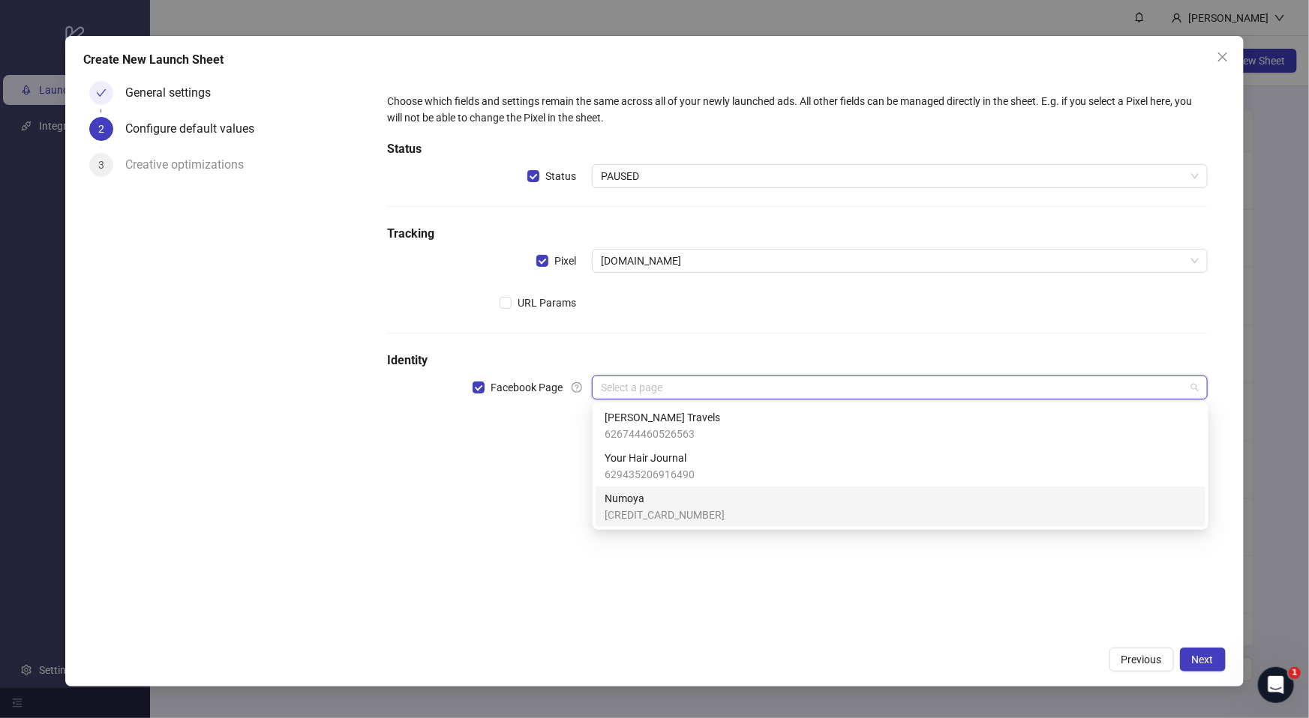
click at [655, 514] on span "[CREDIT_CARD_NUMBER]" at bounding box center [664, 515] width 120 height 16
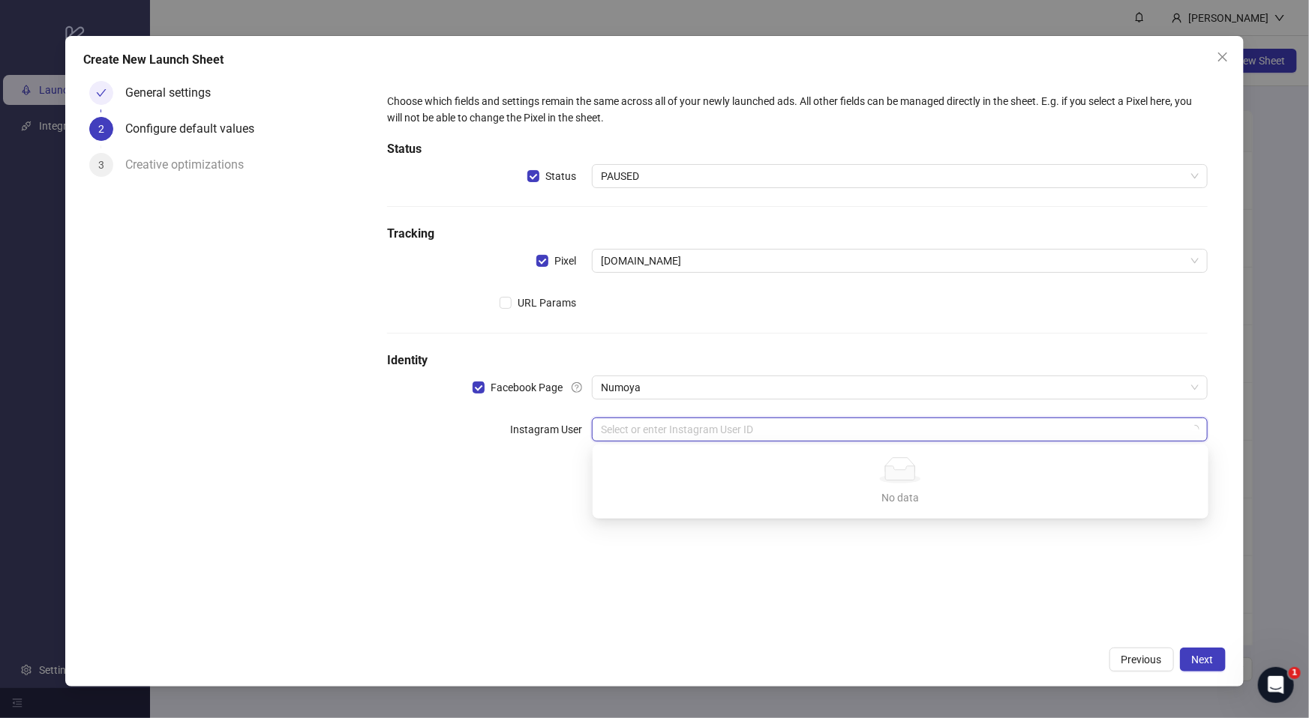
click at [634, 426] on input "search" at bounding box center [892, 429] width 583 height 22
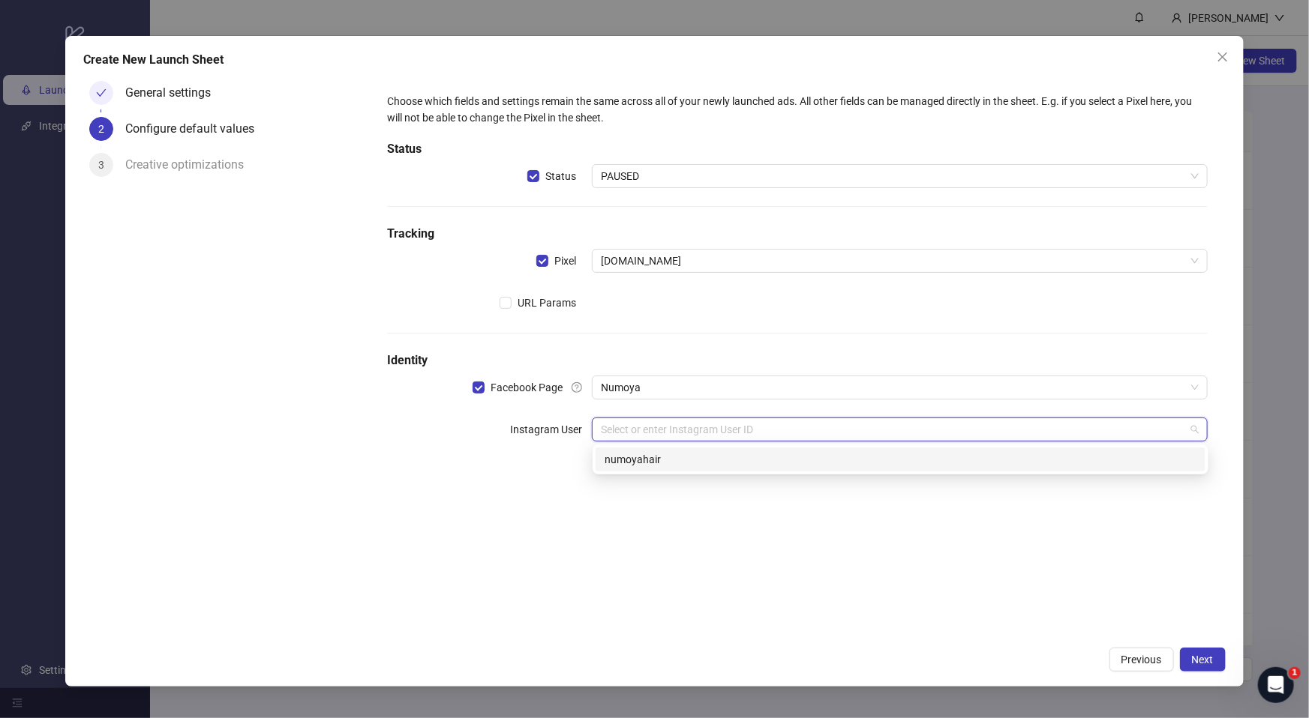
click at [657, 464] on div "numoyahair" at bounding box center [900, 459] width 592 height 16
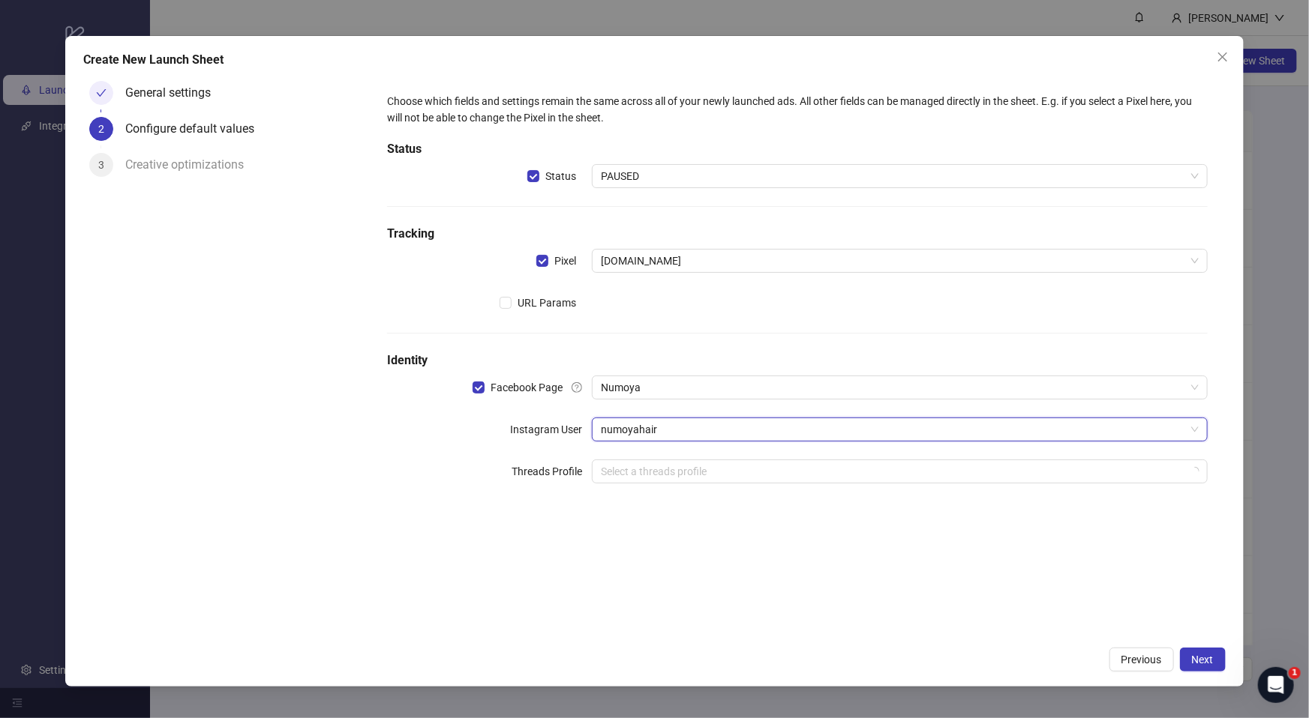
click at [531, 569] on div "Choose which fields and settings remain the same across all of your newly launc…" at bounding box center [797, 357] width 856 height 564
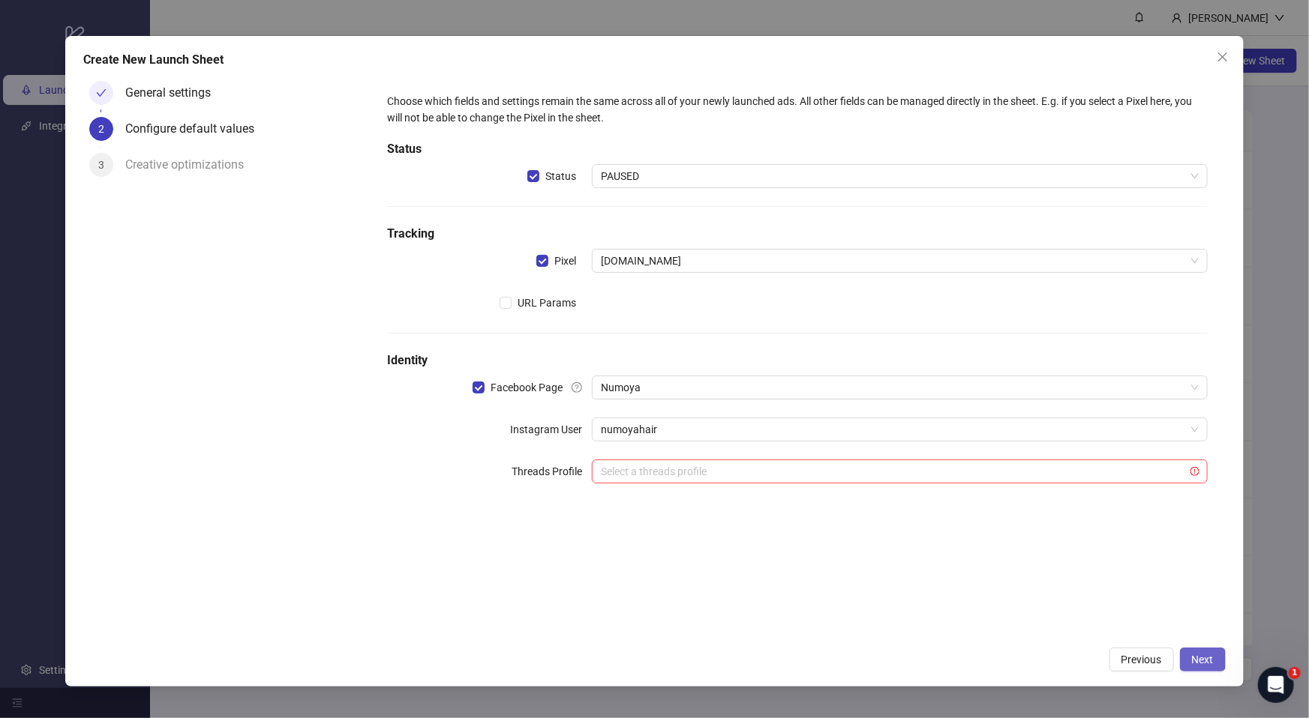
click at [1213, 666] on button "Next" at bounding box center [1203, 660] width 46 height 24
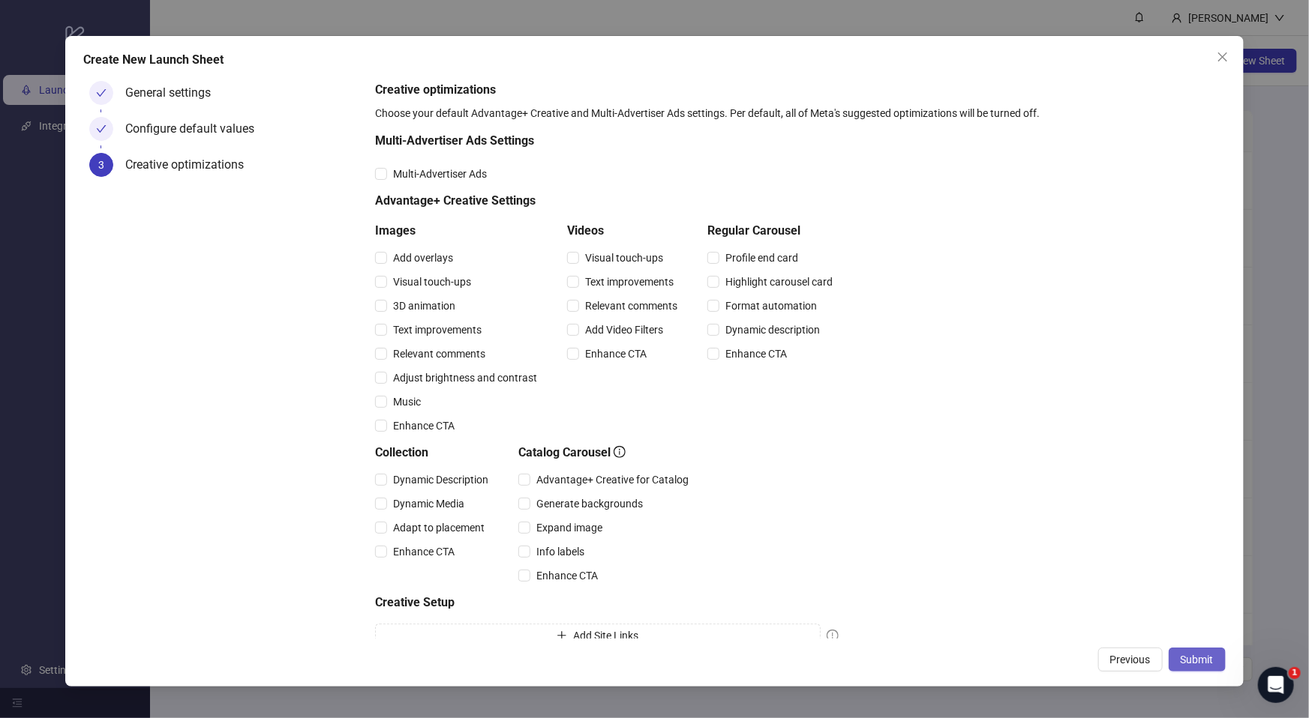
click at [1196, 661] on span "Submit" at bounding box center [1196, 660] width 33 height 12
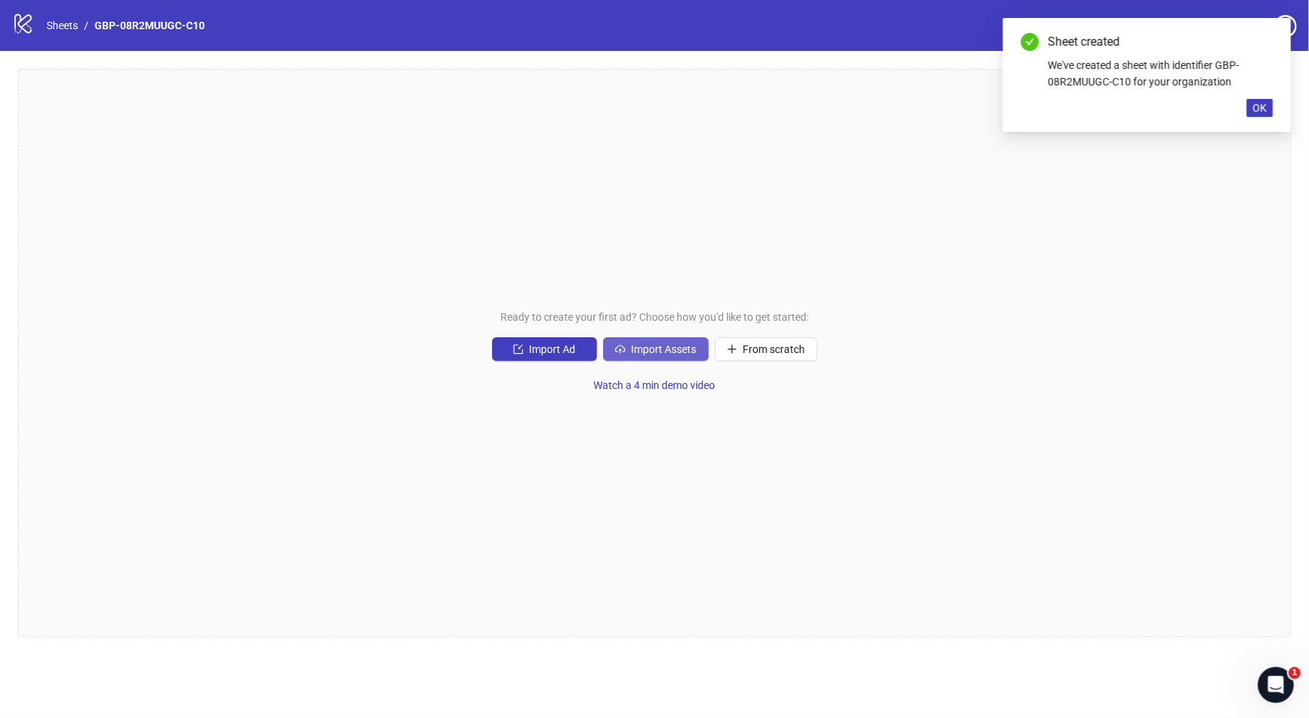
click at [667, 340] on button "Import Assets" at bounding box center [656, 349] width 106 height 24
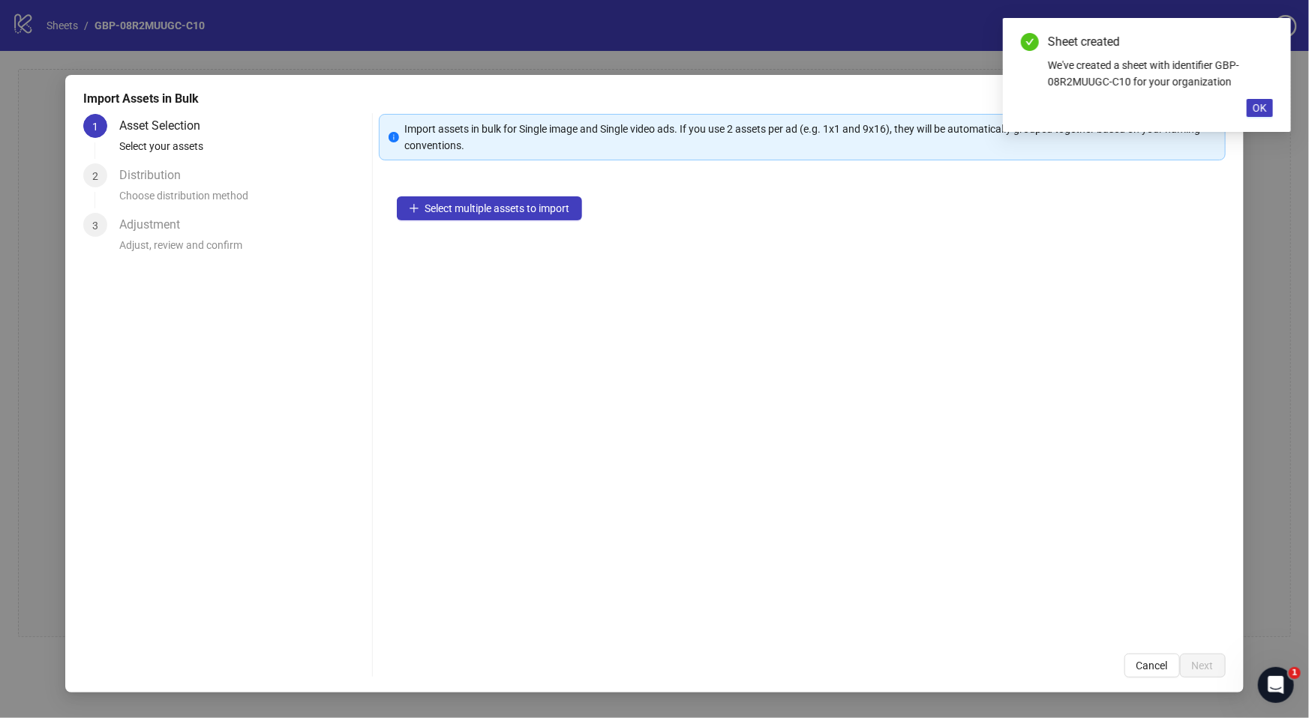
click at [497, 220] on div "Select multiple assets to import" at bounding box center [802, 406] width 847 height 457
click at [502, 209] on span "Select multiple assets to import" at bounding box center [497, 208] width 145 height 12
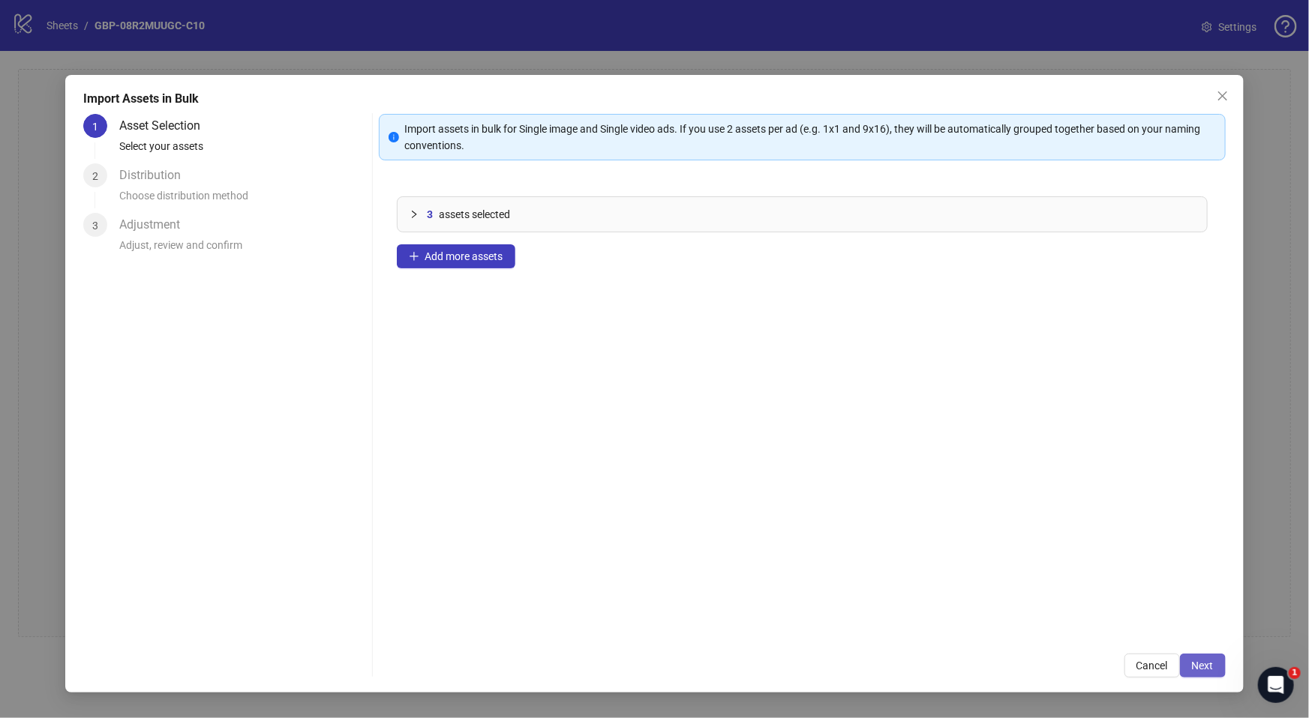
click at [1192, 670] on span "Next" at bounding box center [1203, 666] width 22 height 12
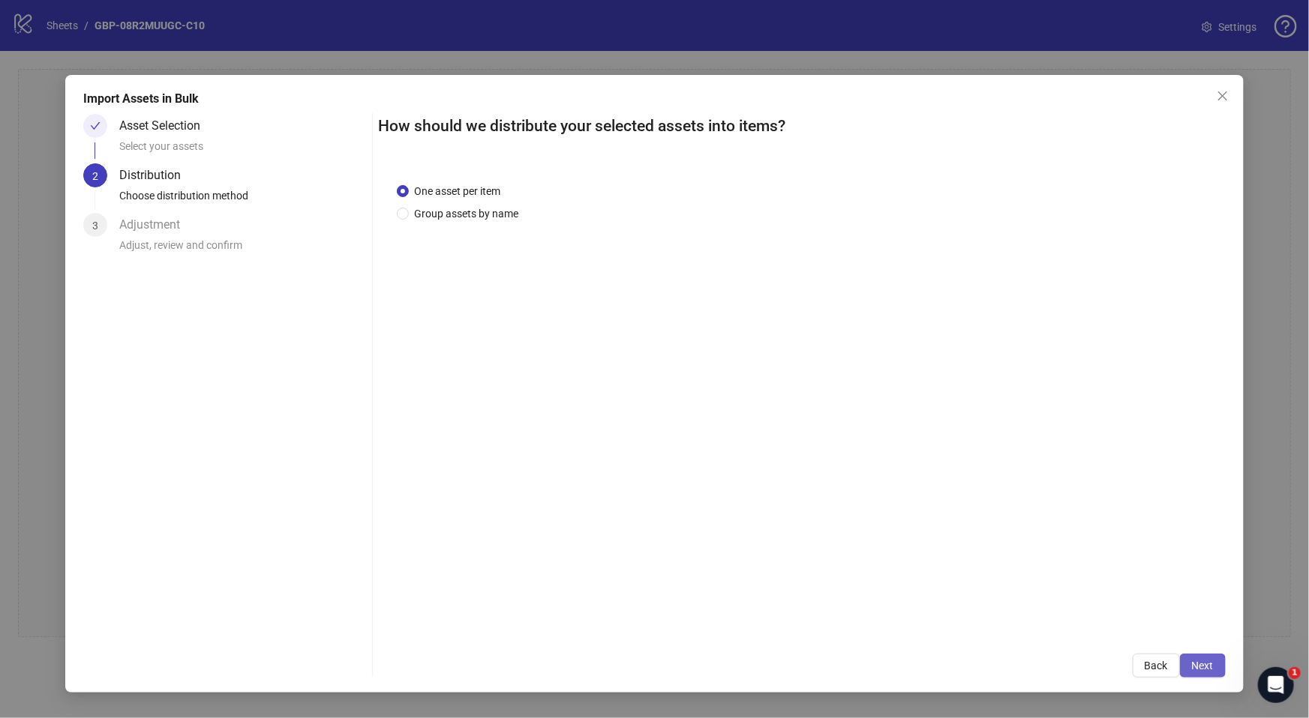
click at [1197, 670] on span "Next" at bounding box center [1203, 666] width 22 height 12
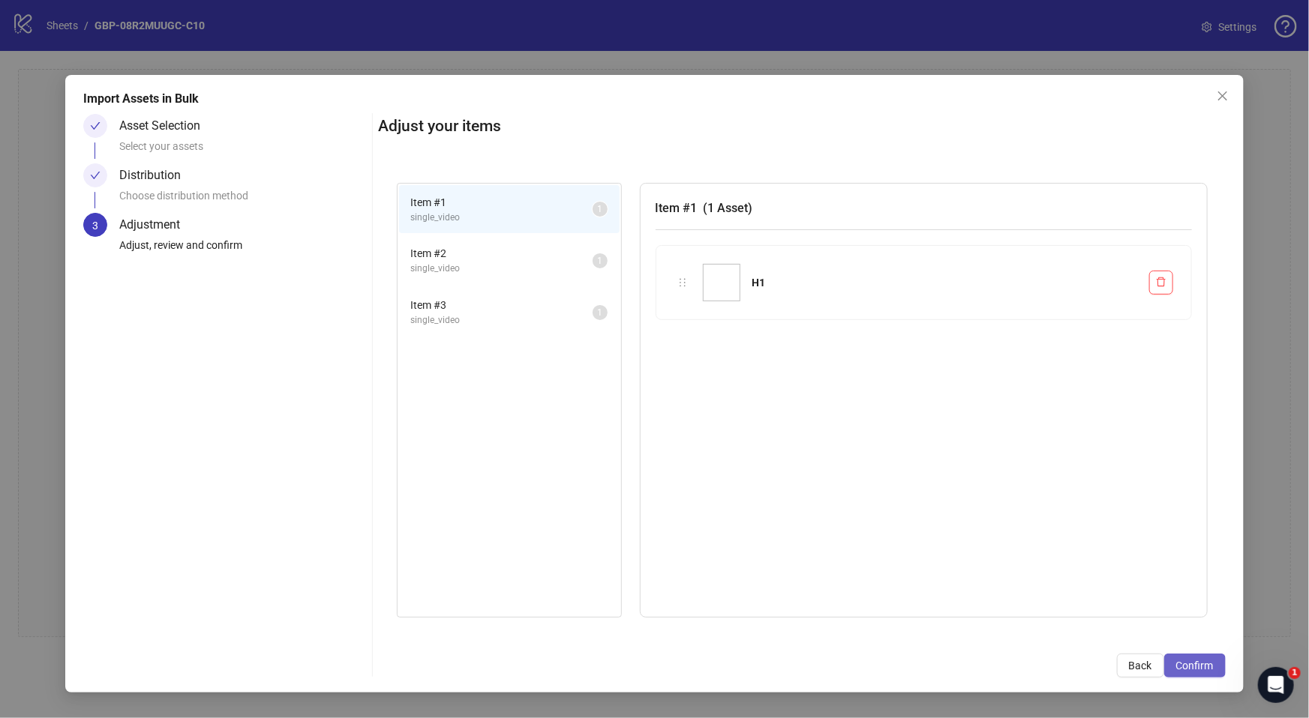
click at [1194, 661] on span "Confirm" at bounding box center [1194, 666] width 37 height 12
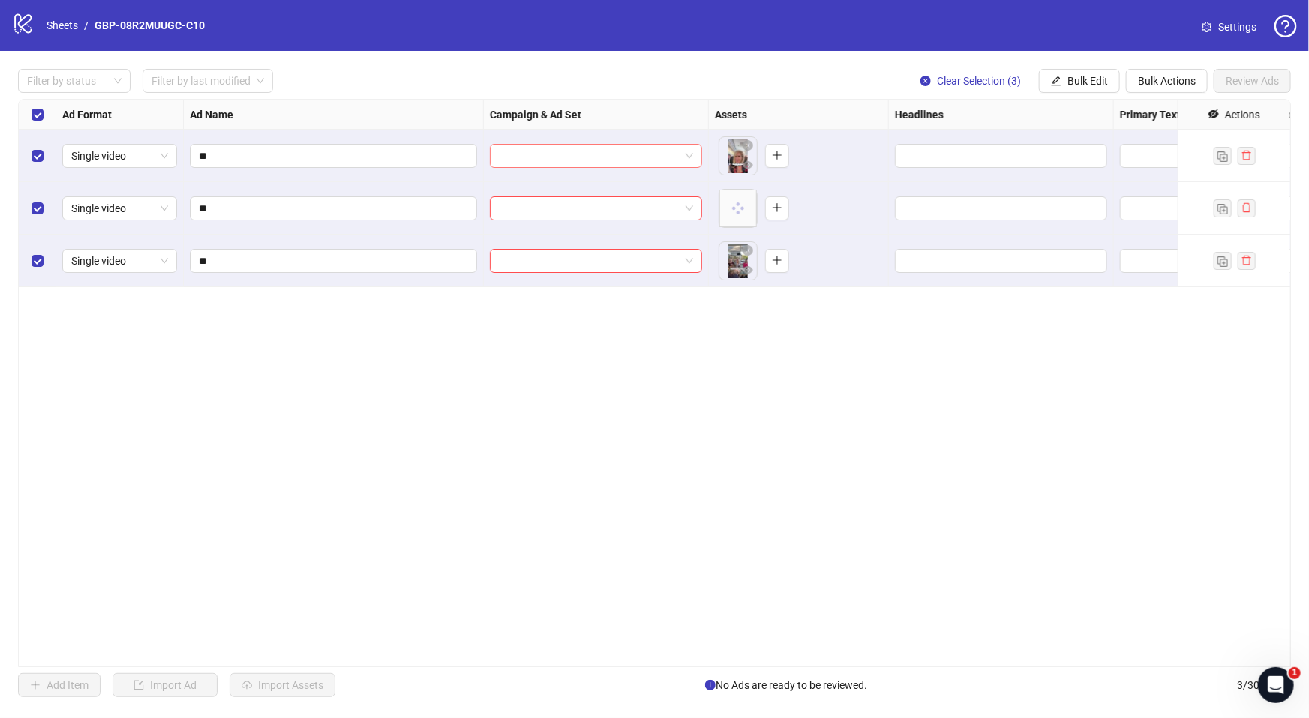
click at [553, 147] on input "search" at bounding box center [589, 156] width 181 height 22
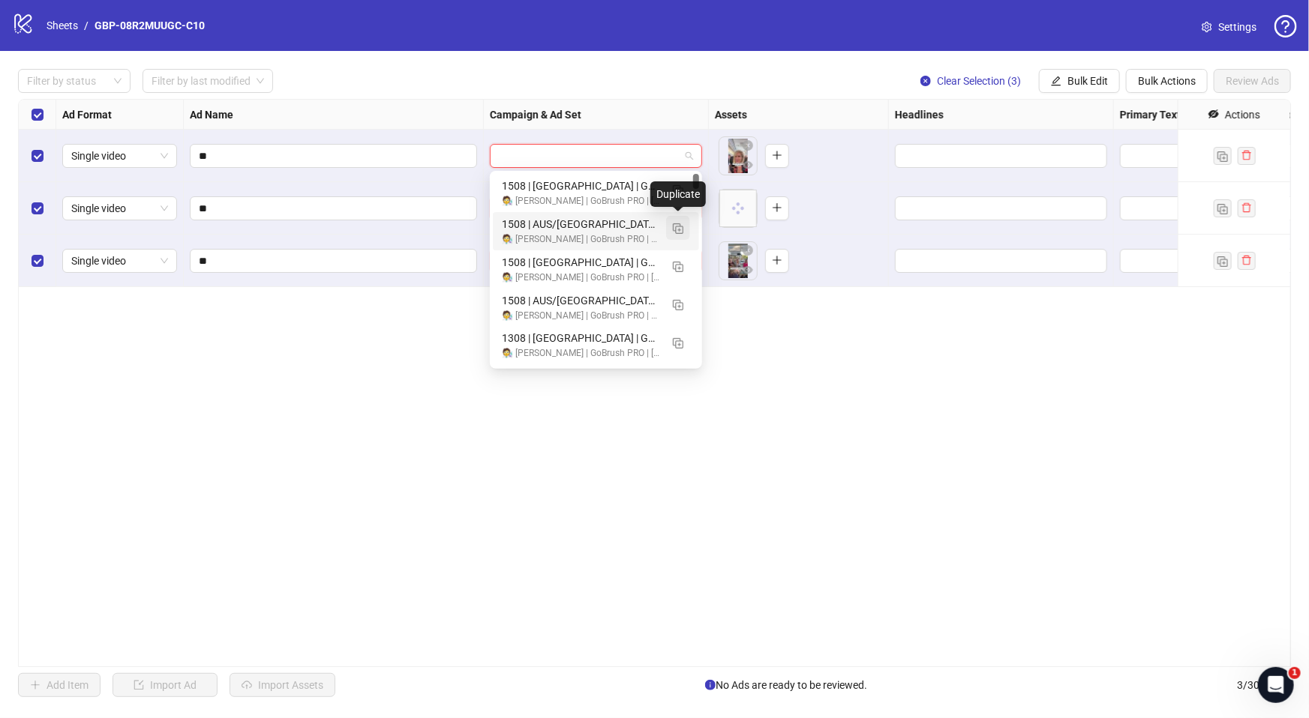
click at [680, 228] on img "button" at bounding box center [678, 228] width 10 height 10
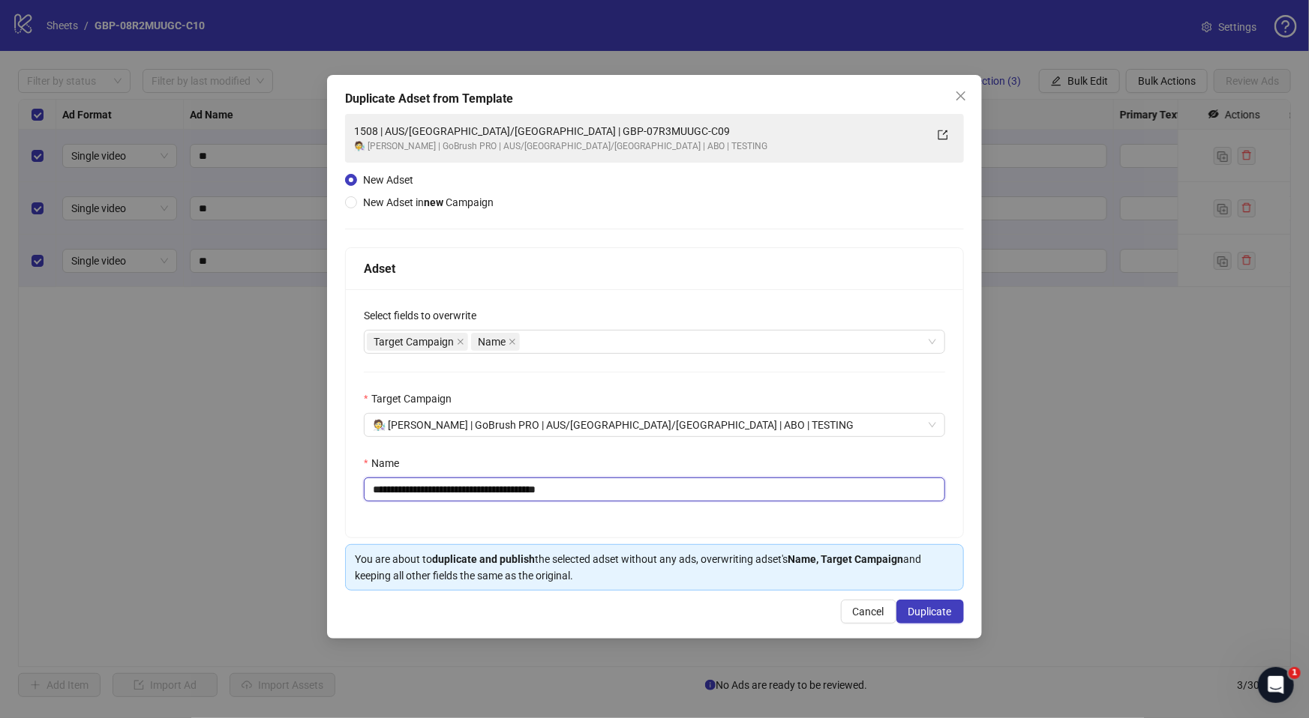
click at [470, 486] on input "**********" at bounding box center [654, 490] width 581 height 24
drag, startPoint x: 469, startPoint y: 489, endPoint x: 717, endPoint y: 489, distance: 248.2
click at [716, 489] on input "**********" at bounding box center [654, 490] width 581 height 24
paste input "text"
type input "**********"
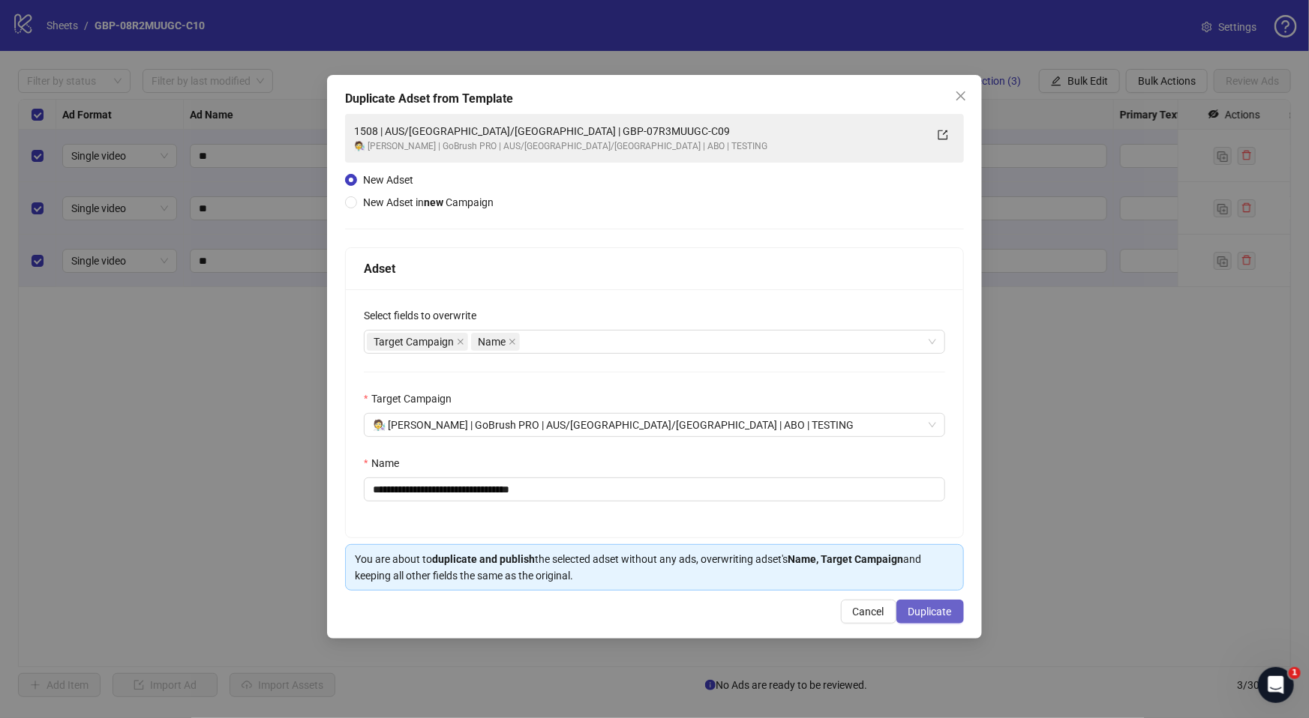
click at [946, 607] on span "Duplicate" at bounding box center [929, 612] width 43 height 12
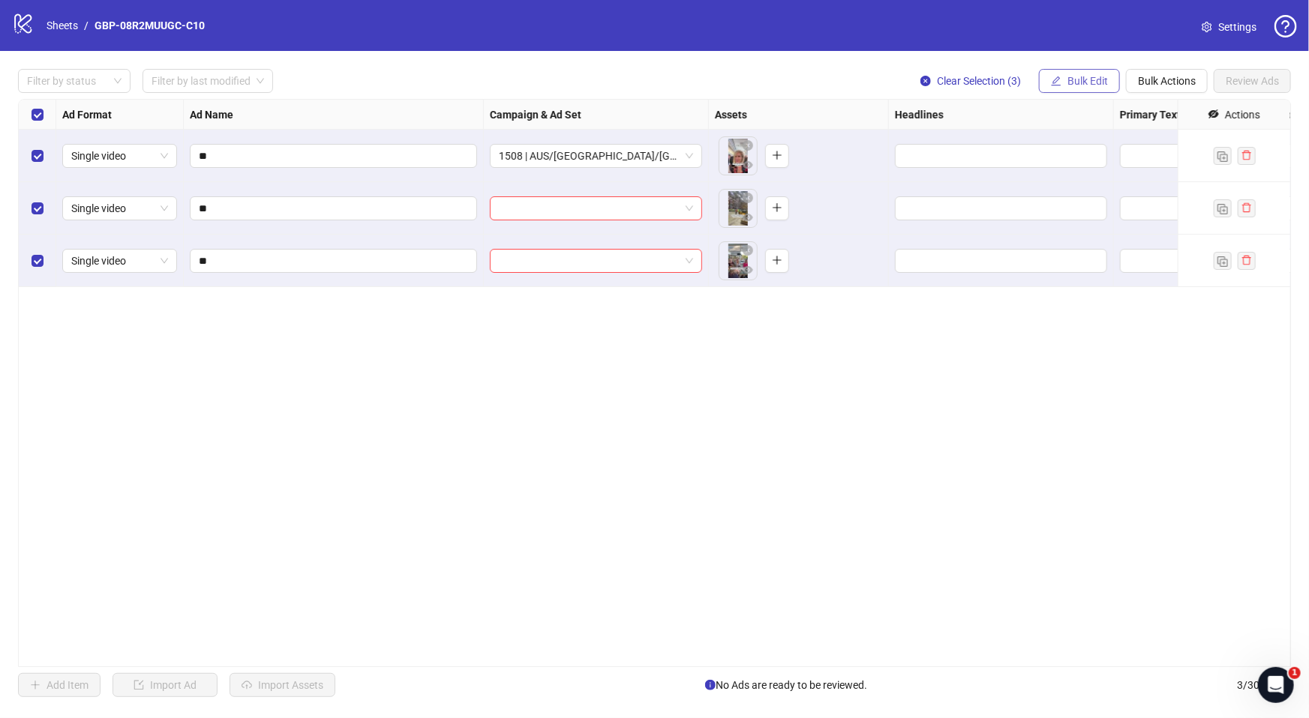
click at [1079, 85] on span "Bulk Edit" at bounding box center [1087, 81] width 40 height 12
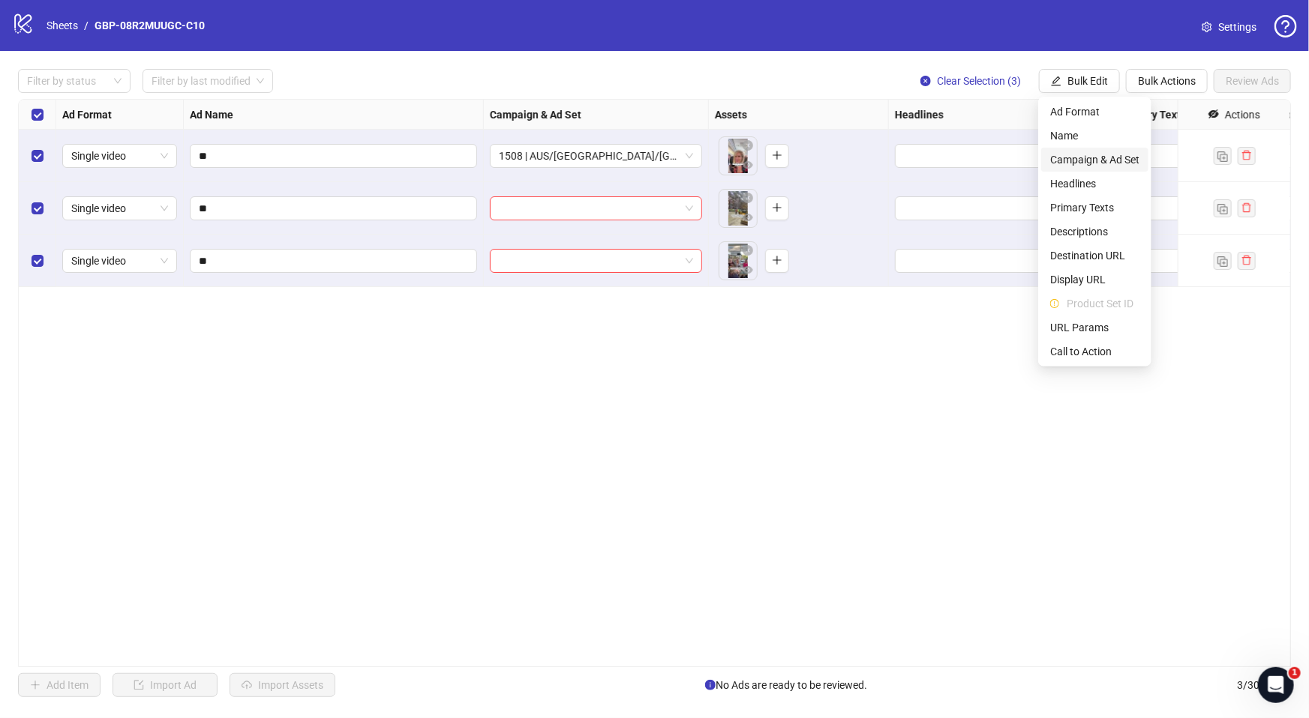
click at [1095, 157] on span "Campaign & Ad Set" at bounding box center [1094, 159] width 89 height 16
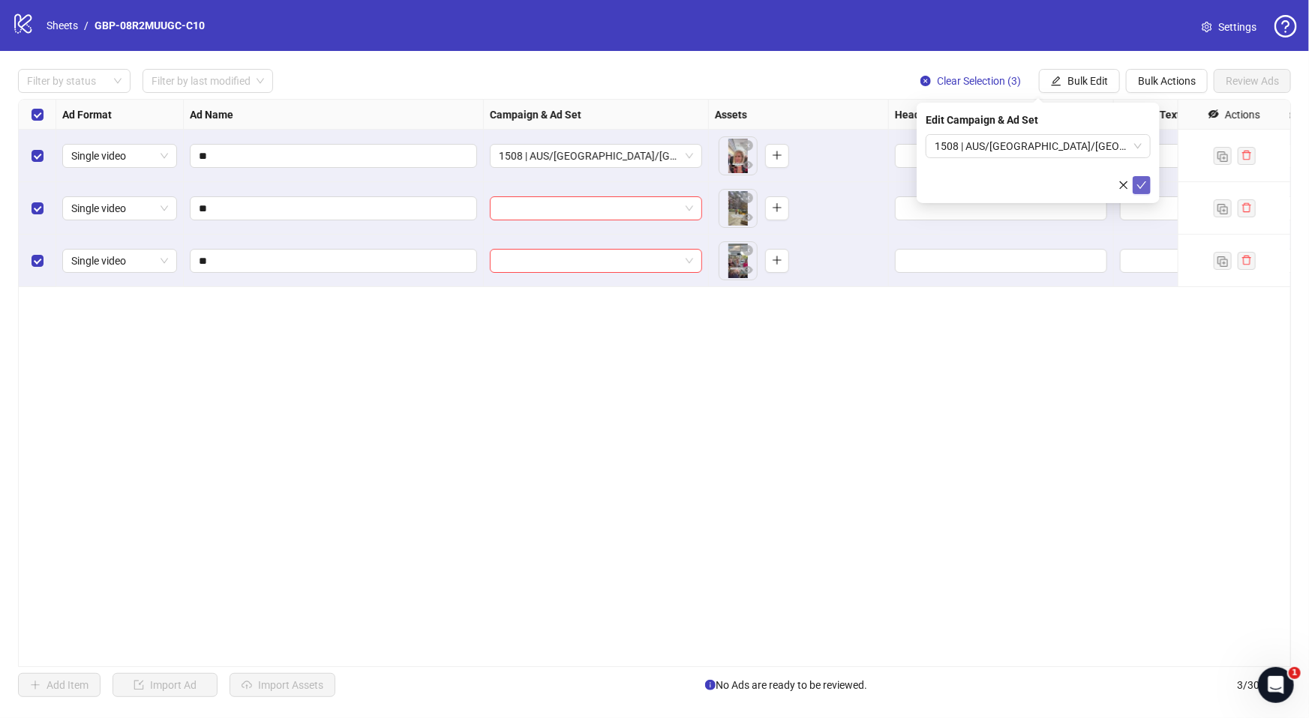
click at [1136, 185] on icon "check" at bounding box center [1141, 185] width 10 height 10
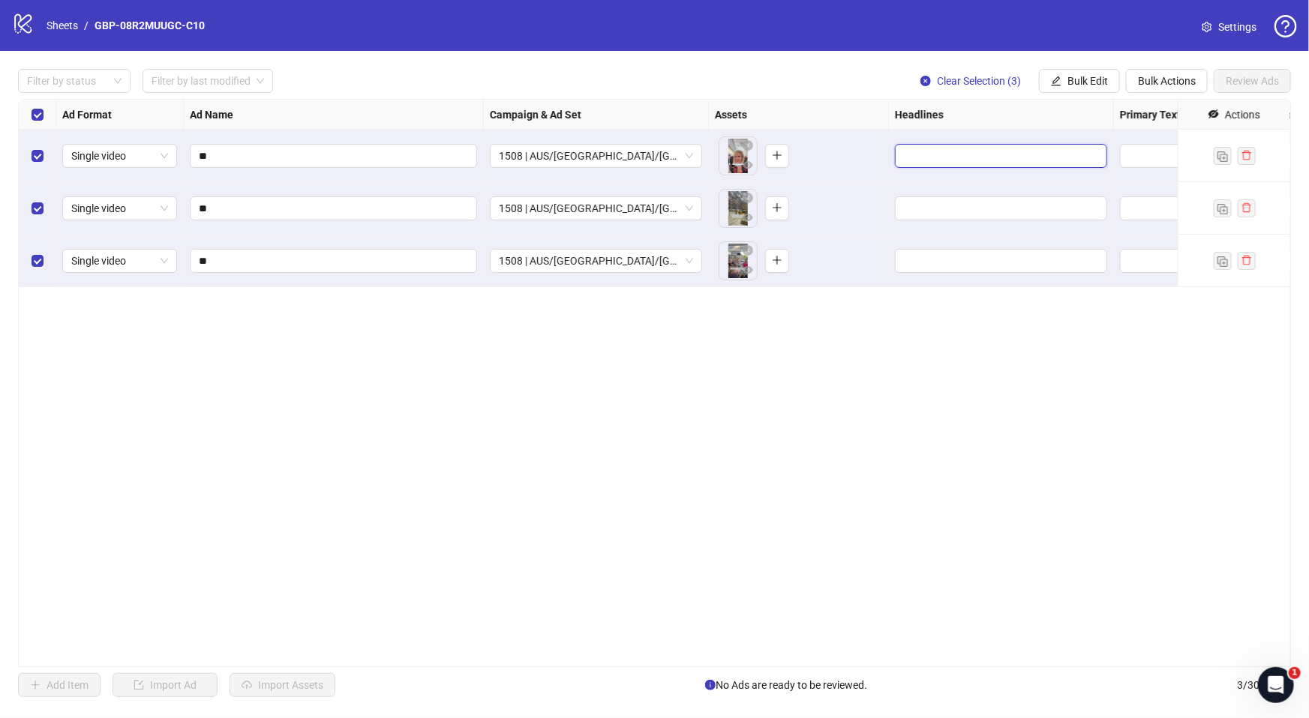
click at [936, 154] on input "Edit values" at bounding box center [999, 156] width 191 height 16
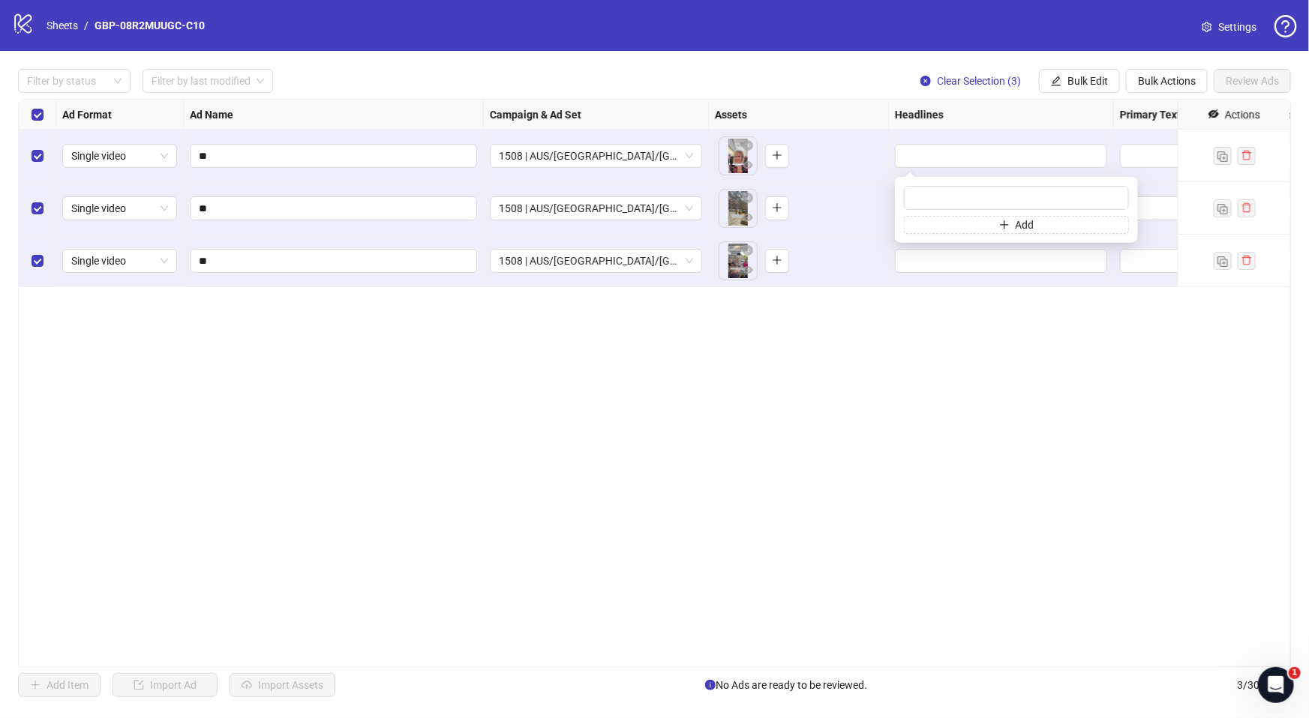
type input "*"
type input "*******"
click at [963, 229] on button "Add" at bounding box center [1016, 225] width 225 height 18
type input "**********"
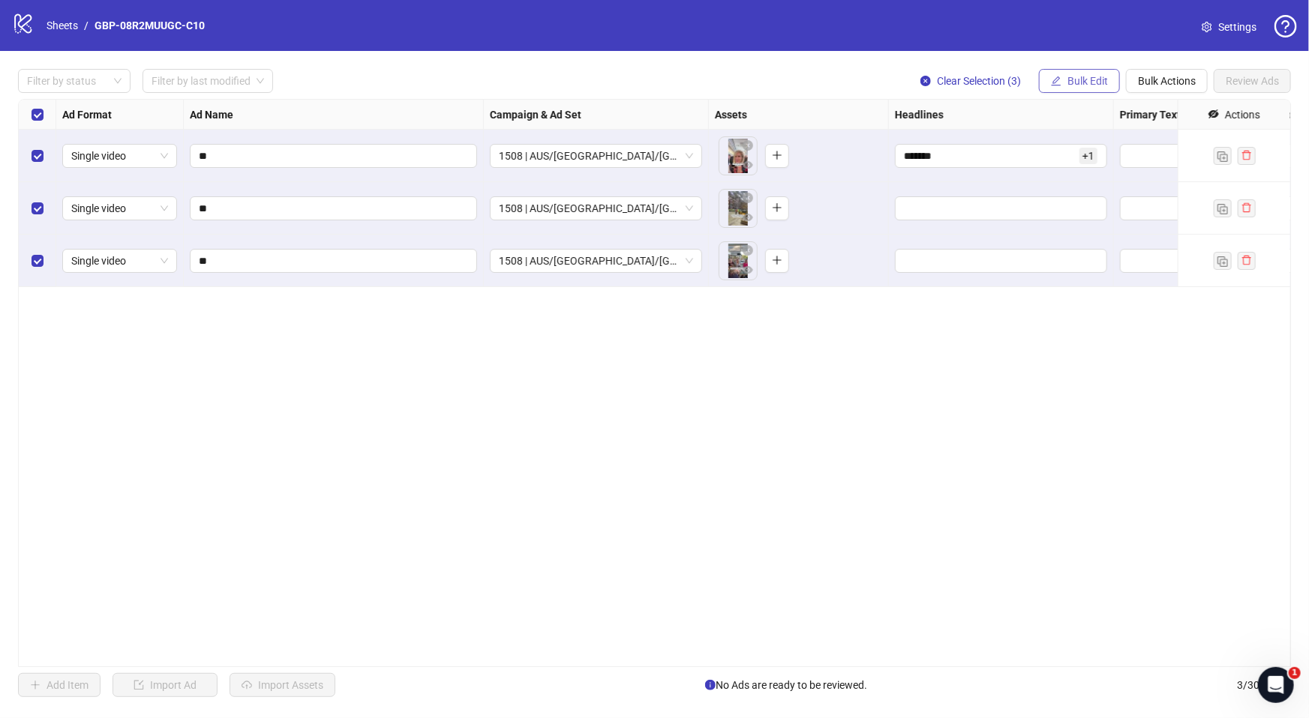
click at [1071, 84] on span "Bulk Edit" at bounding box center [1087, 81] width 40 height 12
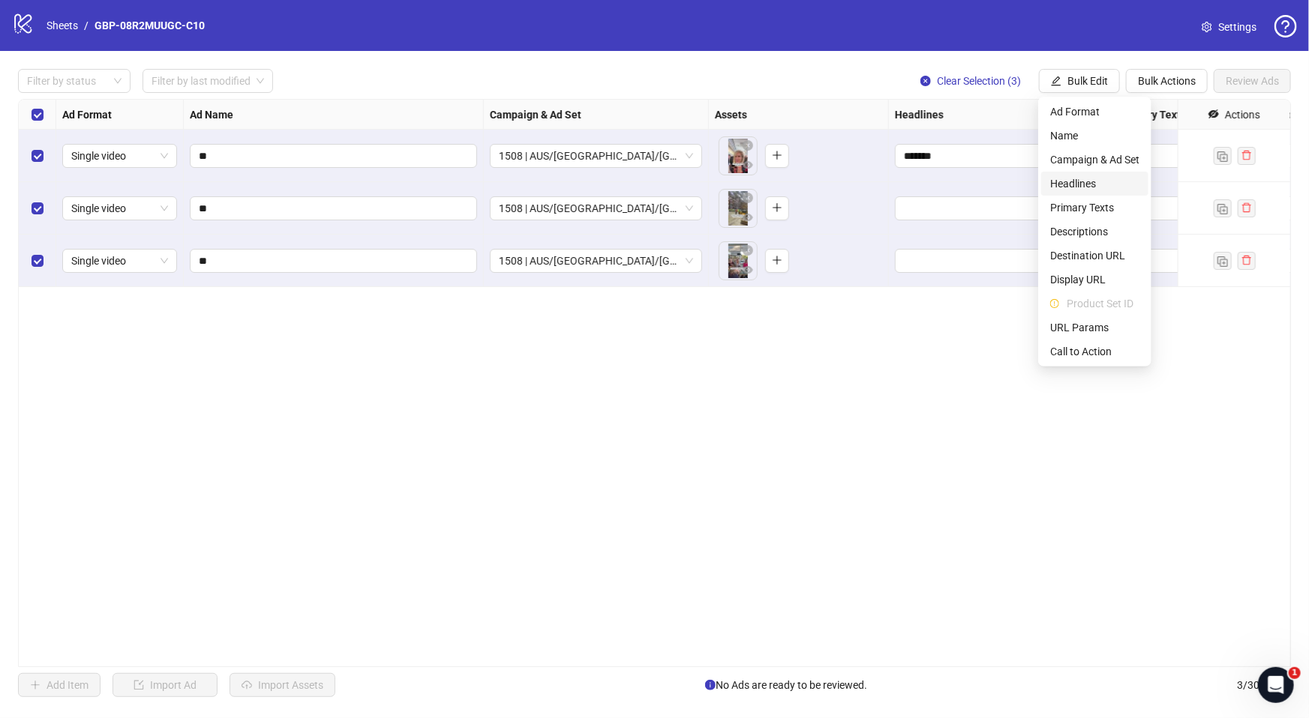
click at [1098, 182] on span "Headlines" at bounding box center [1094, 183] width 89 height 16
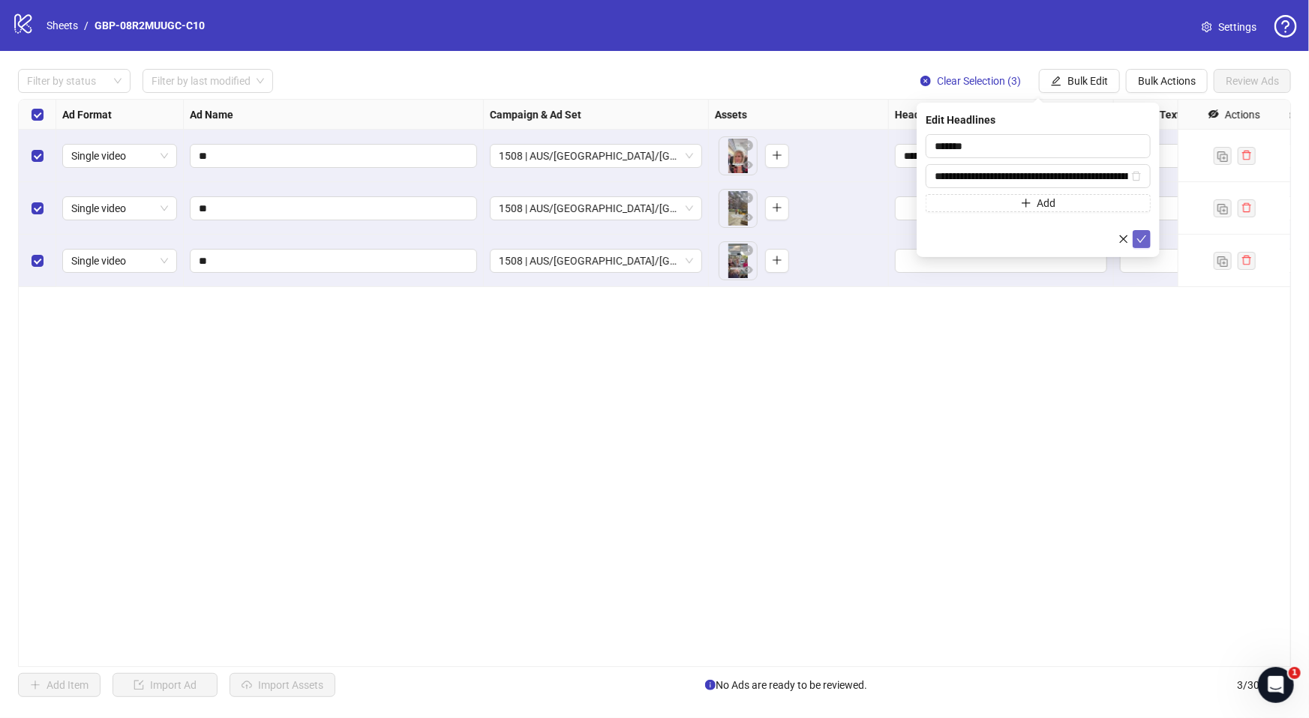
click at [1137, 235] on icon "check" at bounding box center [1141, 239] width 10 height 10
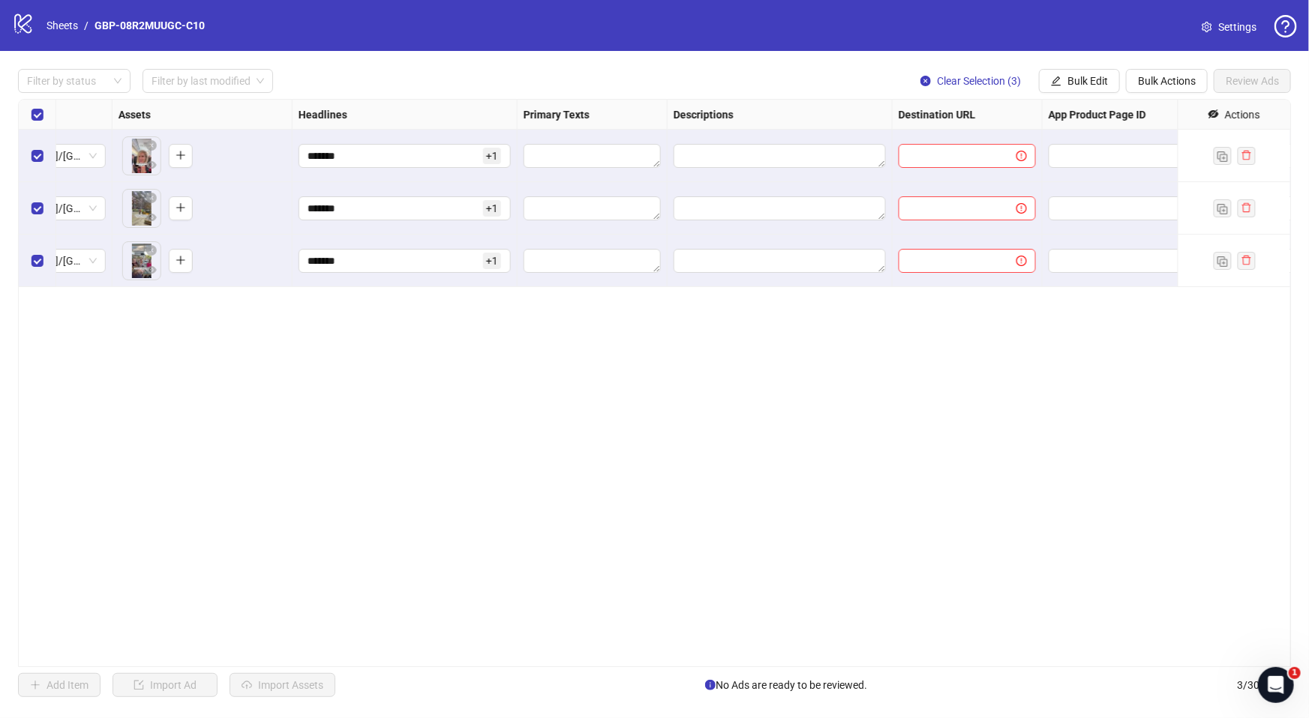
scroll to position [0, 680]
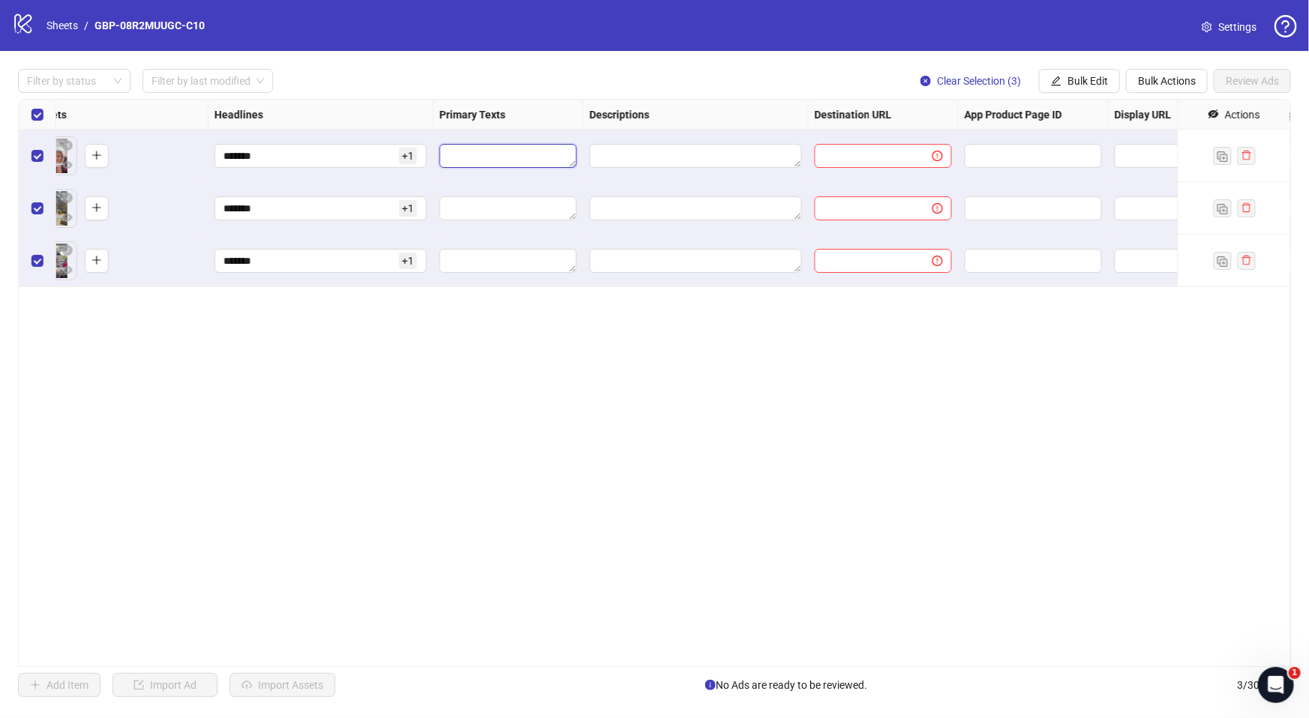
click at [517, 157] on textarea "Edit values" at bounding box center [507, 156] width 137 height 24
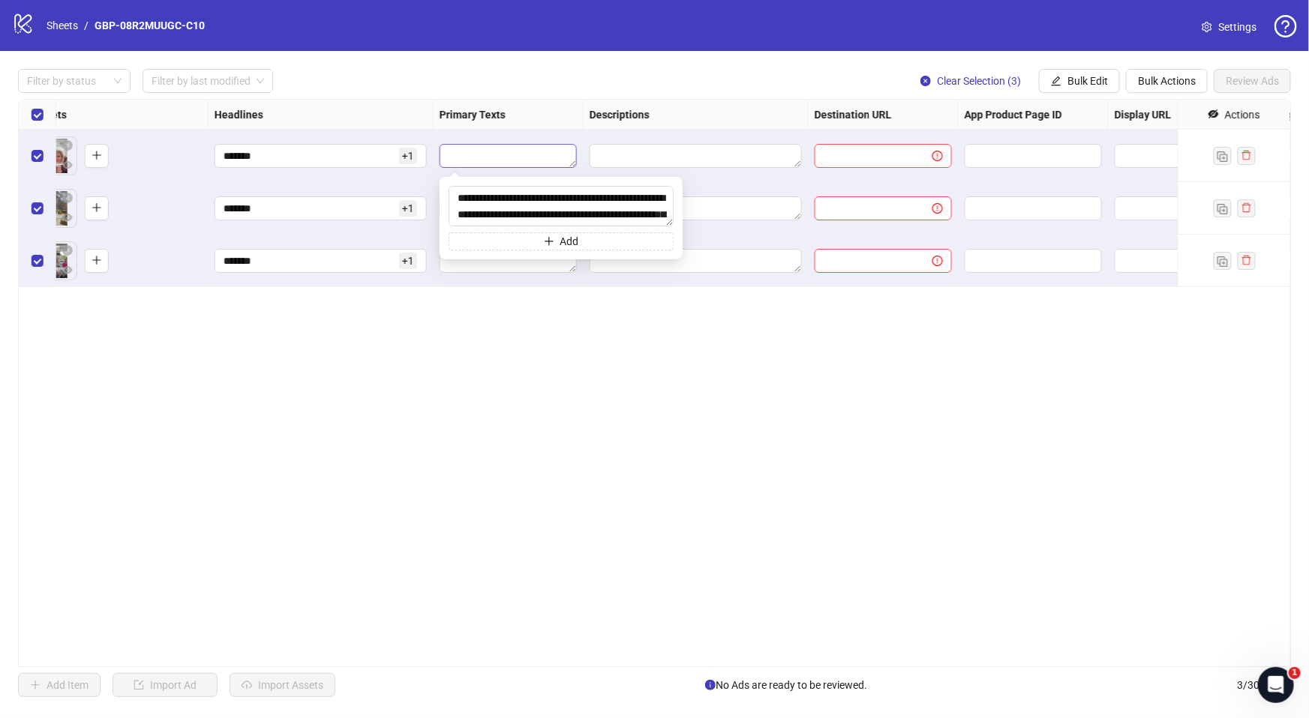
scroll to position [61, 0]
type textarea "**********"
click at [562, 237] on span "Add" at bounding box center [569, 241] width 19 height 12
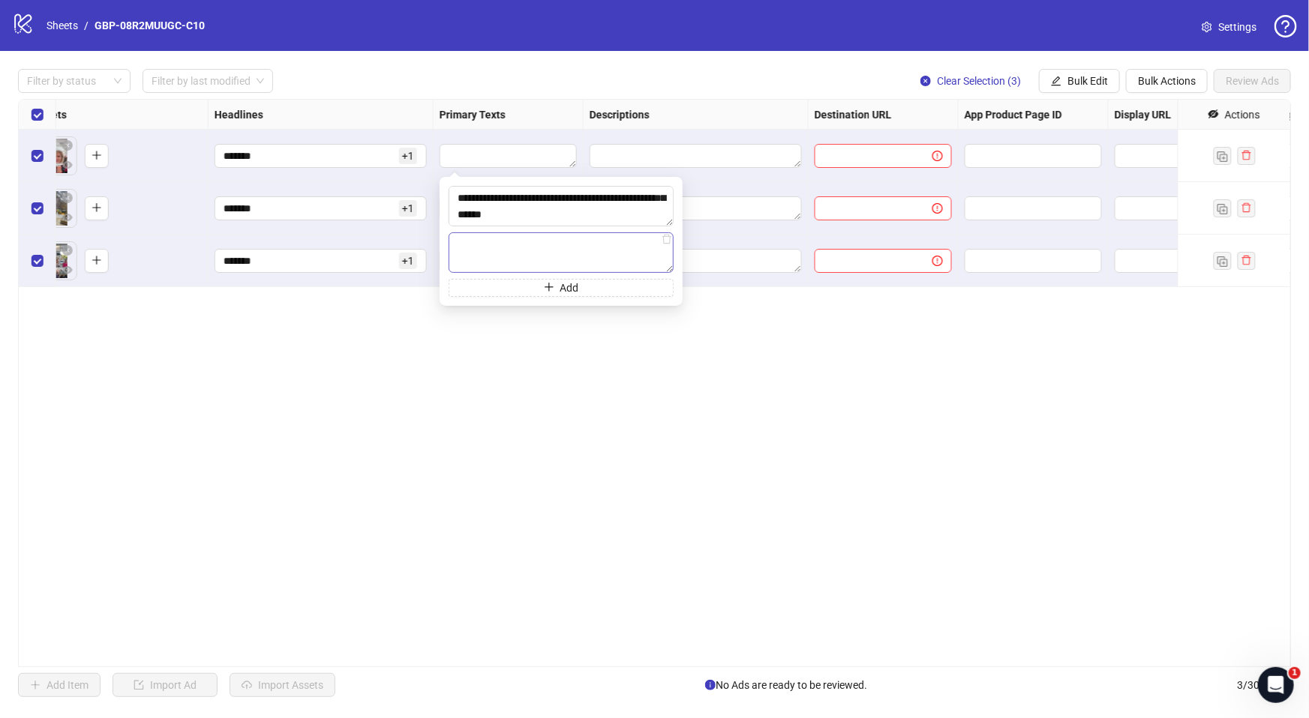
type textarea "**********"
click at [681, 406] on div "Ad Format Ad Name Campaign & Ad Set Assets Headlines Primary Texts Descriptions…" at bounding box center [654, 383] width 1273 height 568
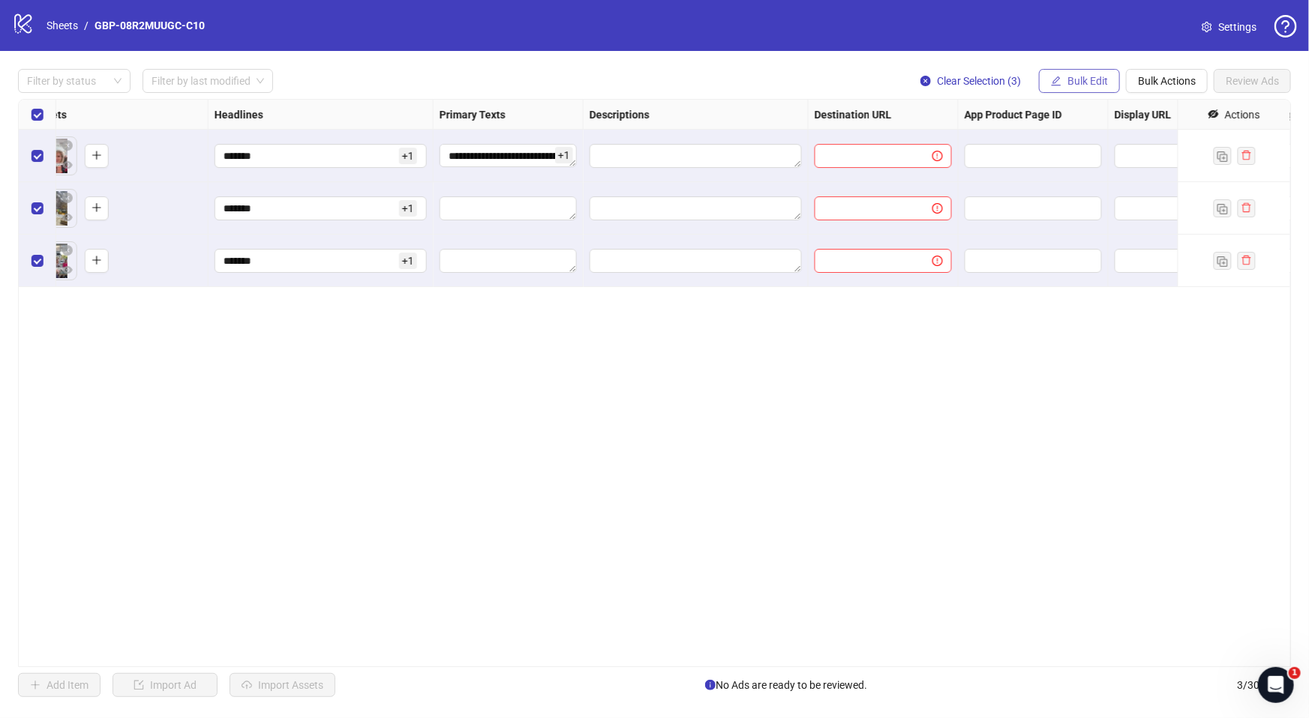
click at [1093, 82] on span "Bulk Edit" at bounding box center [1087, 81] width 40 height 12
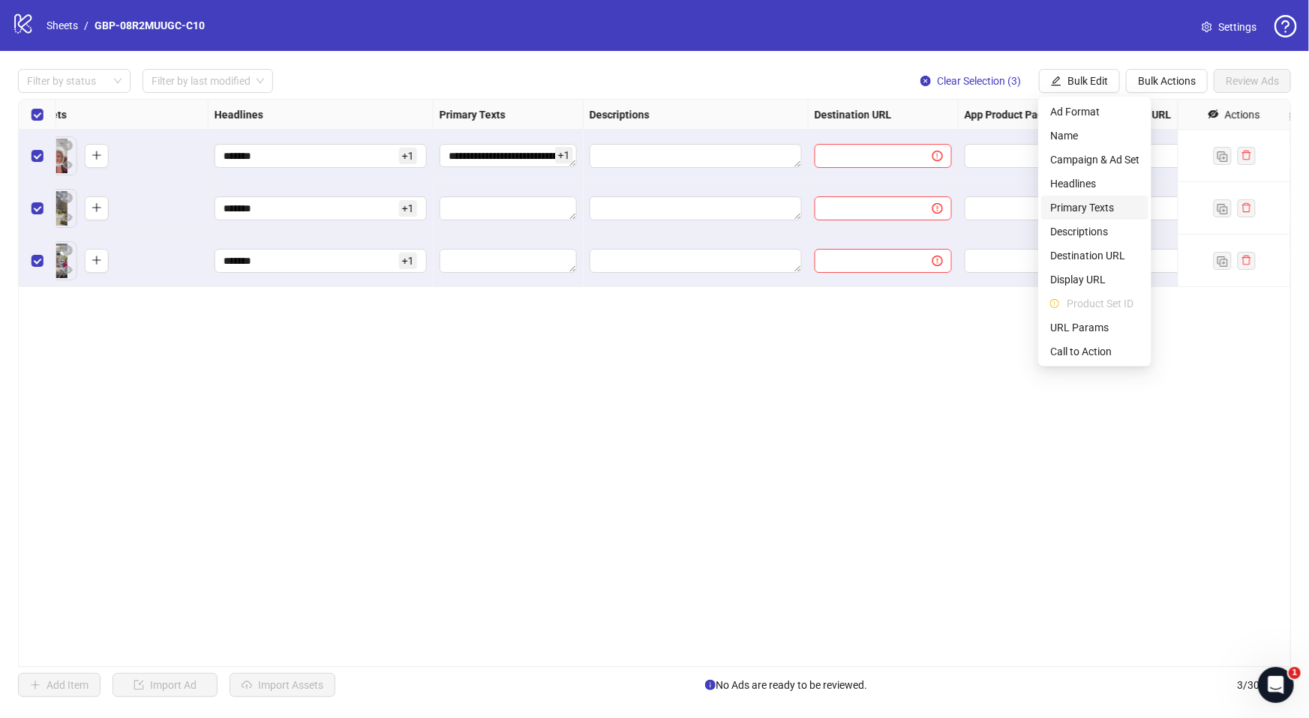
click at [1093, 209] on span "Primary Texts" at bounding box center [1094, 207] width 89 height 16
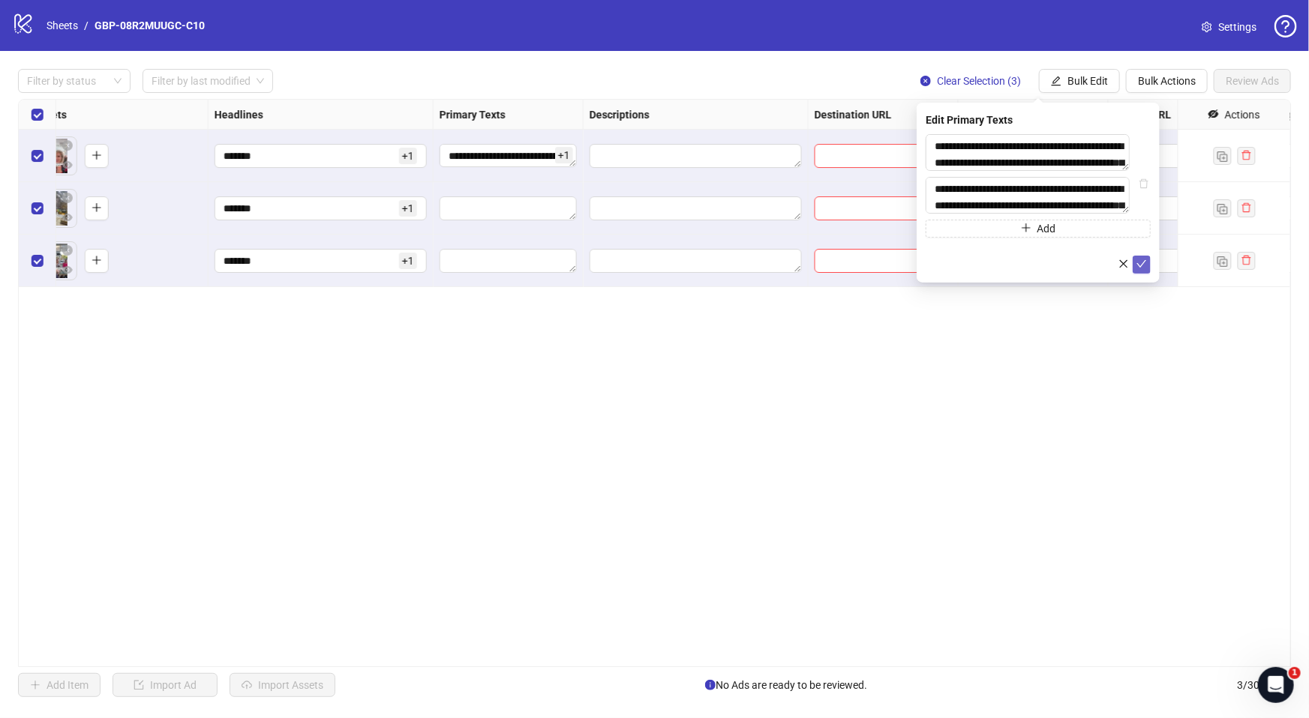
click at [1140, 269] on icon "check" at bounding box center [1141, 264] width 10 height 10
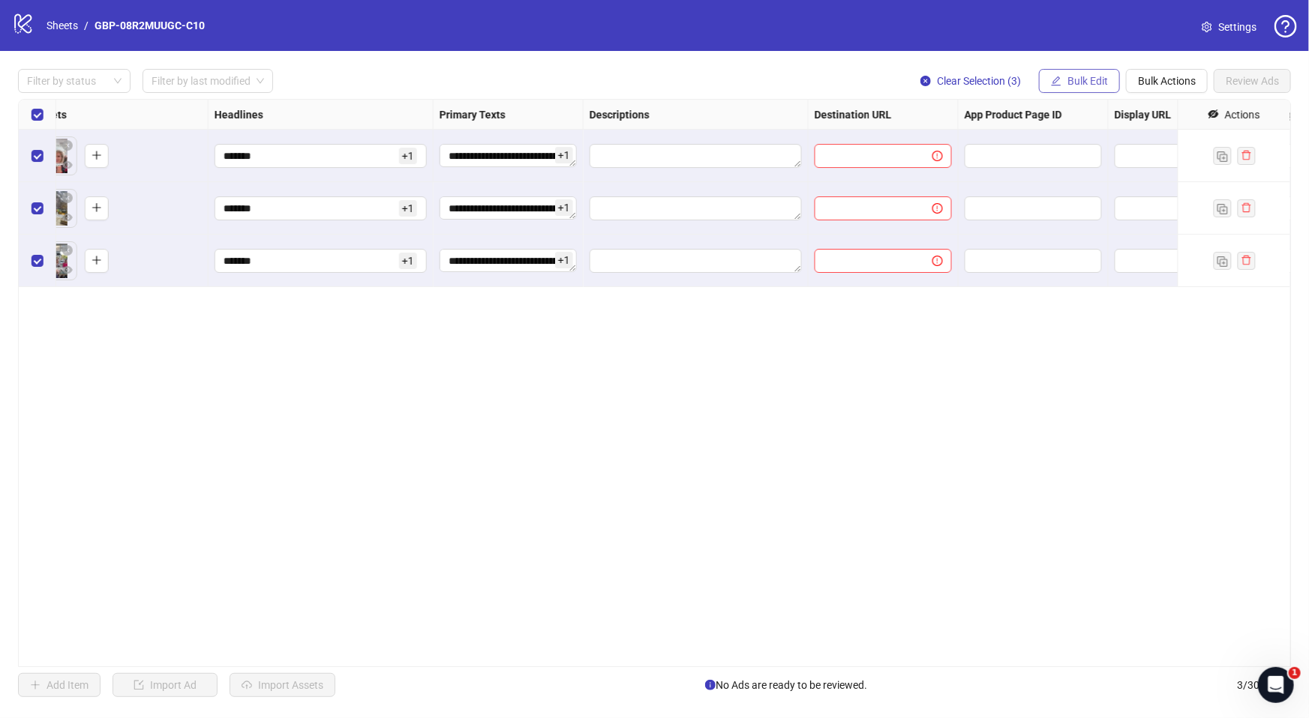
click at [1067, 75] on span "Bulk Edit" at bounding box center [1087, 81] width 40 height 12
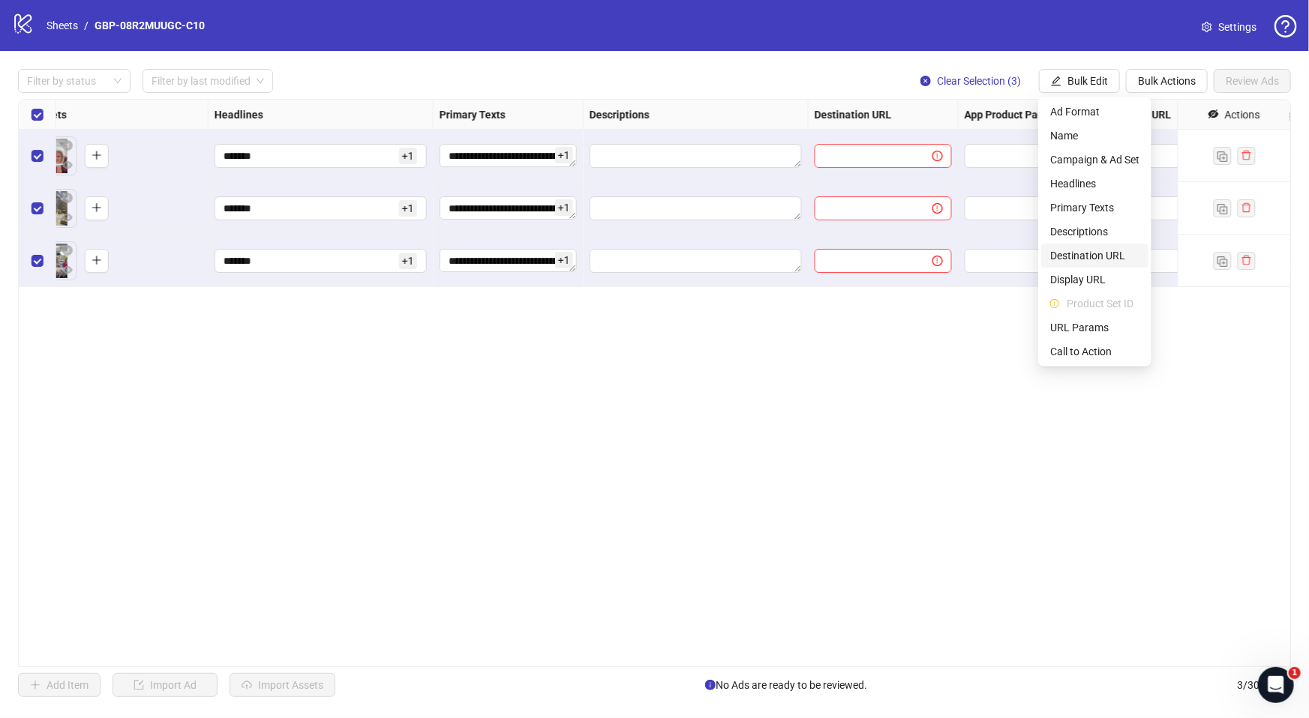
click at [1100, 255] on span "Destination URL" at bounding box center [1094, 255] width 89 height 16
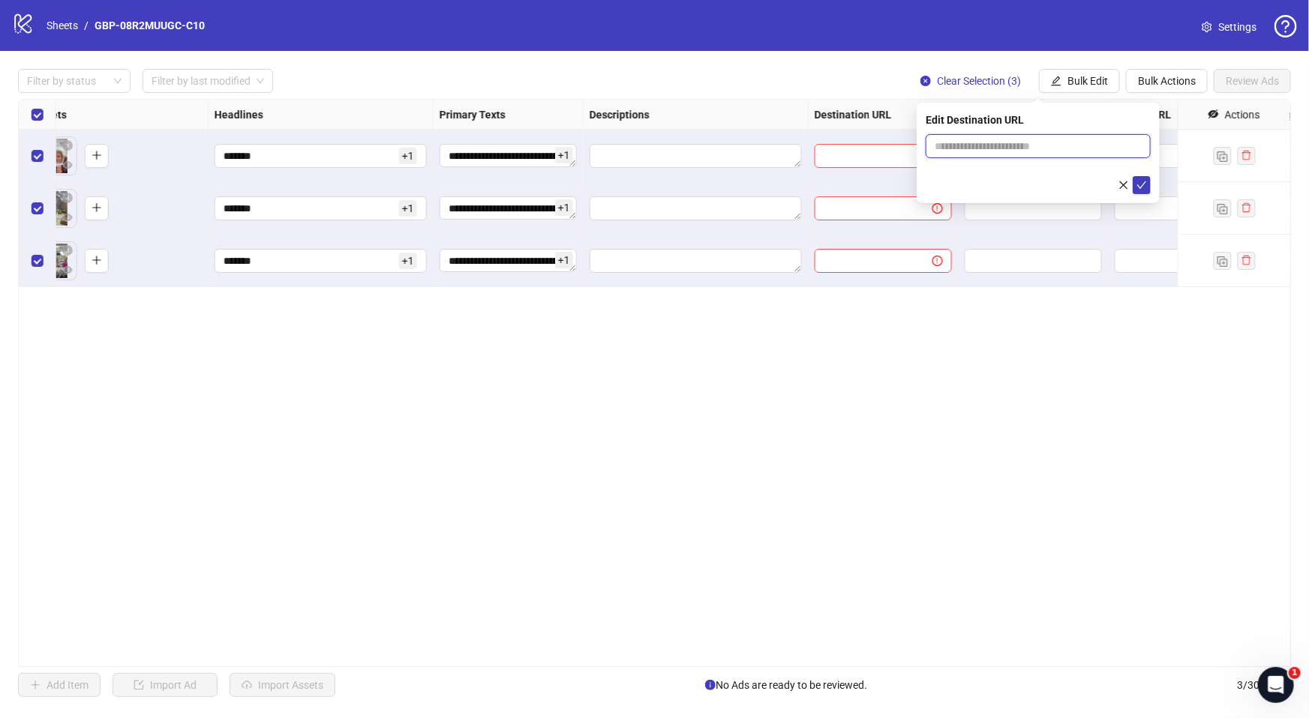
click at [958, 146] on input "text" at bounding box center [1031, 146] width 195 height 16
paste input "**********"
type input "**********"
click at [1139, 180] on icon "check" at bounding box center [1141, 185] width 10 height 10
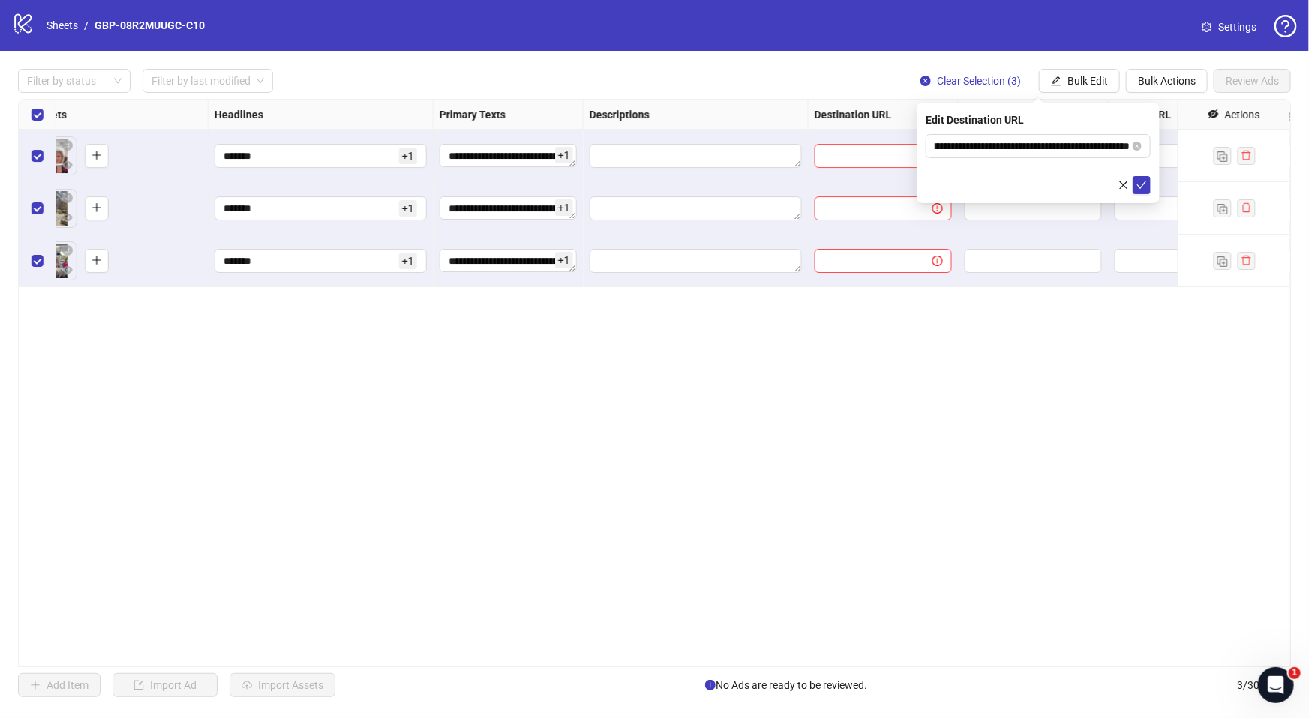
scroll to position [0, 0]
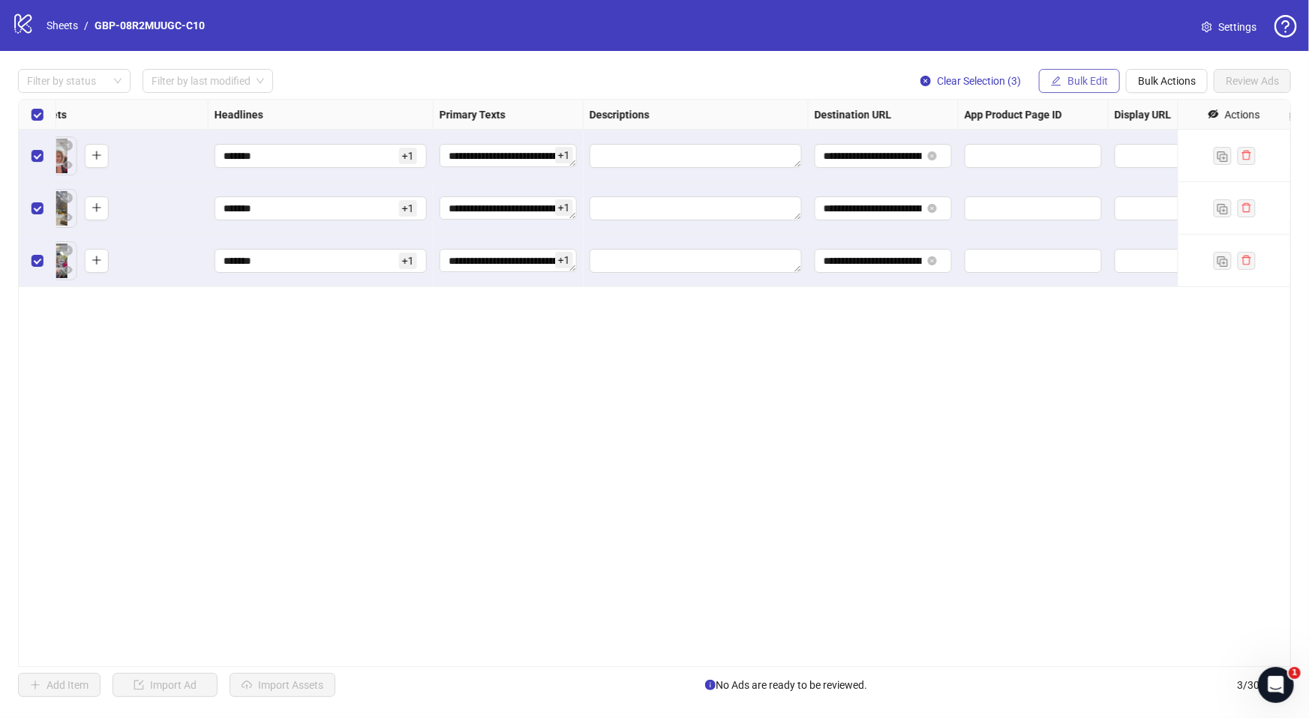
click at [1107, 93] on button "Bulk Edit" at bounding box center [1079, 81] width 81 height 24
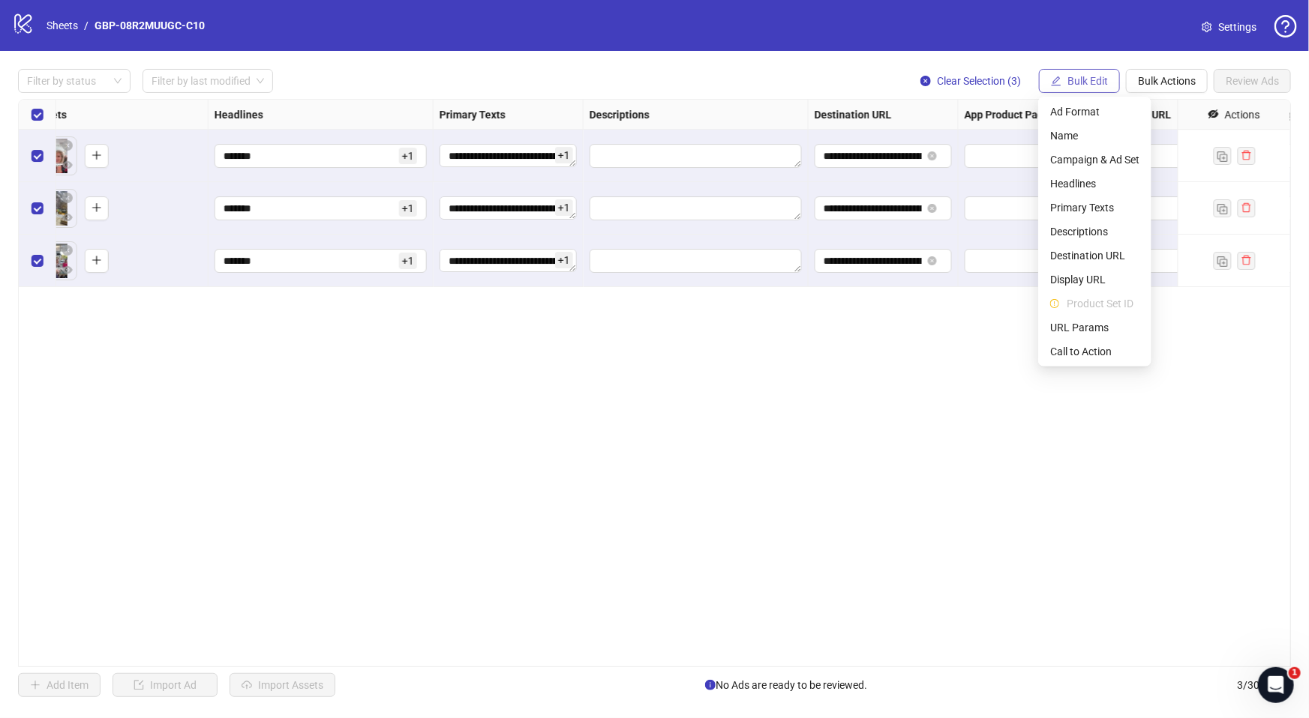
click at [1098, 90] on button "Bulk Edit" at bounding box center [1079, 81] width 81 height 24
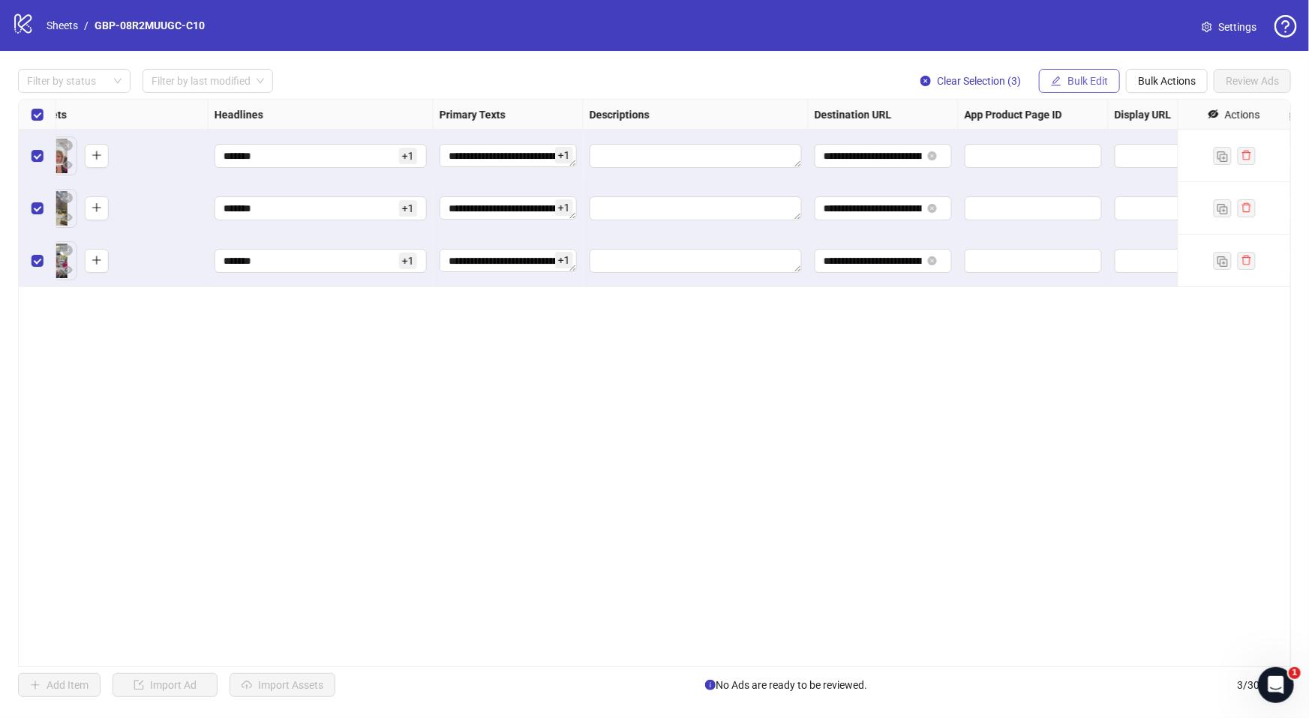
click at [1084, 91] on button "Bulk Edit" at bounding box center [1079, 81] width 81 height 24
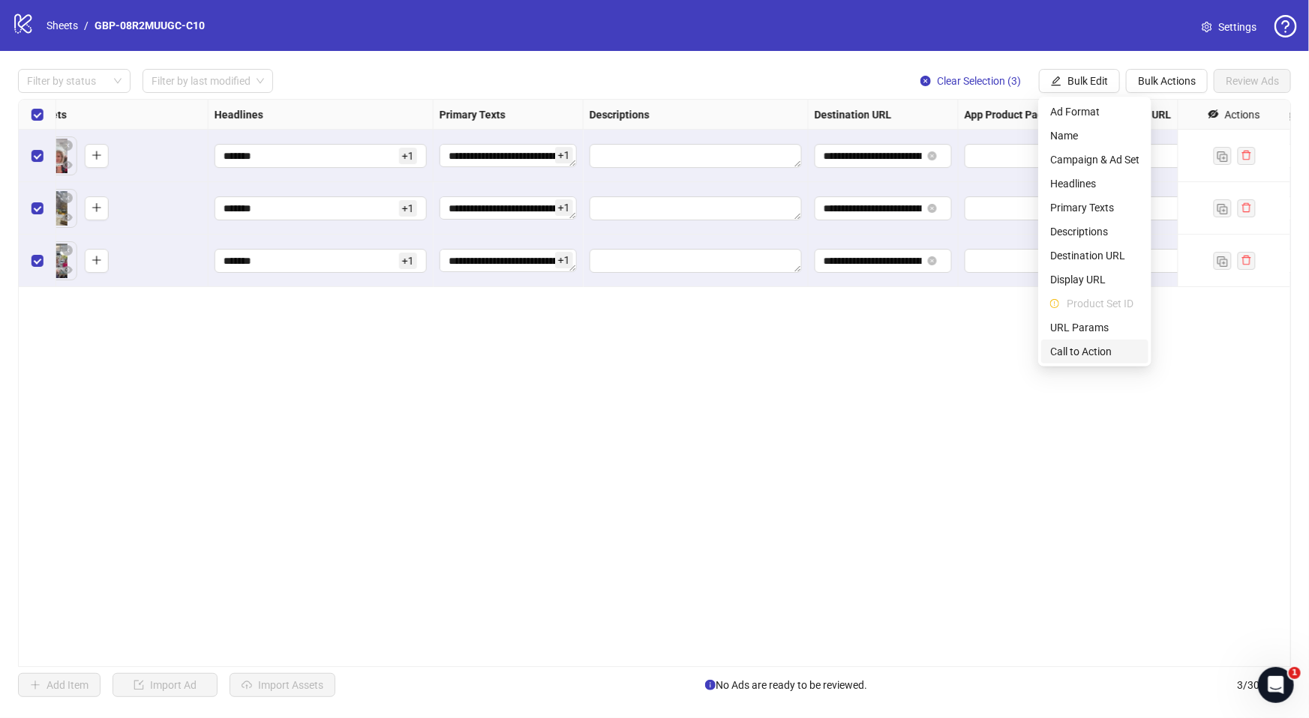
click at [1097, 352] on span "Call to Action" at bounding box center [1094, 351] width 89 height 16
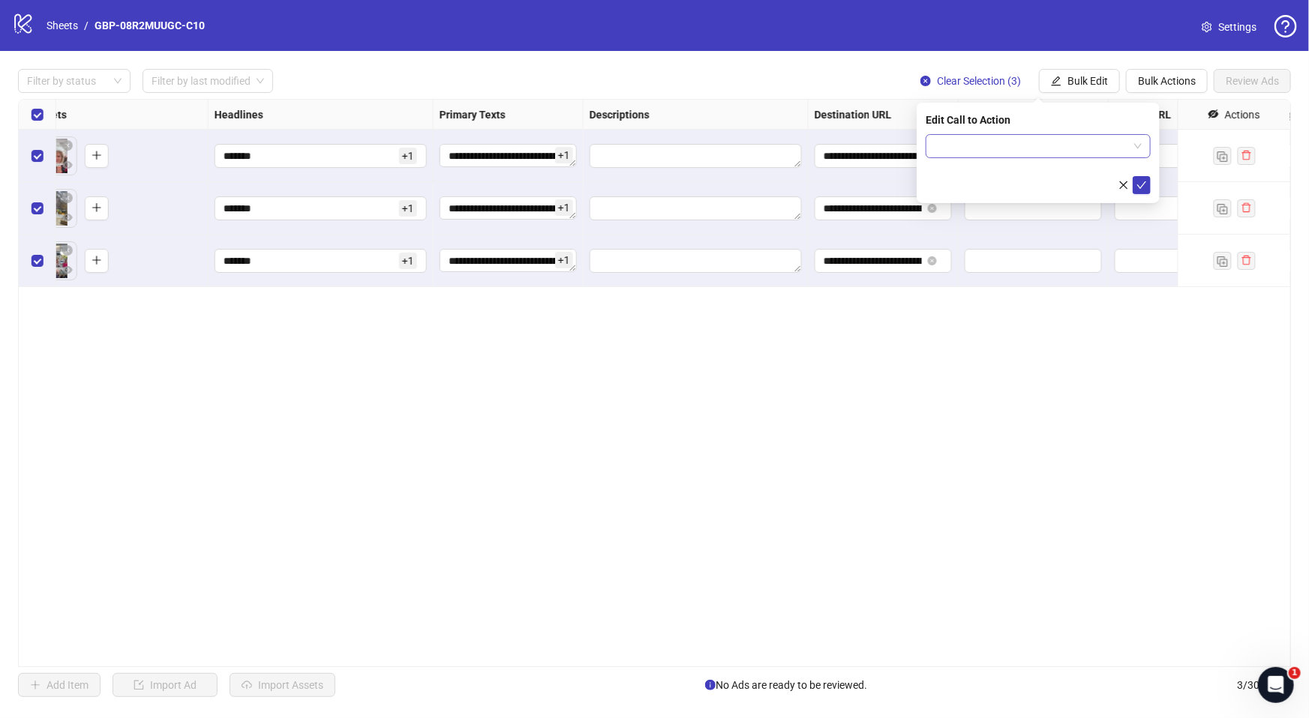
click at [1024, 147] on input "search" at bounding box center [1030, 146] width 193 height 22
type input "****"
click at [1003, 176] on div "Shop now" at bounding box center [1037, 176] width 201 height 16
click at [1138, 184] on icon "check" at bounding box center [1142, 184] width 10 height 7
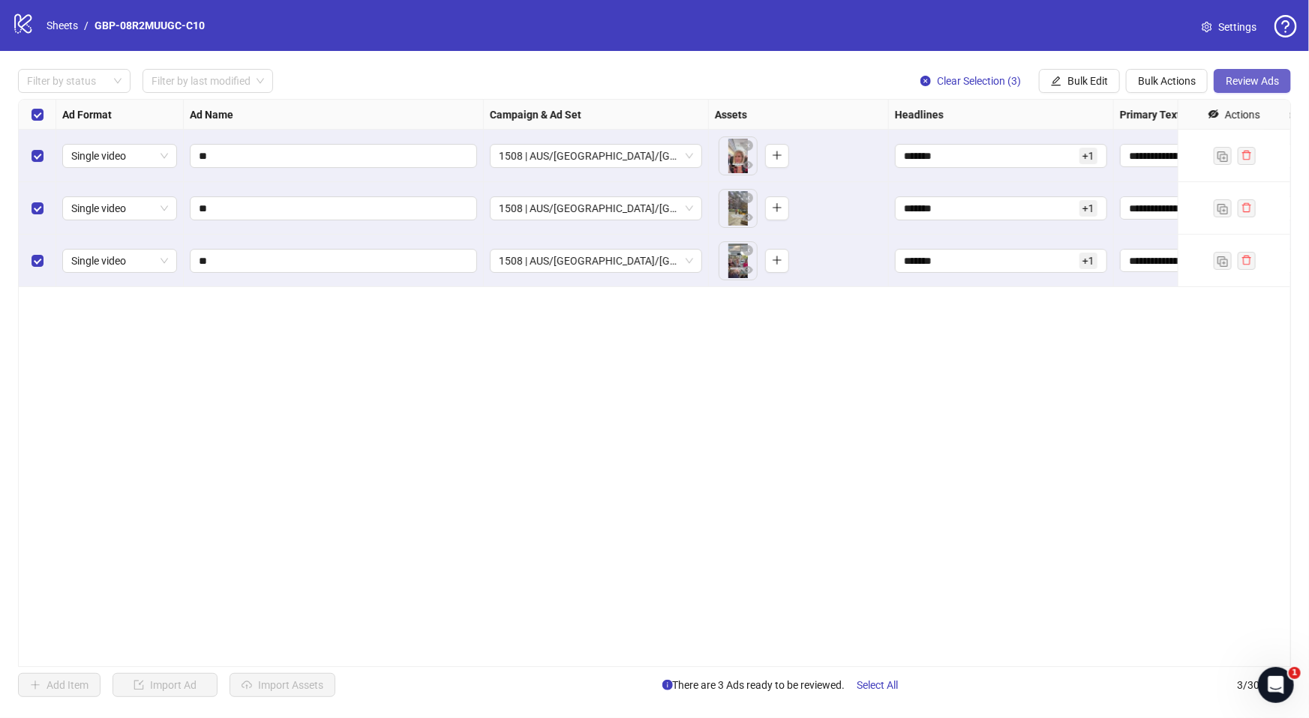
click at [1226, 86] on span "Review Ads" at bounding box center [1251, 81] width 53 height 12
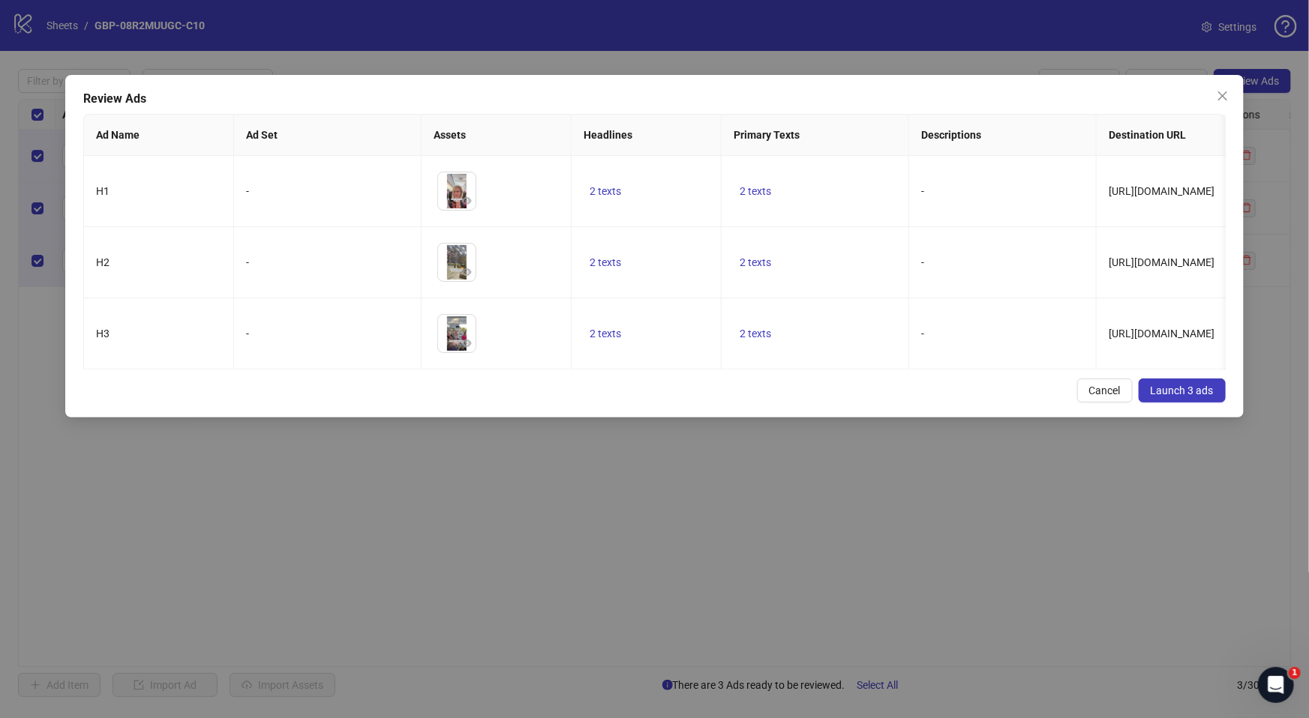
click at [1200, 397] on span "Launch 3 ads" at bounding box center [1181, 391] width 63 height 12
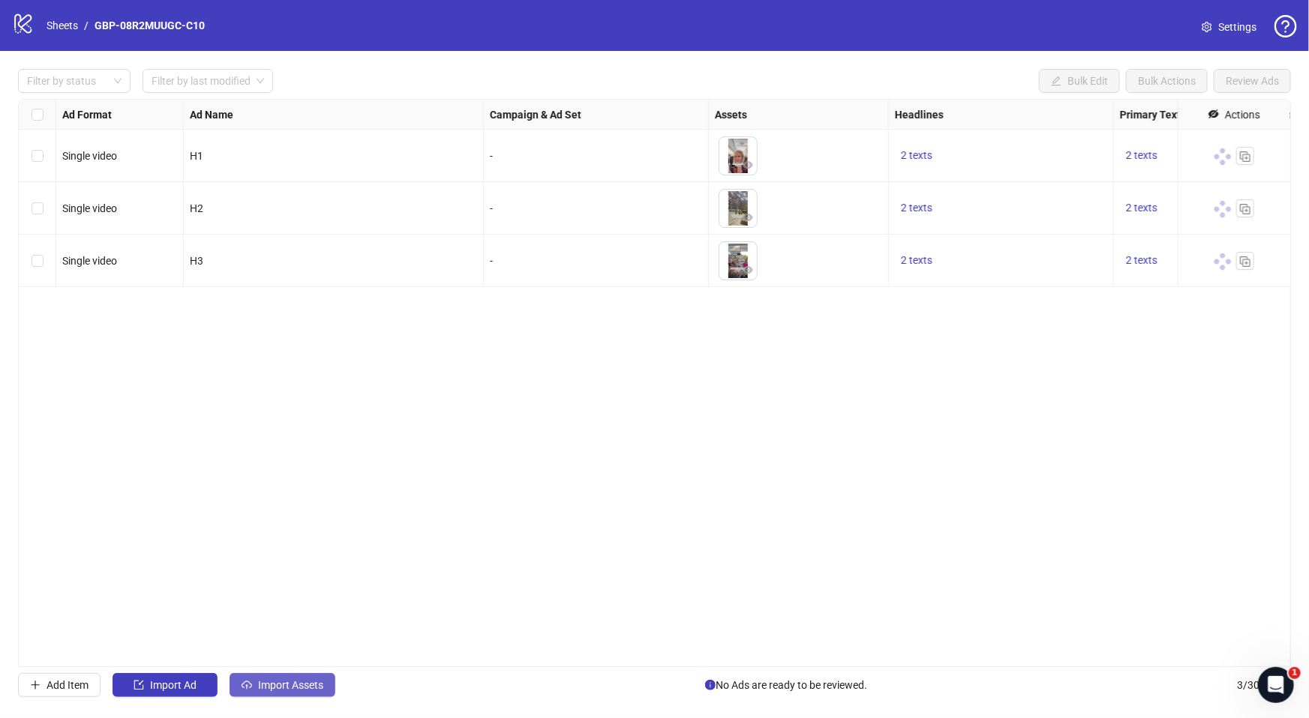
click at [277, 694] on button "Import Assets" at bounding box center [282, 685] width 106 height 24
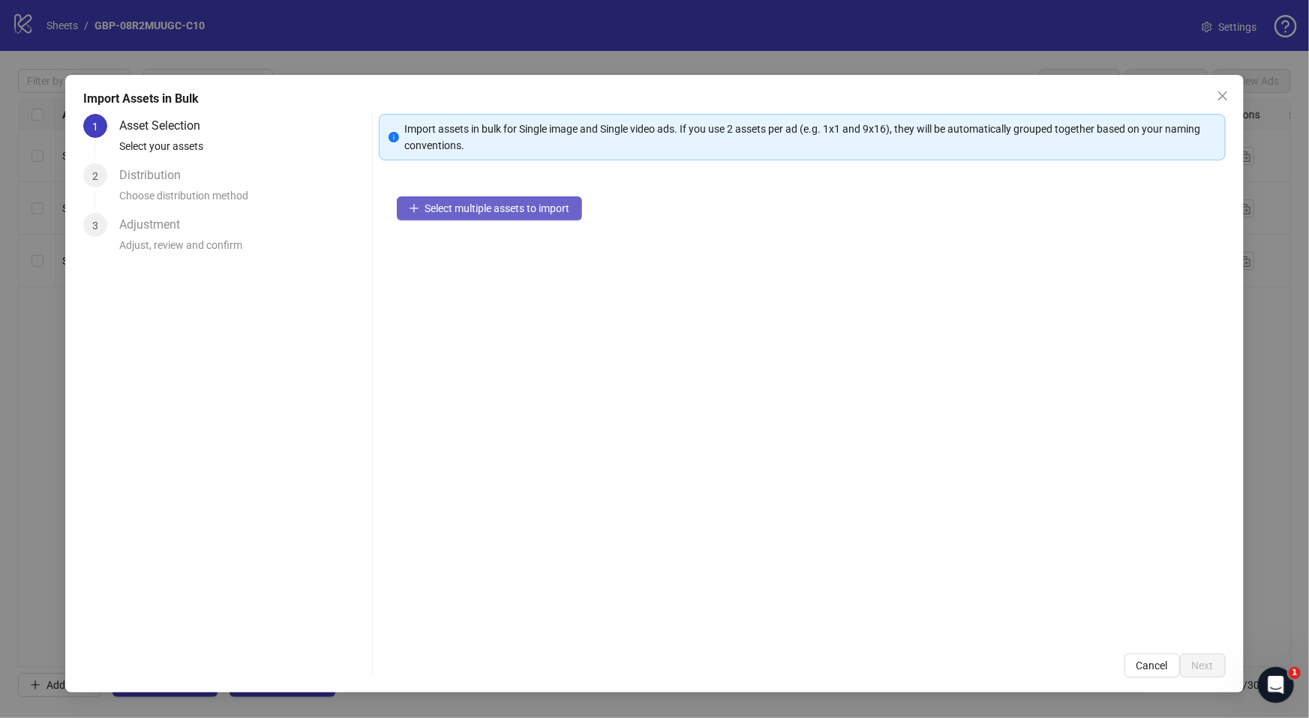
click at [502, 199] on button "Select multiple assets to import" at bounding box center [489, 208] width 185 height 24
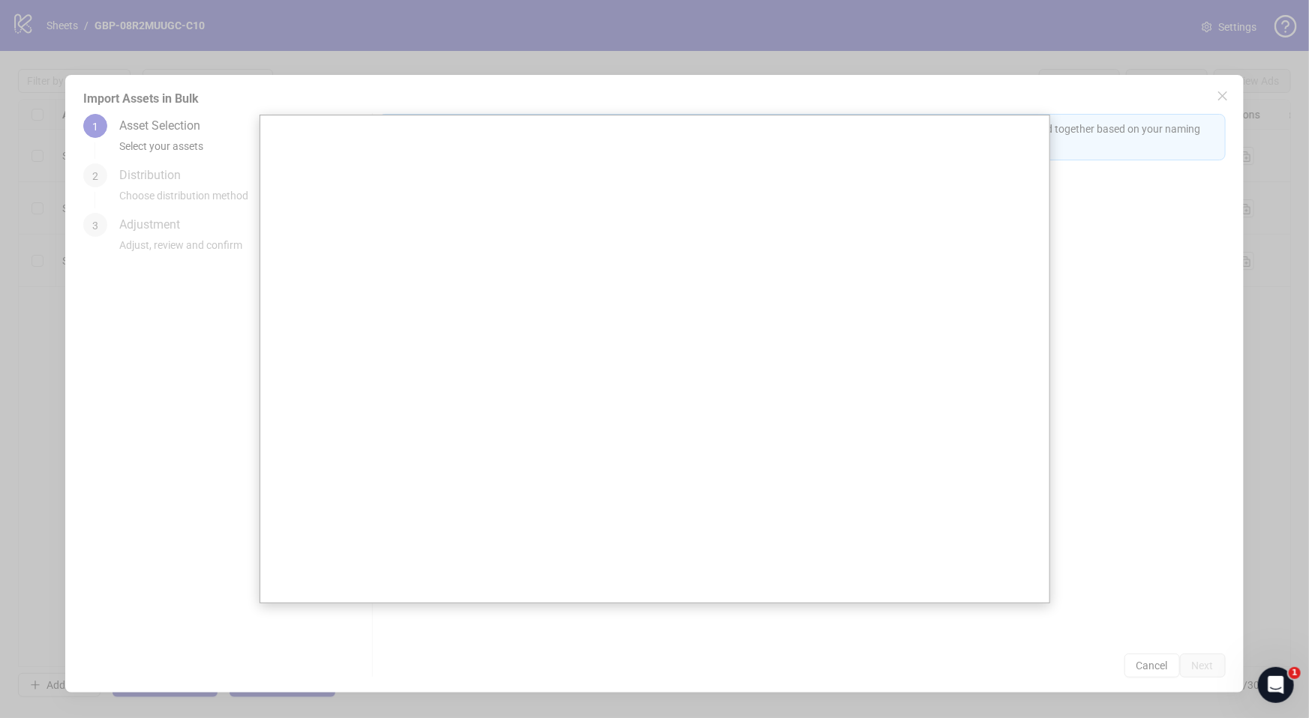
scroll to position [0, 911]
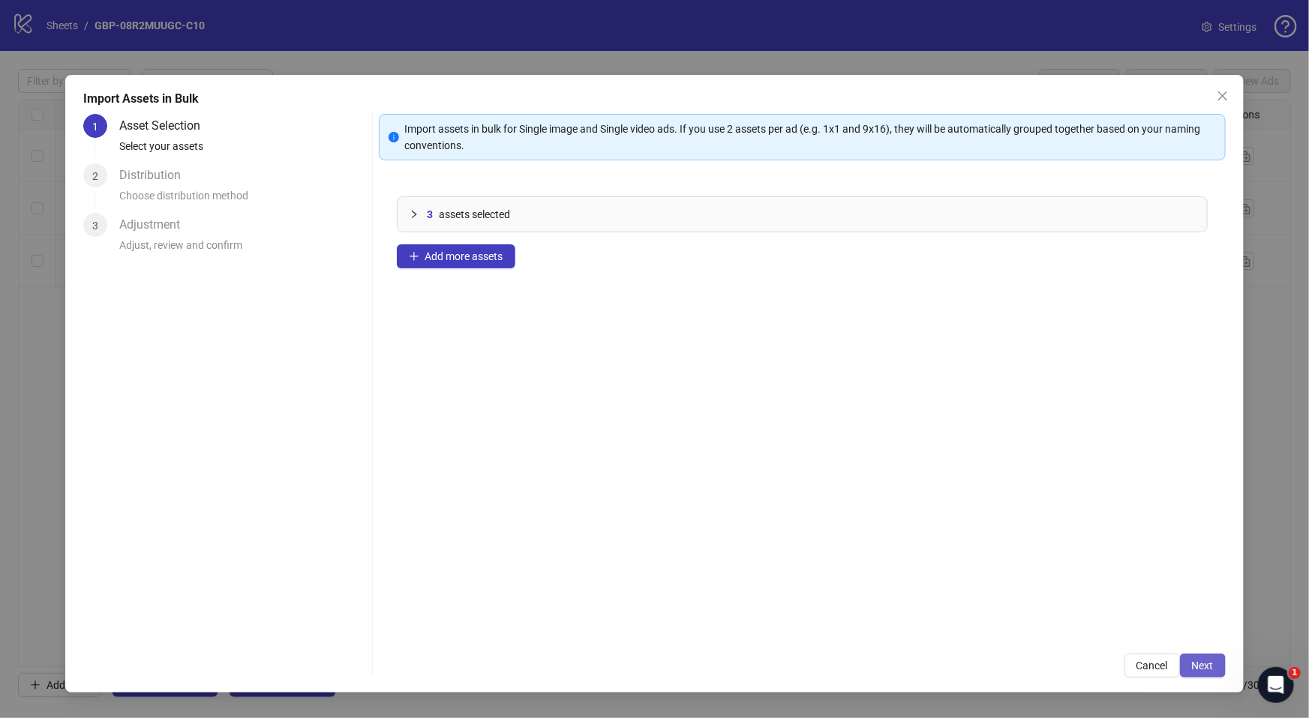
click at [1195, 670] on span "Next" at bounding box center [1203, 666] width 22 height 12
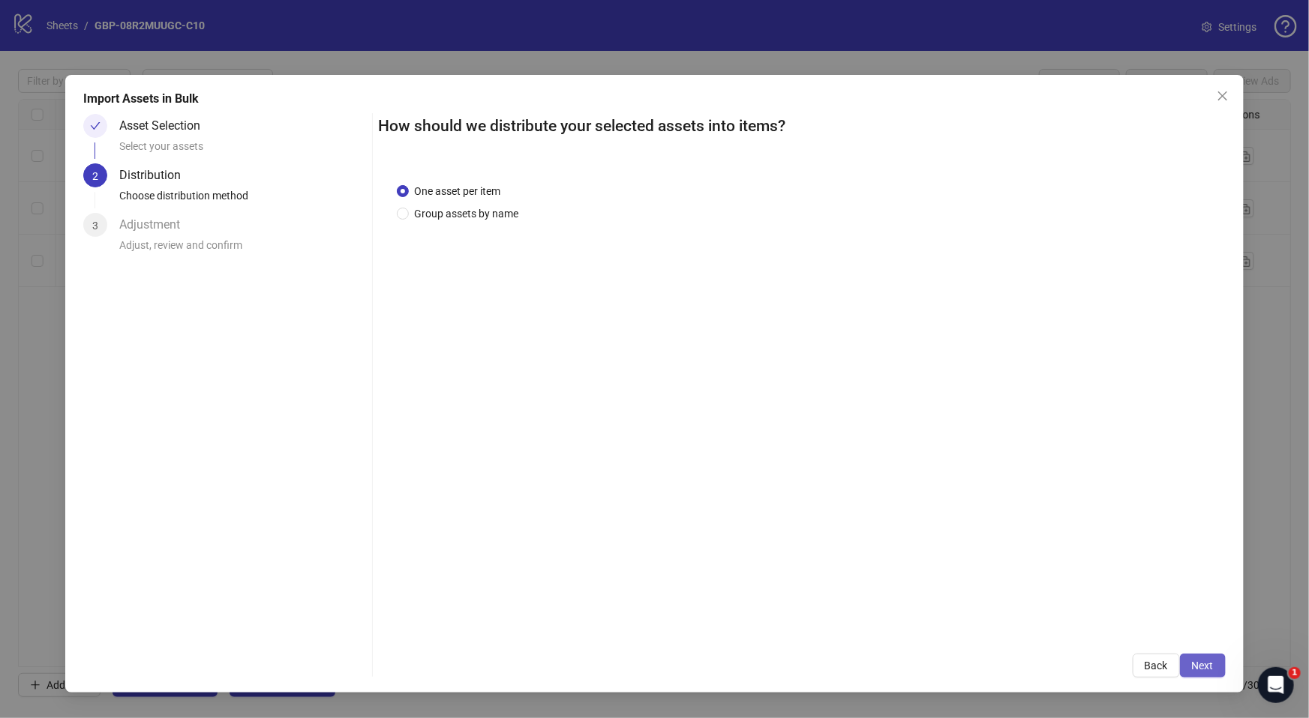
click at [1212, 665] on span "Next" at bounding box center [1203, 666] width 22 height 12
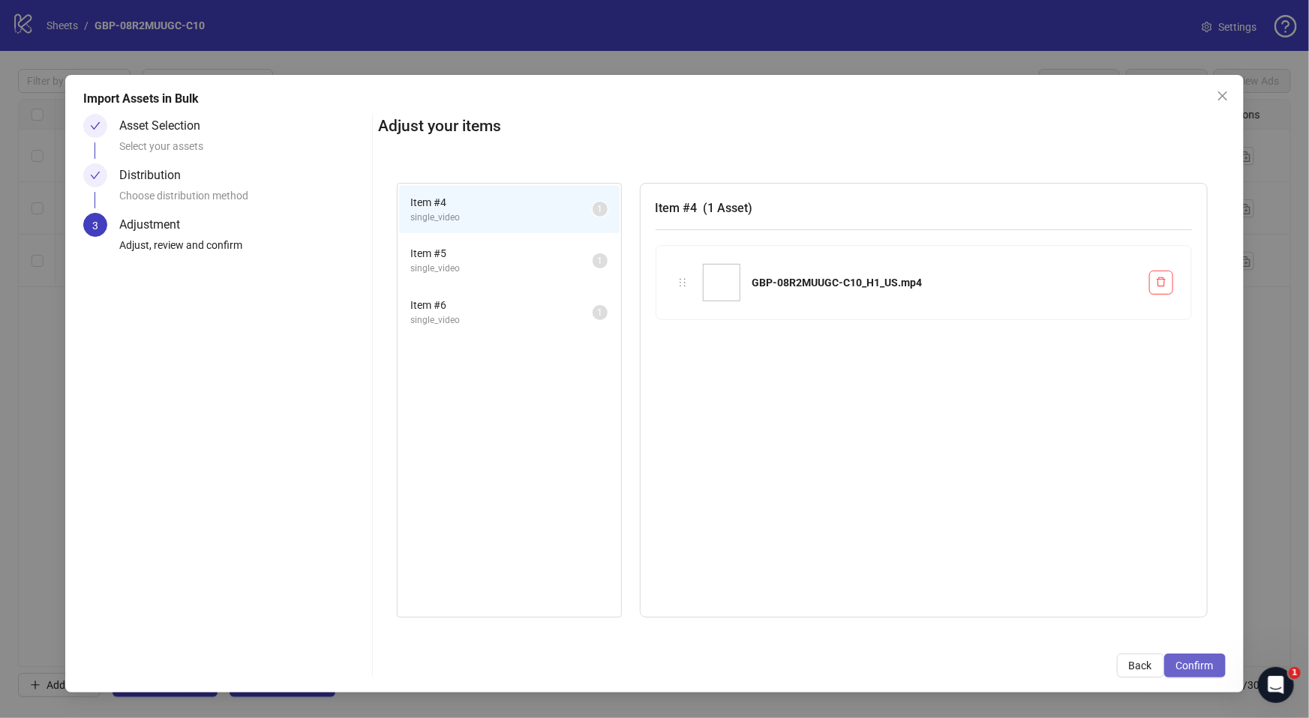
click at [1204, 655] on button "Confirm" at bounding box center [1194, 666] width 61 height 24
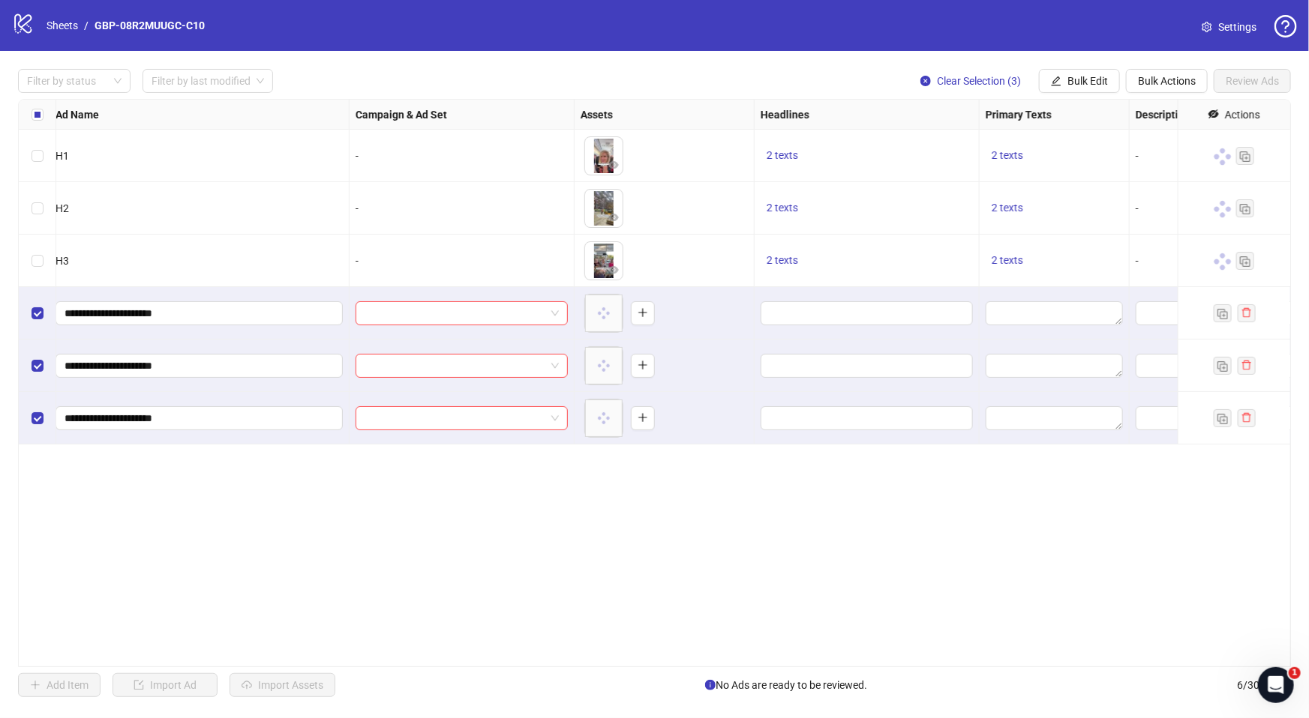
scroll to position [0, 0]
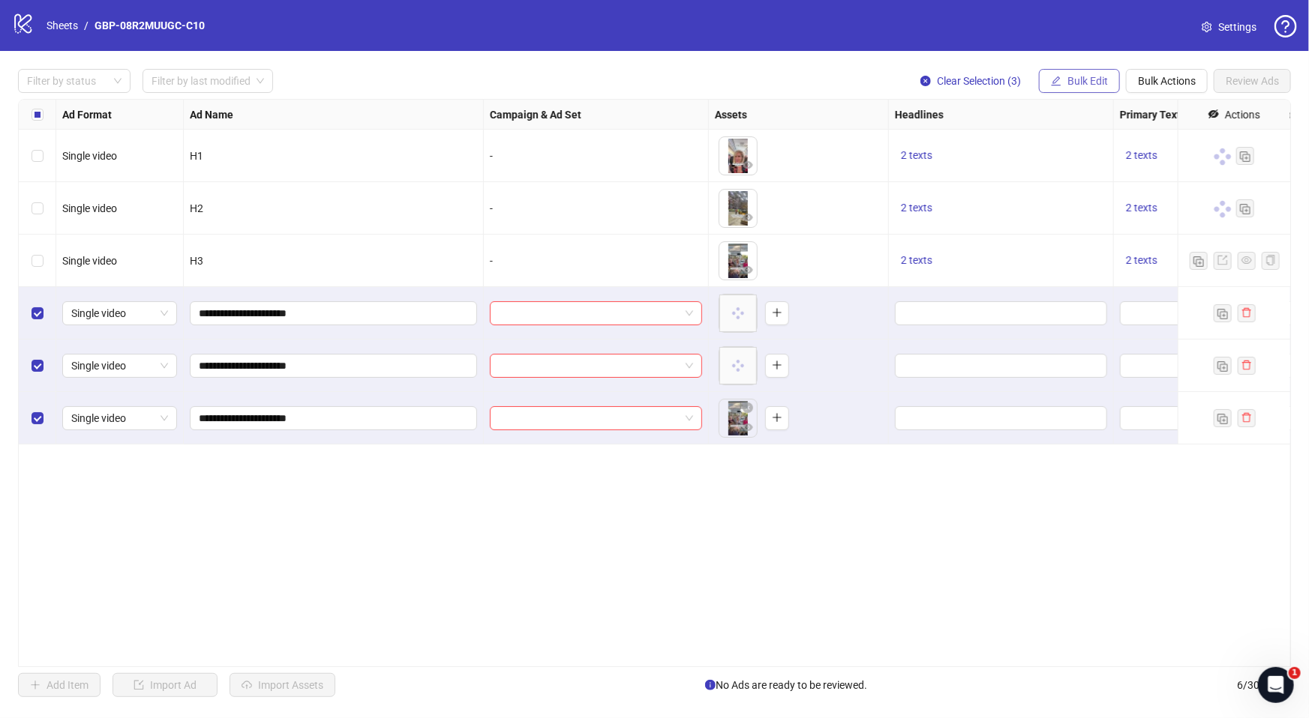
click at [1080, 77] on span "Bulk Edit" at bounding box center [1087, 81] width 40 height 12
click at [625, 310] on input "search" at bounding box center [589, 313] width 181 height 22
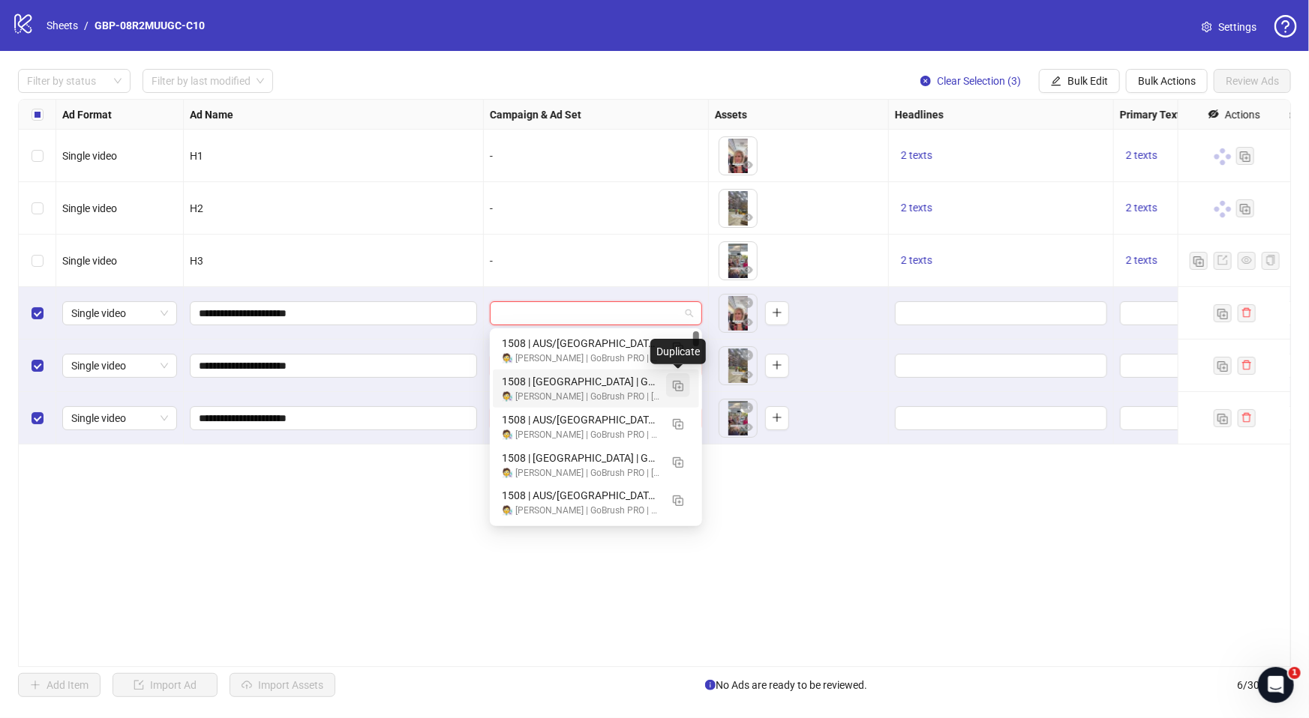
click at [678, 386] on img "button" at bounding box center [678, 386] width 10 height 10
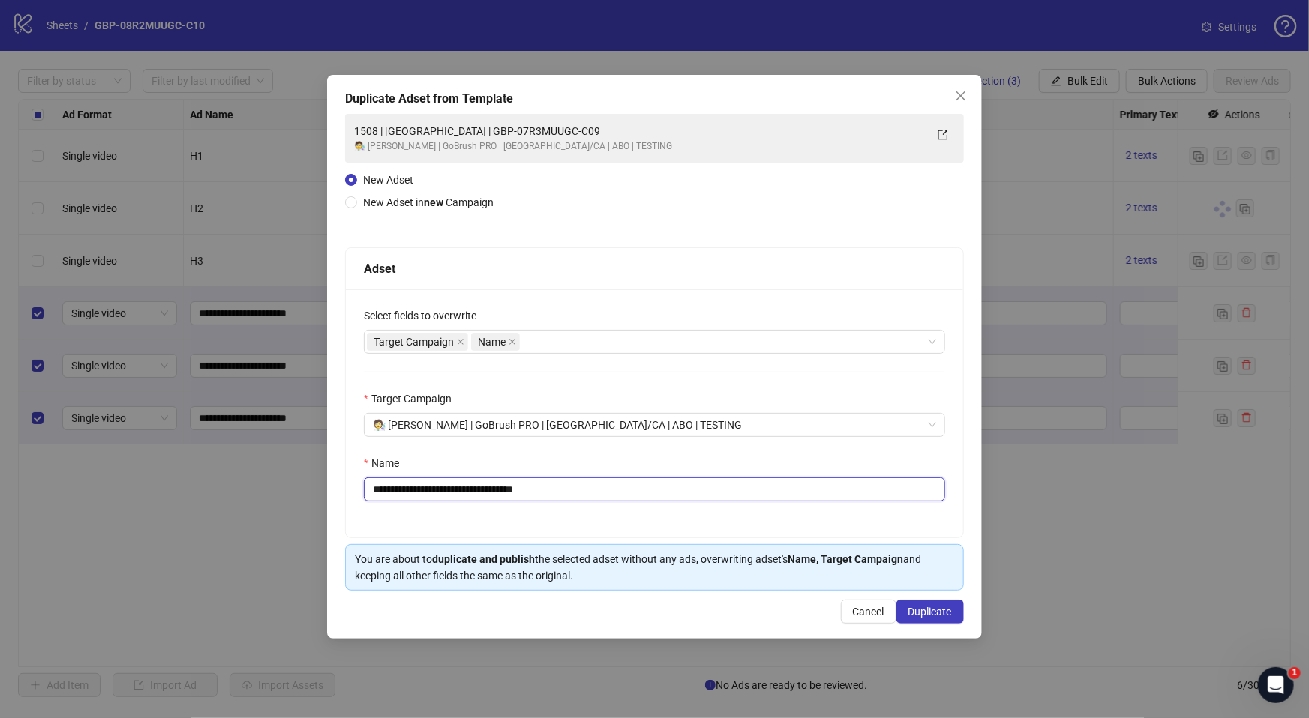
drag, startPoint x: 433, startPoint y: 491, endPoint x: 736, endPoint y: 494, distance: 303.0
click at [735, 494] on input "**********" at bounding box center [654, 490] width 581 height 24
paste input "text"
type input "**********"
drag, startPoint x: 937, startPoint y: 611, endPoint x: 880, endPoint y: 604, distance: 57.4
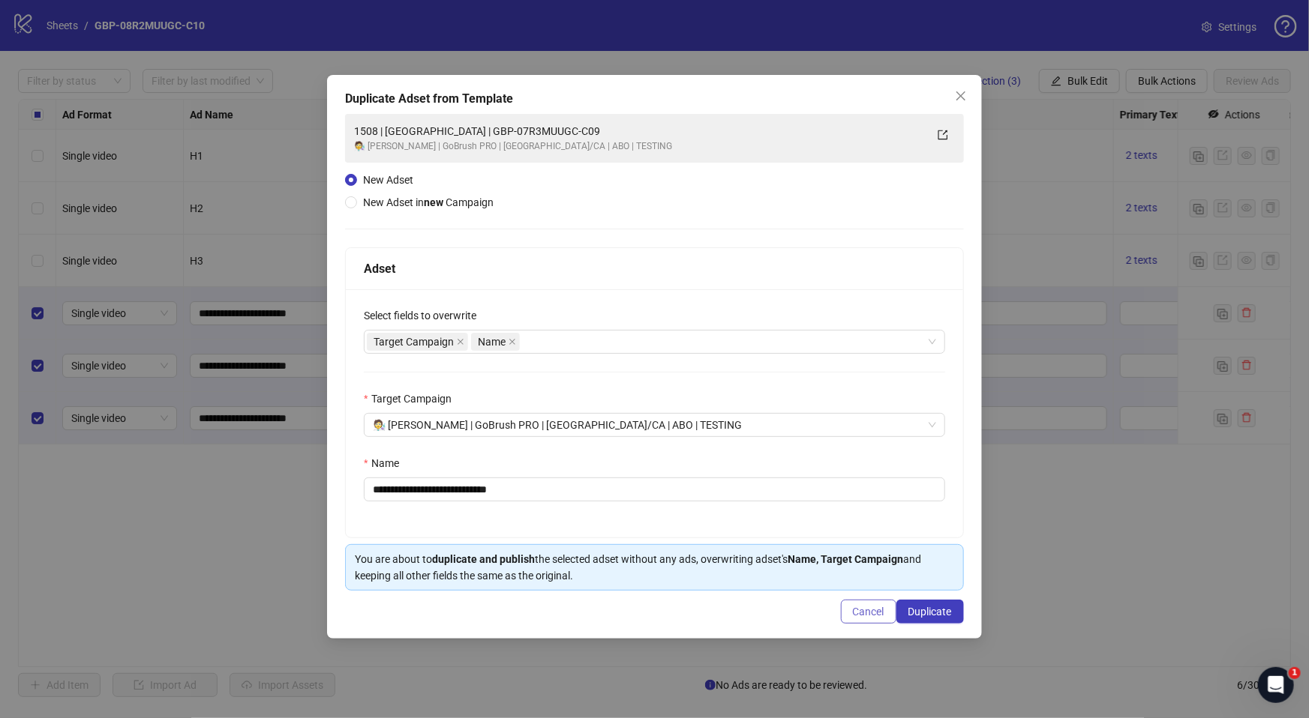
click at [937, 611] on span "Duplicate" at bounding box center [929, 612] width 43 height 12
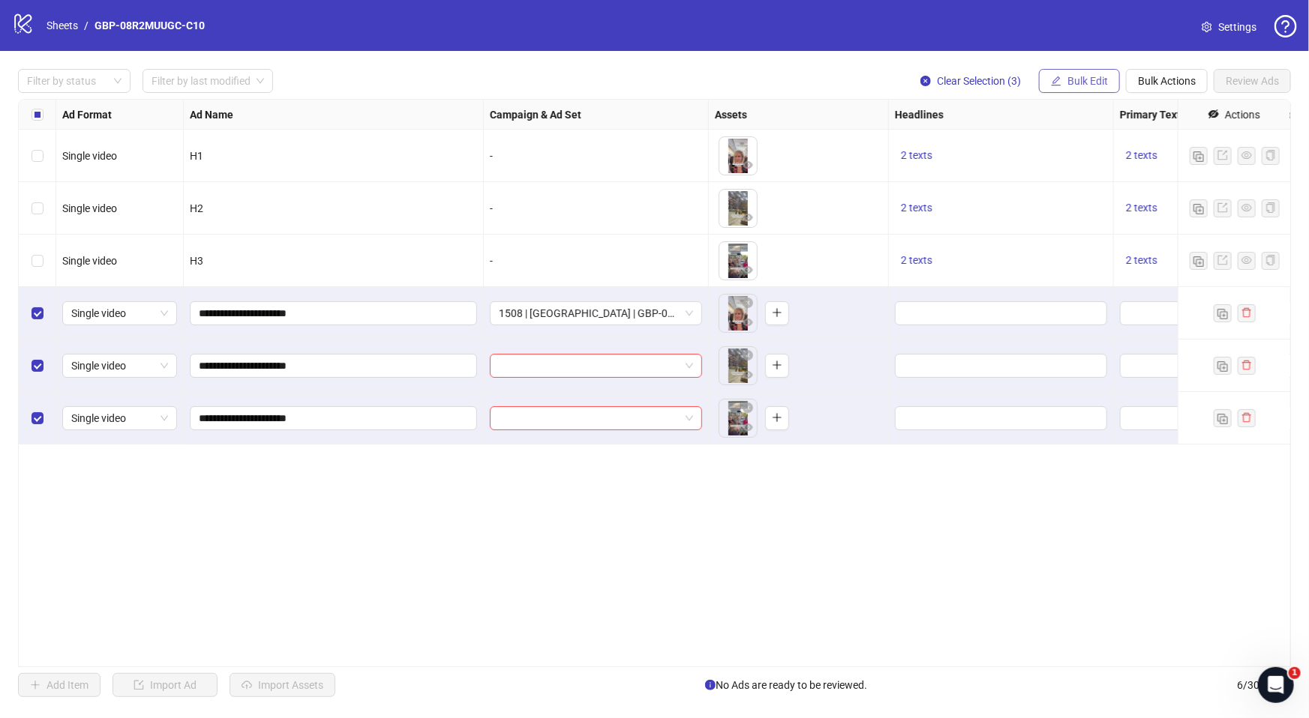
click at [1090, 85] on span "Bulk Edit" at bounding box center [1087, 81] width 40 height 12
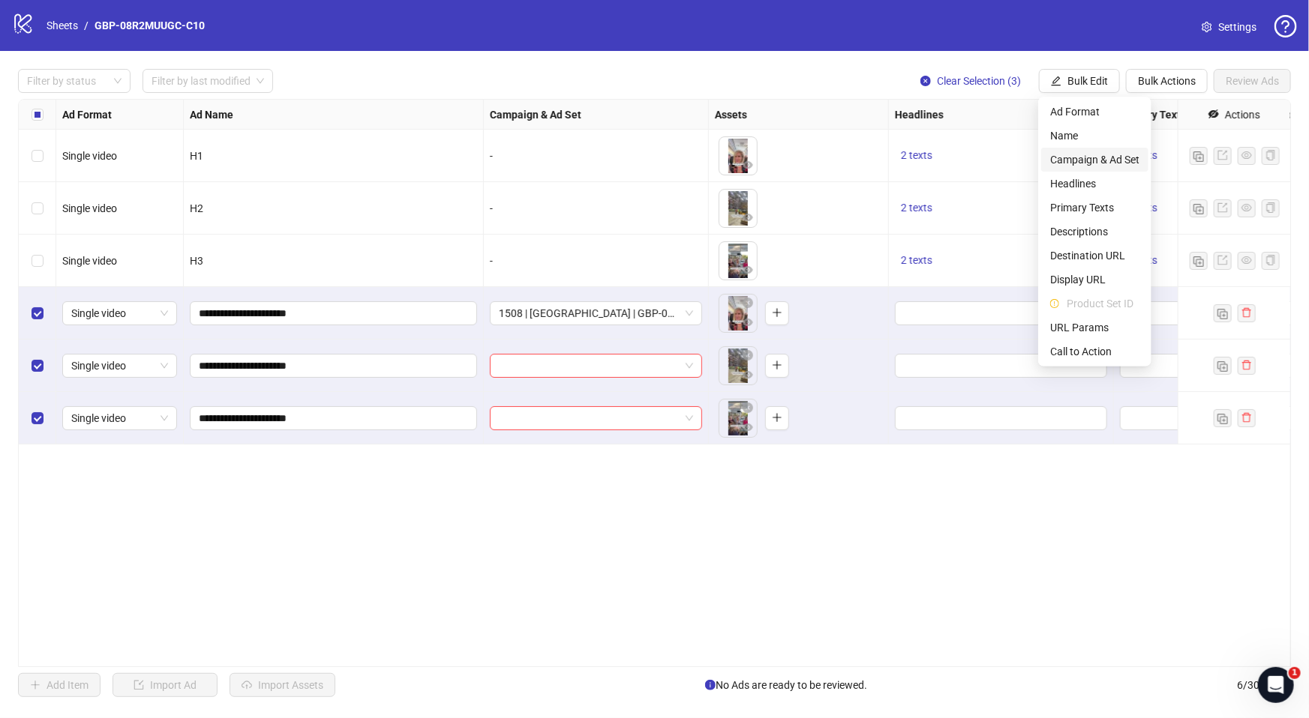
click at [1107, 152] on span "Campaign & Ad Set" at bounding box center [1094, 159] width 89 height 16
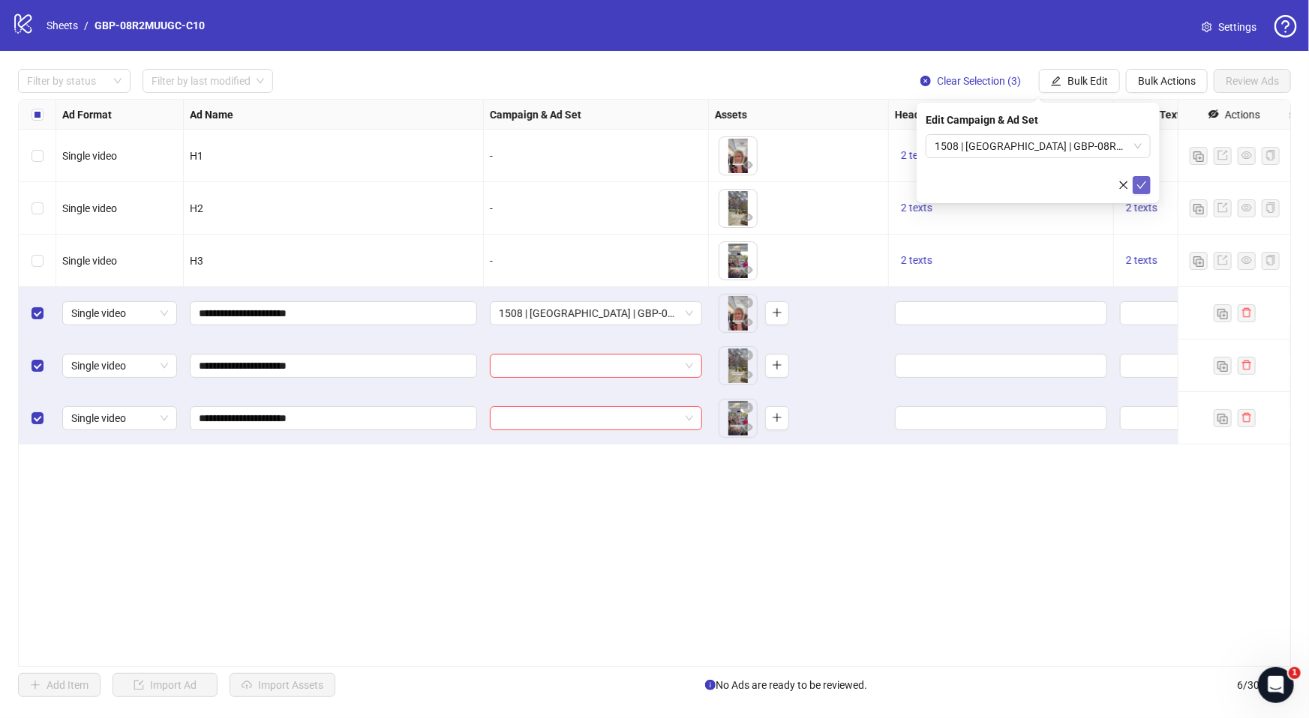
click at [1141, 186] on icon "check" at bounding box center [1142, 184] width 10 height 7
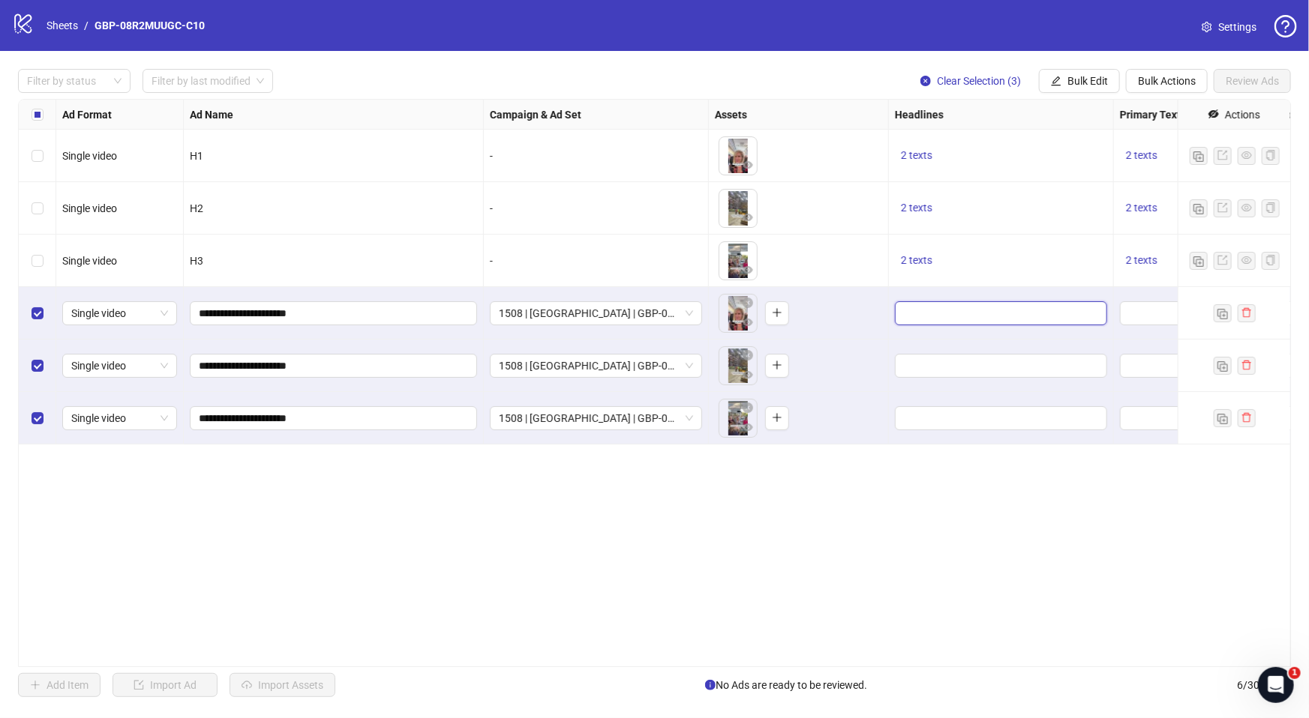
click at [948, 306] on input "Edit values" at bounding box center [999, 313] width 191 height 16
type input "*******"
click at [967, 385] on button "Add" at bounding box center [1016, 382] width 225 height 18
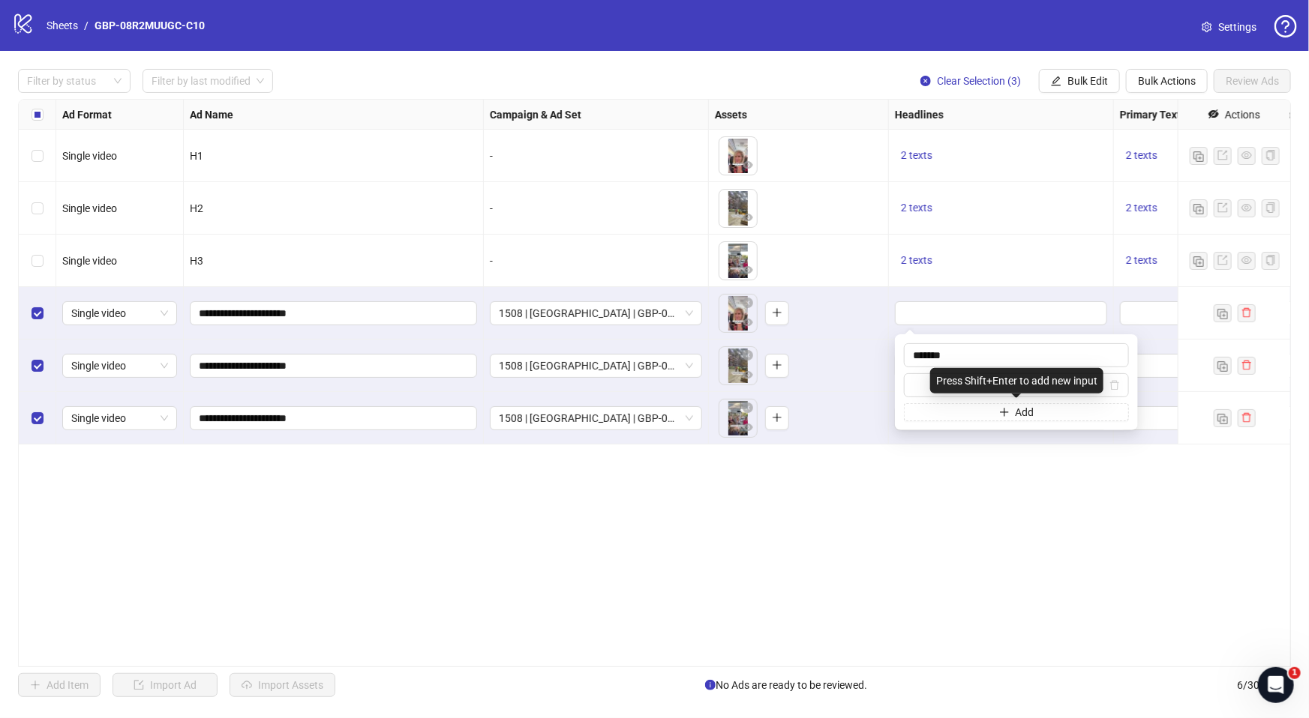
type input "**********"
click at [1011, 591] on div "**********" at bounding box center [654, 383] width 1273 height 568
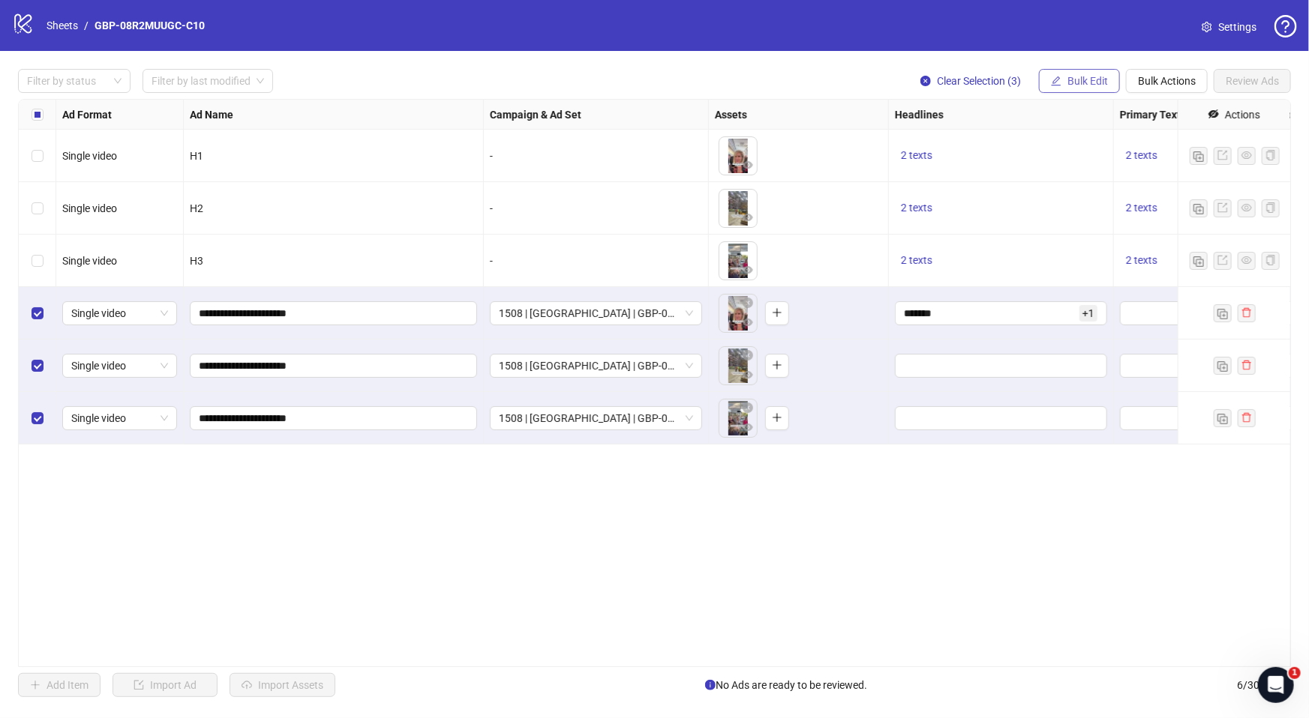
click at [1097, 86] on span "Bulk Edit" at bounding box center [1087, 81] width 40 height 12
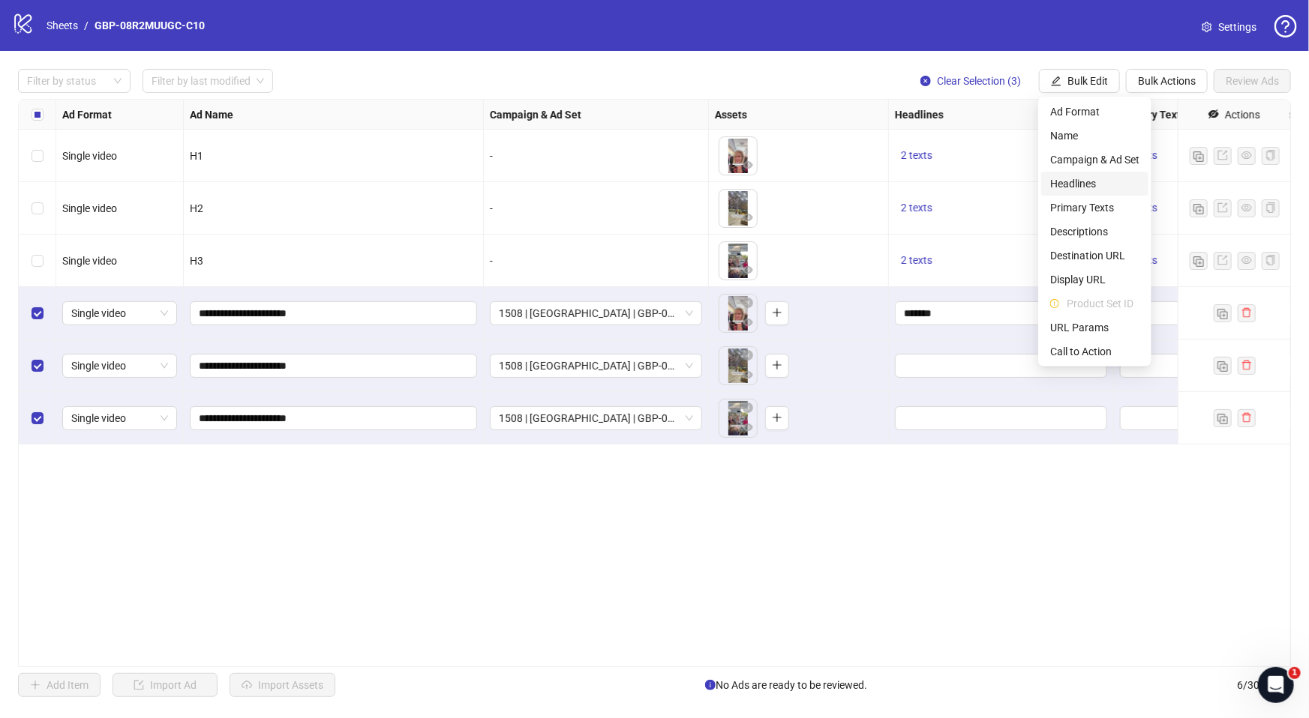
click at [1101, 177] on span "Headlines" at bounding box center [1094, 183] width 89 height 16
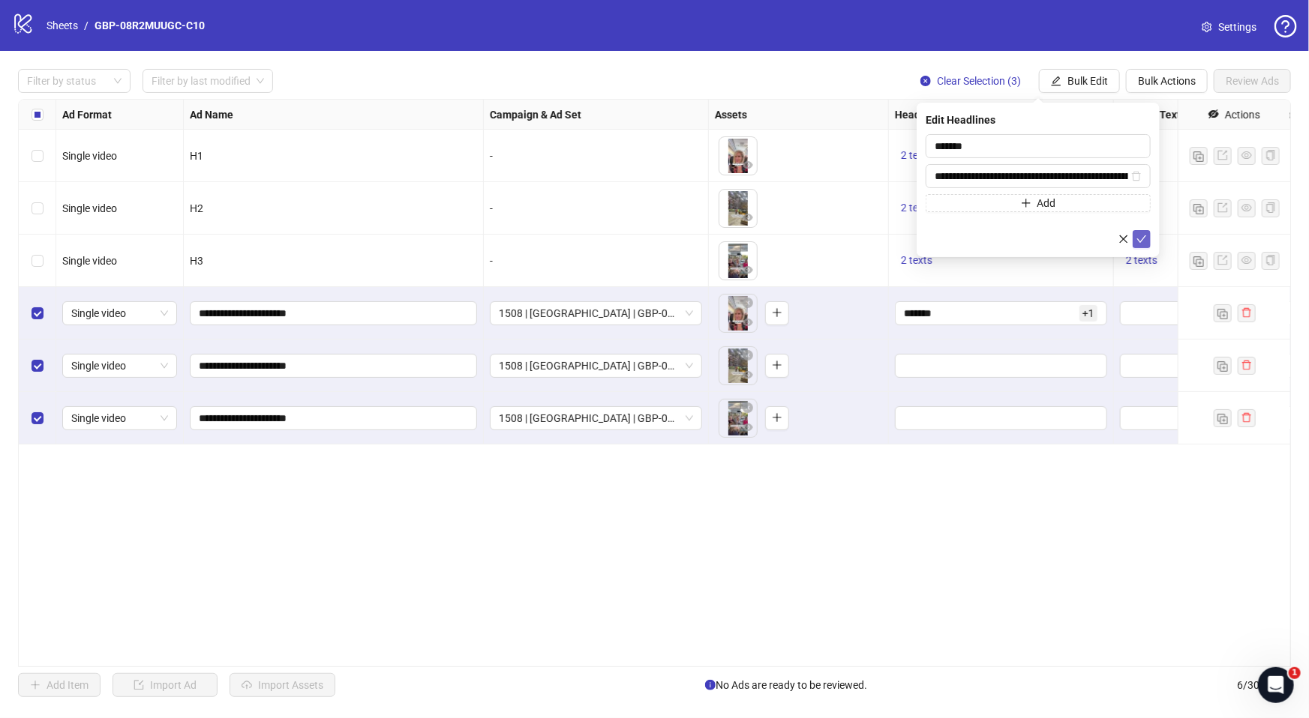
click at [1142, 235] on icon "check" at bounding box center [1141, 239] width 10 height 10
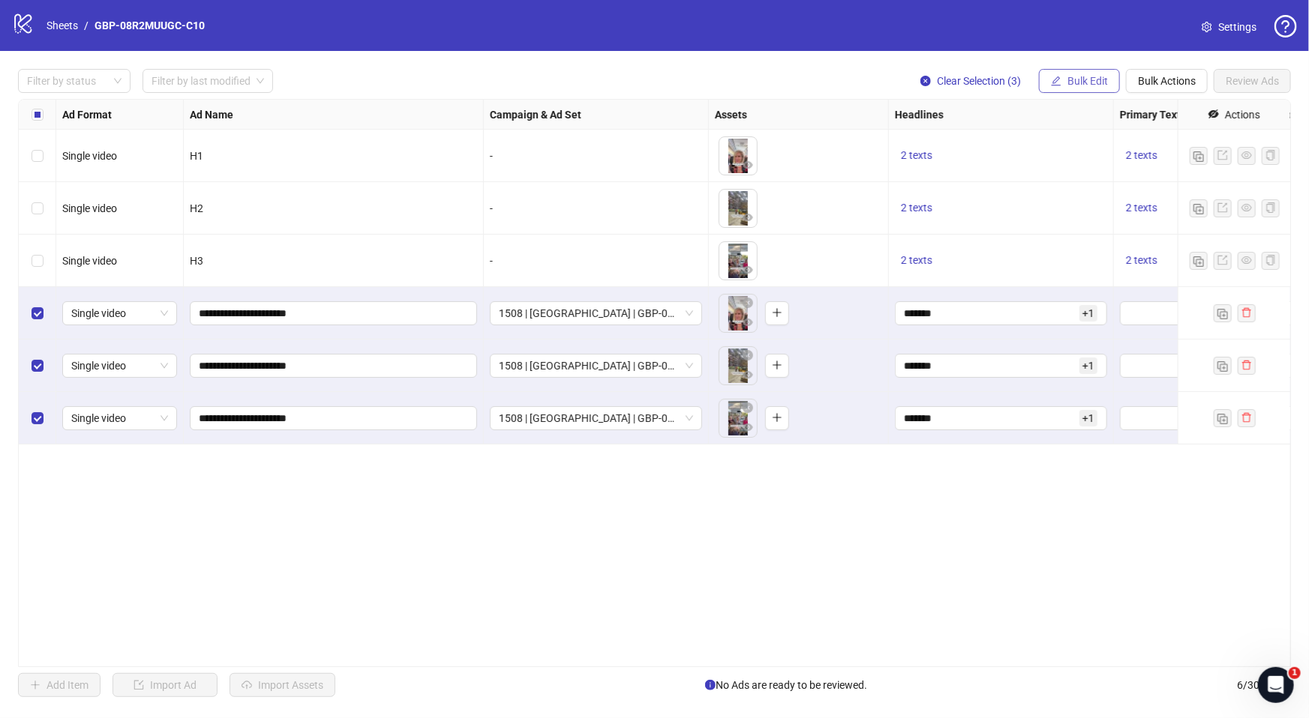
click at [1084, 76] on span "Bulk Edit" at bounding box center [1087, 81] width 40 height 12
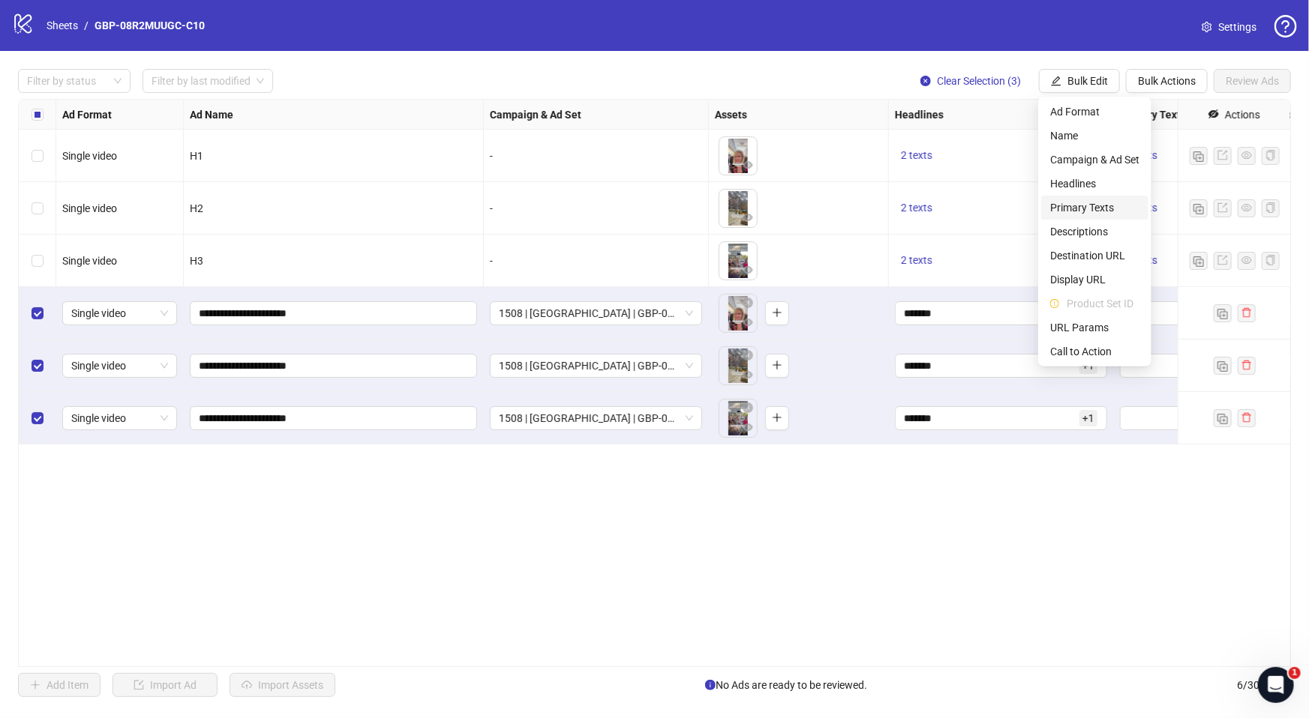
click at [1081, 211] on span "Primary Texts" at bounding box center [1094, 207] width 89 height 16
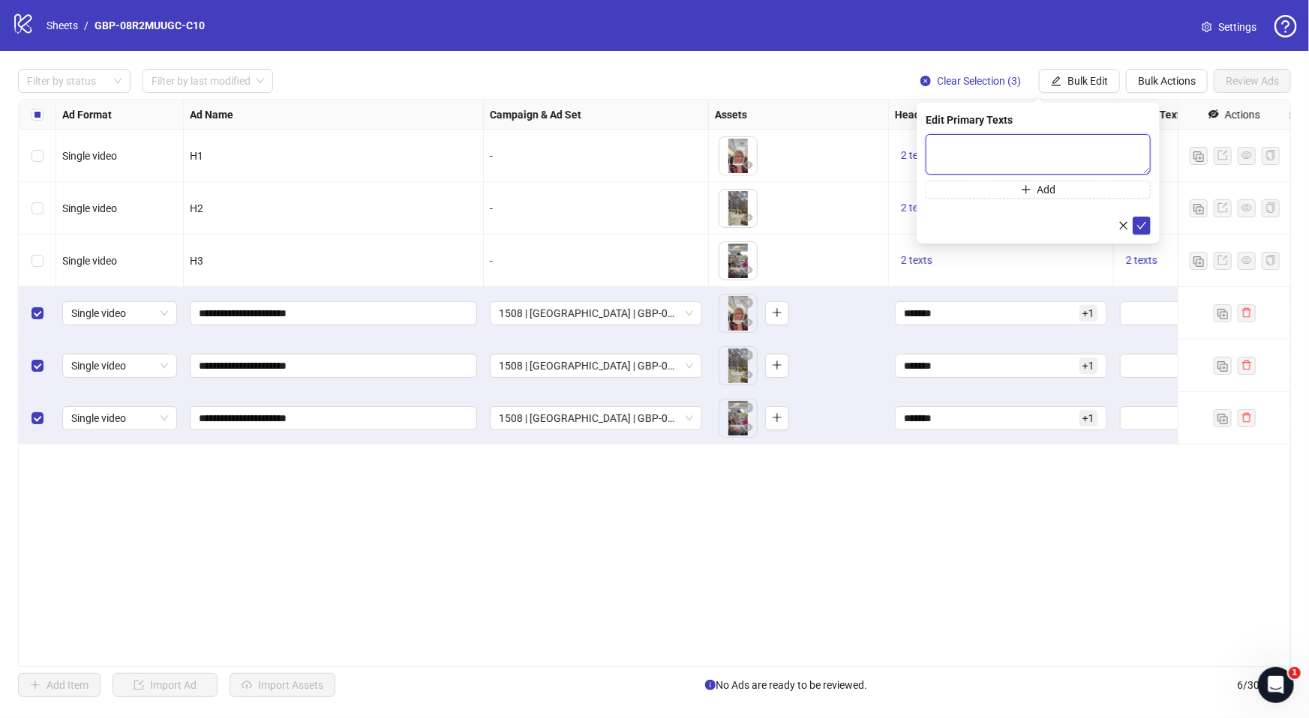
click at [1010, 160] on textarea at bounding box center [1037, 154] width 225 height 40
paste textarea "**********"
type textarea "**********"
click at [1024, 196] on button "Add" at bounding box center [1037, 190] width 225 height 18
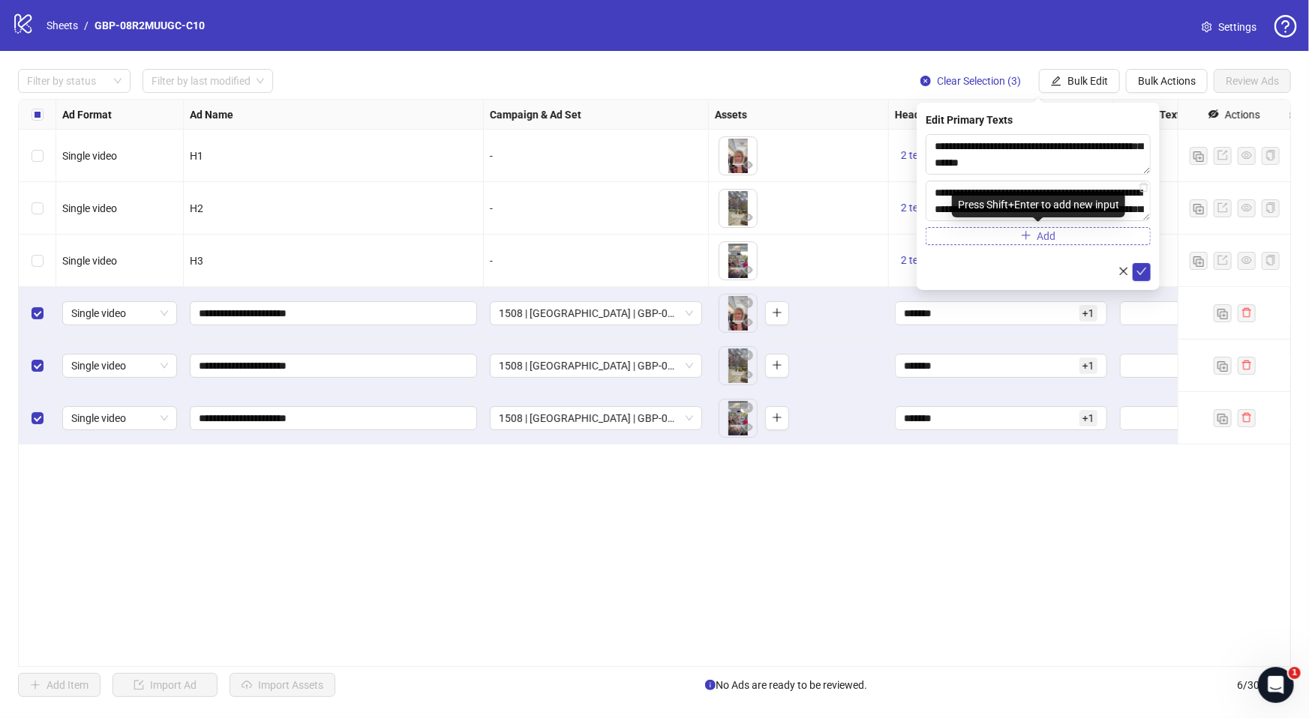
scroll to position [440, 0]
type textarea "**********"
click at [1136, 274] on icon "check" at bounding box center [1141, 271] width 10 height 10
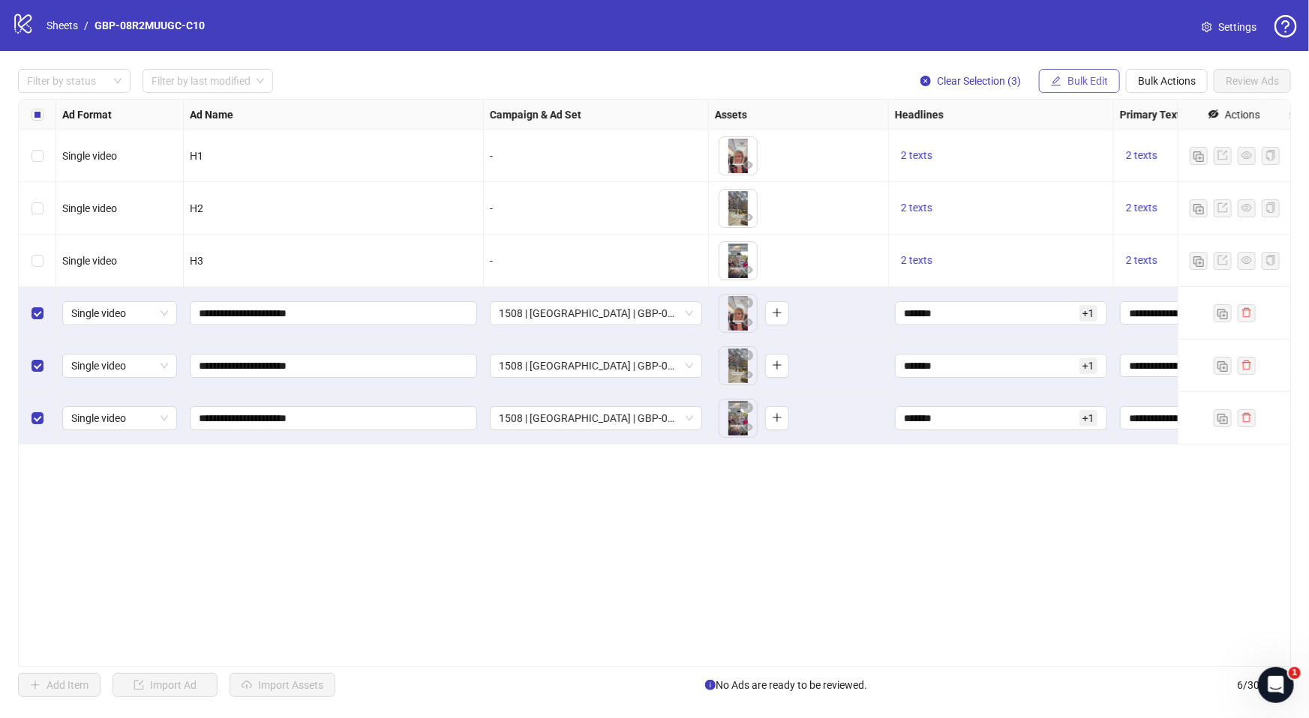
click at [1072, 86] on span "Bulk Edit" at bounding box center [1087, 81] width 40 height 12
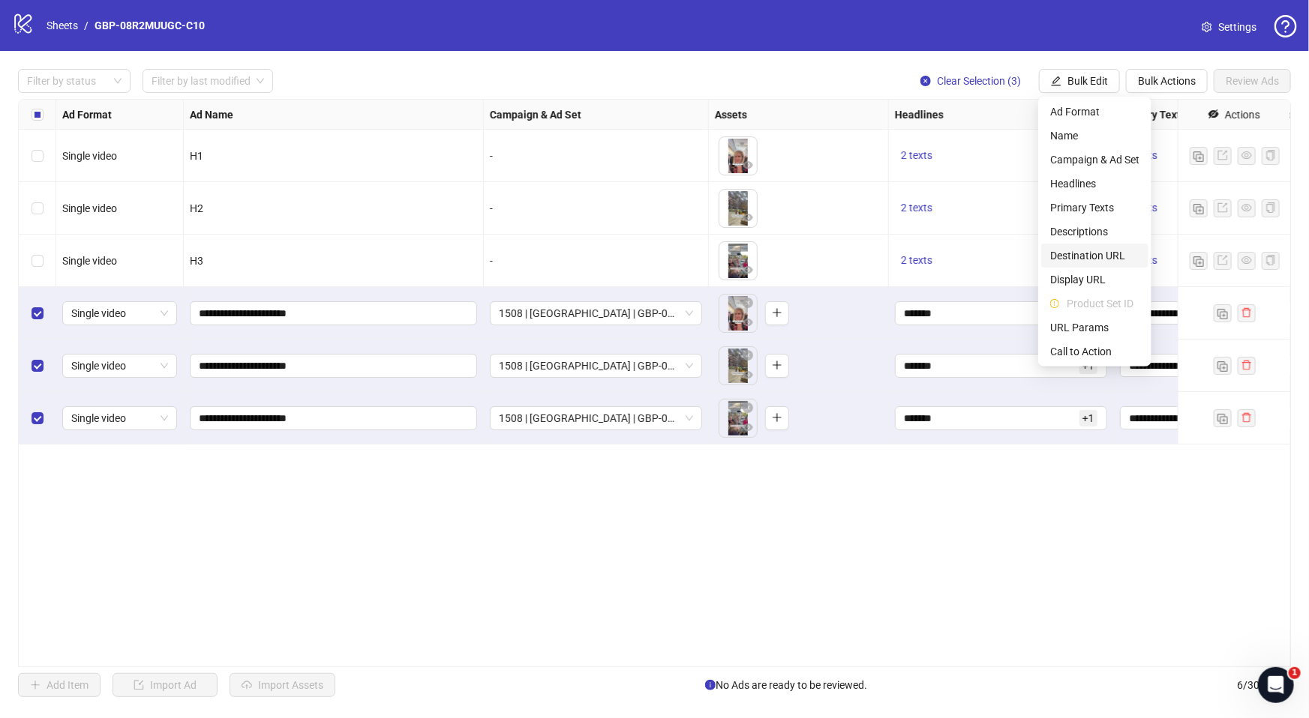
click at [1092, 253] on span "Destination URL" at bounding box center [1094, 255] width 89 height 16
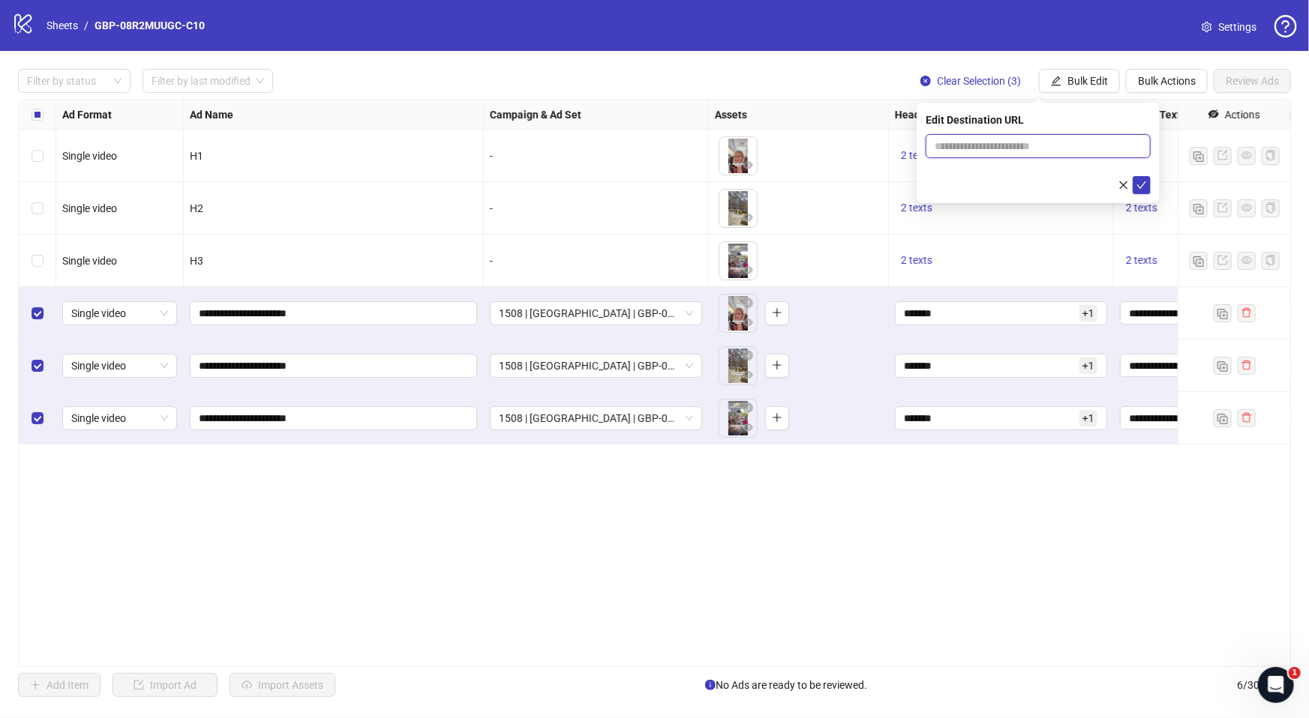
click at [1012, 151] on input "text" at bounding box center [1031, 146] width 195 height 16
paste input "**********"
type input "**********"
click at [1140, 184] on icon "check" at bounding box center [1141, 185] width 10 height 10
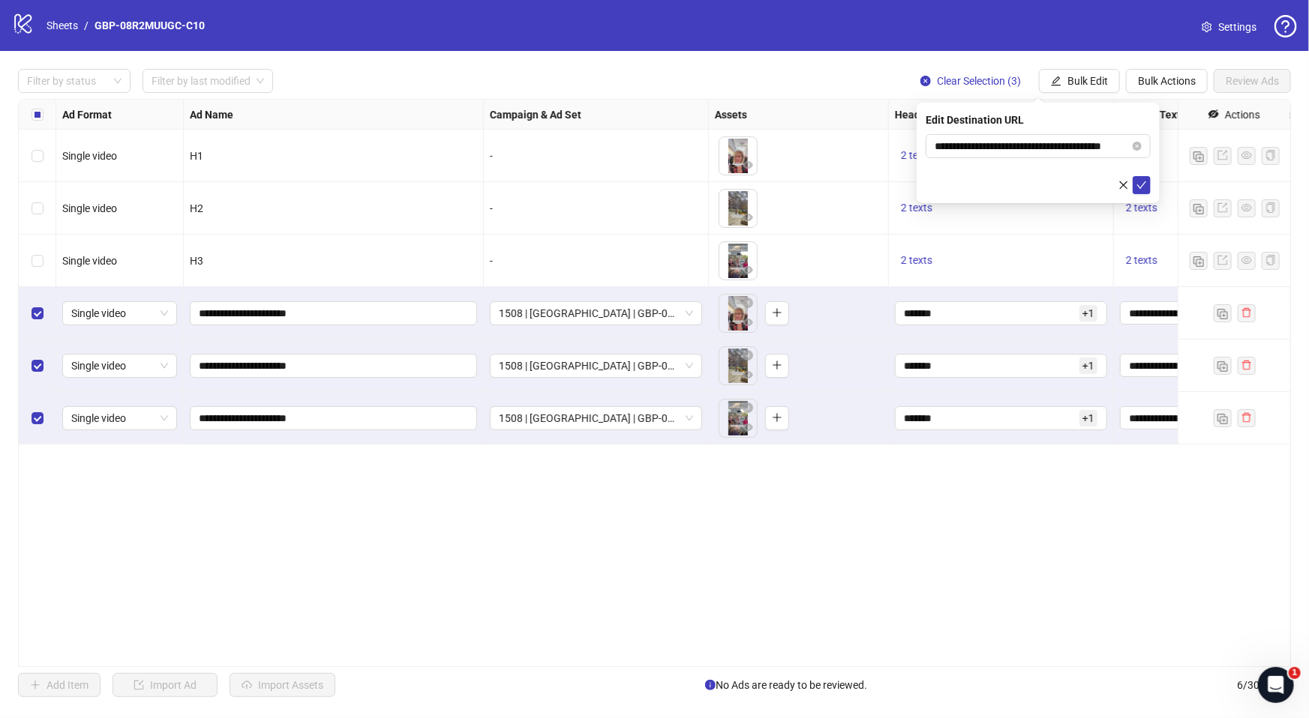
scroll to position [0, 0]
click at [1101, 88] on button "Bulk Edit" at bounding box center [1079, 81] width 81 height 24
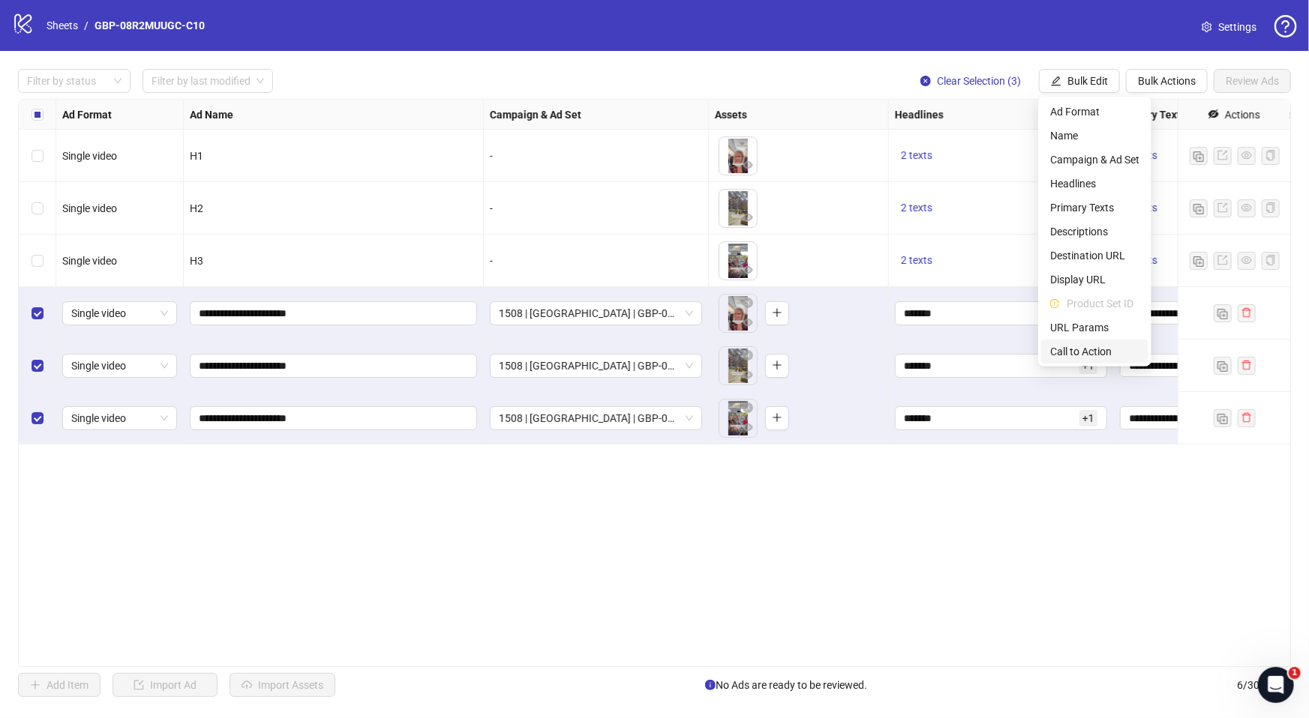
click at [1090, 350] on span "Call to Action" at bounding box center [1094, 351] width 89 height 16
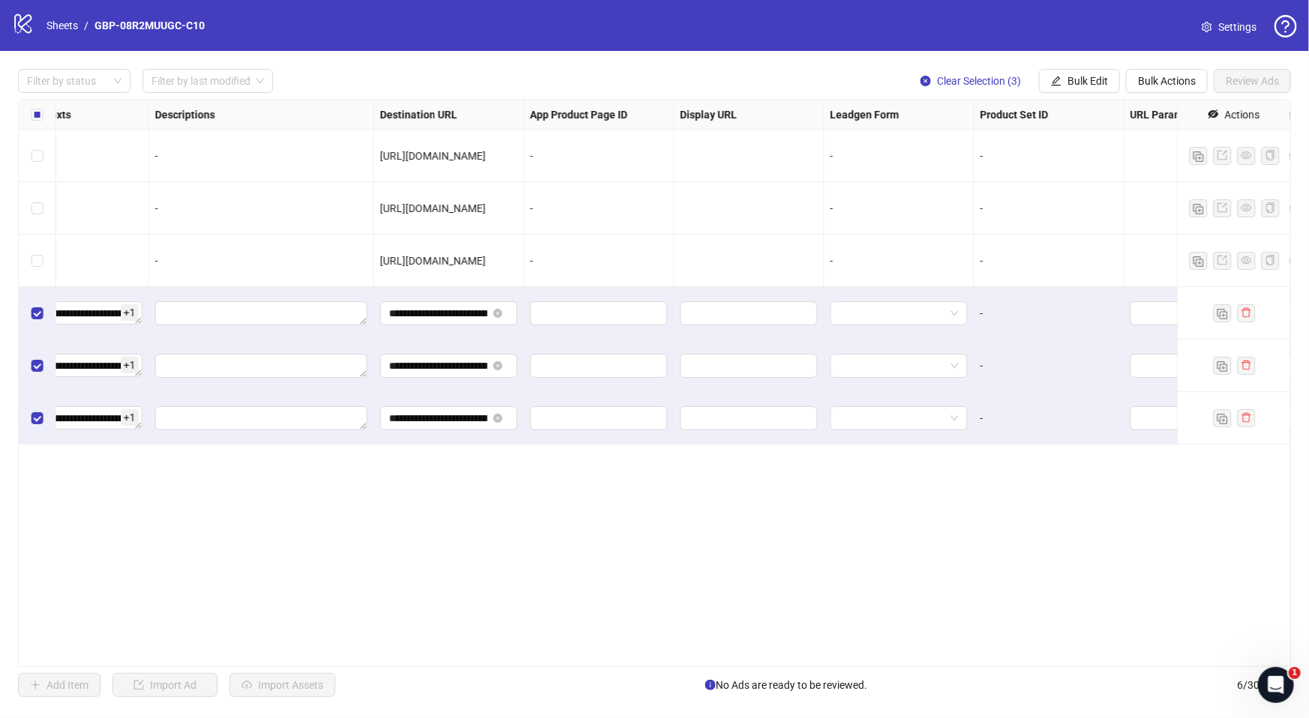
scroll to position [0, 1108]
click at [1105, 84] on span "Bulk Edit" at bounding box center [1087, 81] width 40 height 12
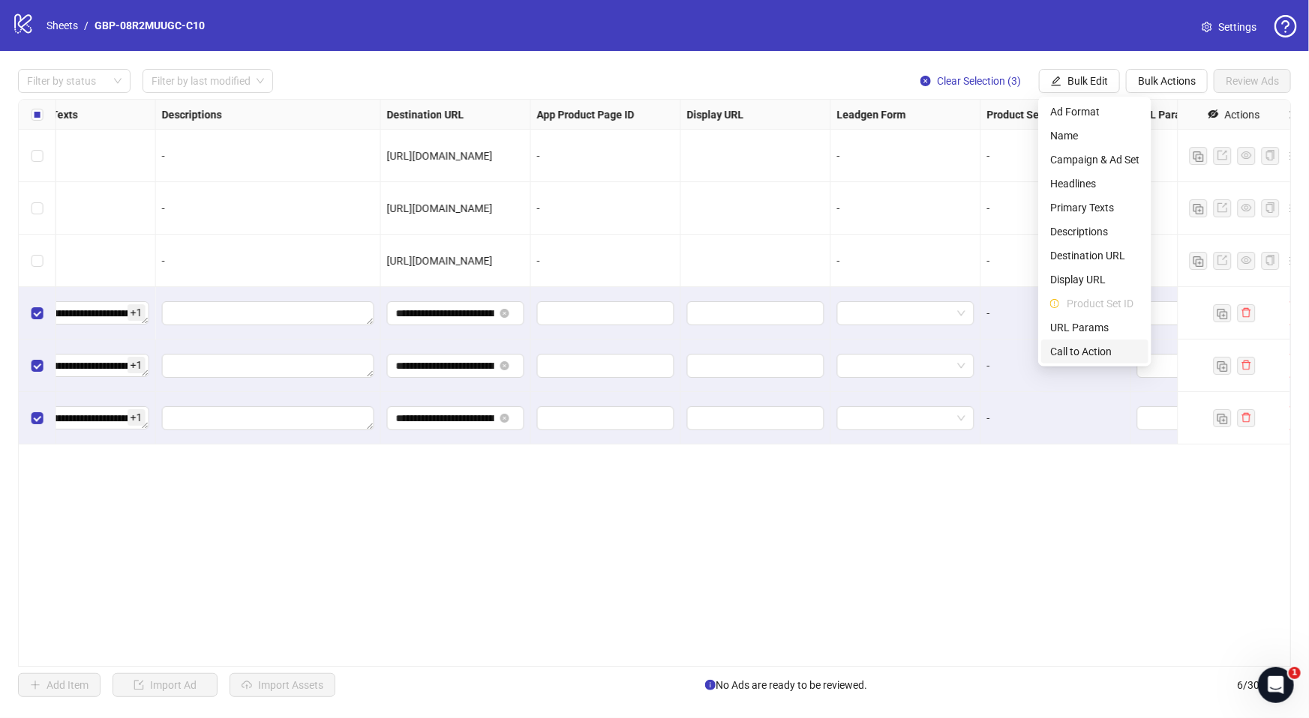
click at [1098, 352] on span "Call to Action" at bounding box center [1094, 351] width 89 height 16
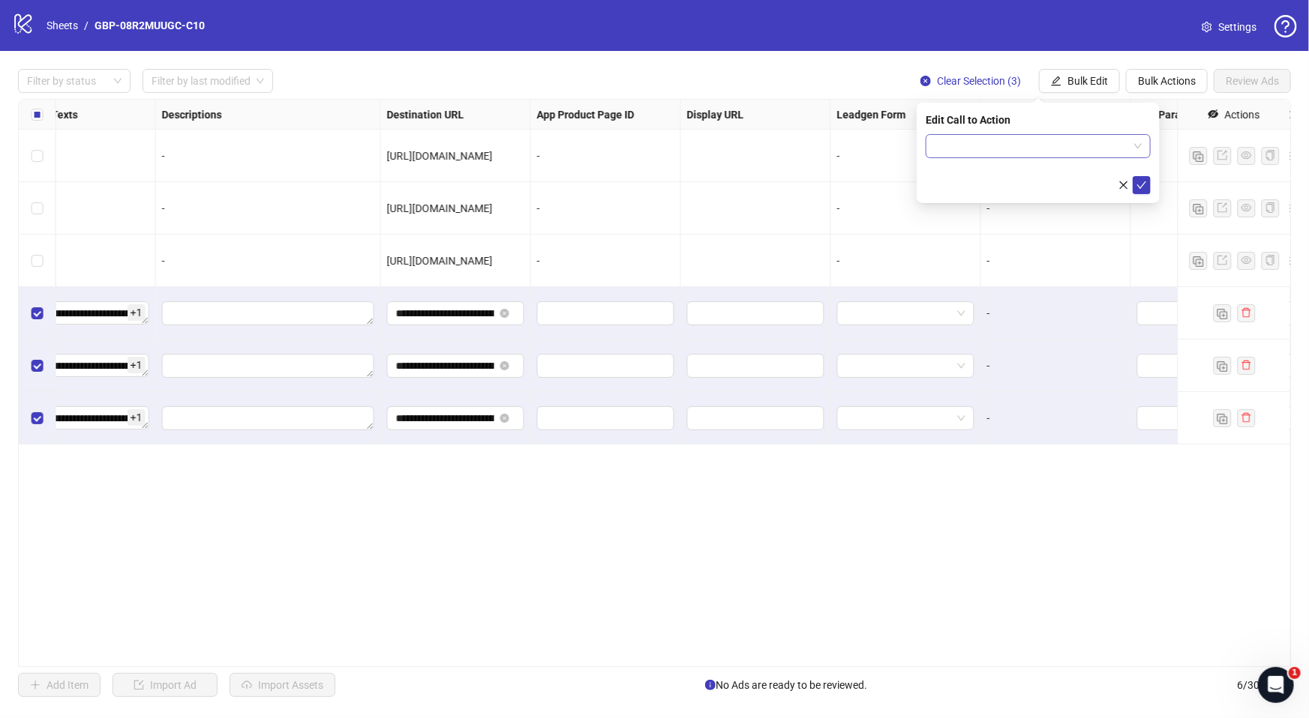
click at [1077, 144] on input "search" at bounding box center [1030, 146] width 193 height 22
type input "****"
click at [989, 174] on div "Shop now" at bounding box center [1037, 176] width 201 height 16
click at [1146, 183] on icon "check" at bounding box center [1141, 185] width 10 height 10
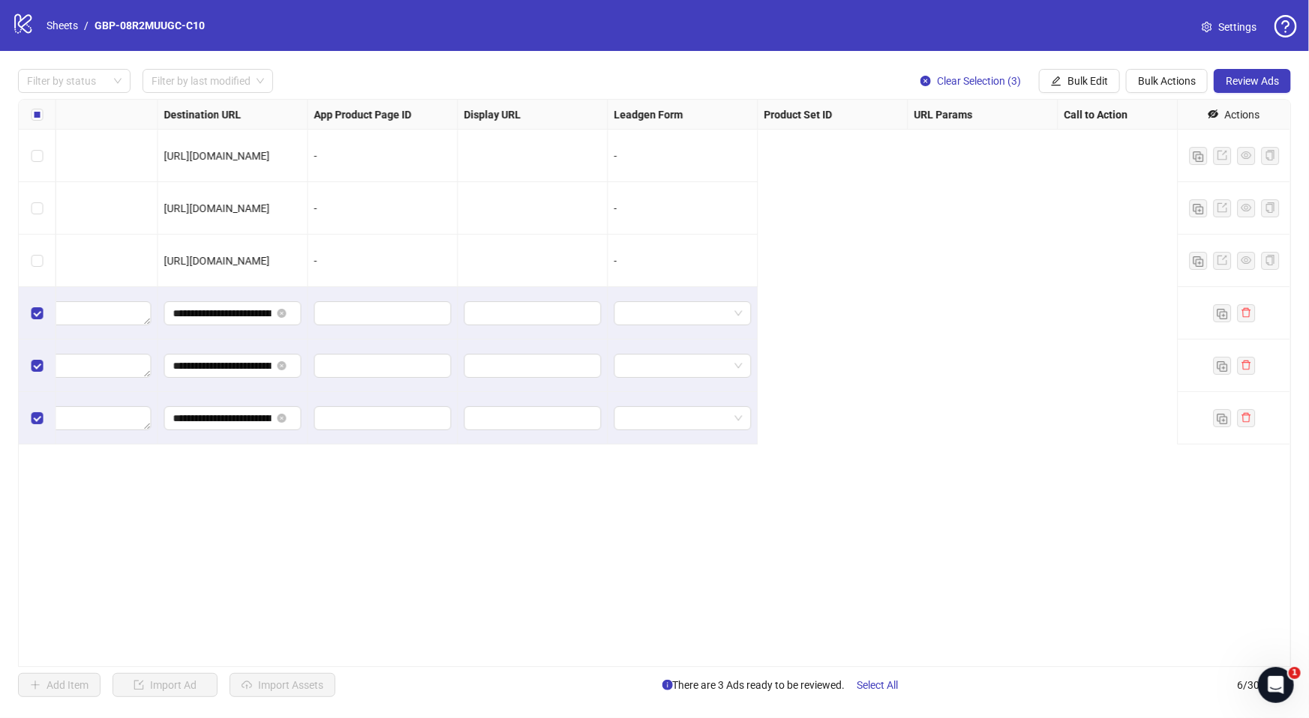
scroll to position [0, 0]
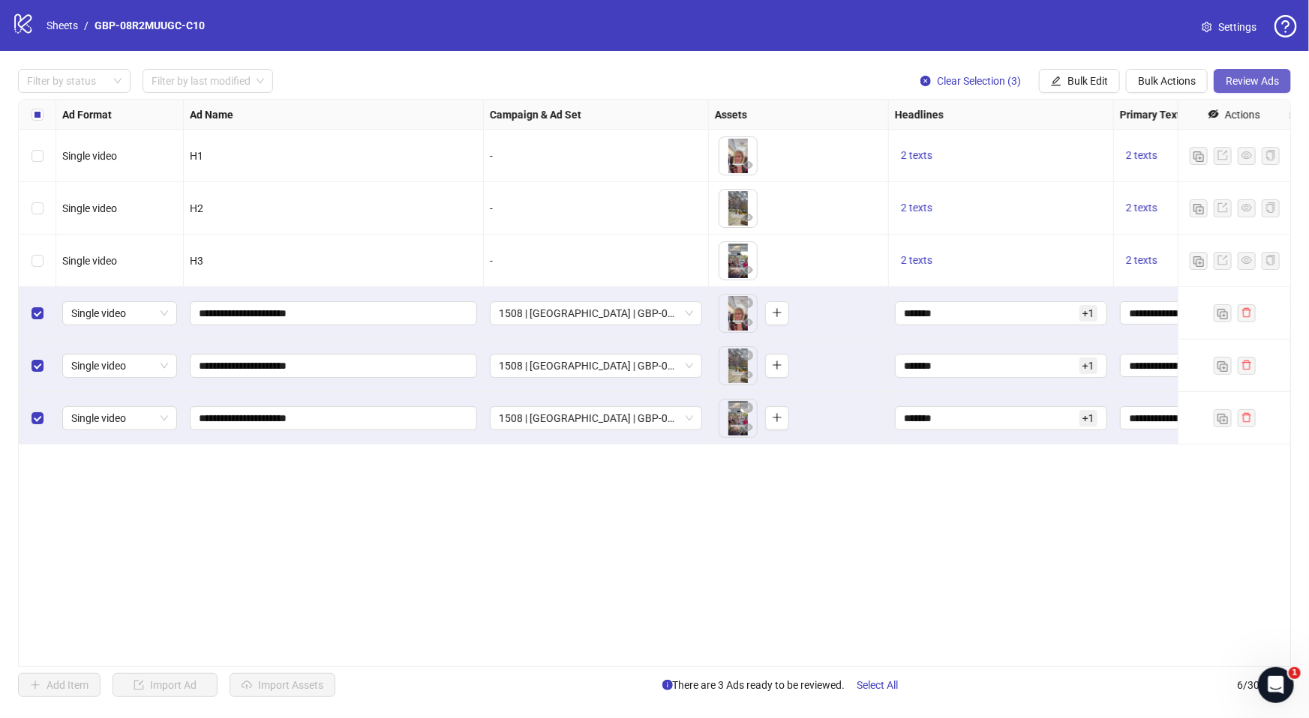
click at [1248, 71] on button "Review Ads" at bounding box center [1251, 81] width 77 height 24
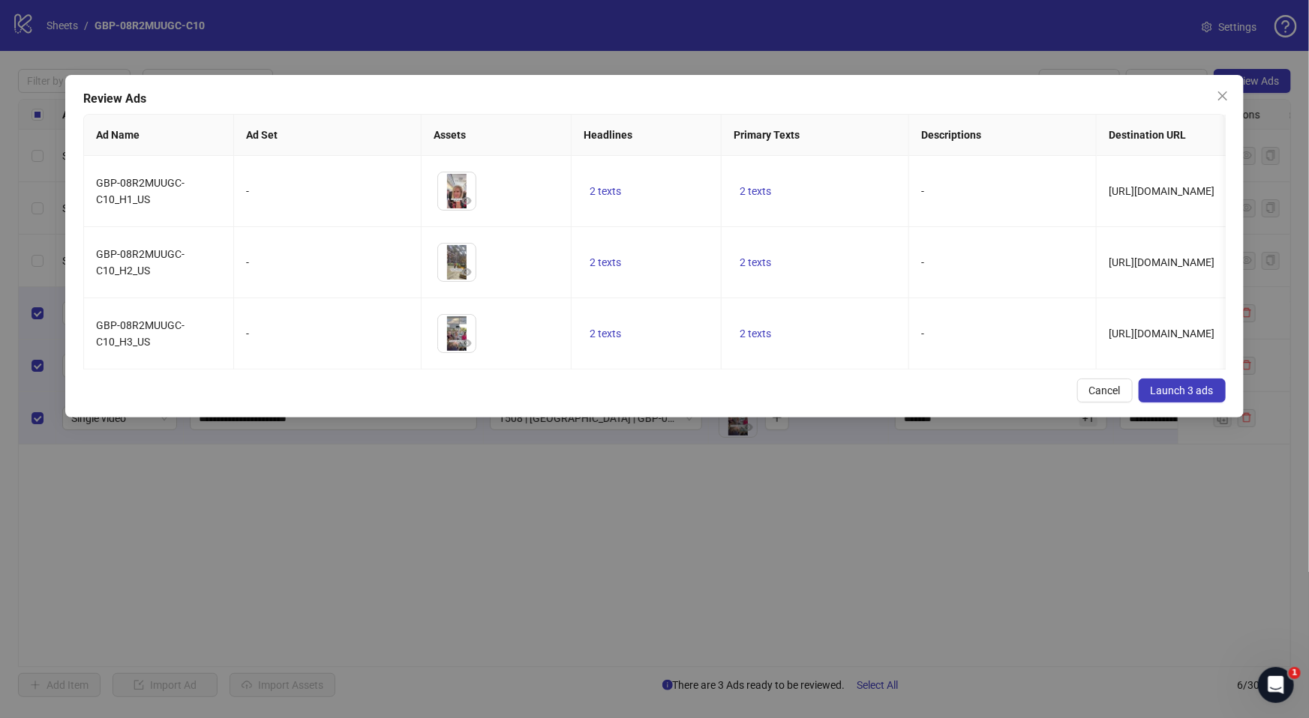
click at [1185, 395] on span "Launch 3 ads" at bounding box center [1181, 391] width 63 height 12
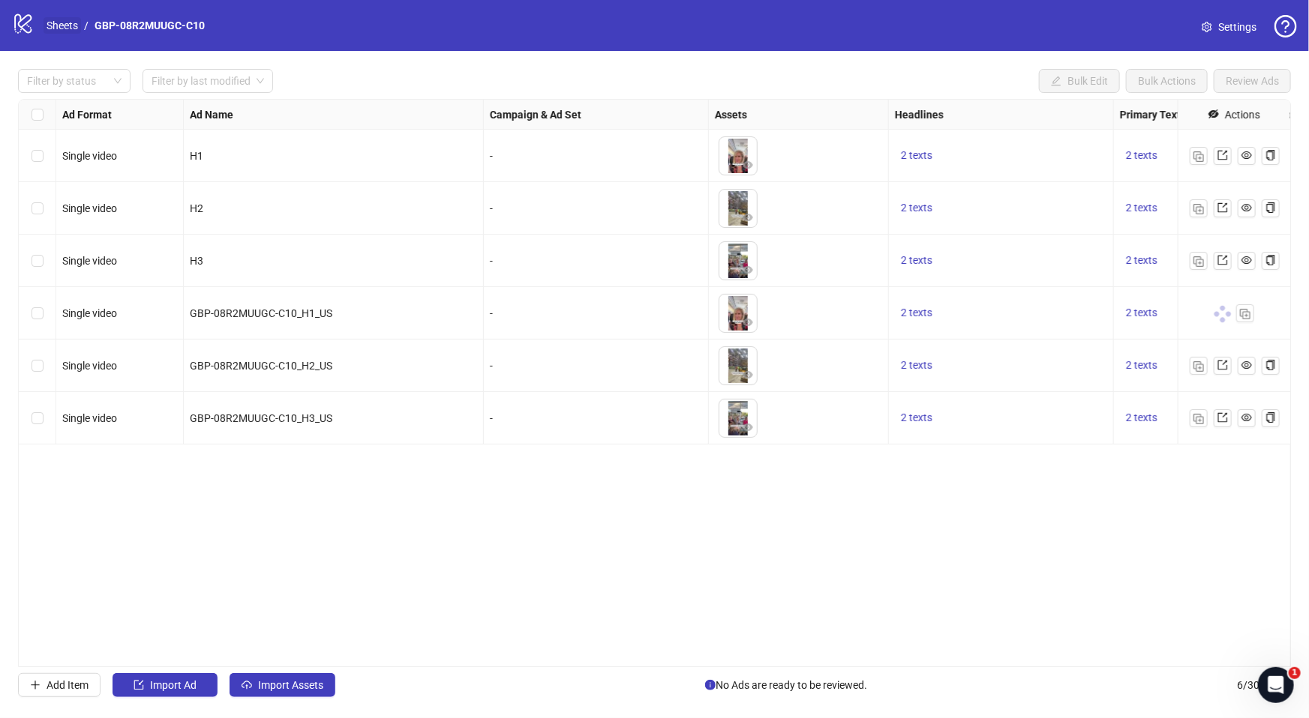
click at [70, 19] on link "Sheets" at bounding box center [61, 25] width 37 height 16
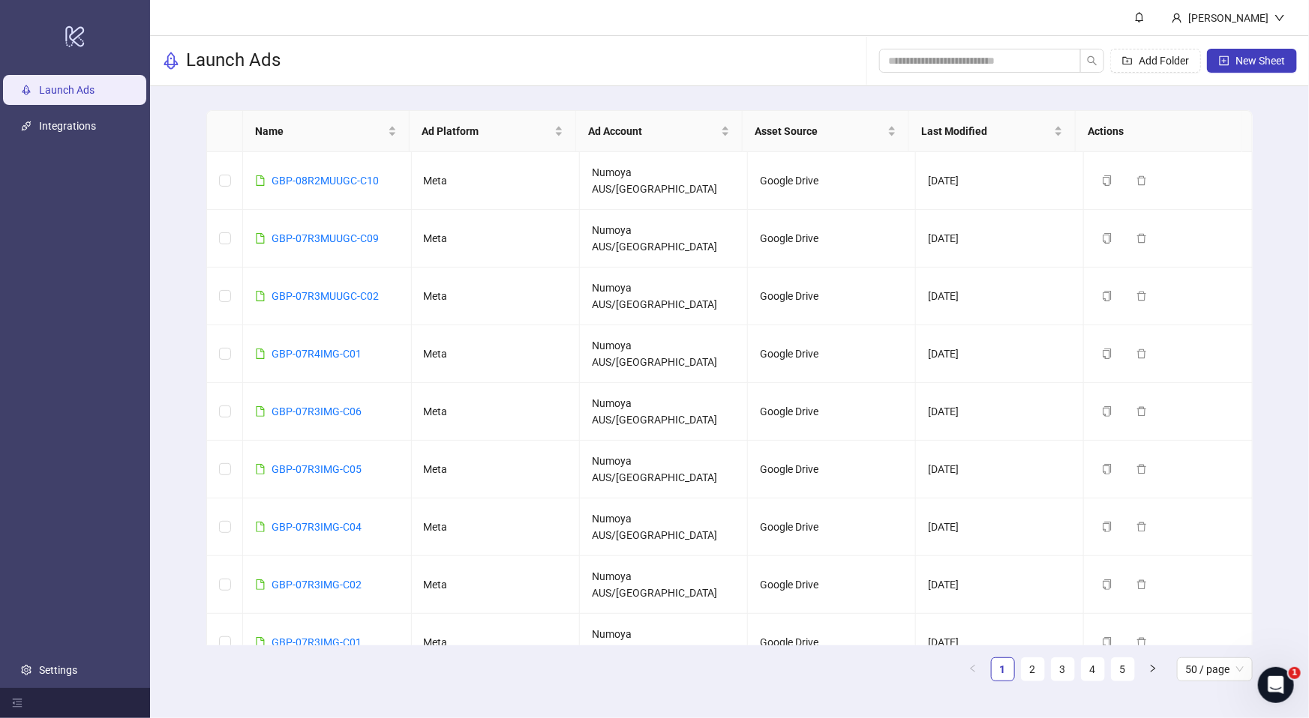
click at [66, 22] on icon "logo/logo-mobile" at bounding box center [74, 36] width 21 height 36
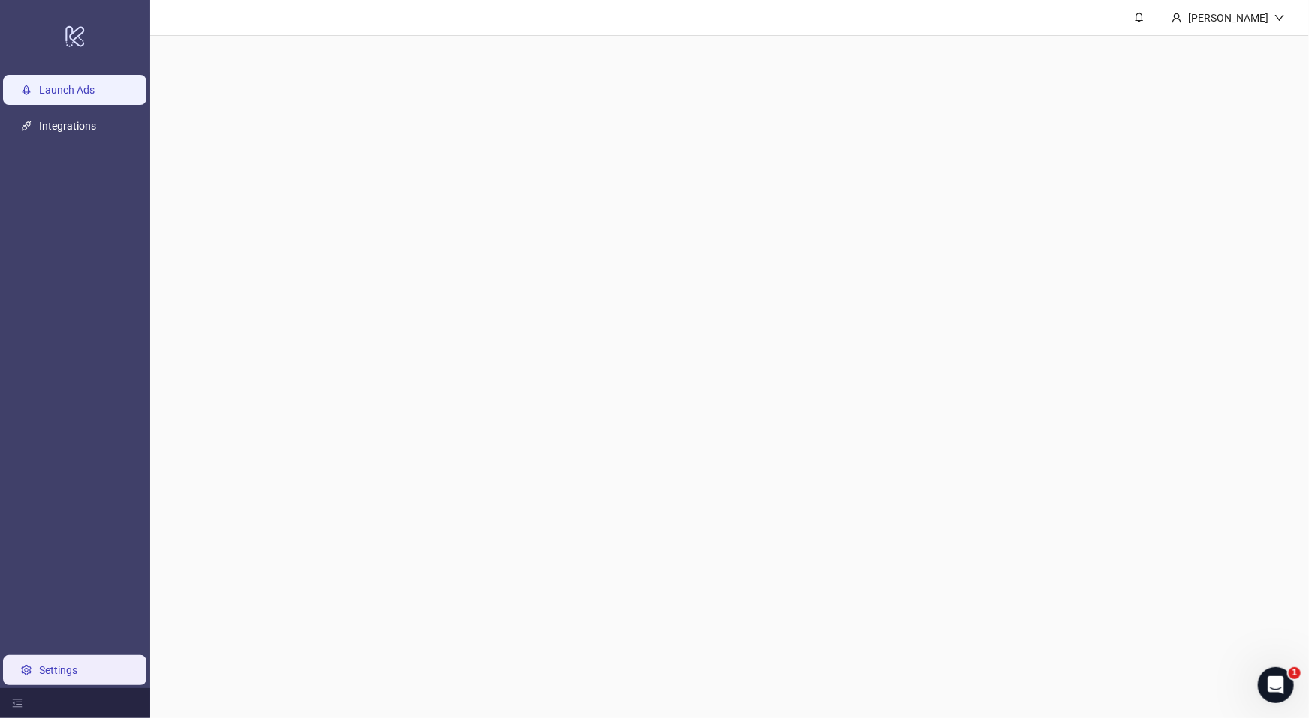
click at [74, 87] on link "Launch Ads" at bounding box center [66, 90] width 55 height 12
